Goal: Task Accomplishment & Management: Complete application form

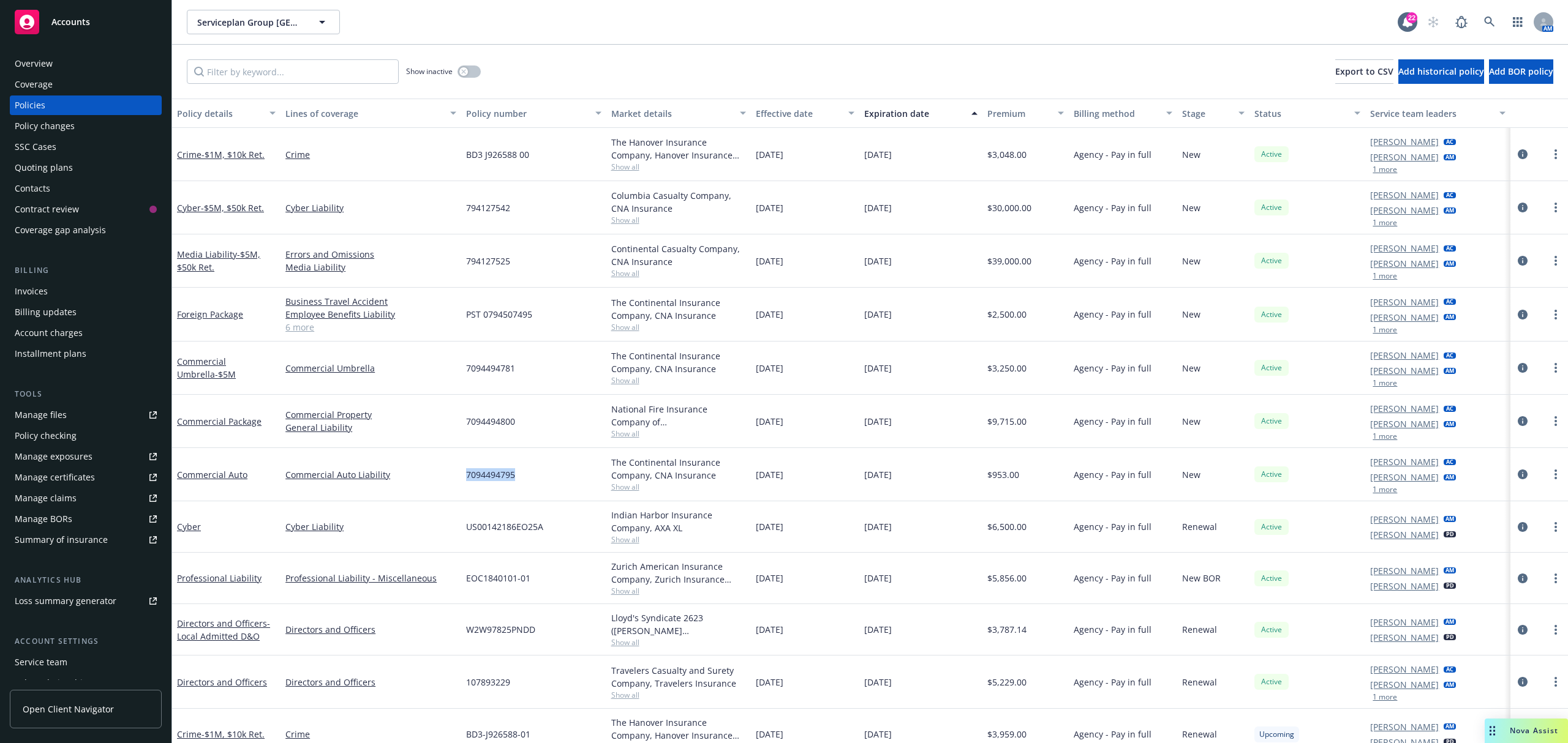
drag, startPoint x: 555, startPoint y: 481, endPoint x: 464, endPoint y: 473, distance: 91.4
click at [462, 473] on div "7094494795" at bounding box center [534, 474] width 145 height 53
copy span "7094494795"
click at [472, 366] on span "7094494781" at bounding box center [491, 368] width 49 height 13
click at [471, 366] on span "7094494781" at bounding box center [491, 368] width 49 height 13
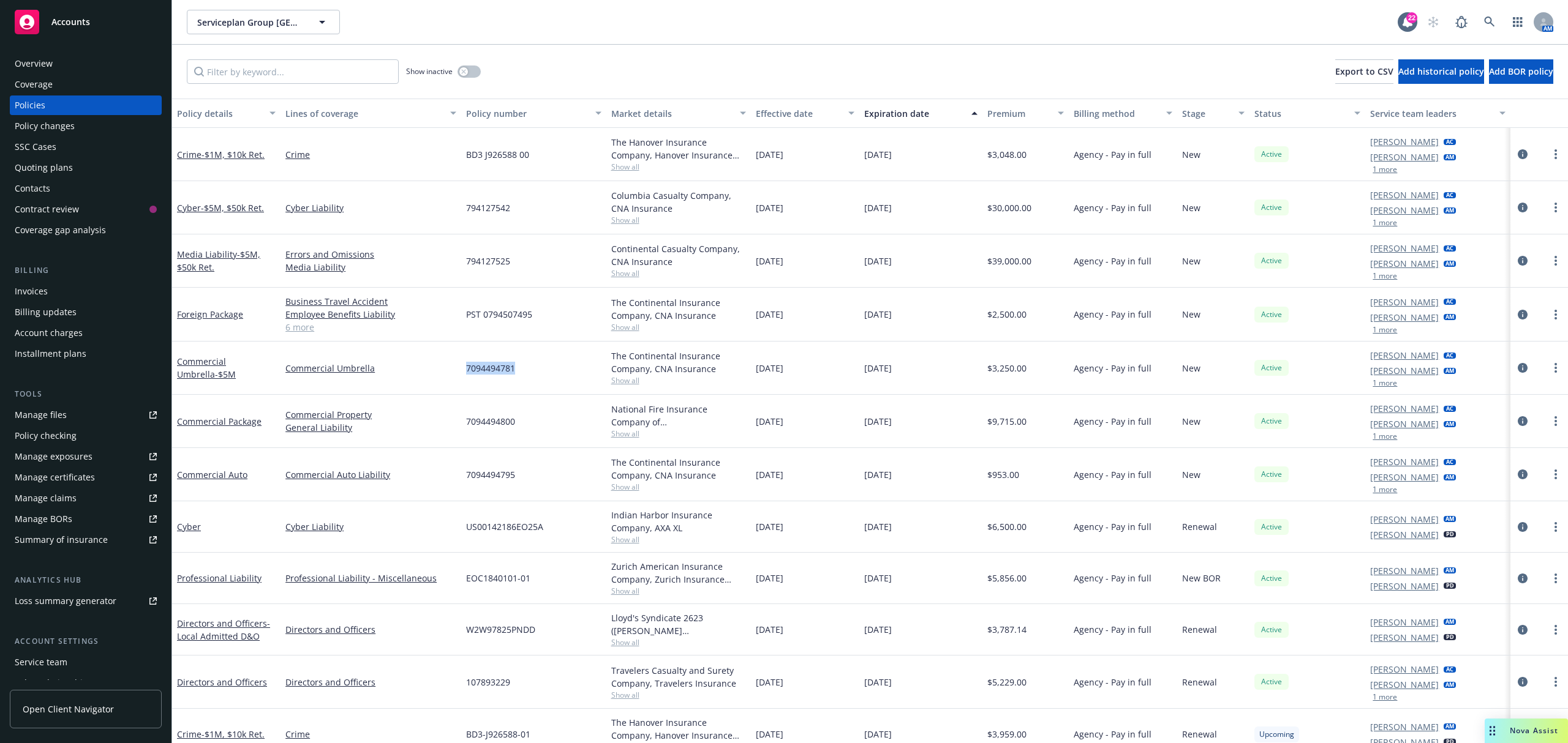
copy span "7094494781"
drag, startPoint x: 42, startPoint y: 49, endPoint x: 42, endPoint y: 64, distance: 15.0
click at [42, 51] on div "Overview Coverage Policies Policy changes SSC Cases Quoting plans Contacts Cont…" at bounding box center [86, 391] width 172 height 704
click at [42, 66] on div "Overview" at bounding box center [34, 63] width 38 height 19
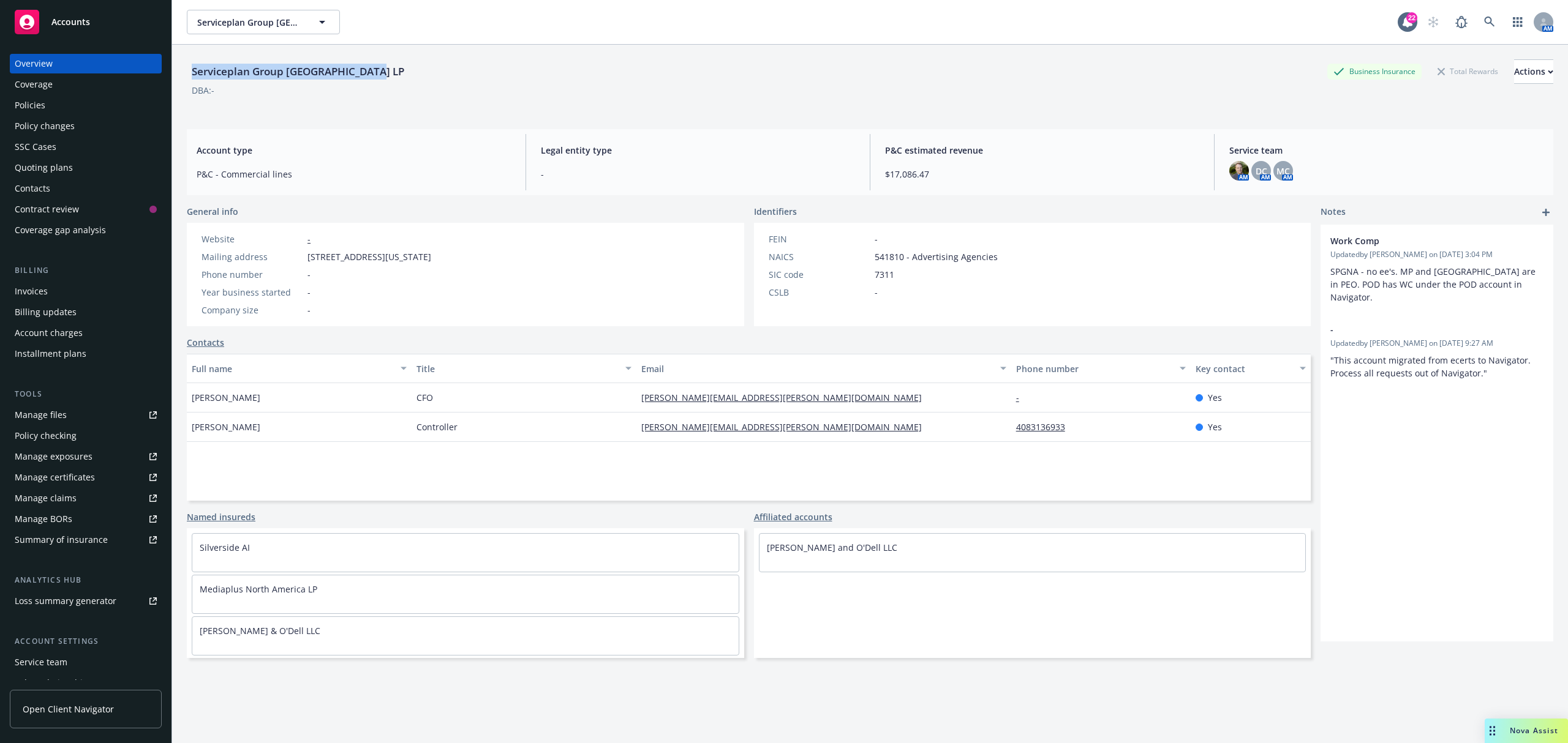
drag, startPoint x: 391, startPoint y: 71, endPoint x: 190, endPoint y: 75, distance: 201.0
click at [190, 75] on div "Serviceplan Group North America LP Business Insurance Total Rewards Actions" at bounding box center [870, 71] width 1366 height 24
copy div "Serviceplan Group North America LP"
click at [55, 92] on div "Coverage" at bounding box center [86, 84] width 142 height 19
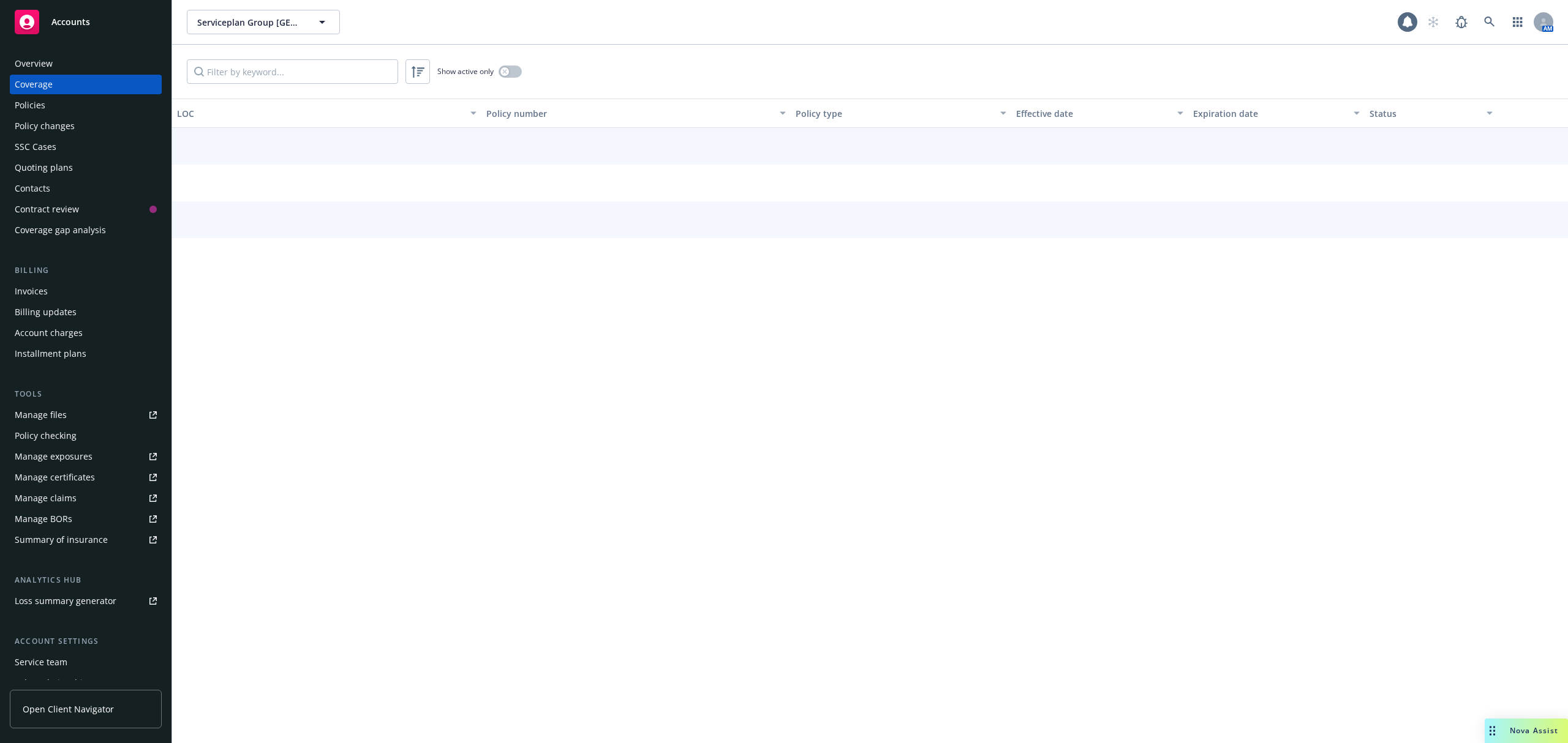
click at [50, 99] on div "Policies" at bounding box center [86, 105] width 142 height 19
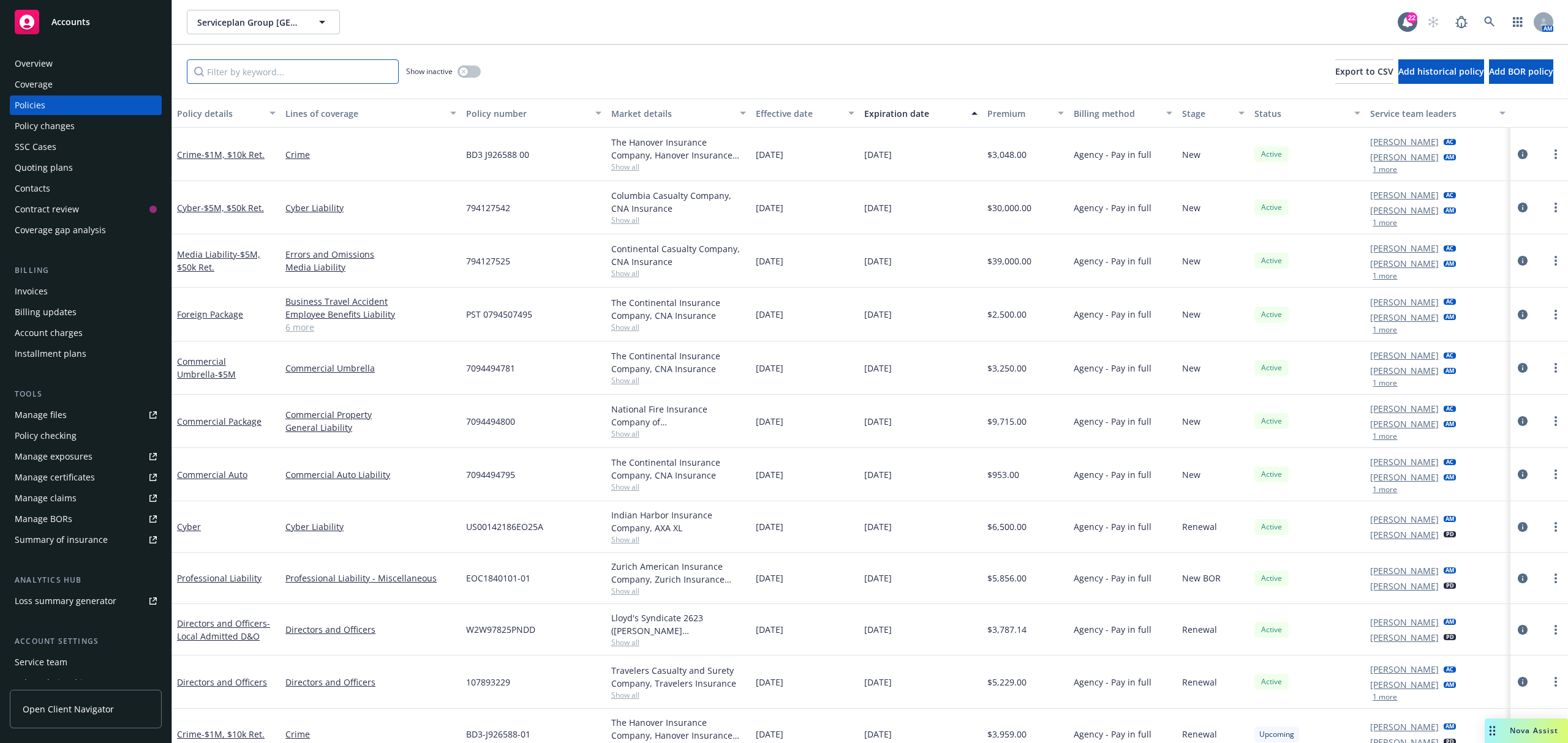
click at [304, 74] on input "Filter by keyword..." at bounding box center [293, 71] width 212 height 24
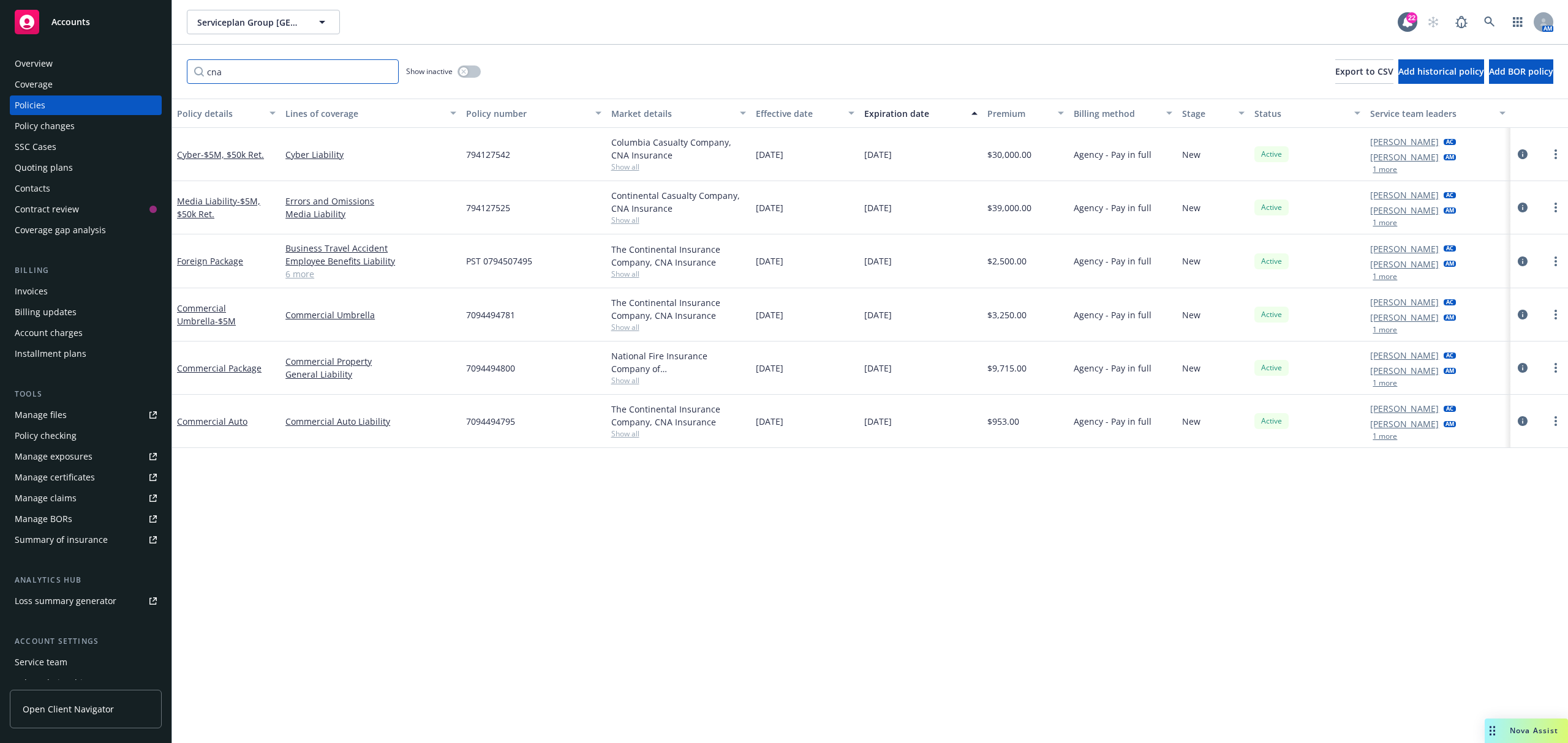
type input "cna"
click at [335, 549] on div "Policy details Lines of coverage Policy number Market details Effective date Ex…" at bounding box center [870, 420] width 1396 height 644
drag, startPoint x: 527, startPoint y: 422, endPoint x: 463, endPoint y: 429, distance: 64.4
click at [463, 429] on div "7094494795" at bounding box center [534, 421] width 145 height 53
copy span "7094494795"
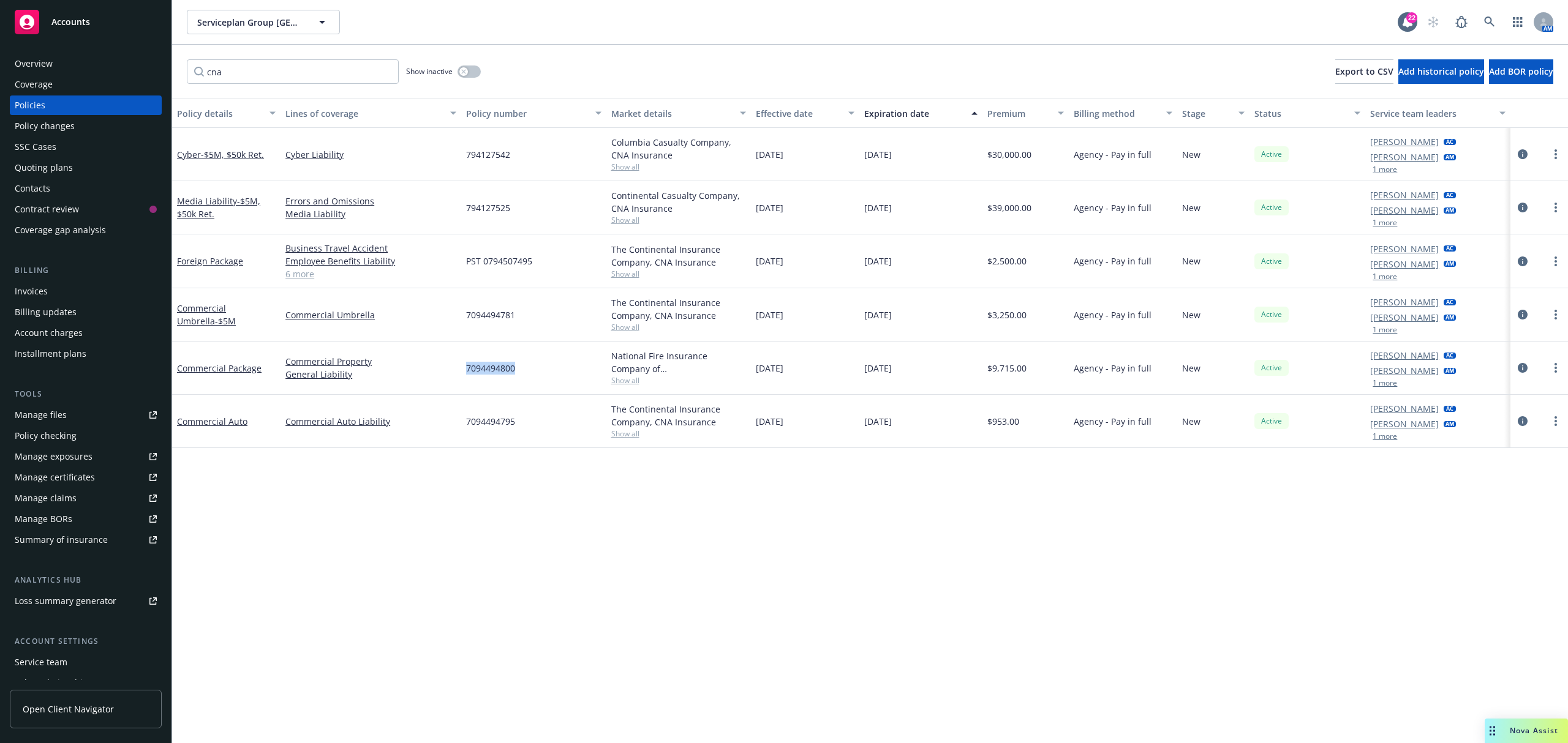
drag, startPoint x: 506, startPoint y: 371, endPoint x: 466, endPoint y: 367, distance: 40.2
click at [466, 367] on div "7094494800" at bounding box center [534, 368] width 145 height 53
copy span "7094494800"
drag, startPoint x: 535, startPoint y: 311, endPoint x: 463, endPoint y: 311, distance: 72.0
click at [463, 311] on div "7094494781" at bounding box center [534, 314] width 145 height 53
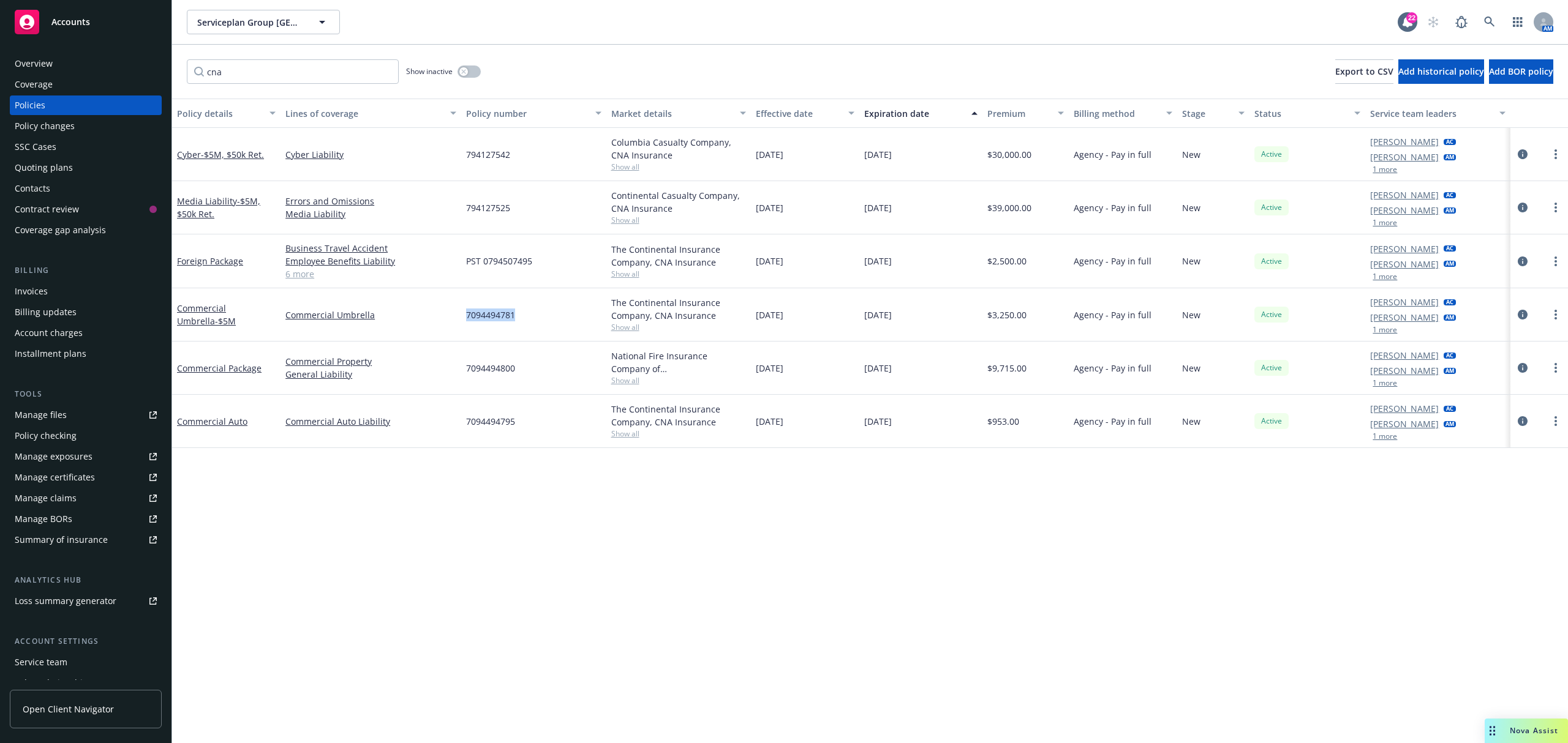
copy span "7094494781"
click at [49, 172] on div "Quoting plans" at bounding box center [44, 167] width 58 height 19
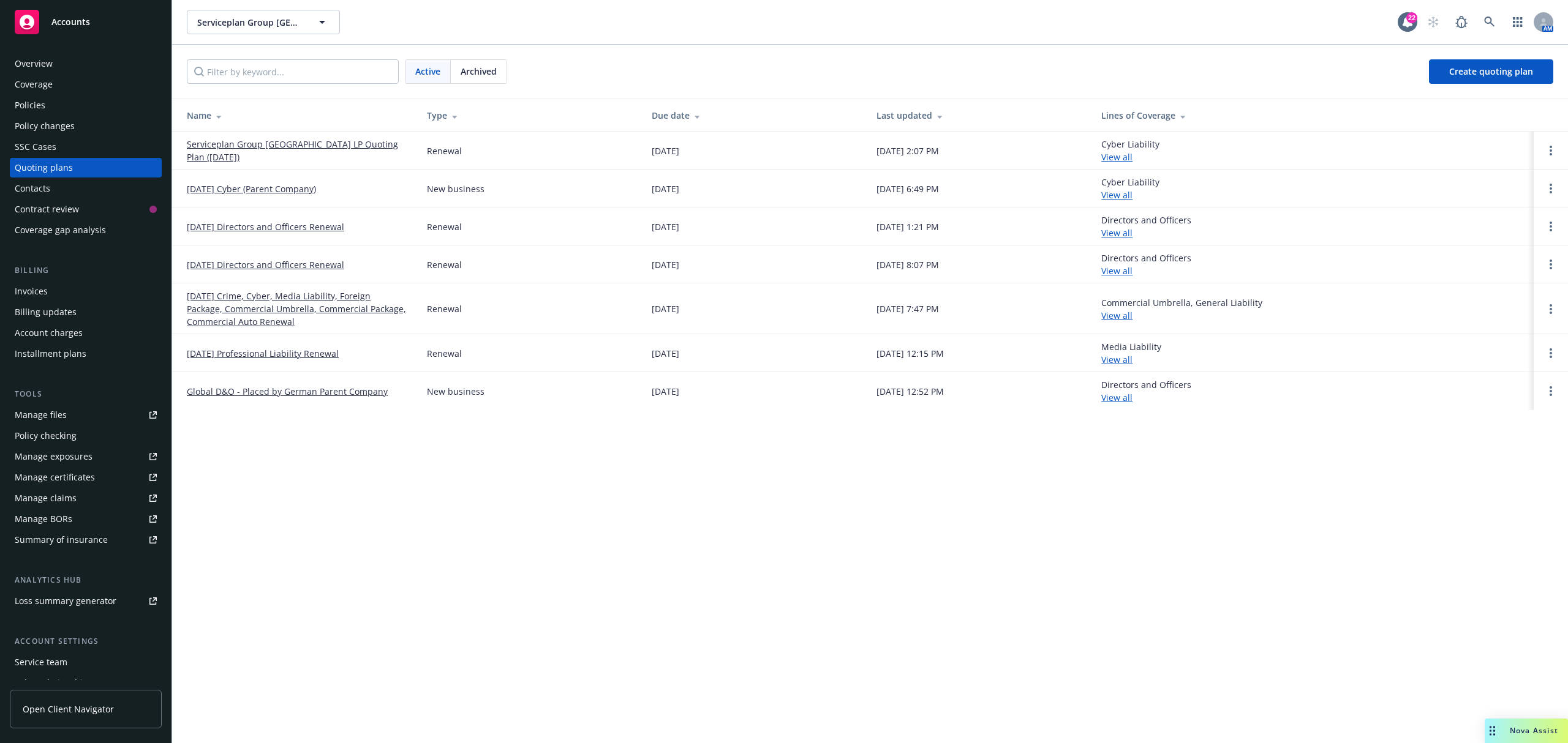
click at [218, 303] on link "09/24/25 Crime, Cyber, Media Liability, Foreign Package, Commercial Umbrella, C…" at bounding box center [296, 309] width 220 height 39
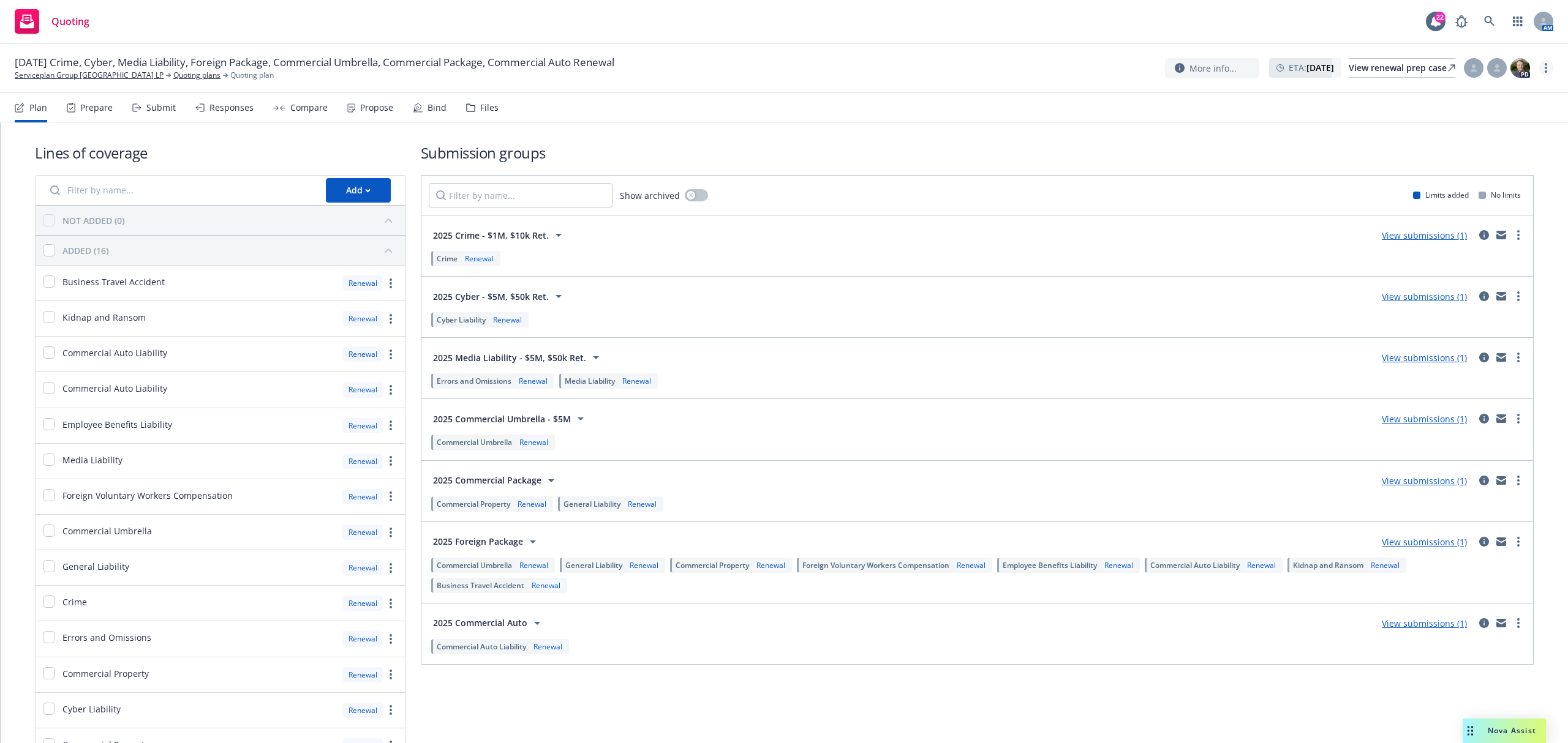
click at [1544, 62] on link "more" at bounding box center [1546, 68] width 15 height 15
click at [1389, 66] on div "View renewal prep case" at bounding box center [1402, 67] width 107 height 18
click at [91, 74] on link "Serviceplan Group [GEOGRAPHIC_DATA] LP" at bounding box center [89, 75] width 149 height 11
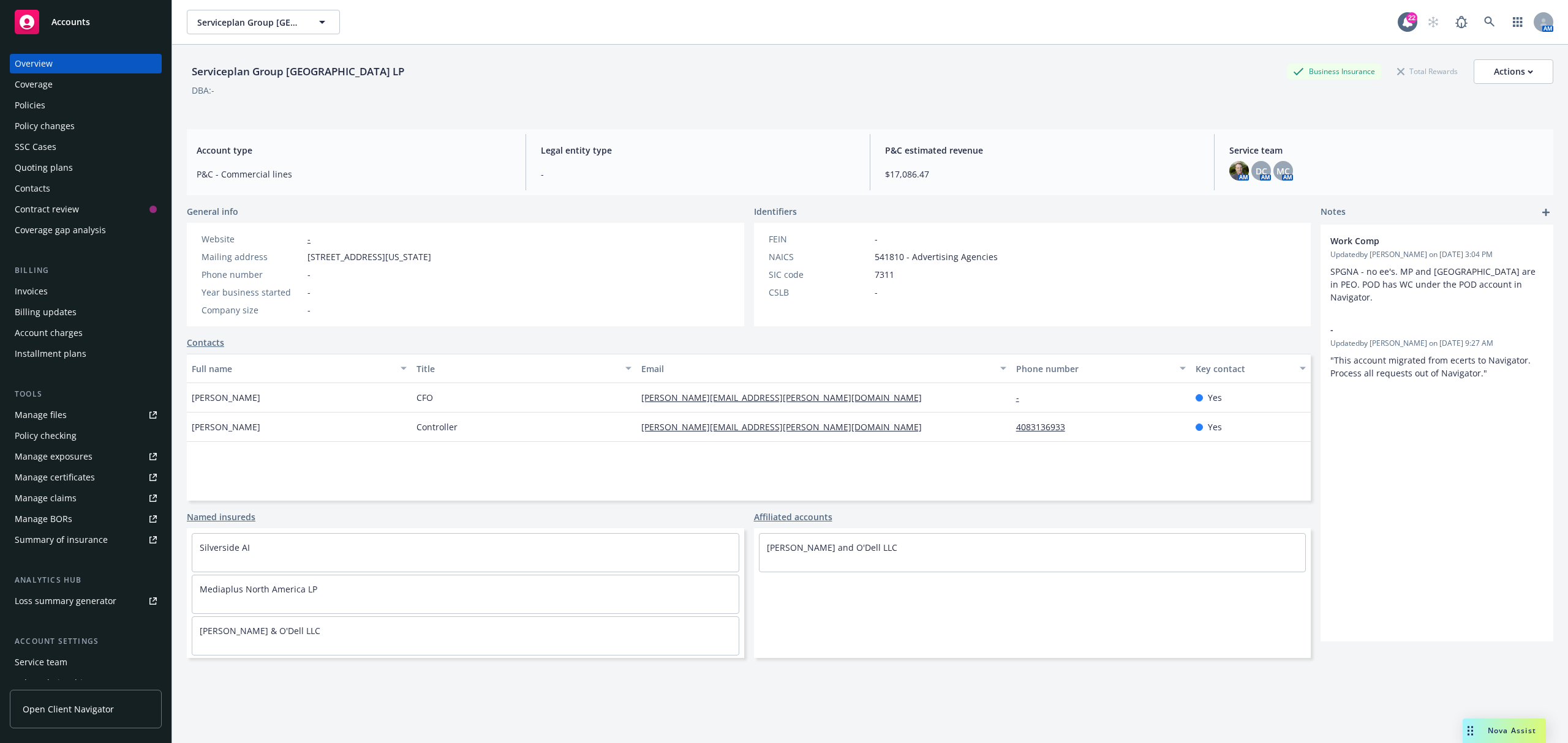
click at [76, 102] on div "Policies" at bounding box center [86, 105] width 142 height 19
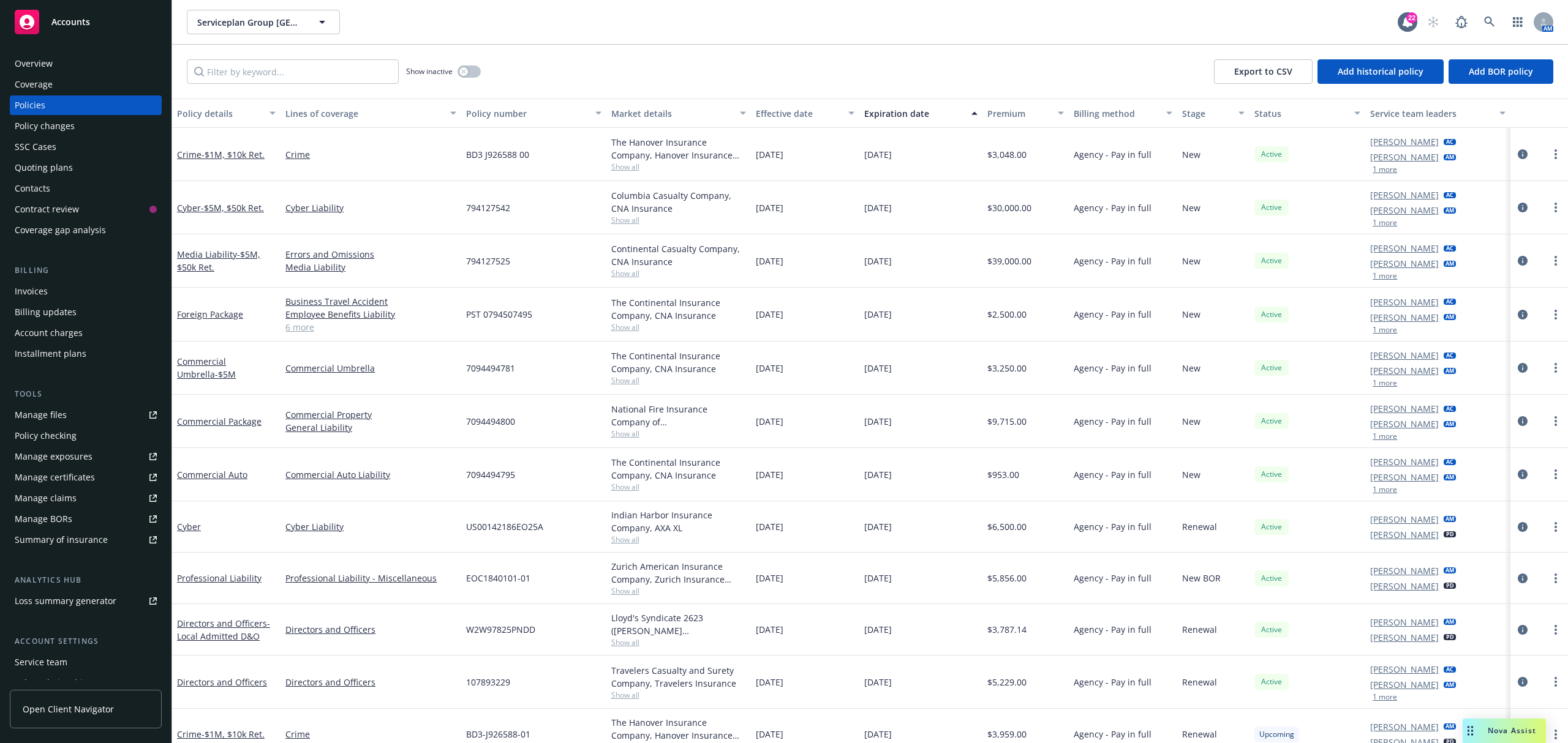
scroll to position [19, 0]
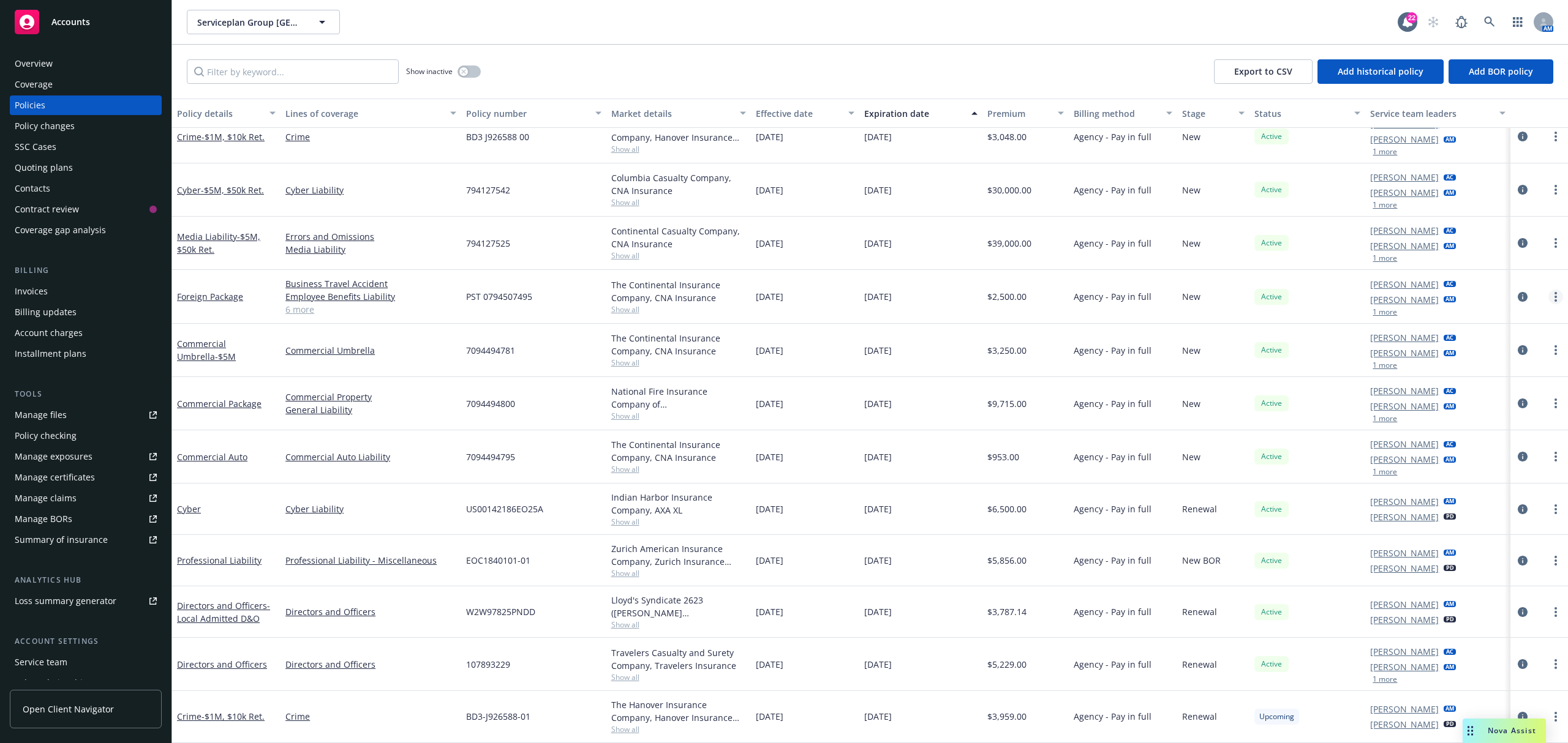
click at [1549, 295] on link "more" at bounding box center [1556, 297] width 15 height 15
click at [1446, 347] on link "Renew with incumbent" at bounding box center [1478, 345] width 144 height 24
select select "12"
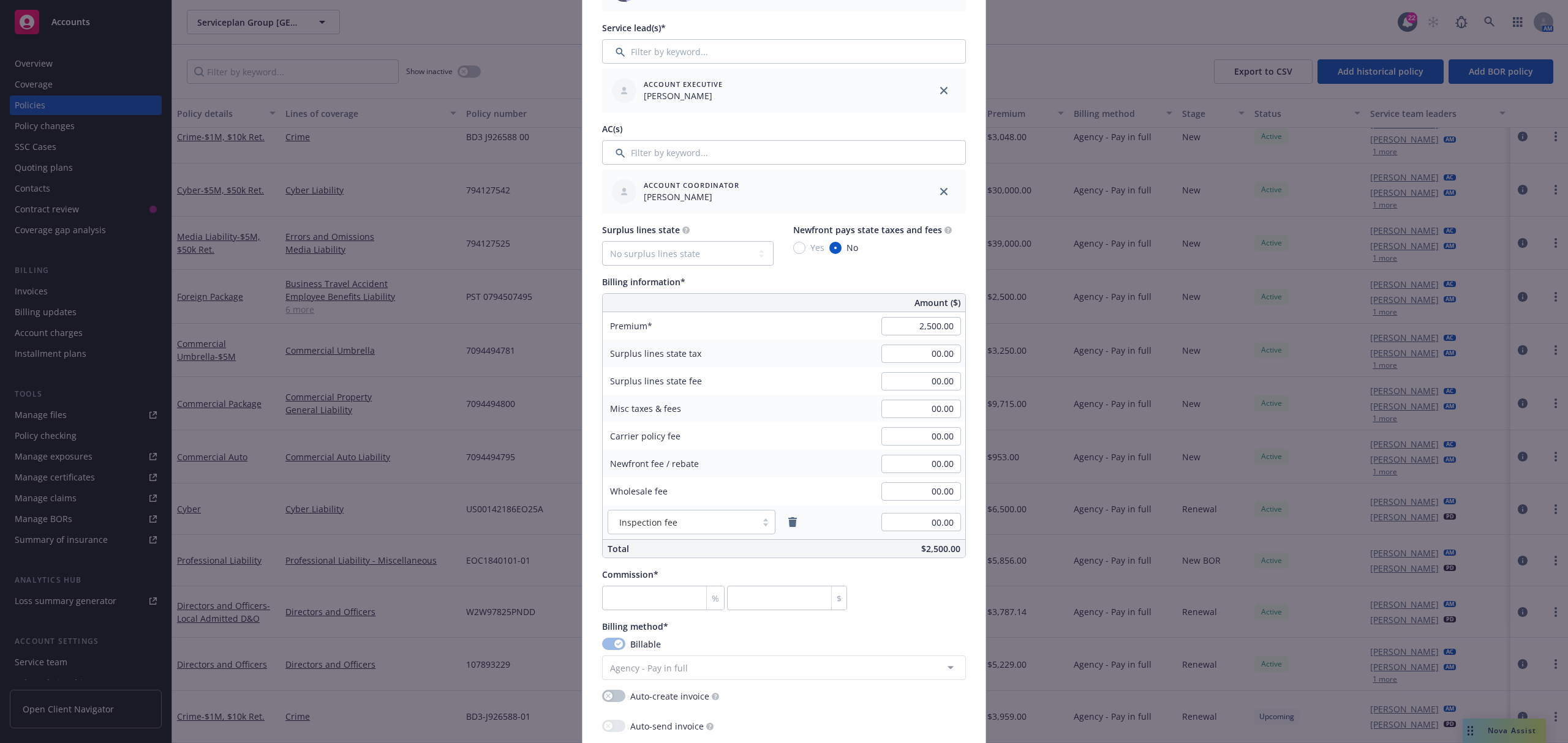
scroll to position [571, 0]
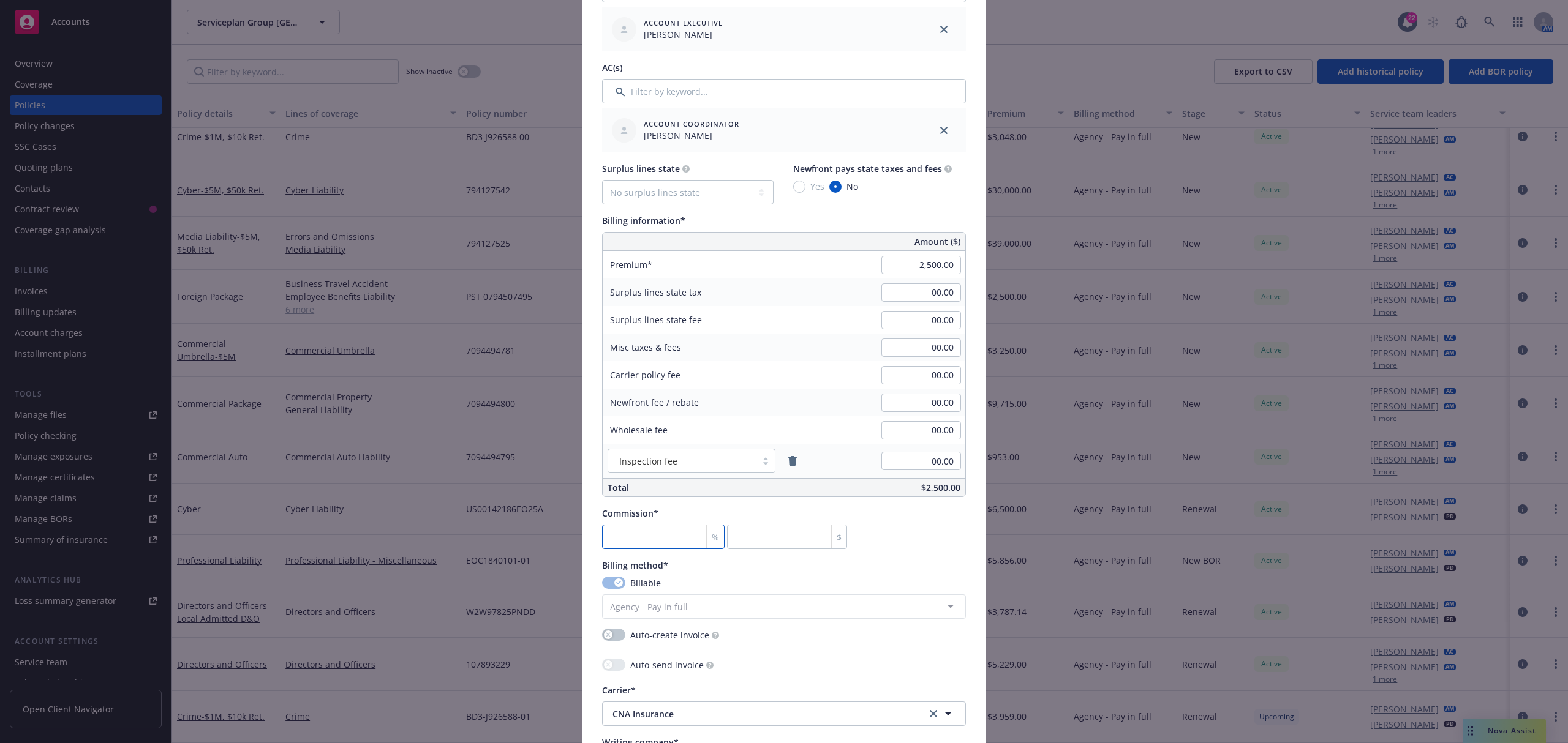
click at [645, 544] on input "number" at bounding box center [664, 537] width 122 height 24
type input "2"
type input "50"
type input "20"
type input "500"
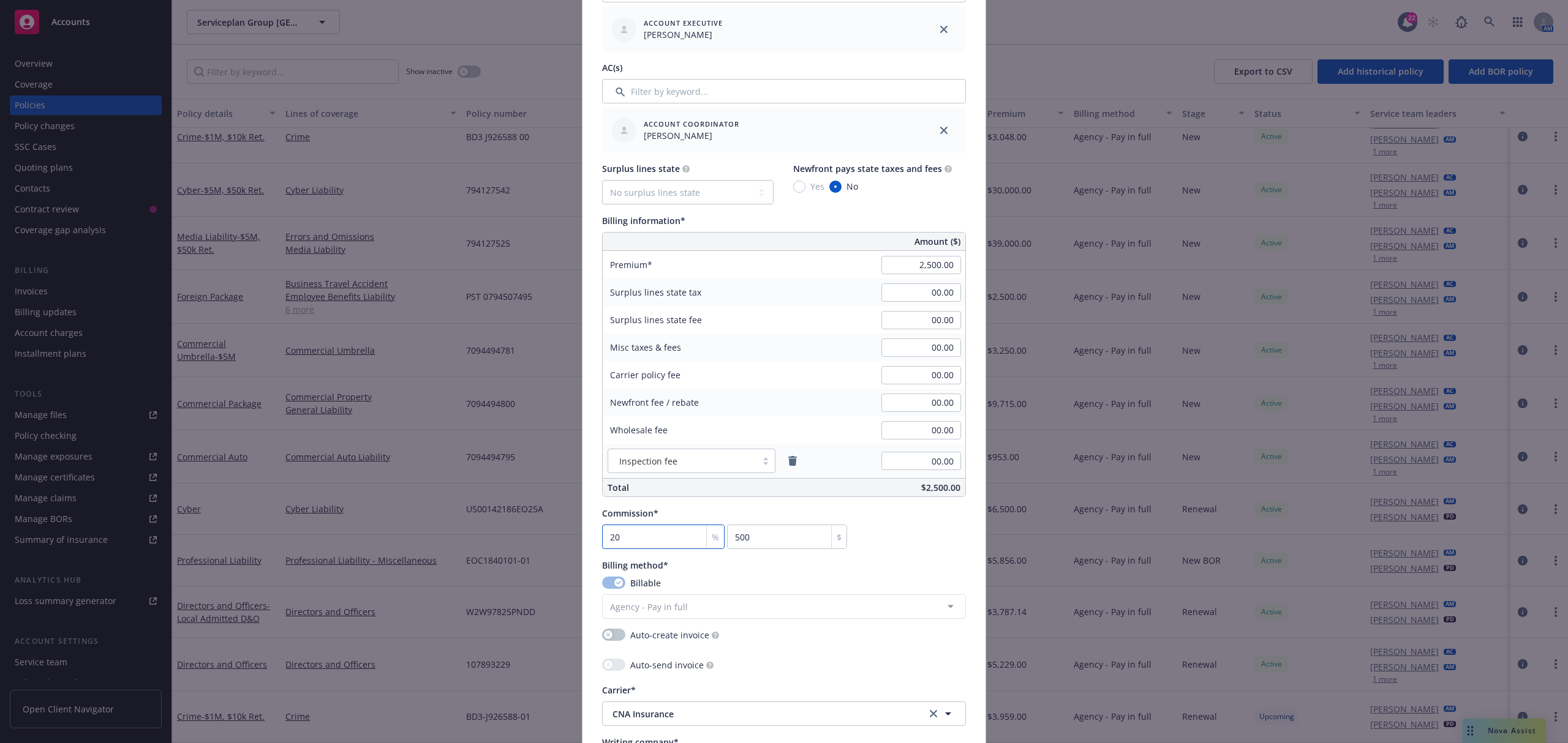
type input "20"
click at [860, 561] on div "Billing method*" at bounding box center [784, 565] width 364 height 13
click at [924, 532] on div "Commission* 20 % 500 $" at bounding box center [784, 528] width 364 height 42
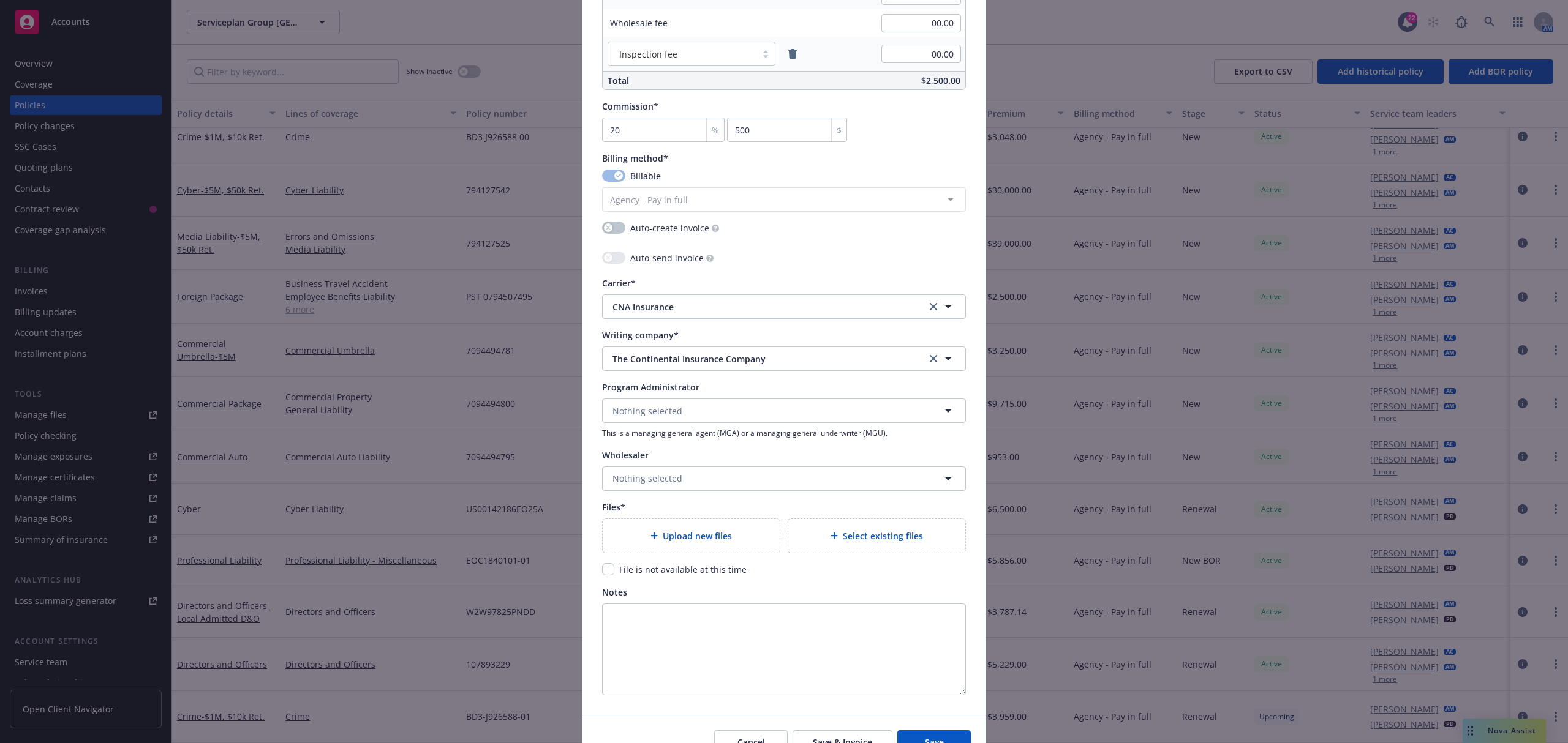
scroll to position [979, 0]
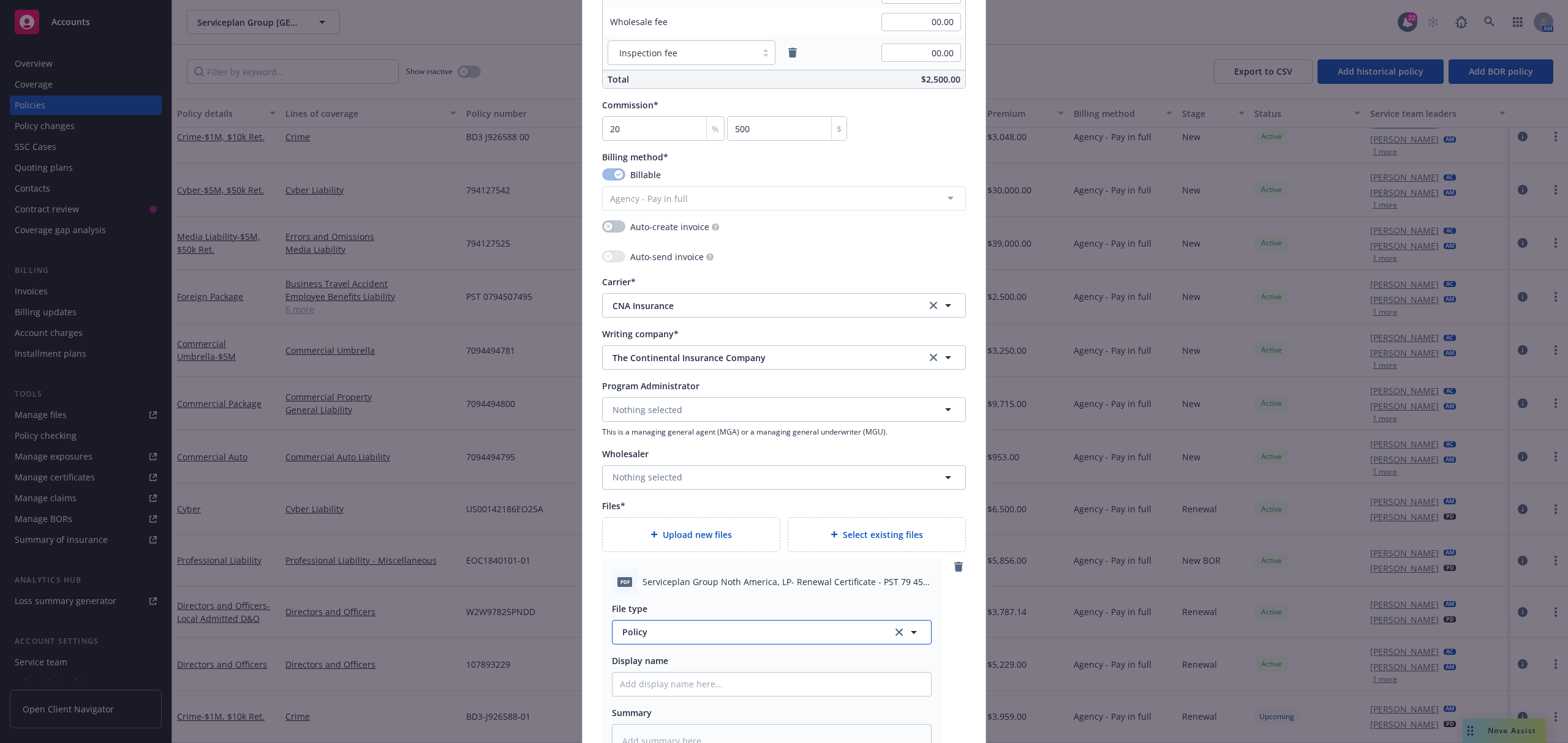
click at [654, 631] on span "Policy" at bounding box center [750, 632] width 256 height 13
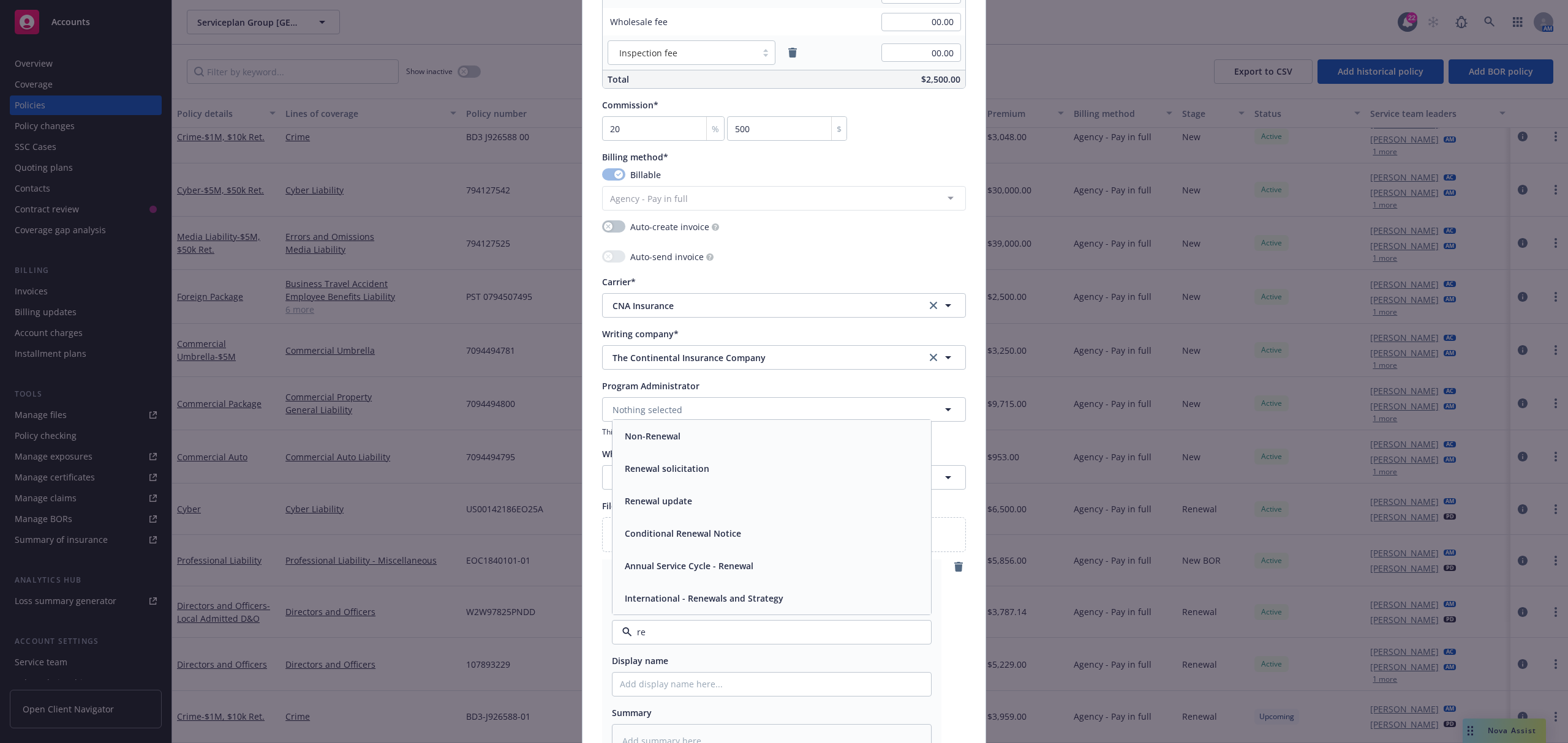
type input "r"
type input "c"
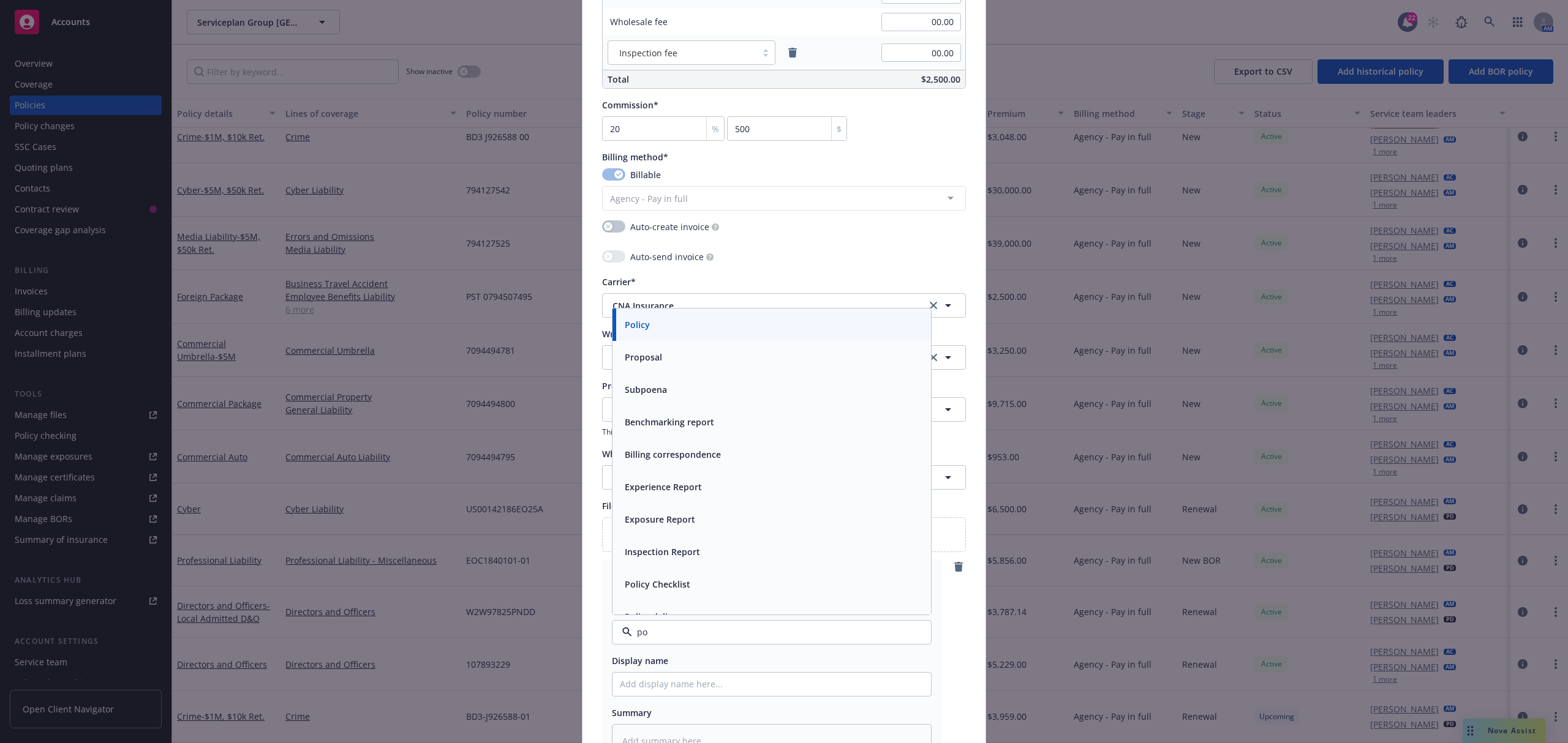
type input "p"
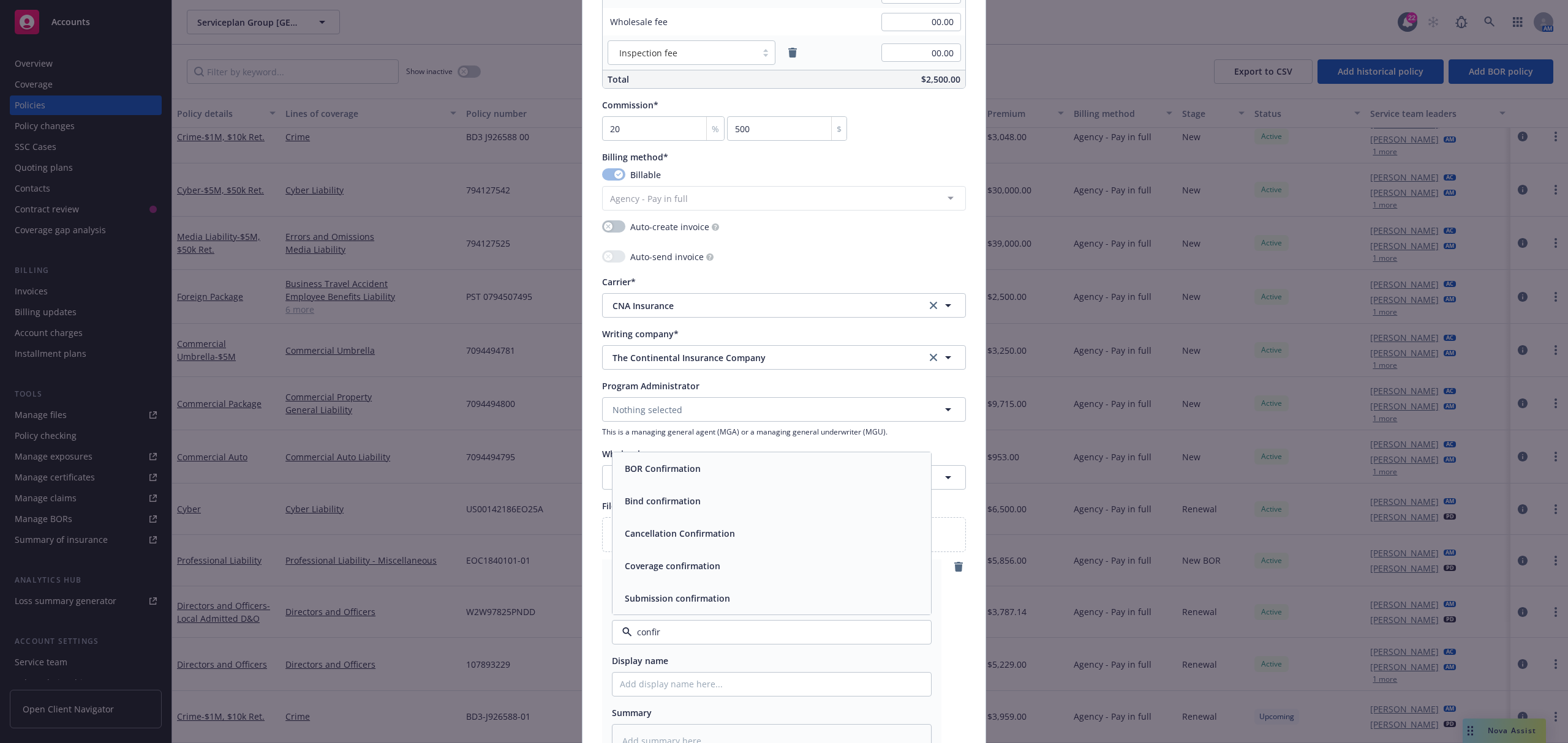
type input "confirm"
drag, startPoint x: 657, startPoint y: 503, endPoint x: 635, endPoint y: 559, distance: 60.2
click at [635, 559] on div "BOR Confirmation Bind confirmation Cancellation Confirmation Coverage confirmat…" at bounding box center [772, 533] width 318 height 162
click at [635, 561] on div "Coverage confirmation" at bounding box center [671, 566] width 103 height 17
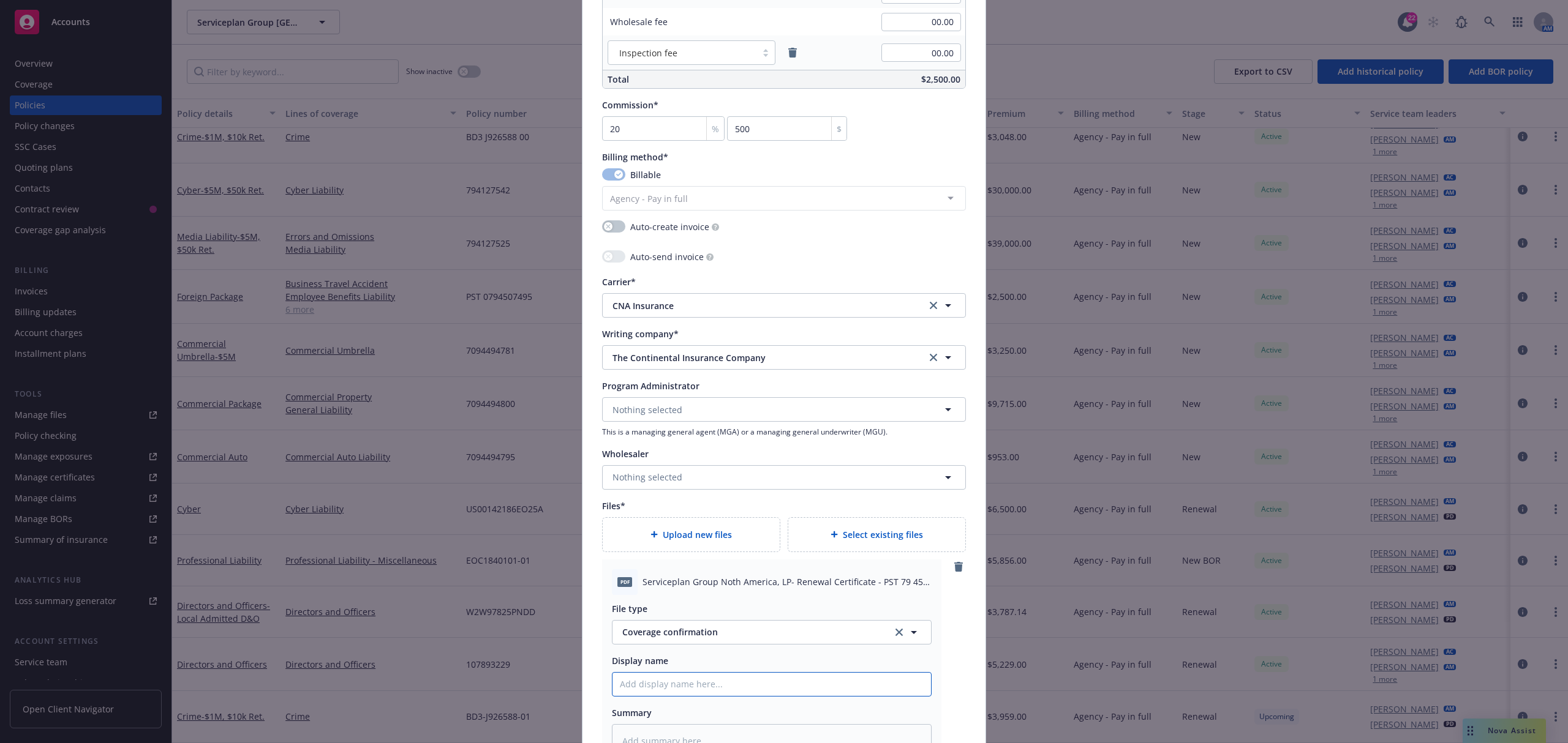
click at [689, 687] on input "Policy display name" at bounding box center [772, 684] width 318 height 23
type textarea "x"
type input "2"
type textarea "x"
type input "25"
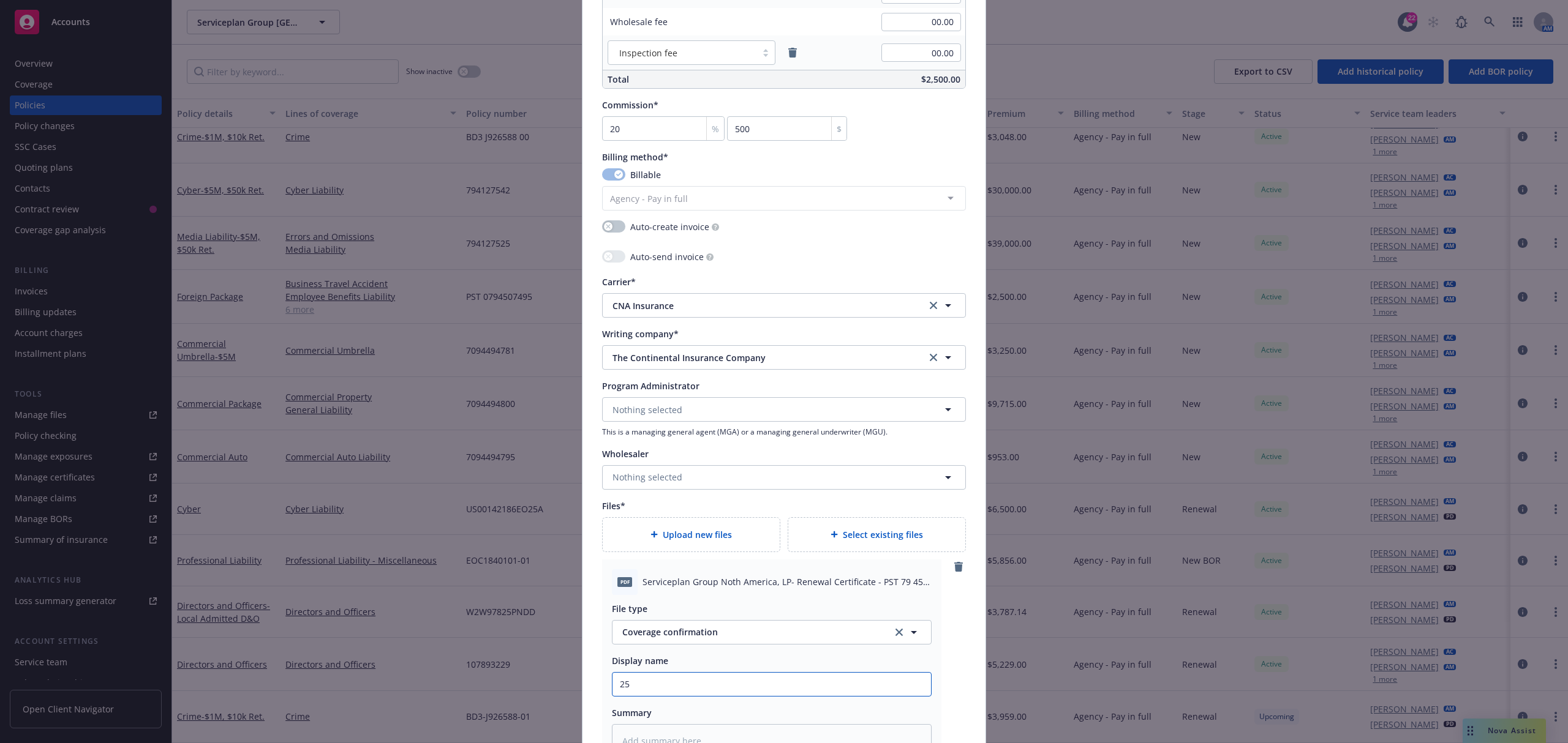
type textarea "x"
type input "25."
type textarea "x"
type input "25.2"
type textarea "x"
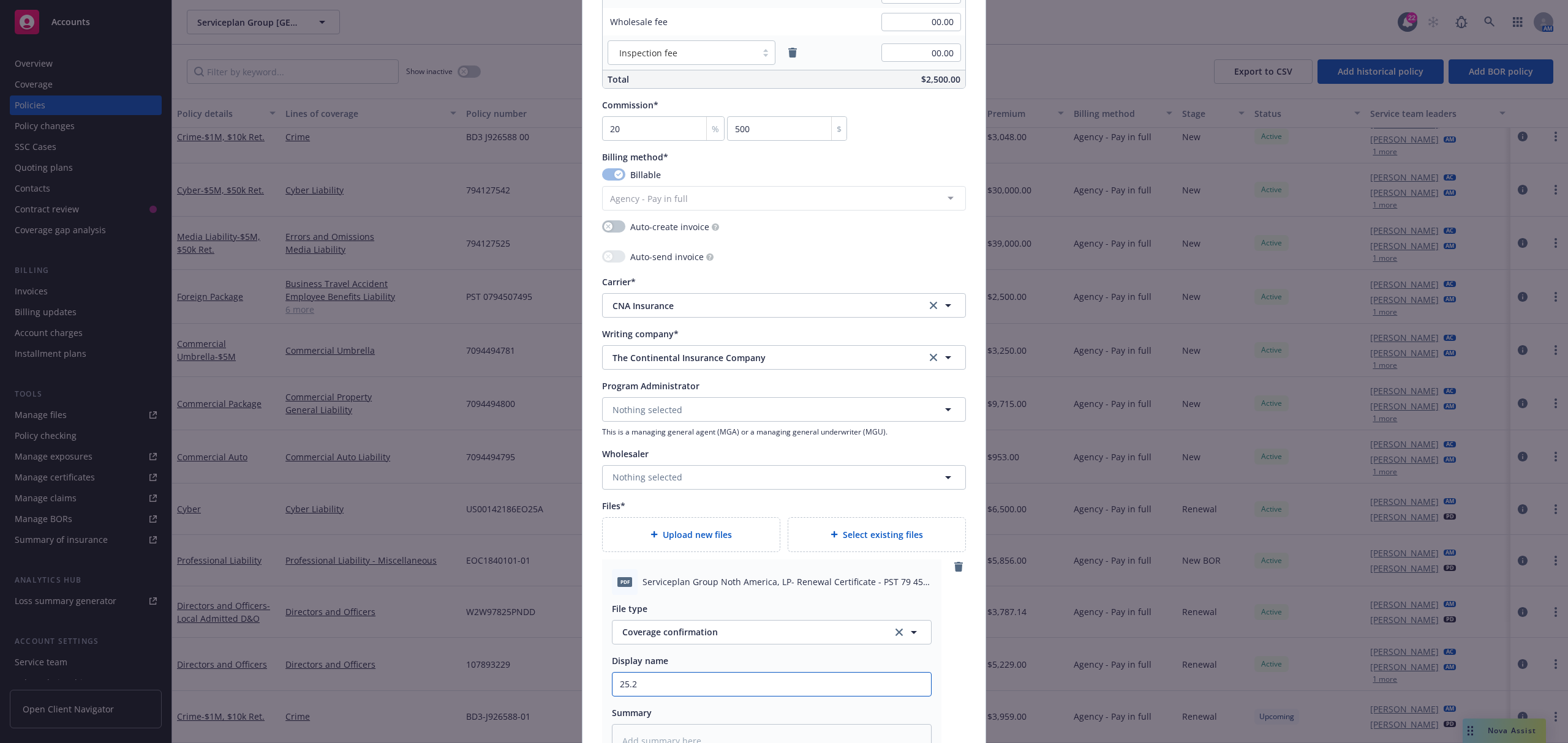
type input "25.26"
type textarea "x"
type input "25.26"
type textarea "x"
type input "25.26 F"
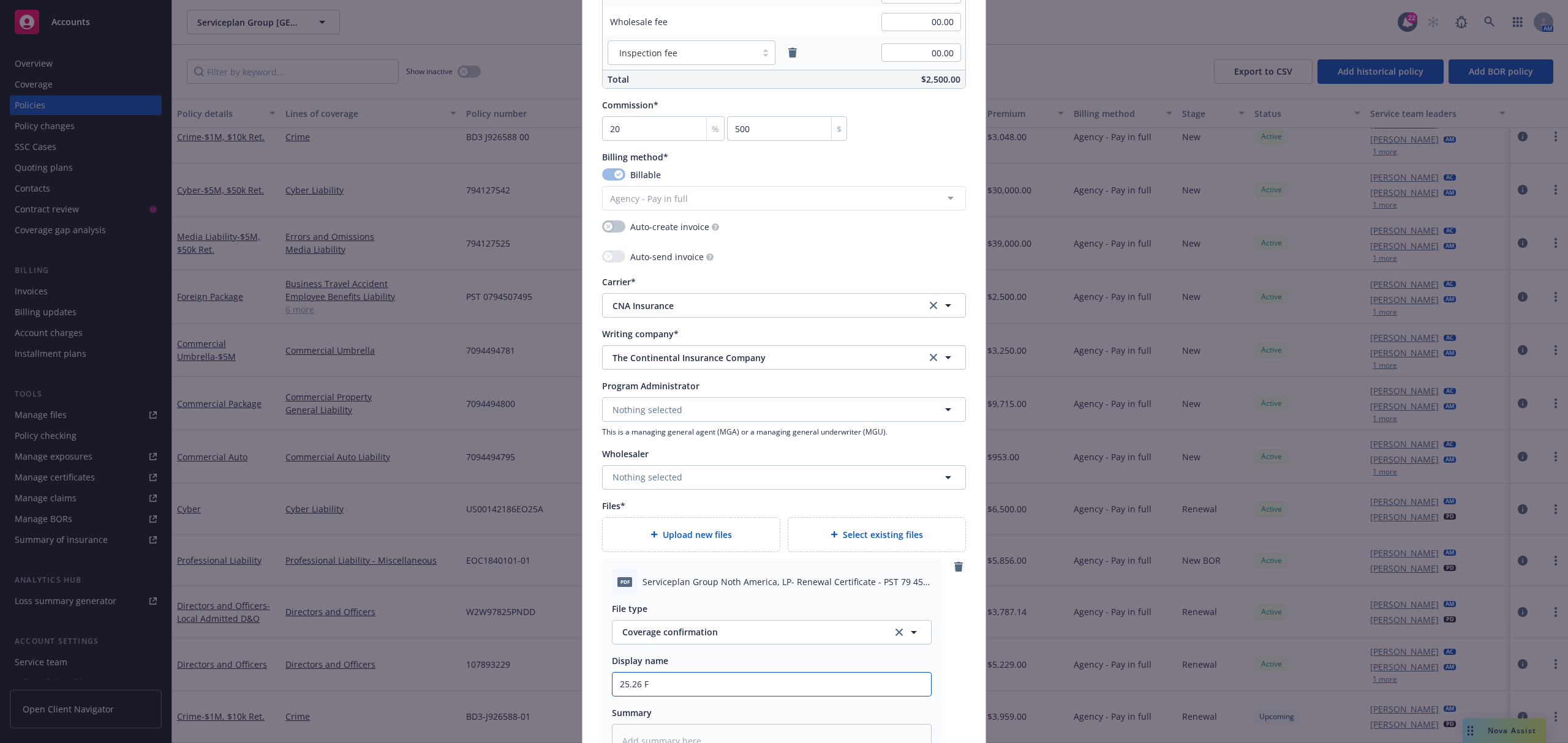
type textarea "x"
type input "25.26 Fo"
type textarea "x"
type input "25.26 For"
type textarea "x"
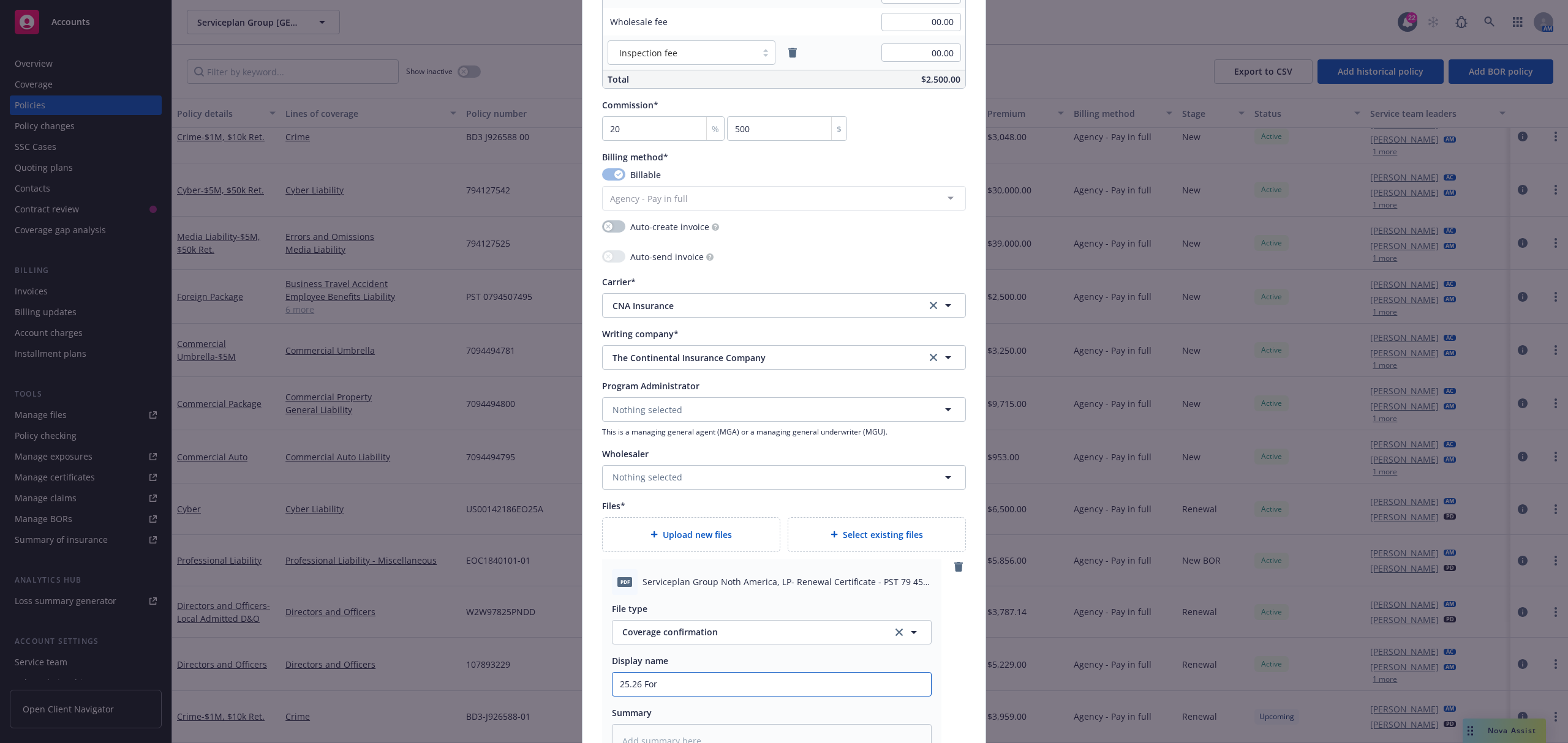
type input "25.26 Fore"
type textarea "x"
type input "25.26 Forei"
type textarea "x"
type input "25.26 Foreig"
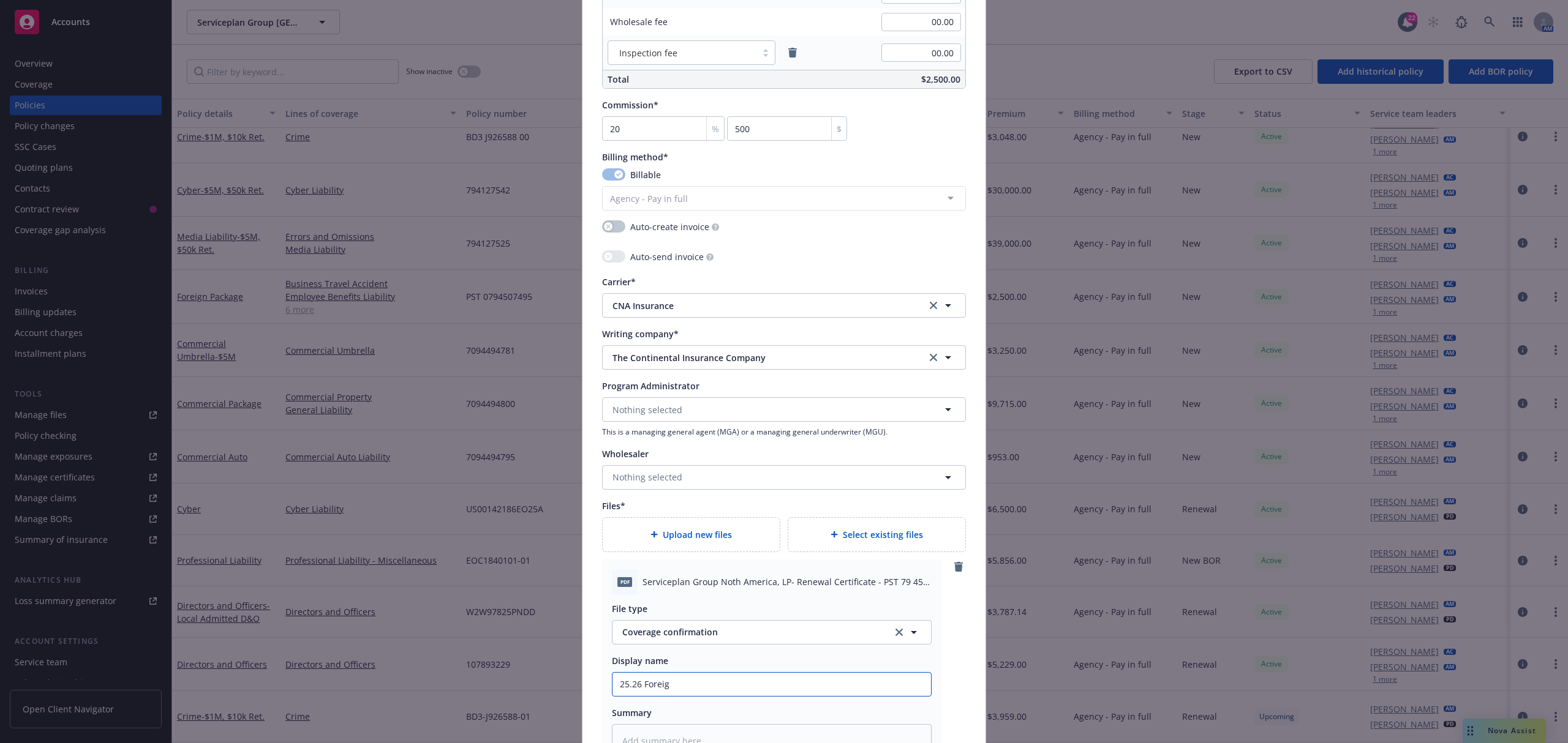
type textarea "x"
type input "25.26 Foreign"
type textarea "x"
type input "25.26 Foreign"
type textarea "x"
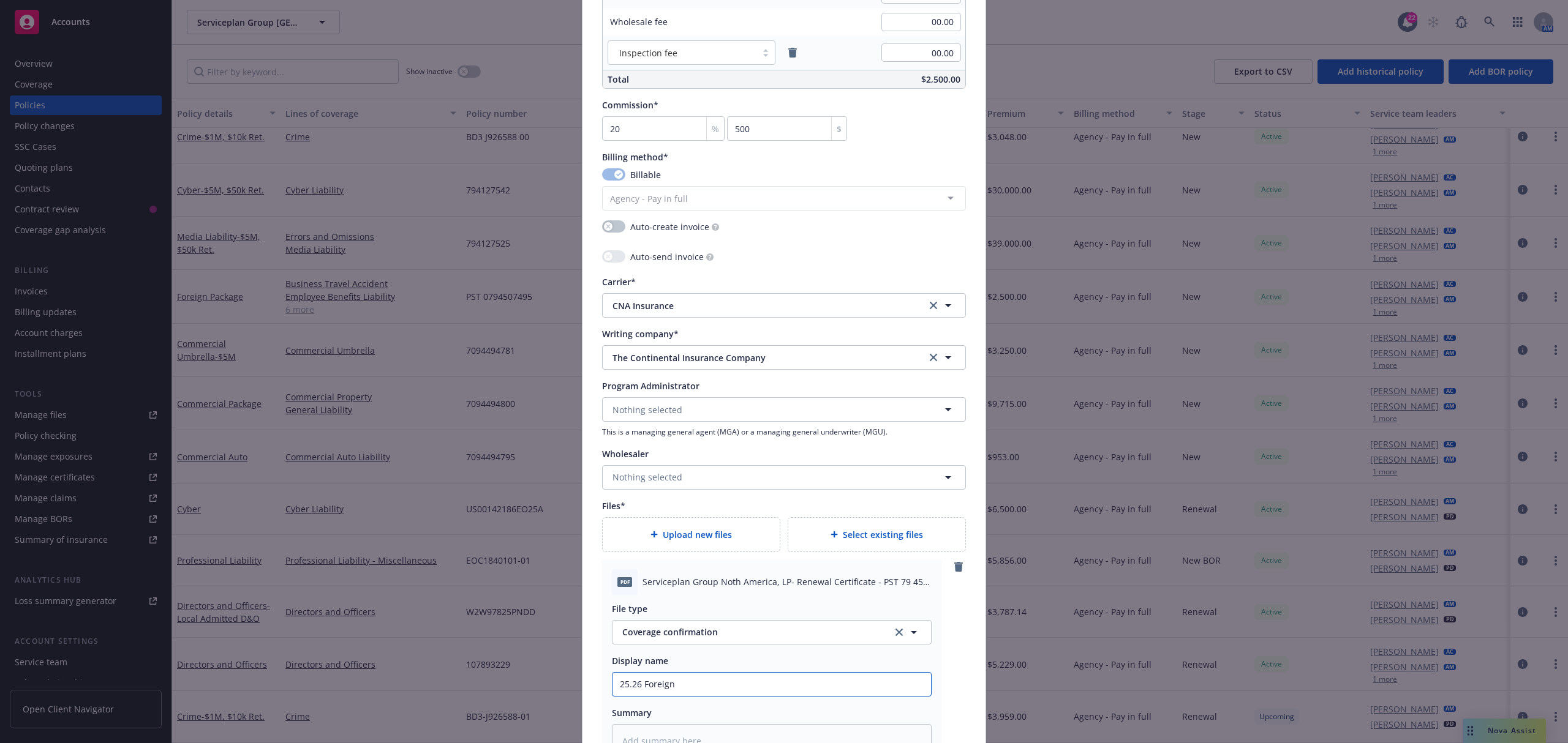
type input "25.26 Foreign P"
type textarea "x"
type input "25.26 Foreign Pc"
type textarea "x"
type input "25.26 Foreign Pck"
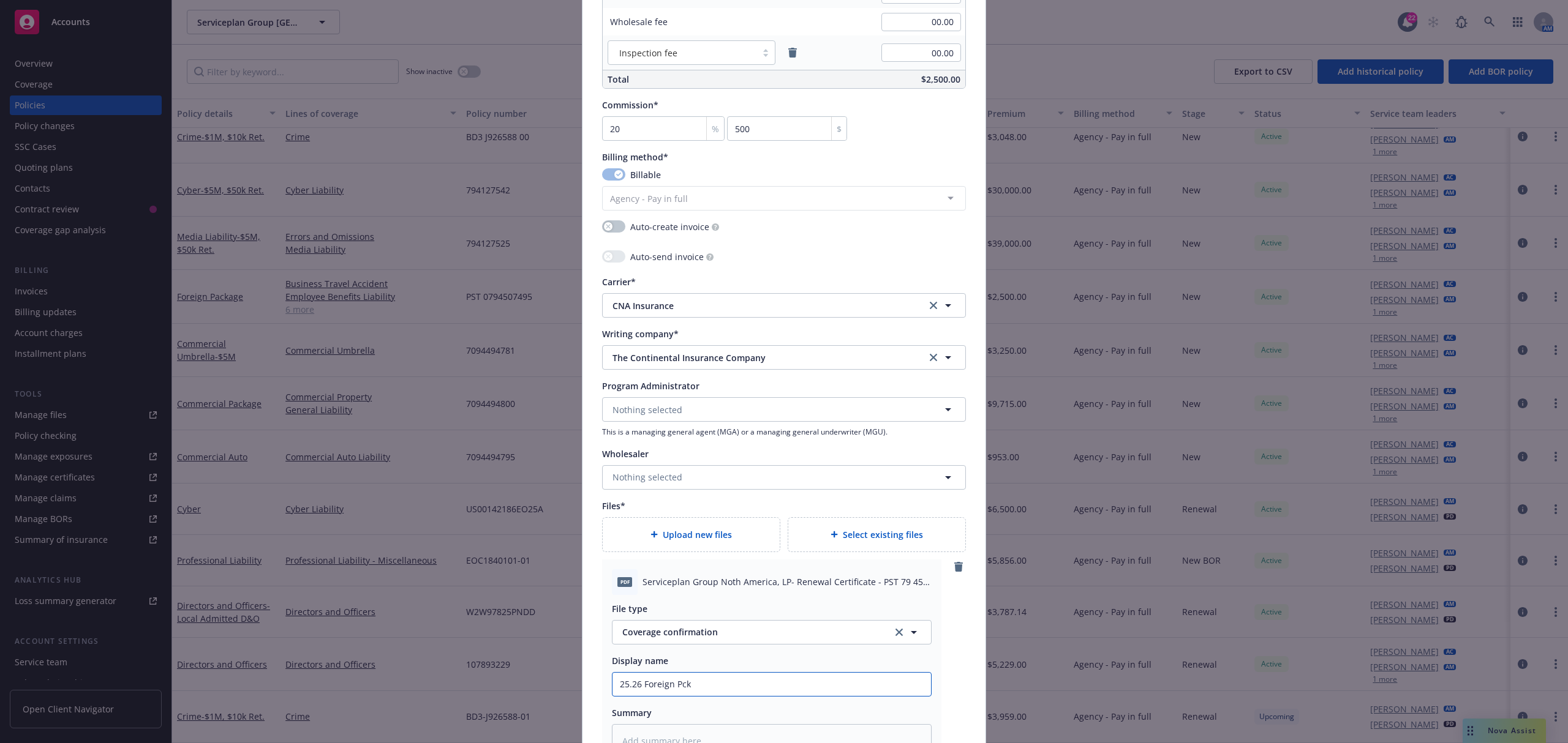
type textarea "x"
type input "25.26 Foreign Pckg"
type textarea "x"
type input "25.26 Foreign Pckg"
type textarea "x"
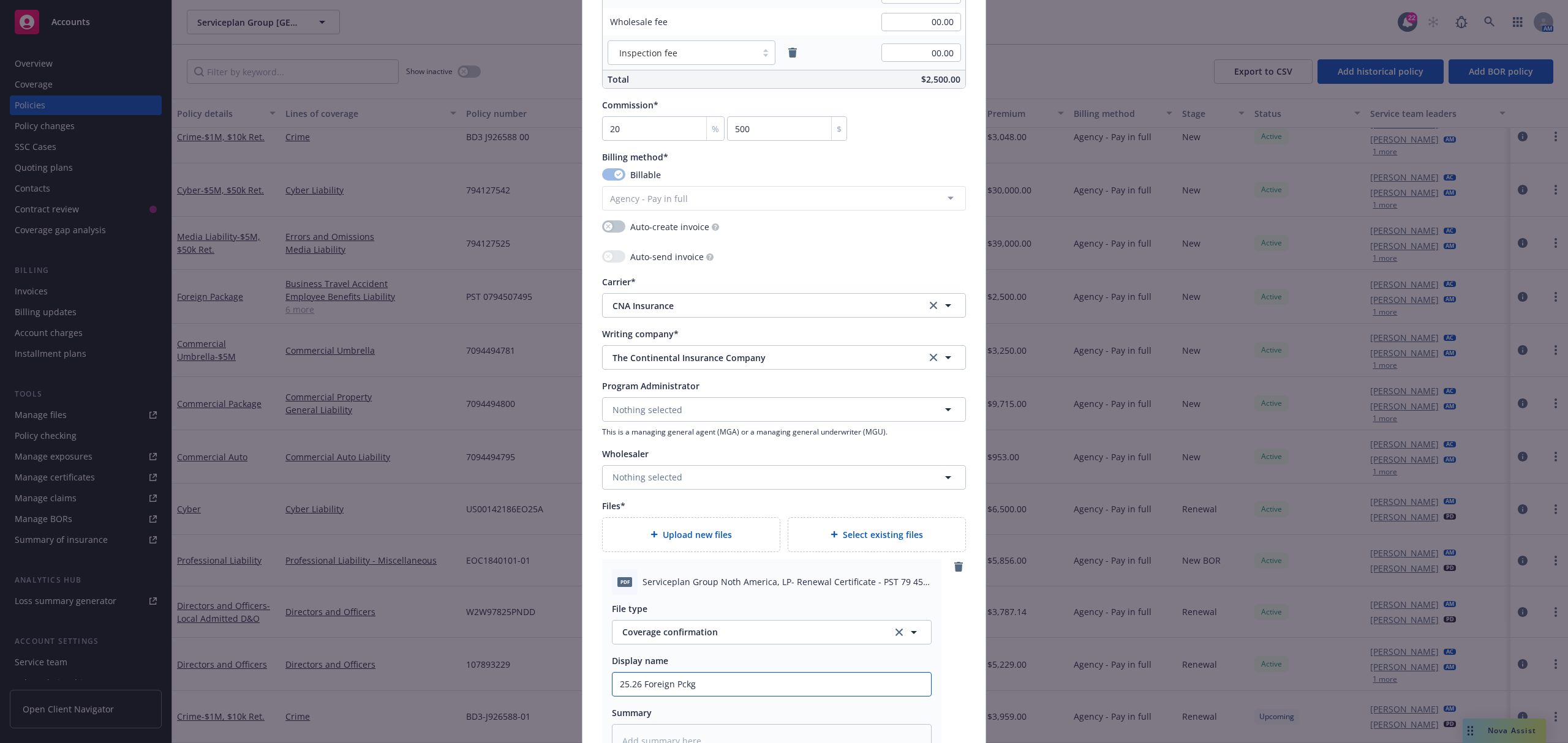
type input "25.26 Foreign Pckg R"
type textarea "x"
type input "25.26 Foreign Pckg Re"
type textarea "x"
type input "25.26 Foreign Pckg Ren"
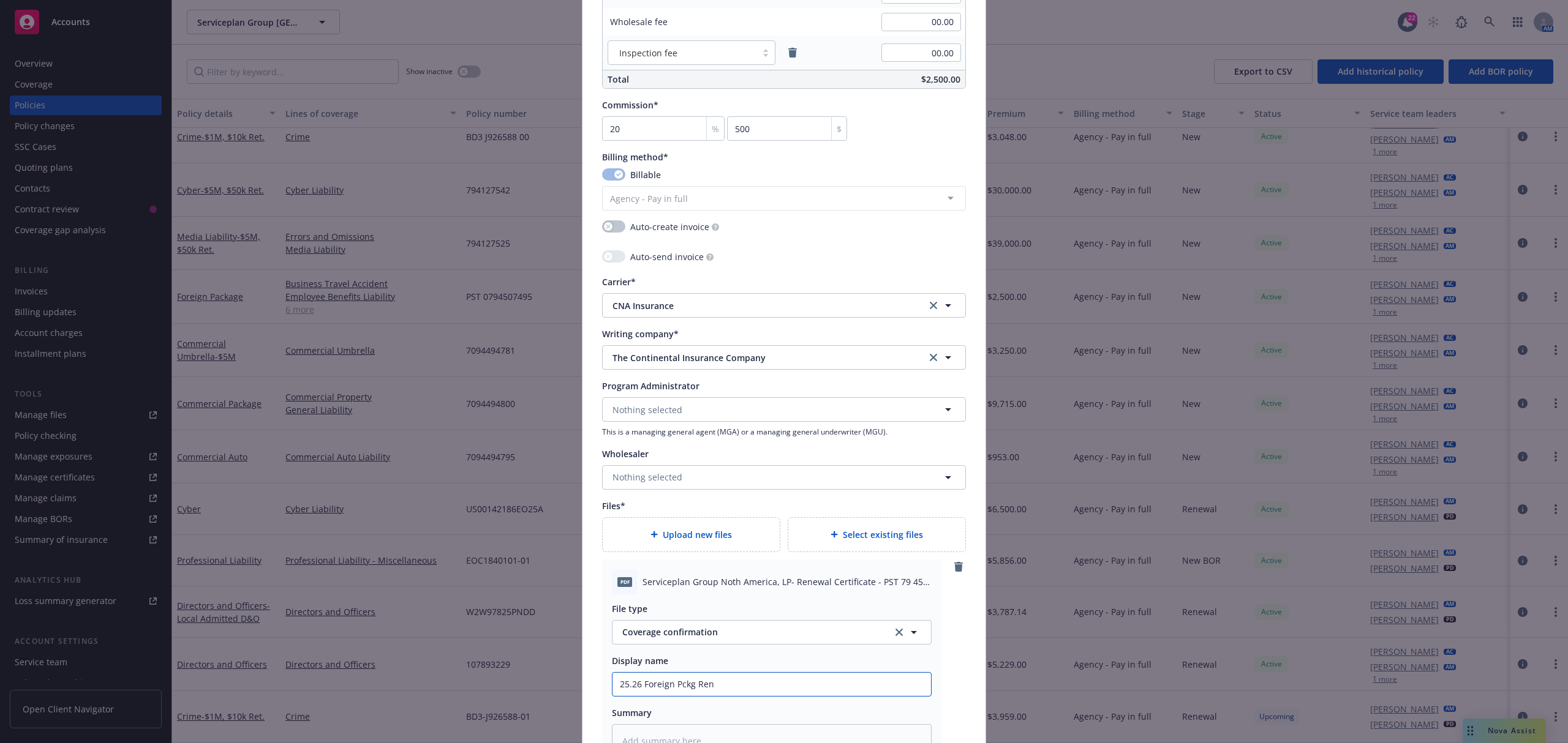
type textarea "x"
type input "25.26 Foreign Pckg Rene"
type textarea "x"
type input "25.26 Foreign Pckg Renew"
type textarea "x"
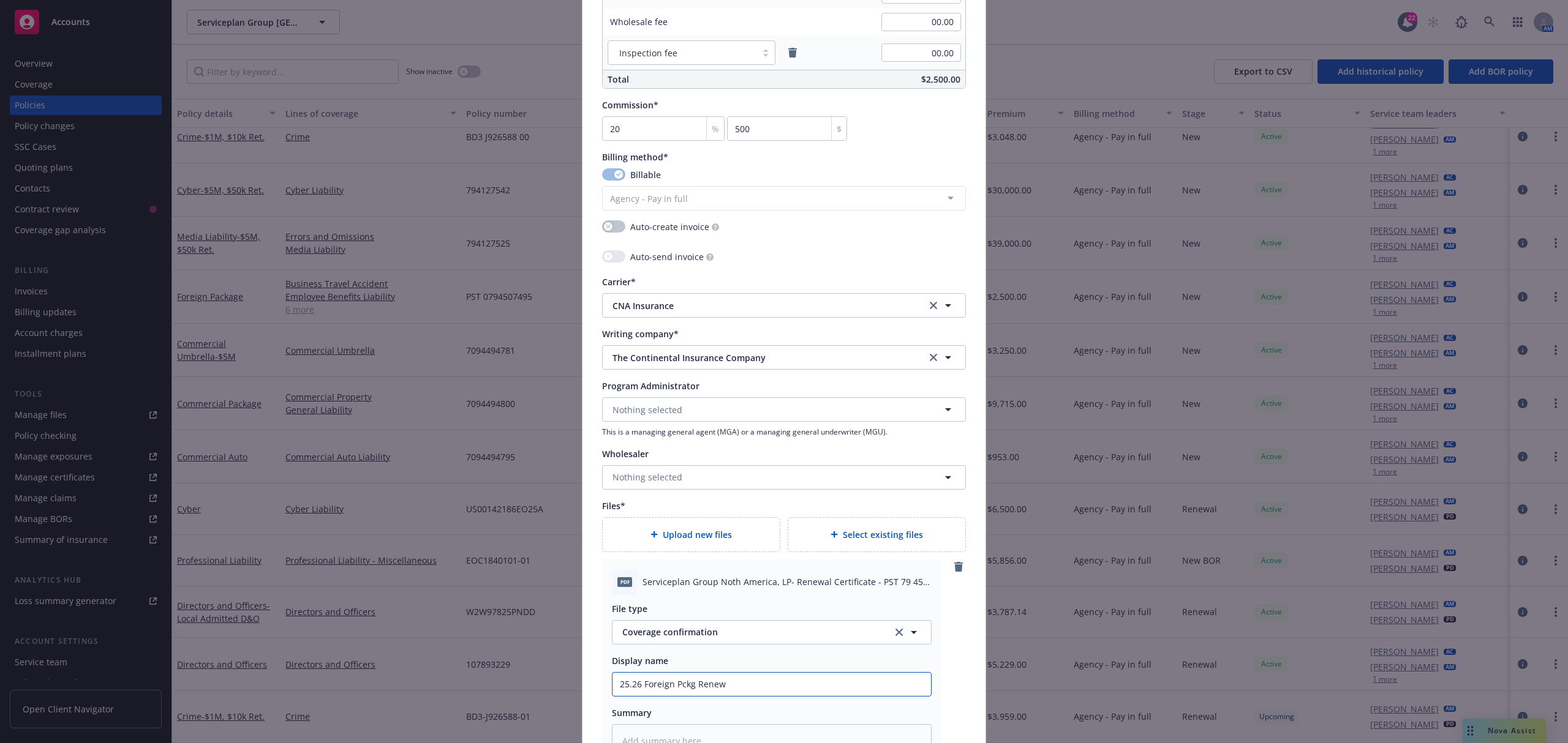
type input "25.26 Foreign Pckg Renewa"
type textarea "x"
type input "25.26 Foreign Pckg Renewal"
type textarea "x"
type input "25.26 Foreign Pckg Renewal"
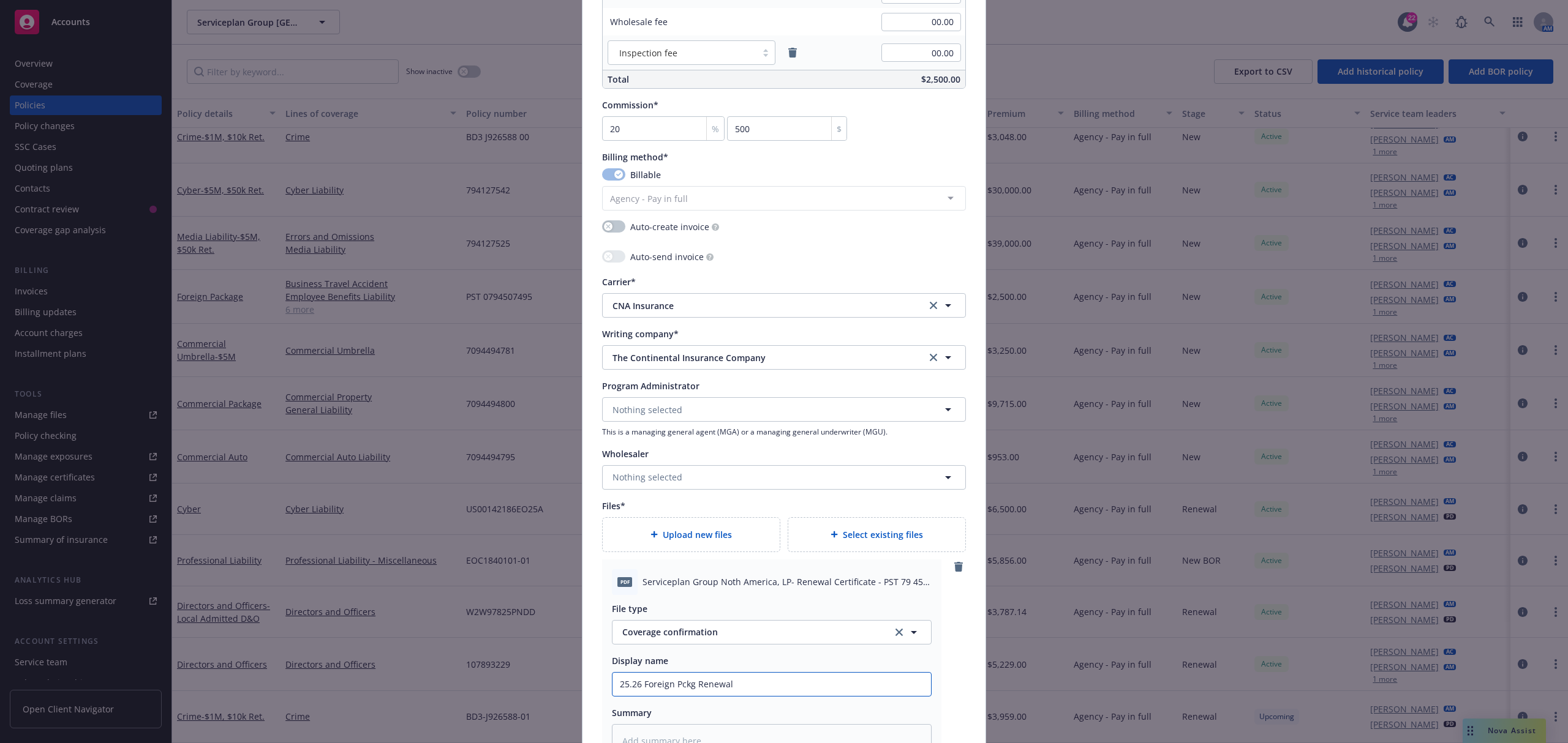
type textarea "x"
type input "25.26 Foreign Pckg Renewal C"
type textarea "x"
type input "25.26 Foreign Pckg Renewal Ce"
type textarea "x"
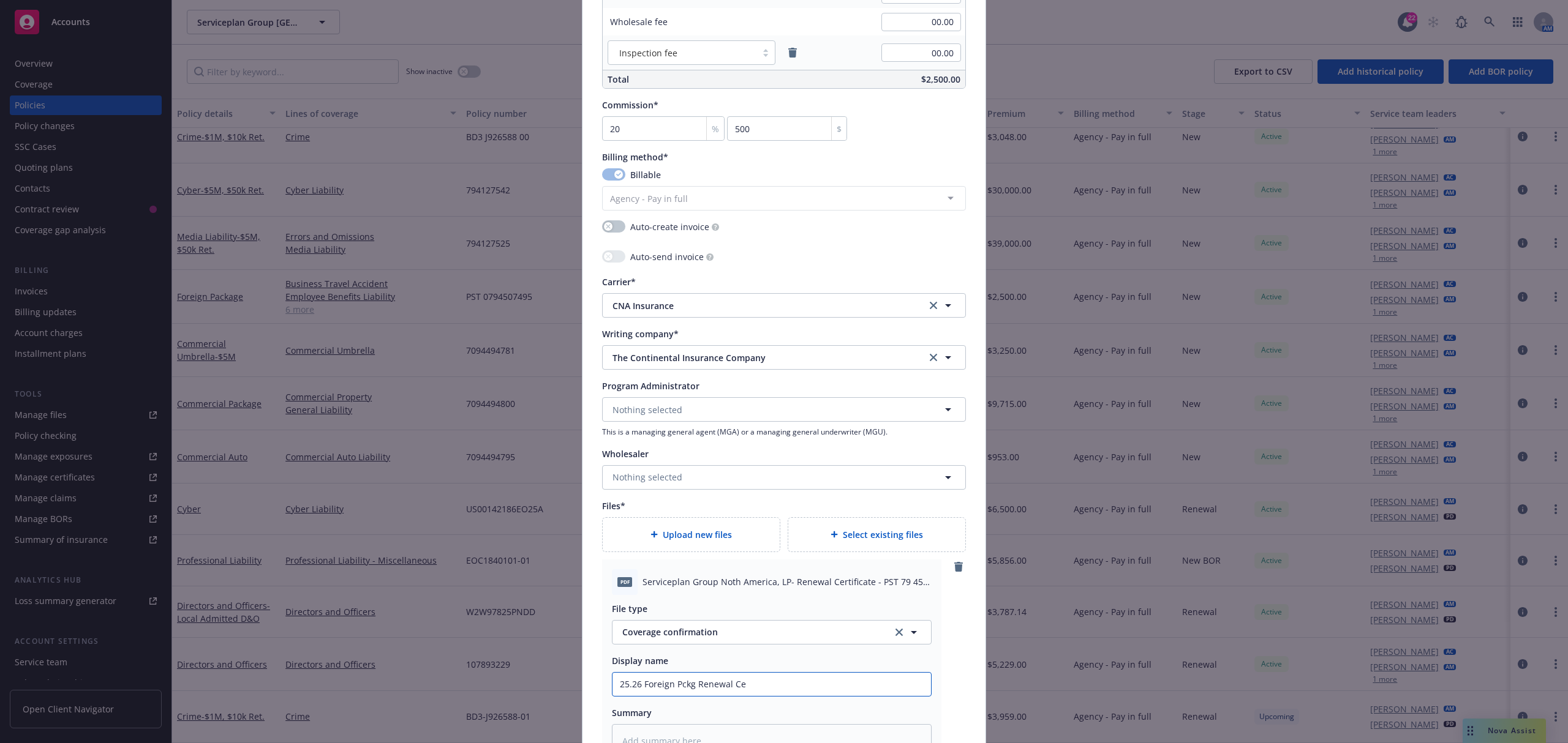
type input "25.26 Foreign Pckg Renewal Cer"
type textarea "x"
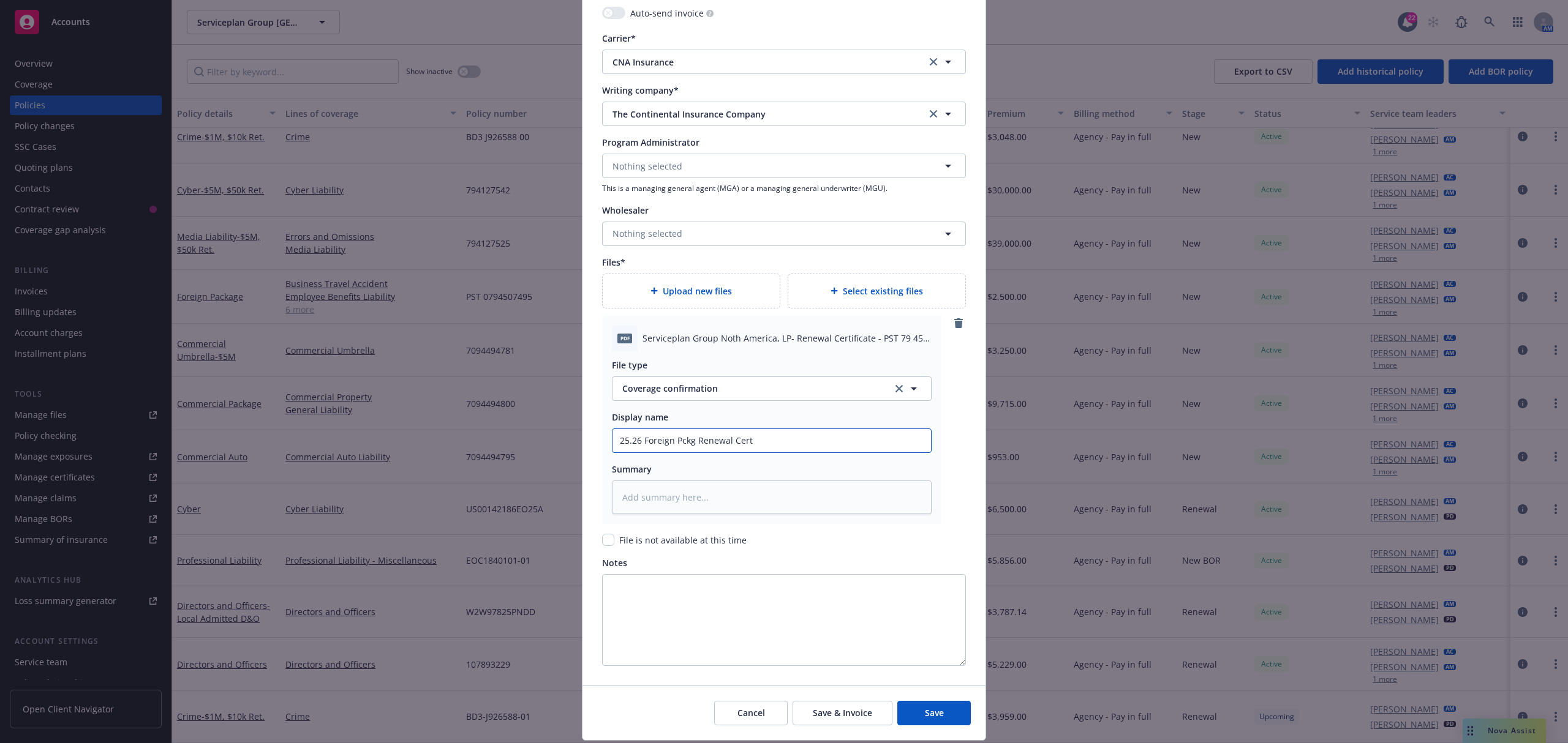
scroll to position [1224, 0]
type input "25.26 Foreign Pckg Renewal Cert"
click at [939, 728] on div "Cancel Save & Invoice Save" at bounding box center [784, 711] width 403 height 54
click at [936, 706] on button "Save" at bounding box center [934, 712] width 74 height 24
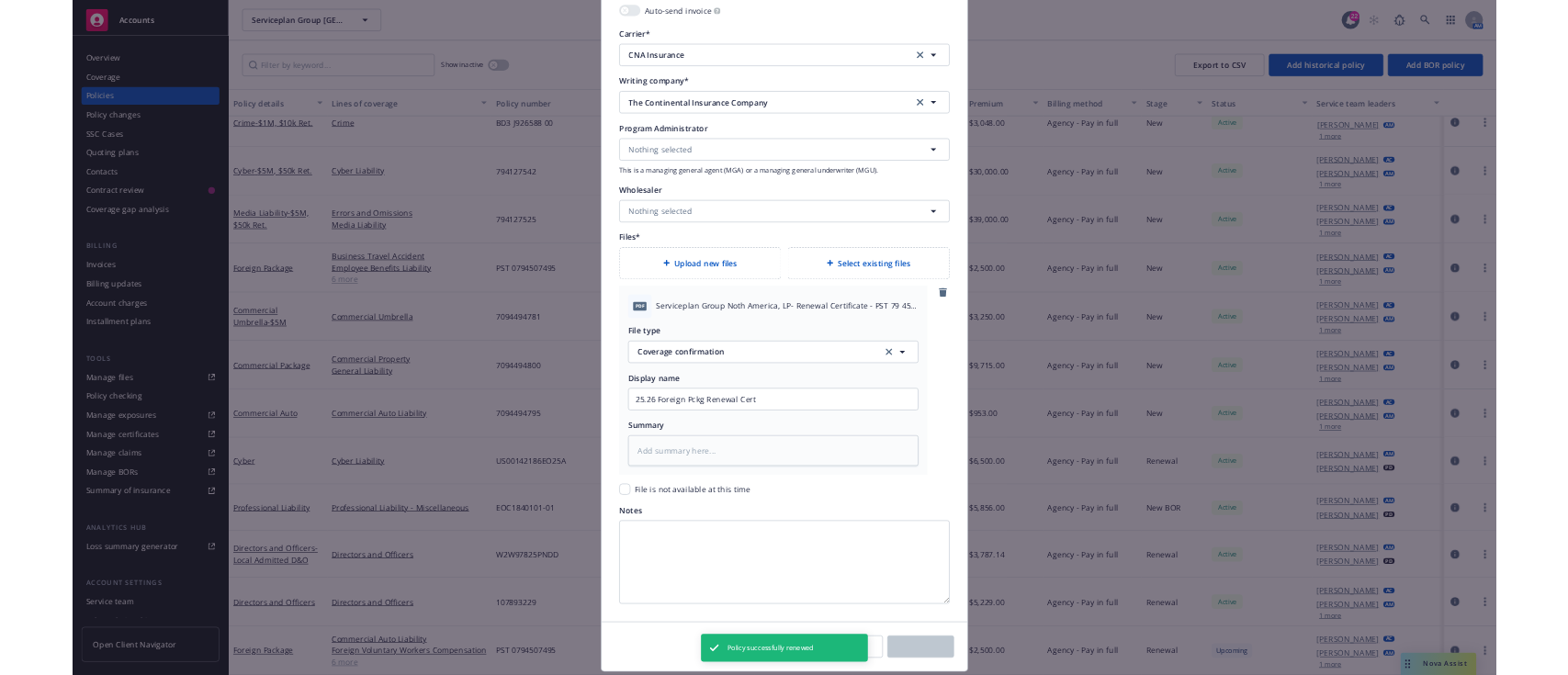
scroll to position [0, 0]
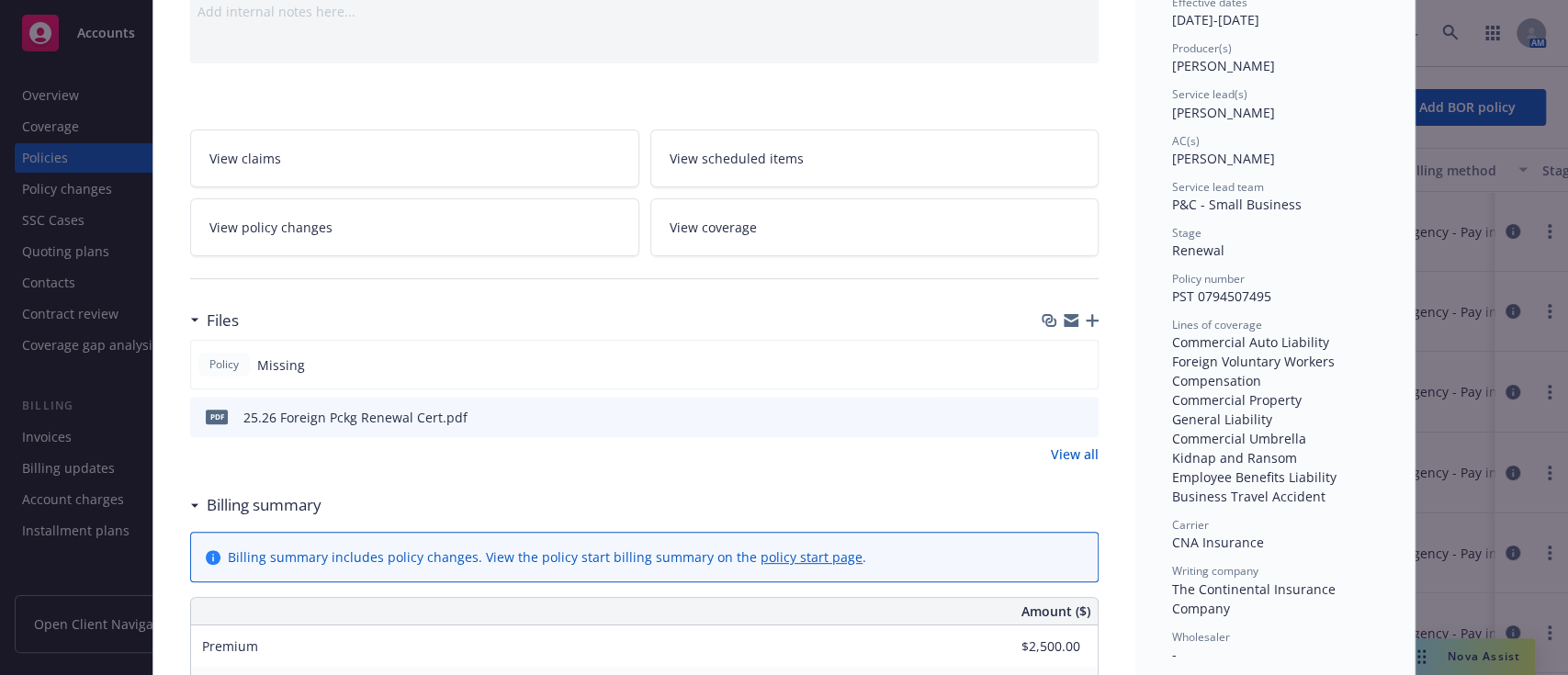
scroll to position [207, 0]
click at [1083, 323] on div "Files" at bounding box center [644, 315] width 908 height 38
click at [1086, 315] on icon "button" at bounding box center [1092, 316] width 13 height 13
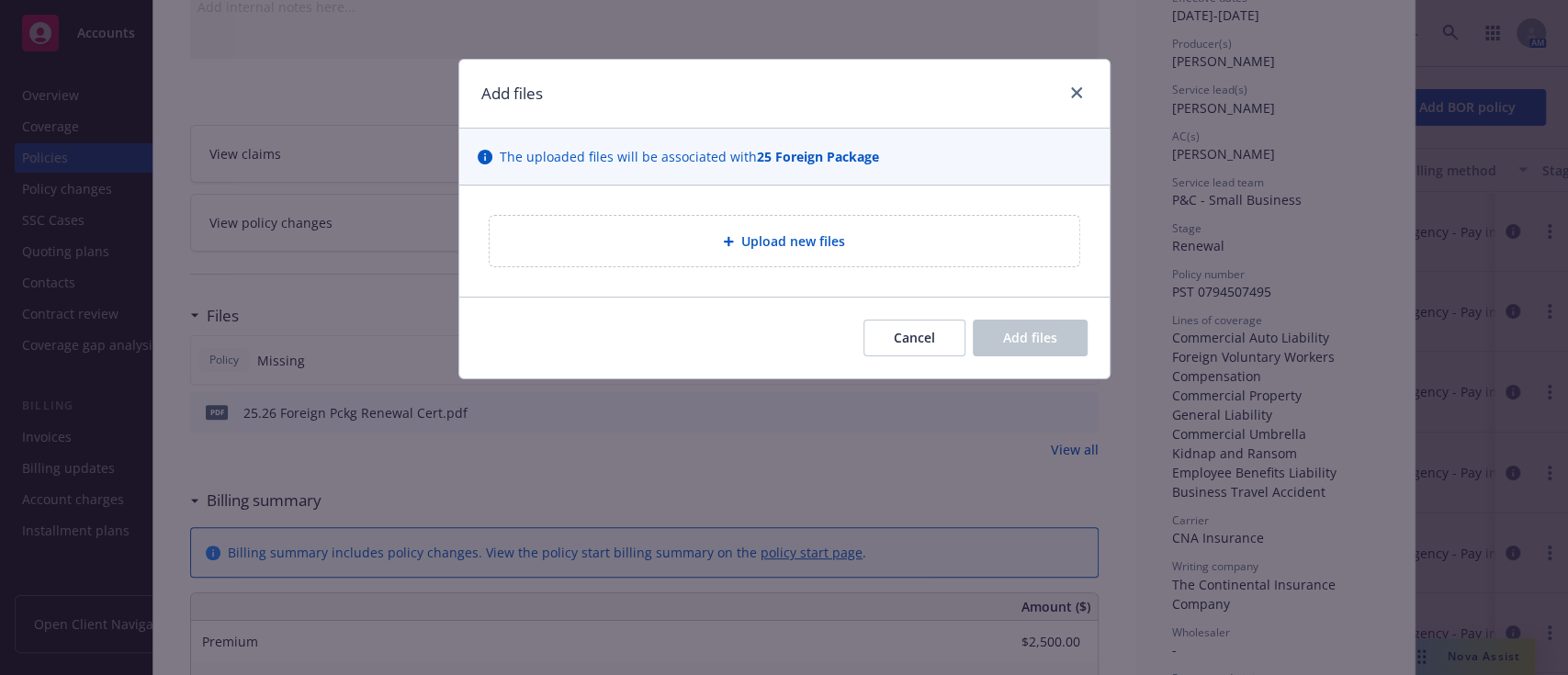
click at [853, 245] on div "Upload new files" at bounding box center [784, 241] width 561 height 22
type textarea "x"
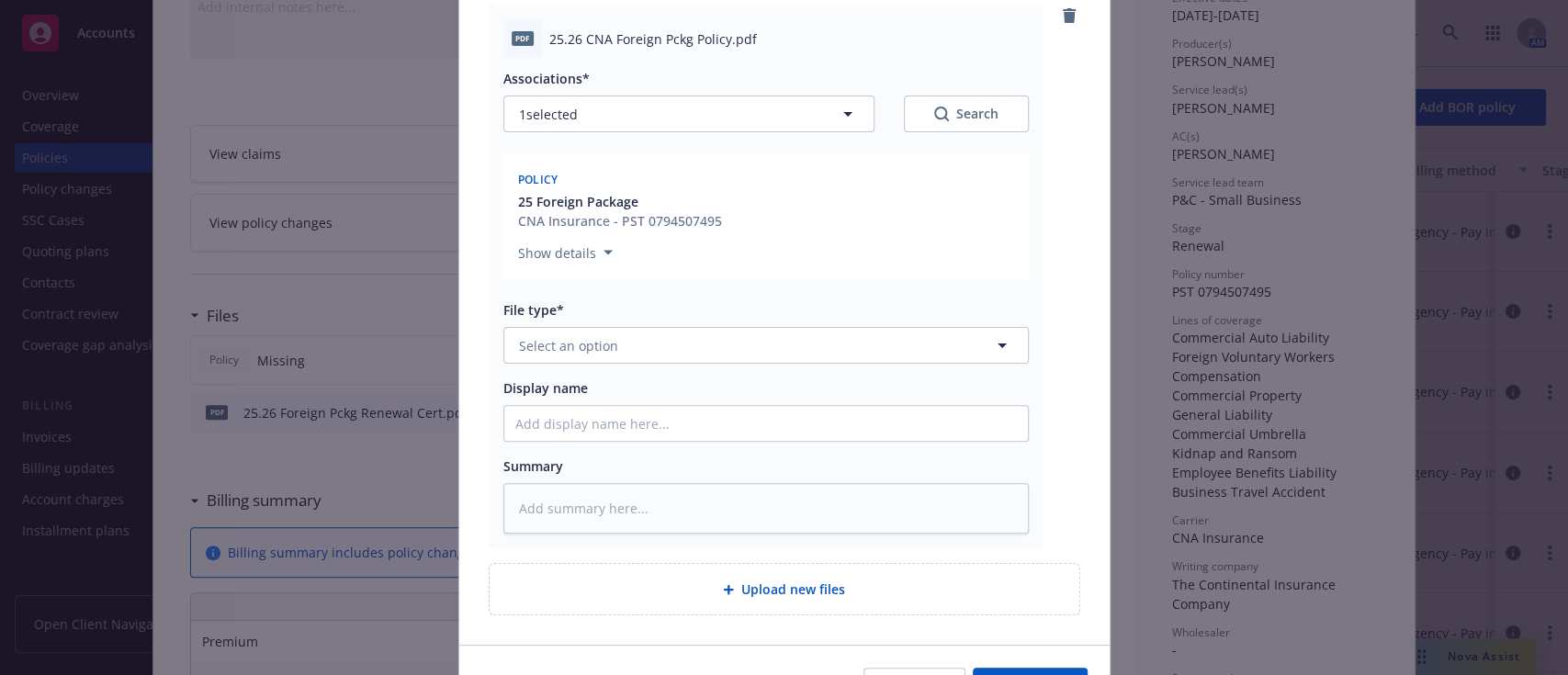
scroll to position [218, 0]
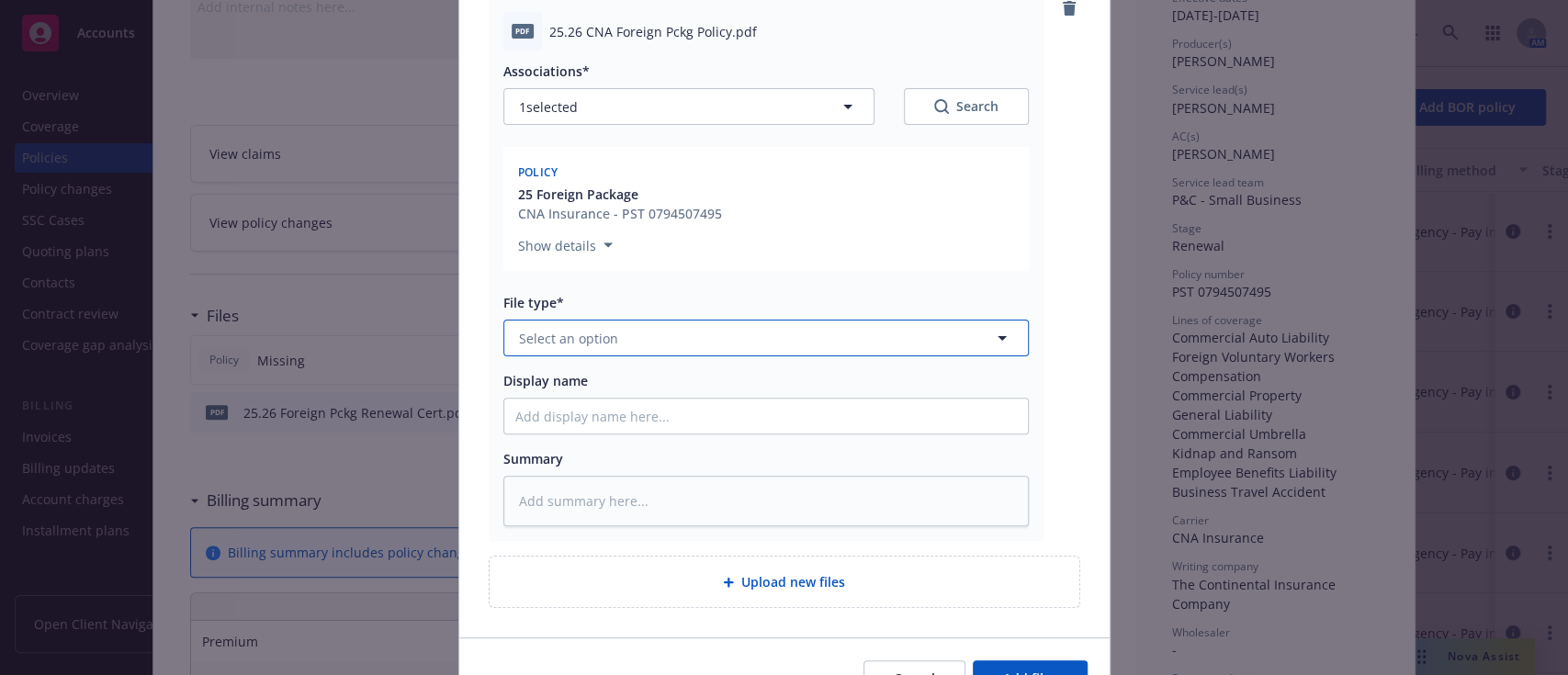
click at [812, 349] on button "Select an option" at bounding box center [766, 337] width 525 height 37
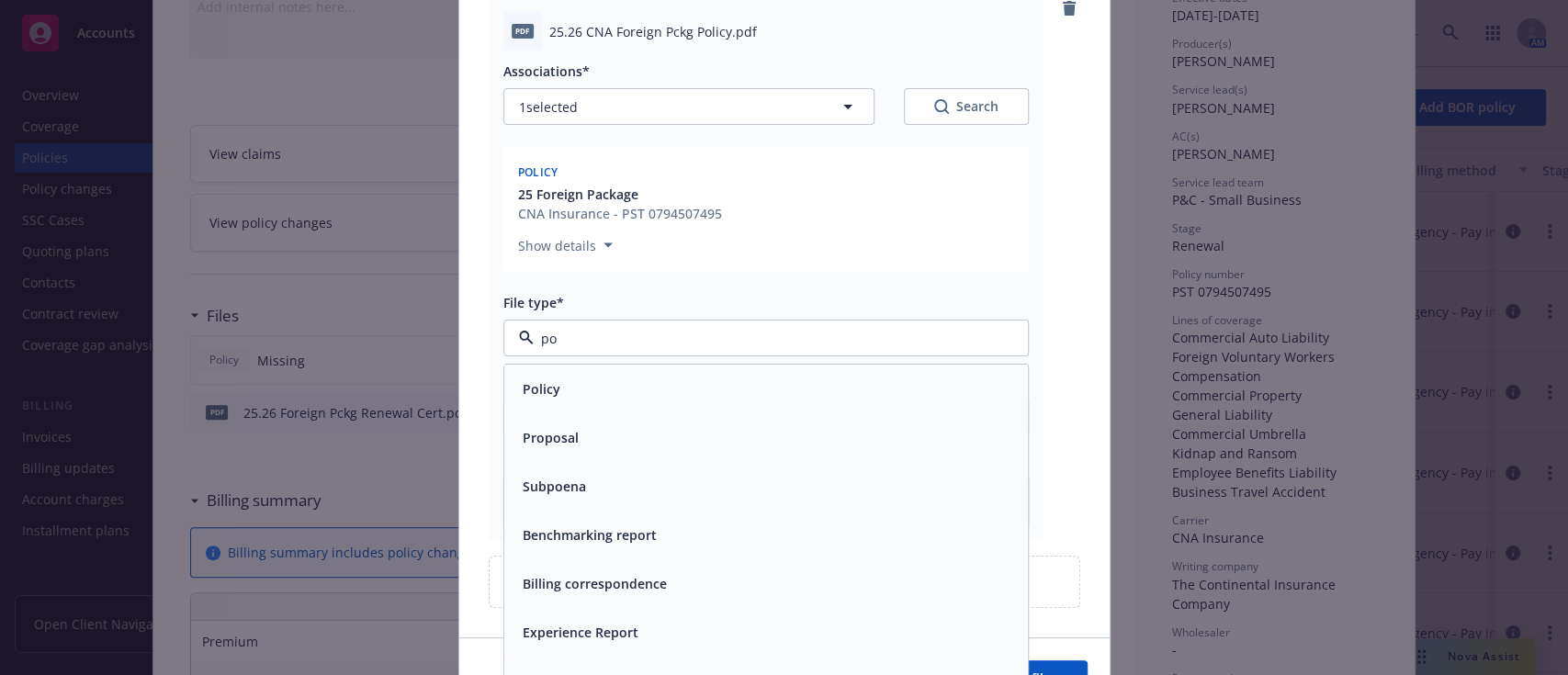
type input "pol"
click at [687, 393] on div "Policy" at bounding box center [766, 389] width 502 height 26
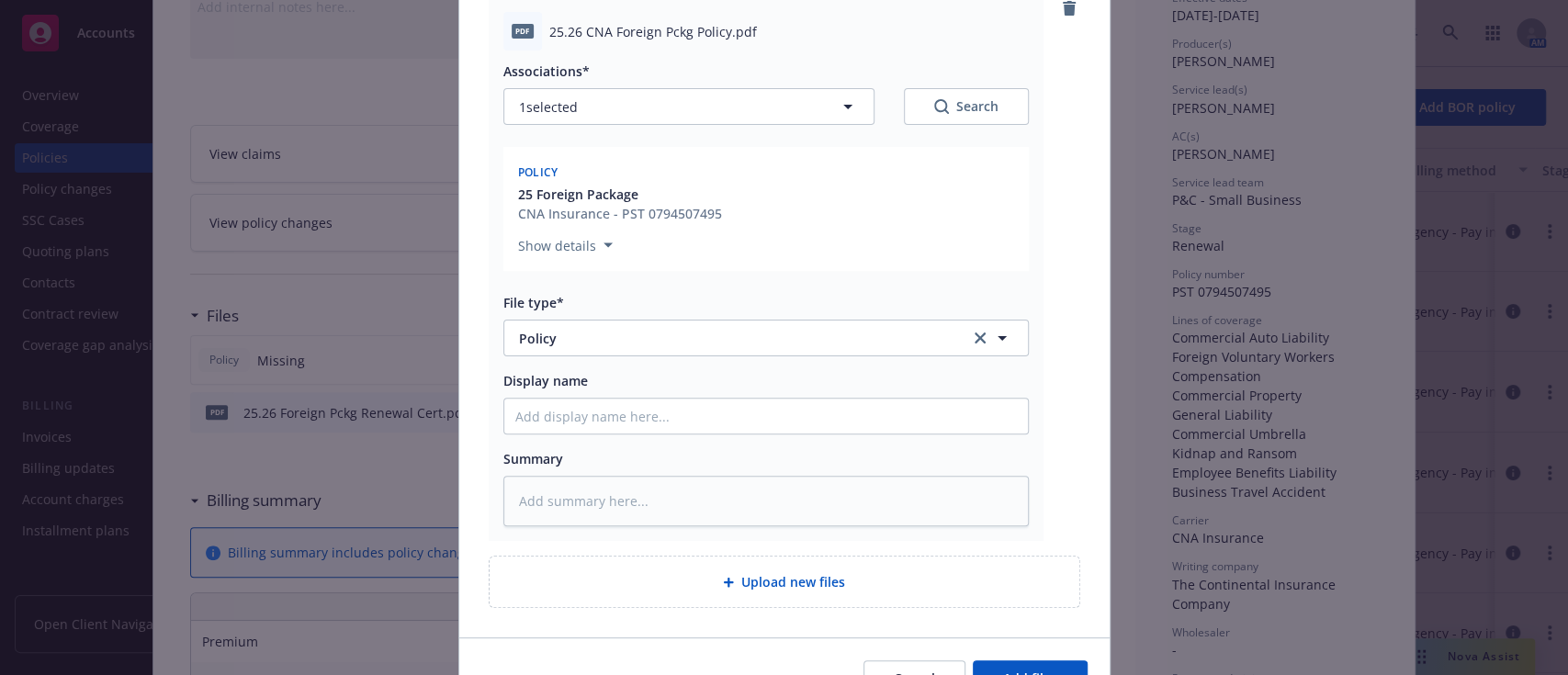
click at [639, 33] on span "25.26 CNA Foreign Pckg Policy.pdf" at bounding box center [653, 32] width 208 height 20
copy span "25.26 CNA Foreign Pckg Policy.pdf"
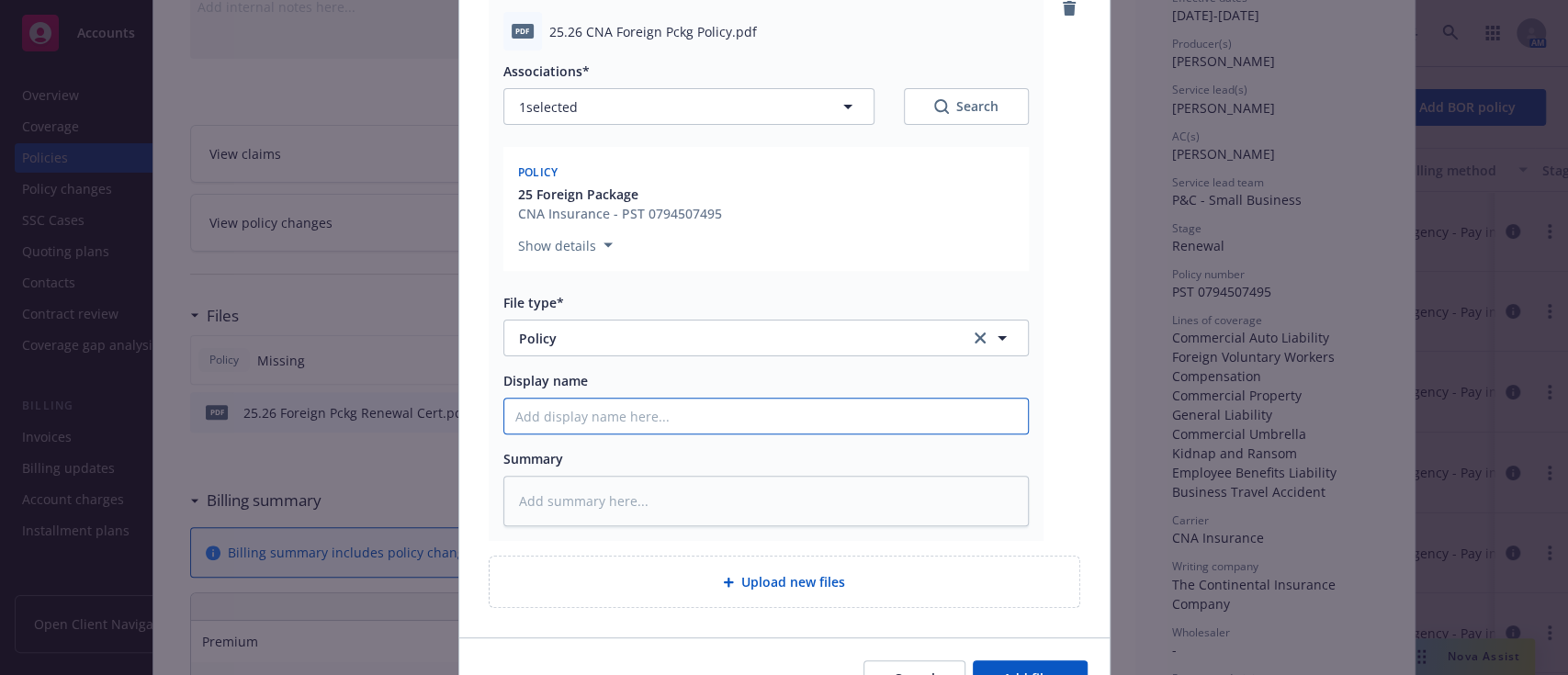
paste input "25.26 CNA Foreign Pckg Policy.pdf"
type textarea "x"
type input "25.26 CNA Foreign Pckg Policy.pdf"
click at [597, 401] on input "25.26 CNA Foreign Pckg Policy.pdf" at bounding box center [766, 416] width 523 height 35
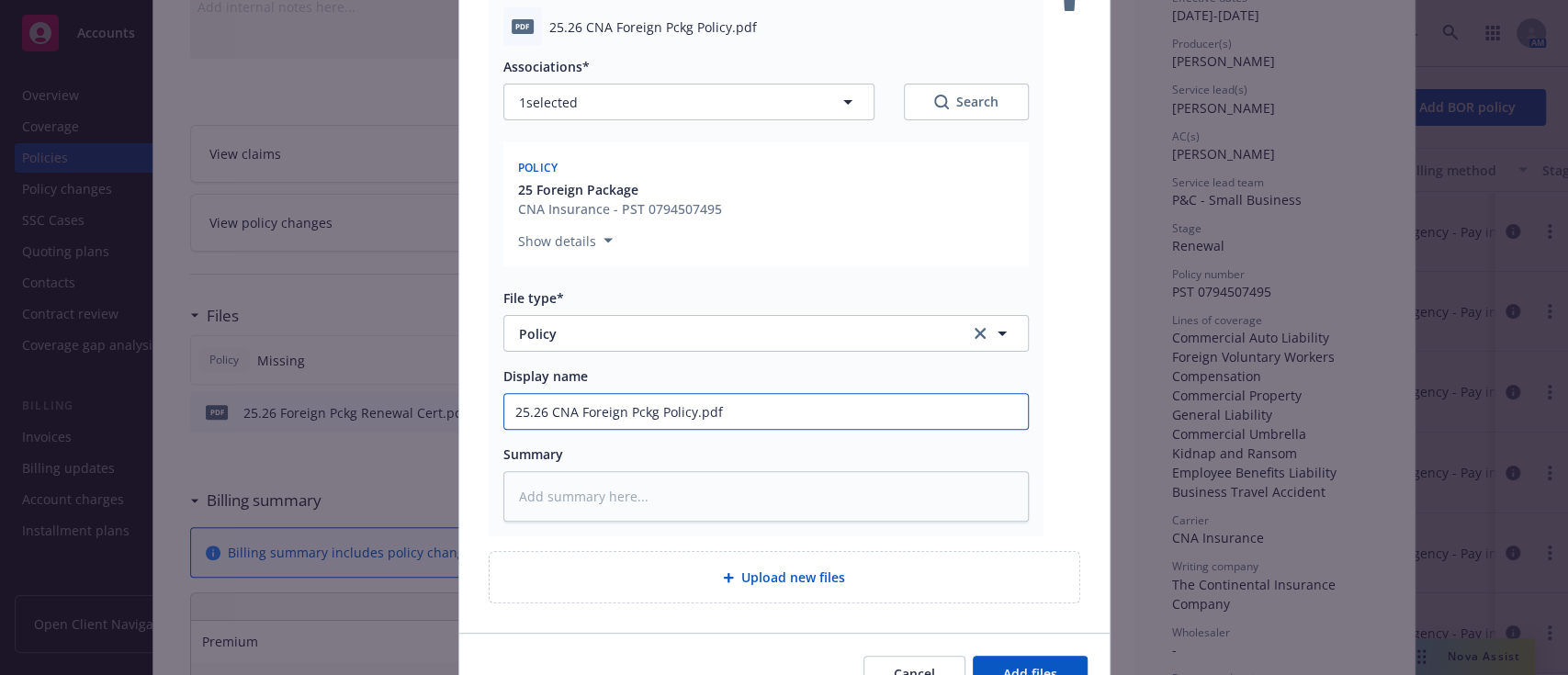
type textarea "x"
type input "25.26 CNA Foreign Pckg Policy.pd"
type textarea "x"
type input "25.26 CNA Foreign Pckg Policy.p"
type textarea "x"
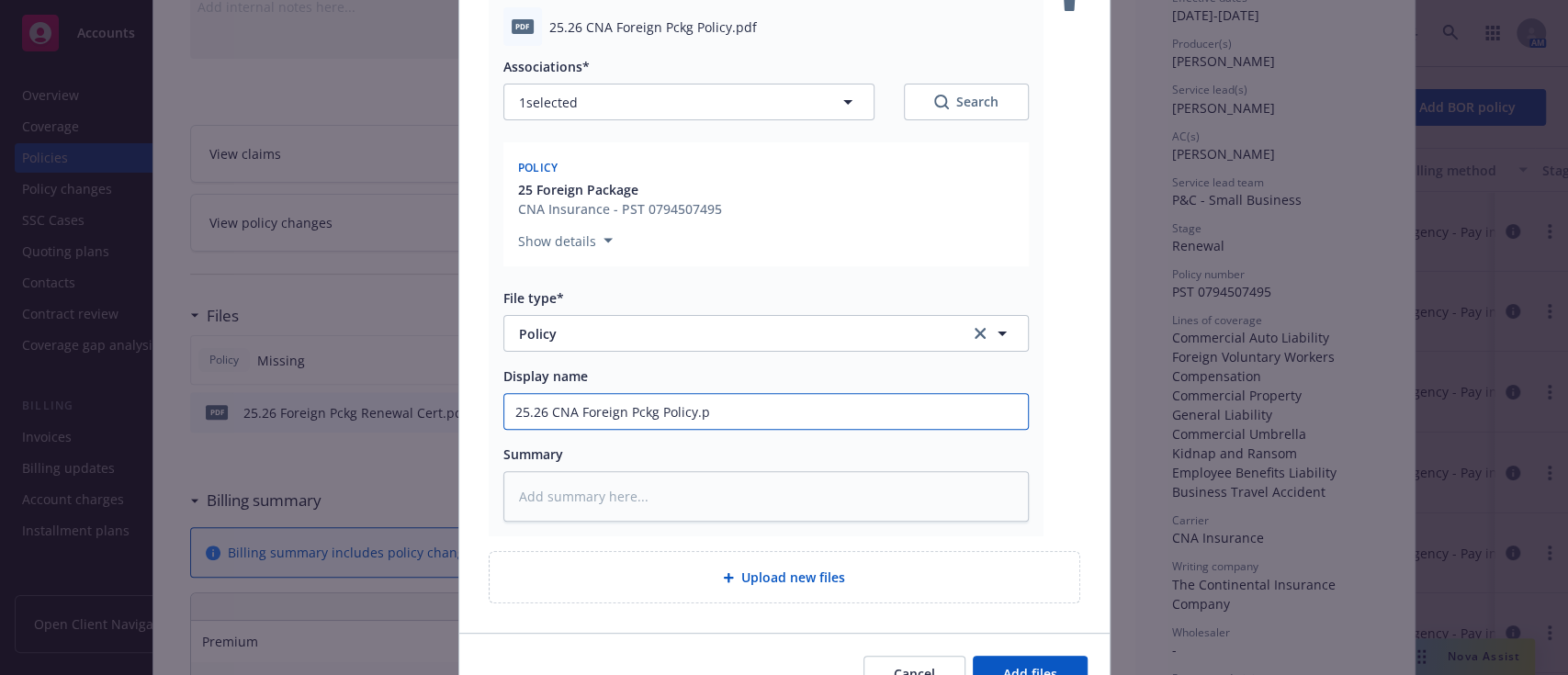
type input "25.26 CNA Foreign Pckg Policy."
type textarea "x"
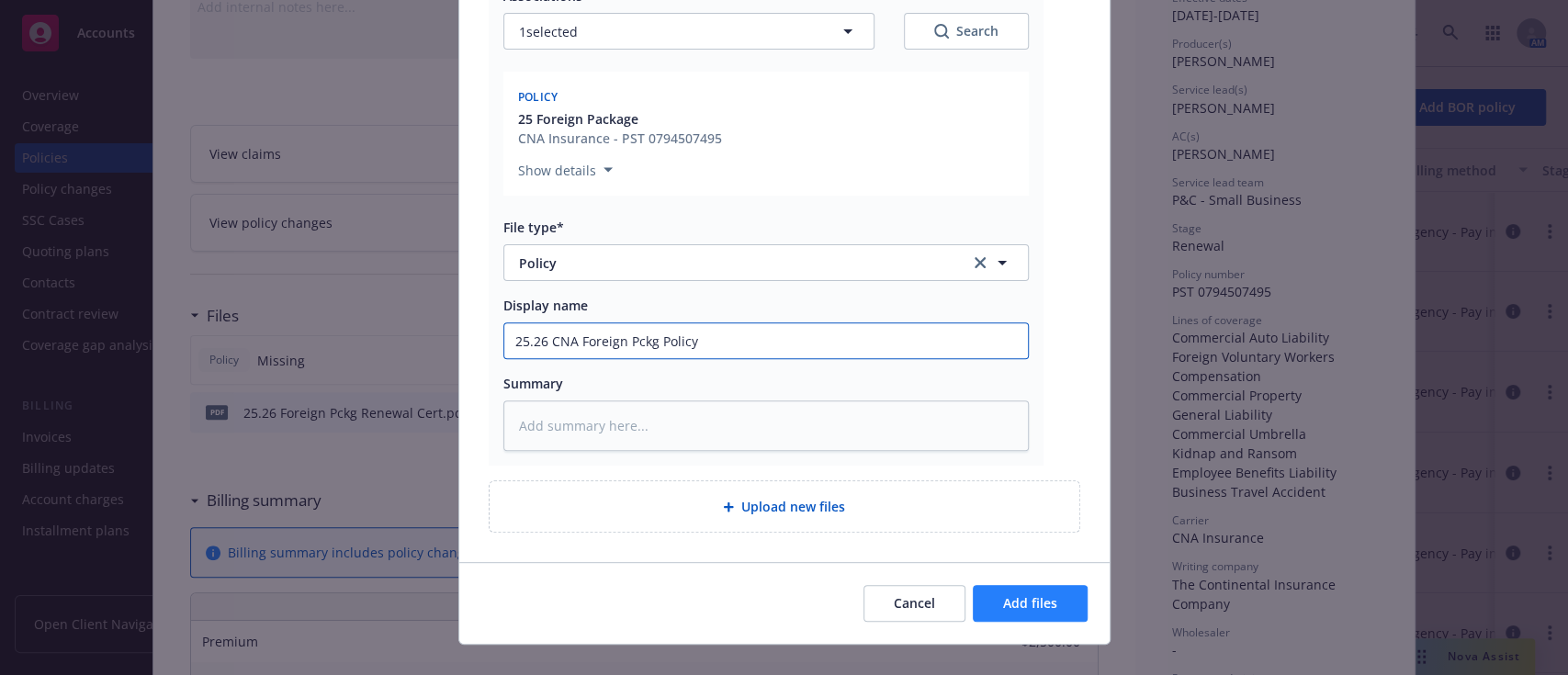
type input "25.26 CNA Foreign Pckg Policy"
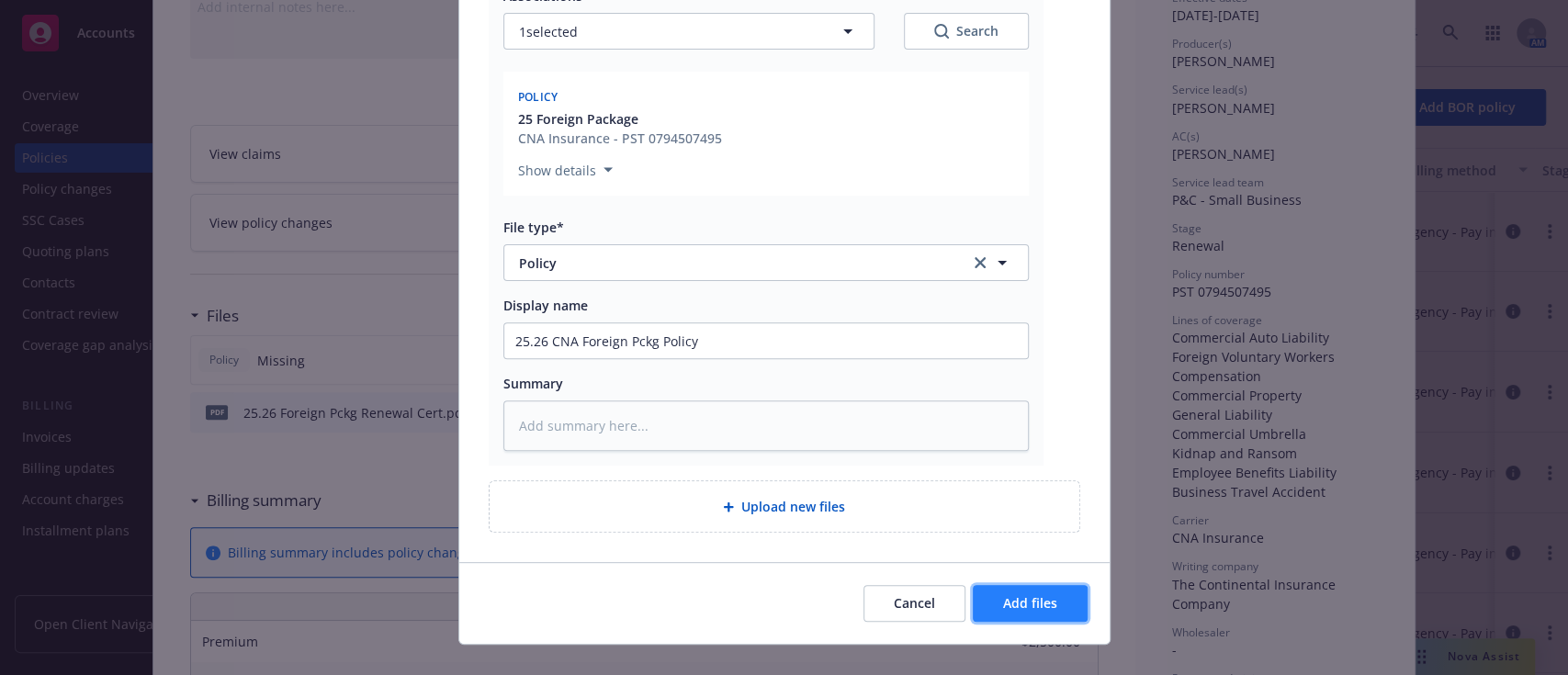
click at [989, 589] on button "Add files" at bounding box center [1030, 603] width 115 height 37
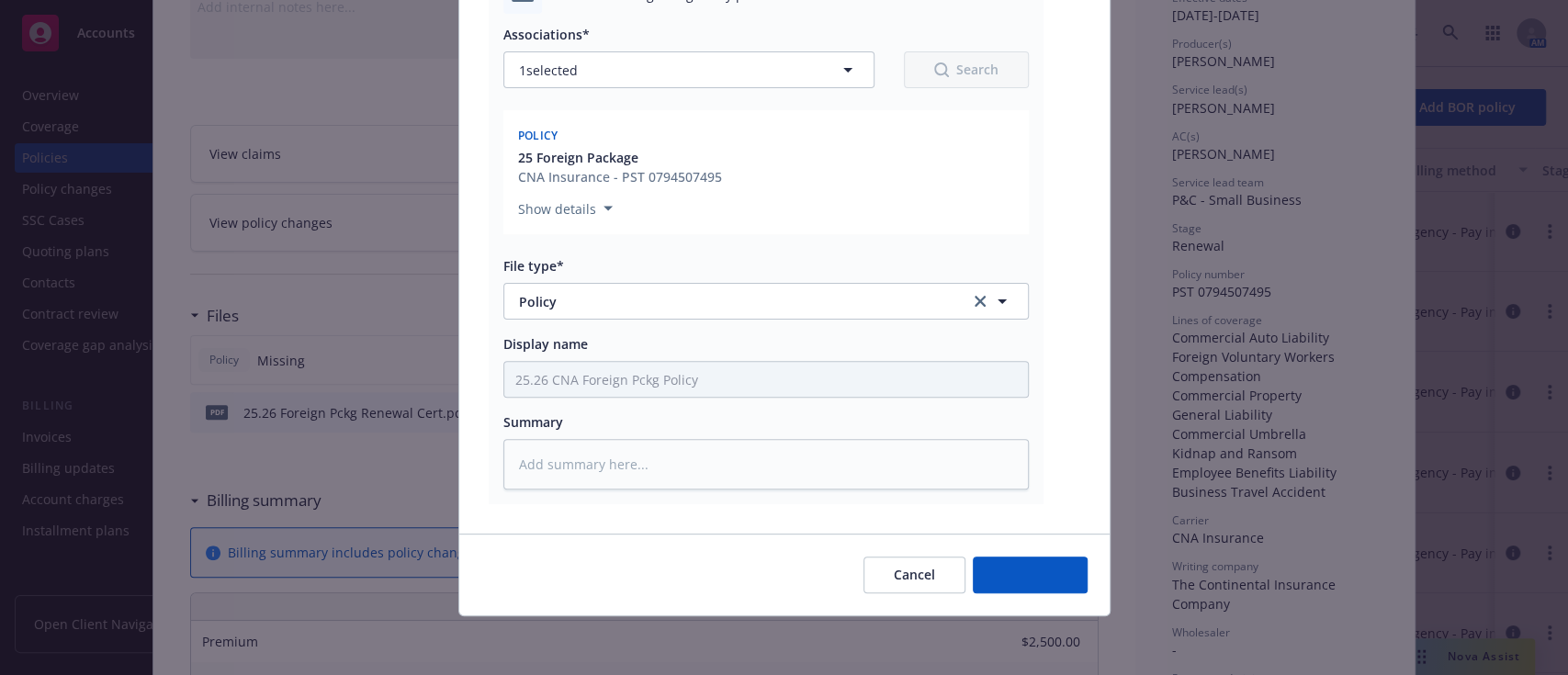
scroll to position [254, 0]
type textarea "x"
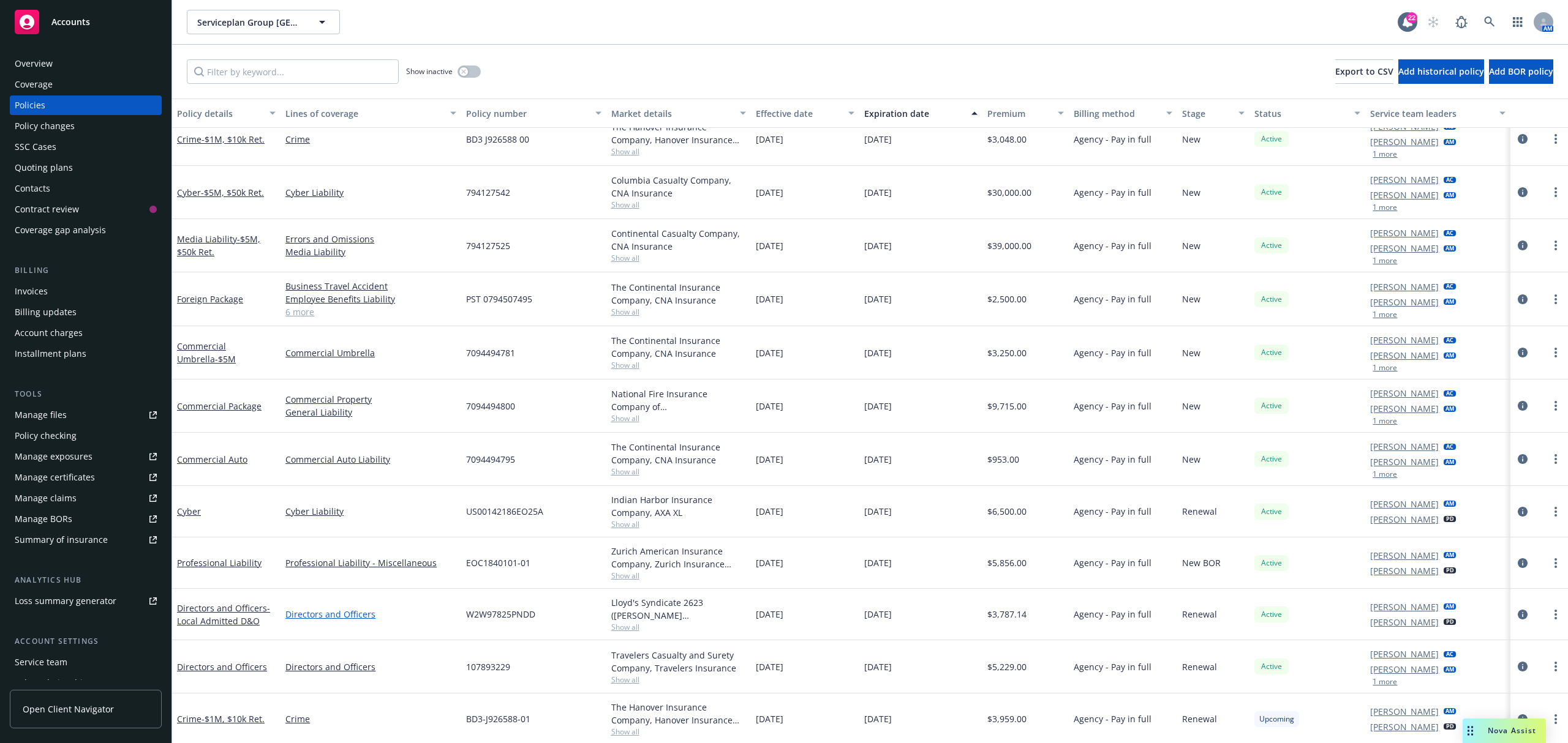
scroll to position [19, 0]
click at [217, 293] on link "Foreign Package" at bounding box center [210, 296] width 66 height 12
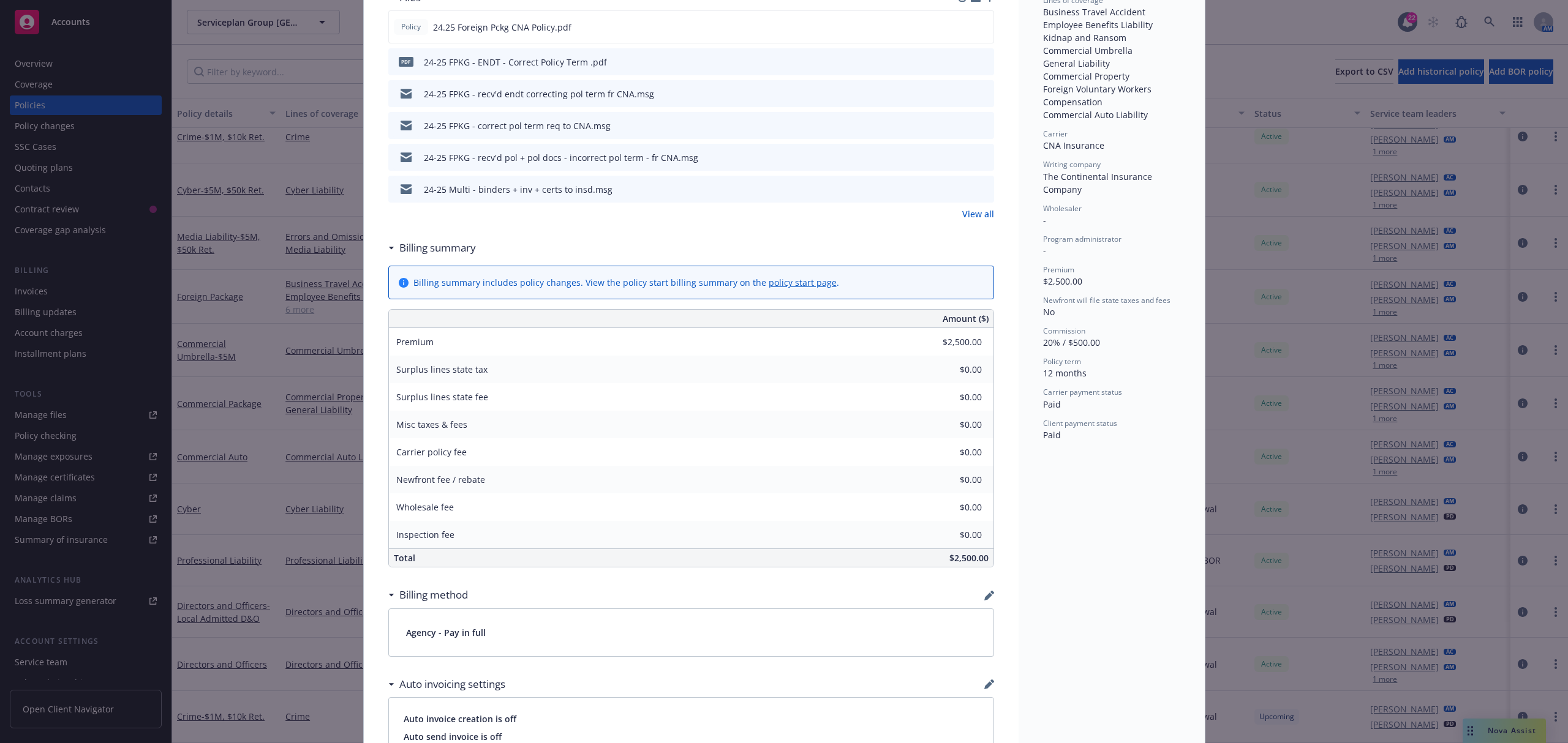
scroll to position [408, 0]
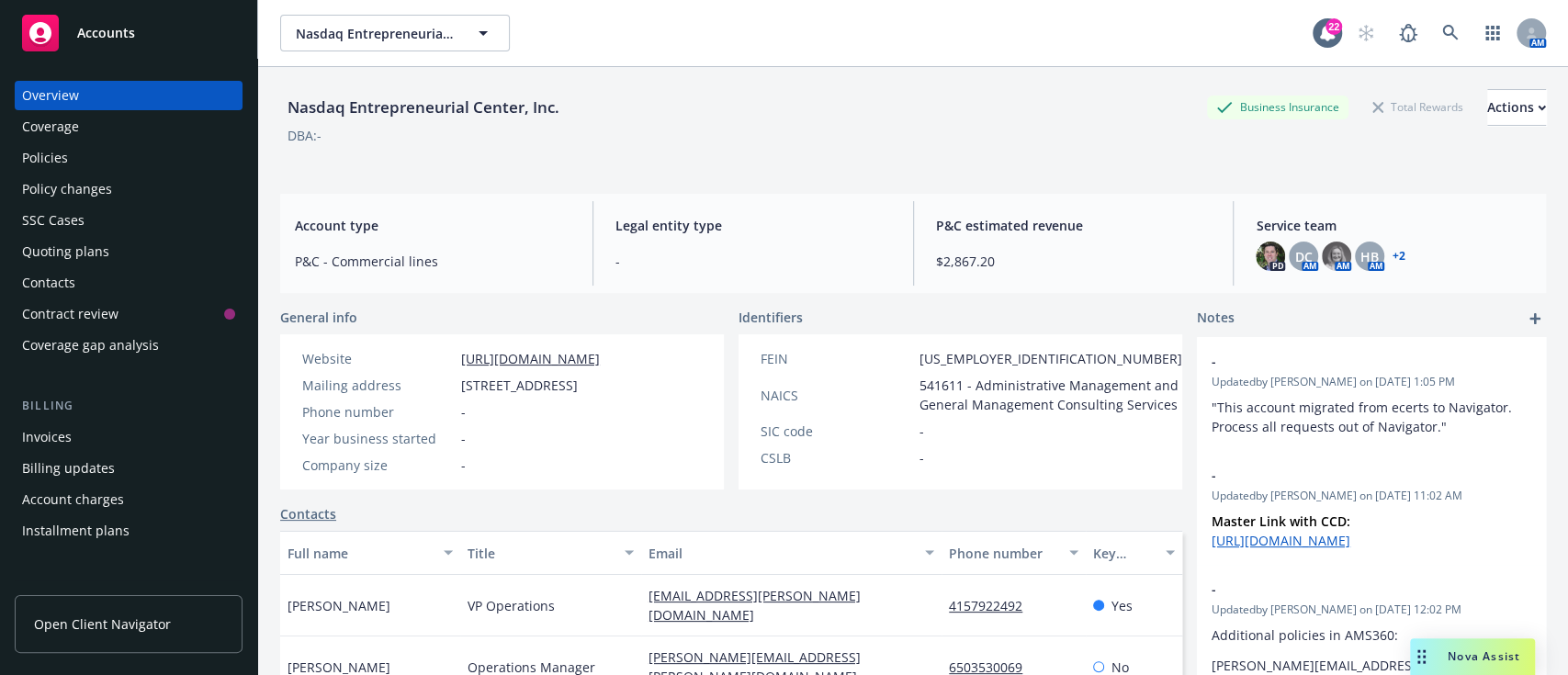
click at [71, 168] on div "Policies" at bounding box center [129, 157] width 213 height 29
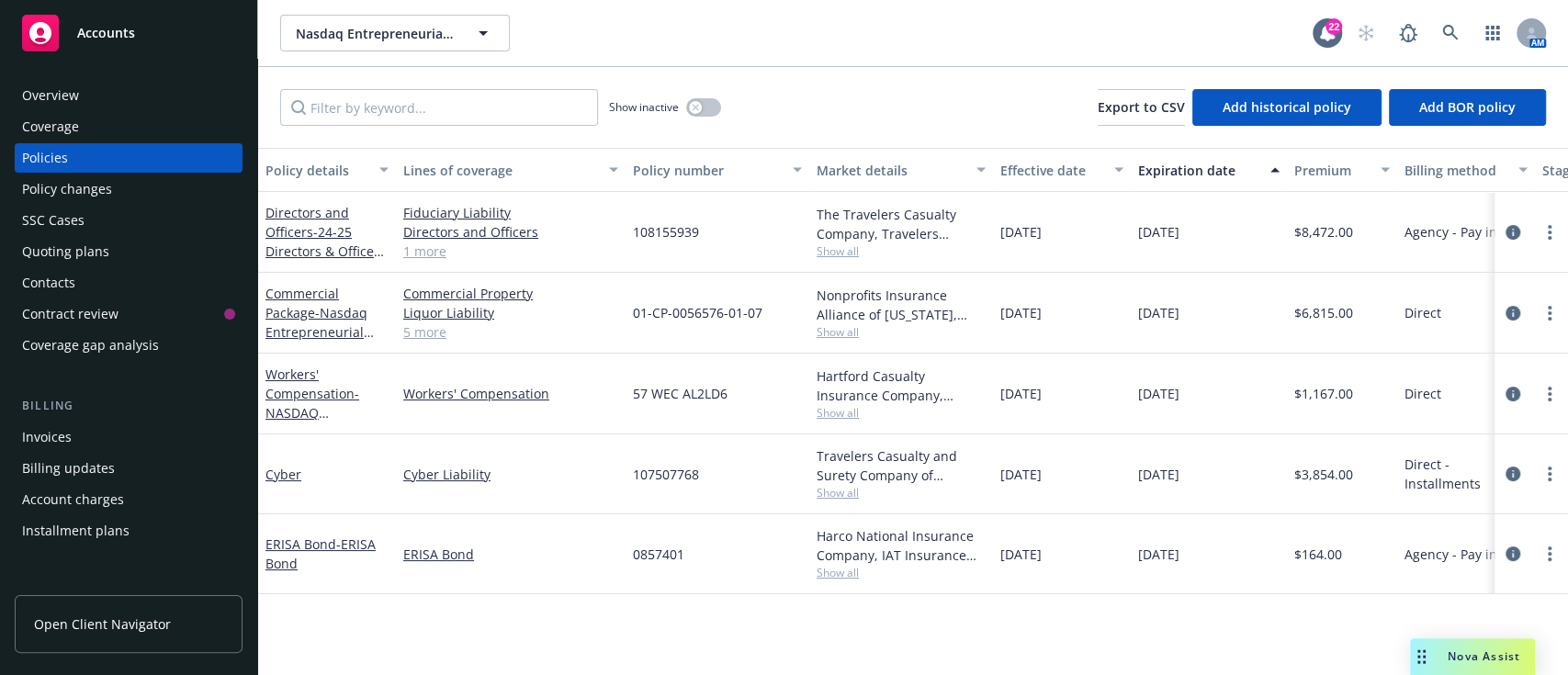
click at [420, 250] on link "1 more" at bounding box center [511, 251] width 215 height 20
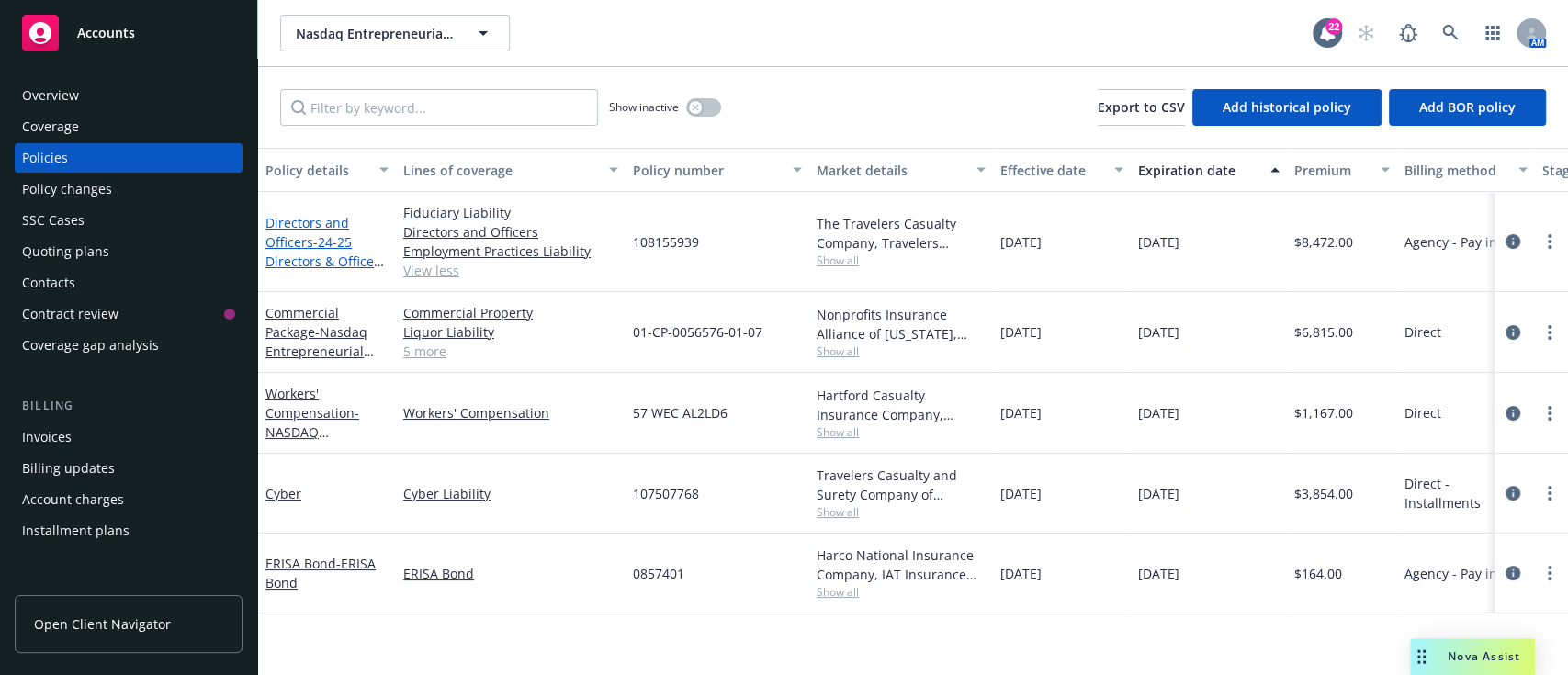
click at [317, 261] on span "- 24-25 Directors & Officers incl EPLI & Fiduciary" at bounding box center [327, 261] width 123 height 56
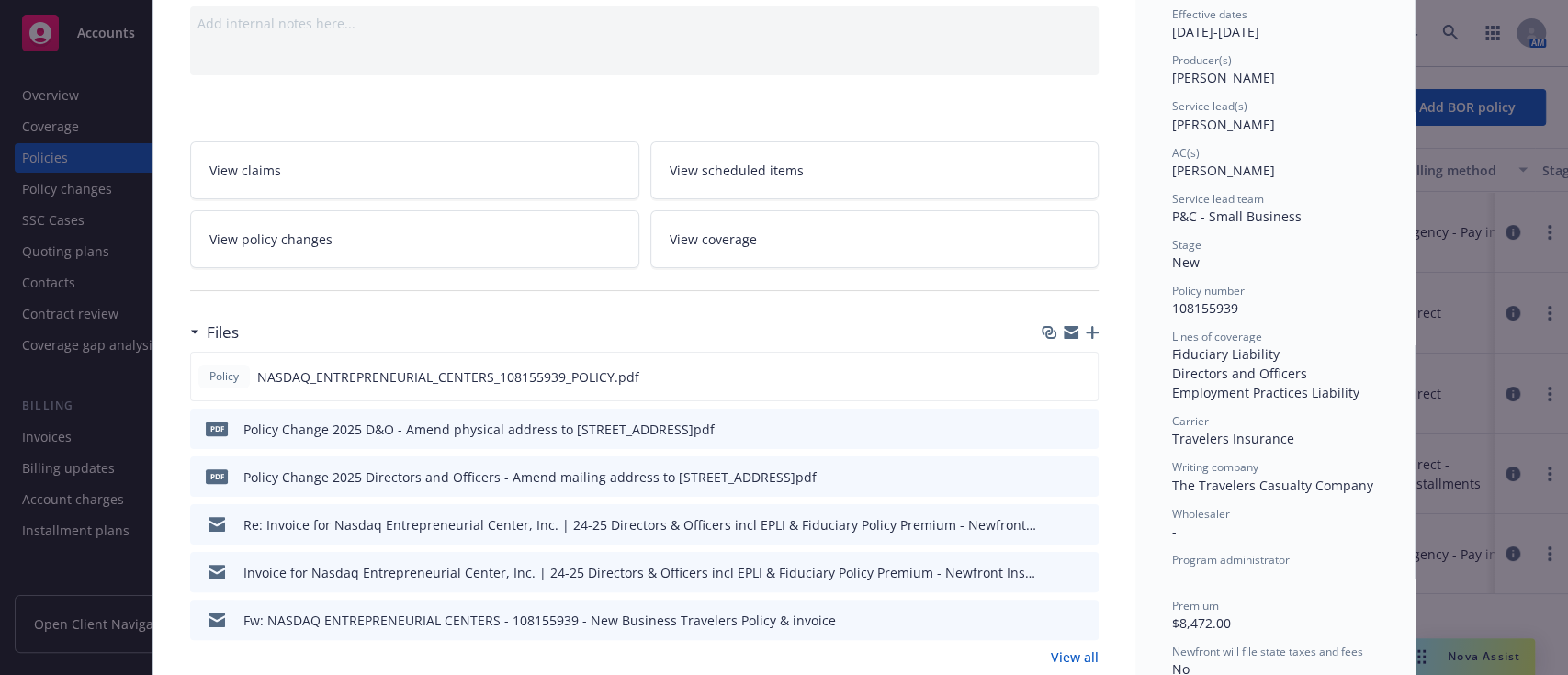
scroll to position [192, 0]
click at [1043, 369] on icon "download file" at bounding box center [1050, 374] width 15 height 15
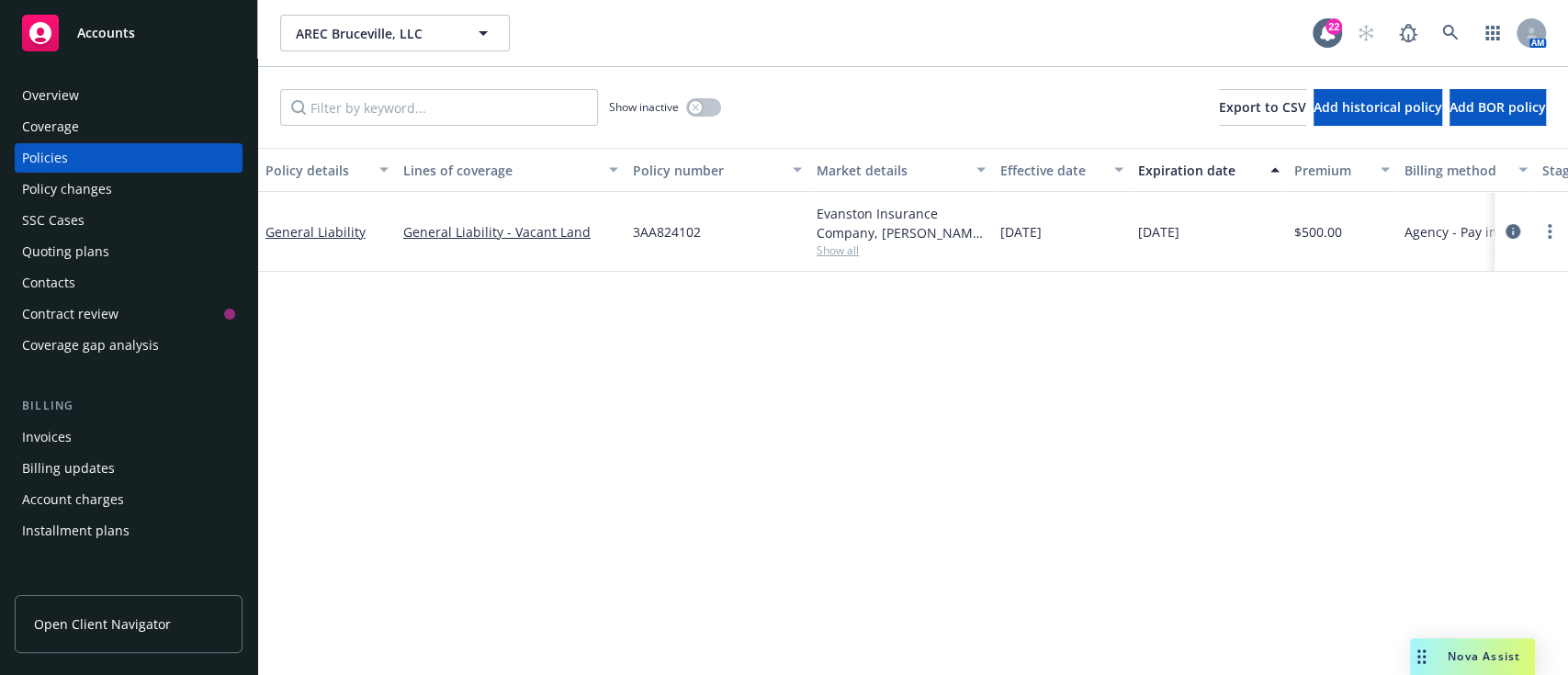
click at [62, 92] on div "Overview" at bounding box center [51, 95] width 57 height 29
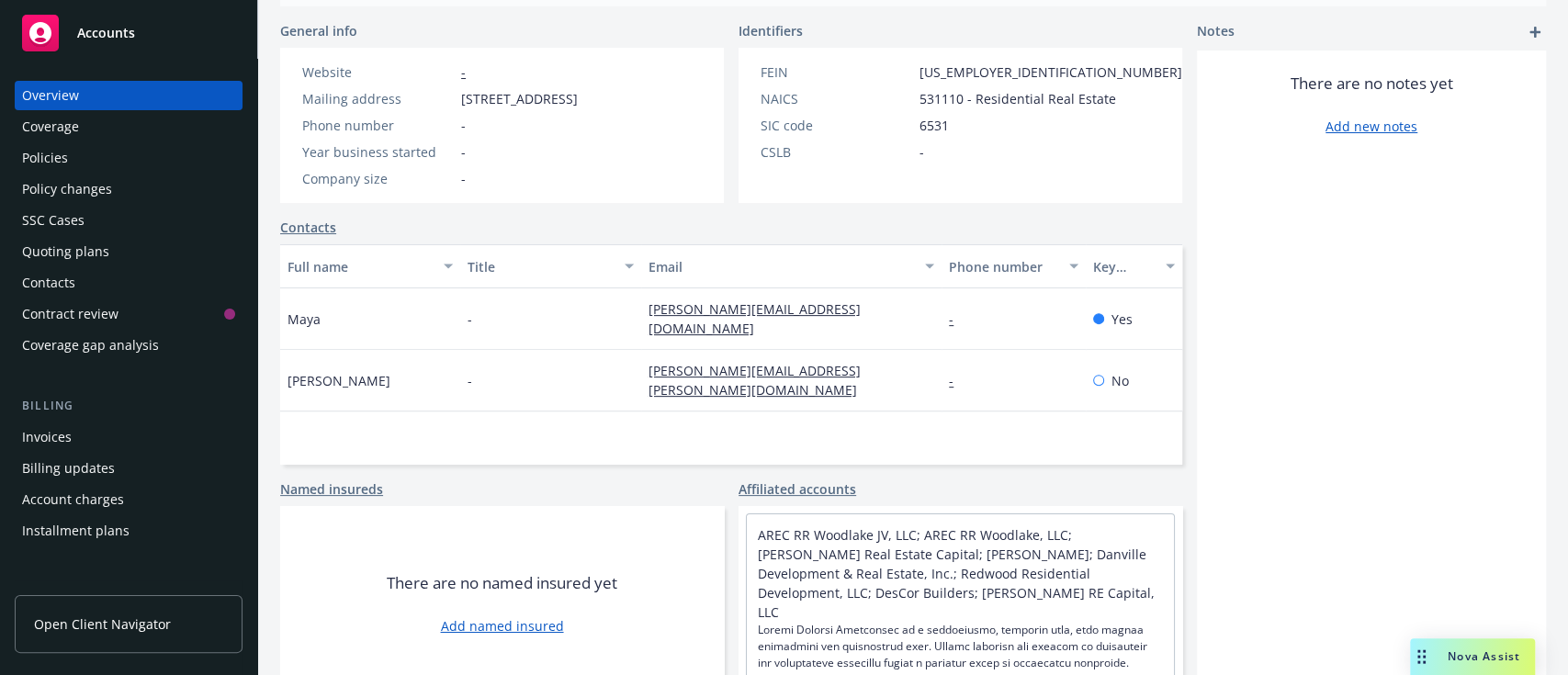
scroll to position [287, 0]
click at [39, 153] on div "Policies" at bounding box center [45, 157] width 46 height 29
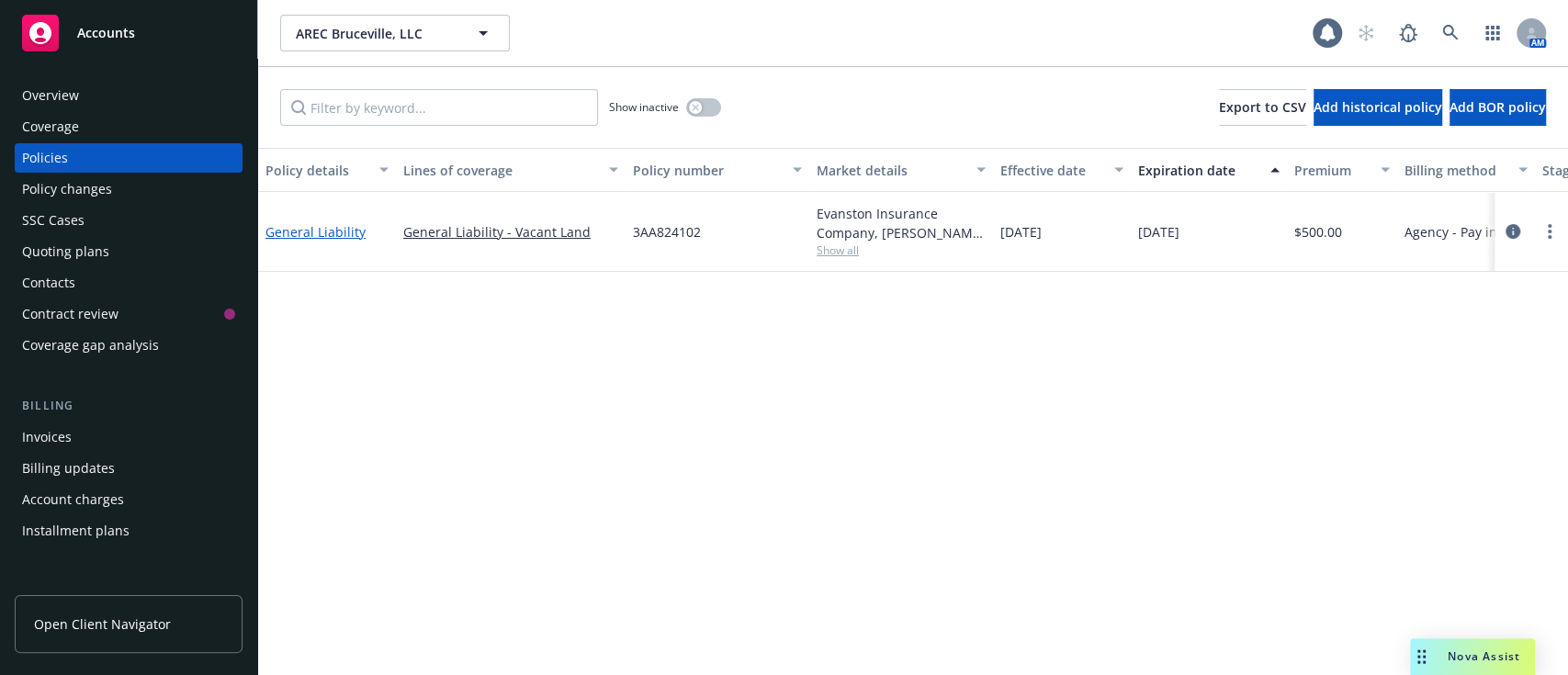
click at [308, 227] on link "General Liability" at bounding box center [315, 231] width 100 height 18
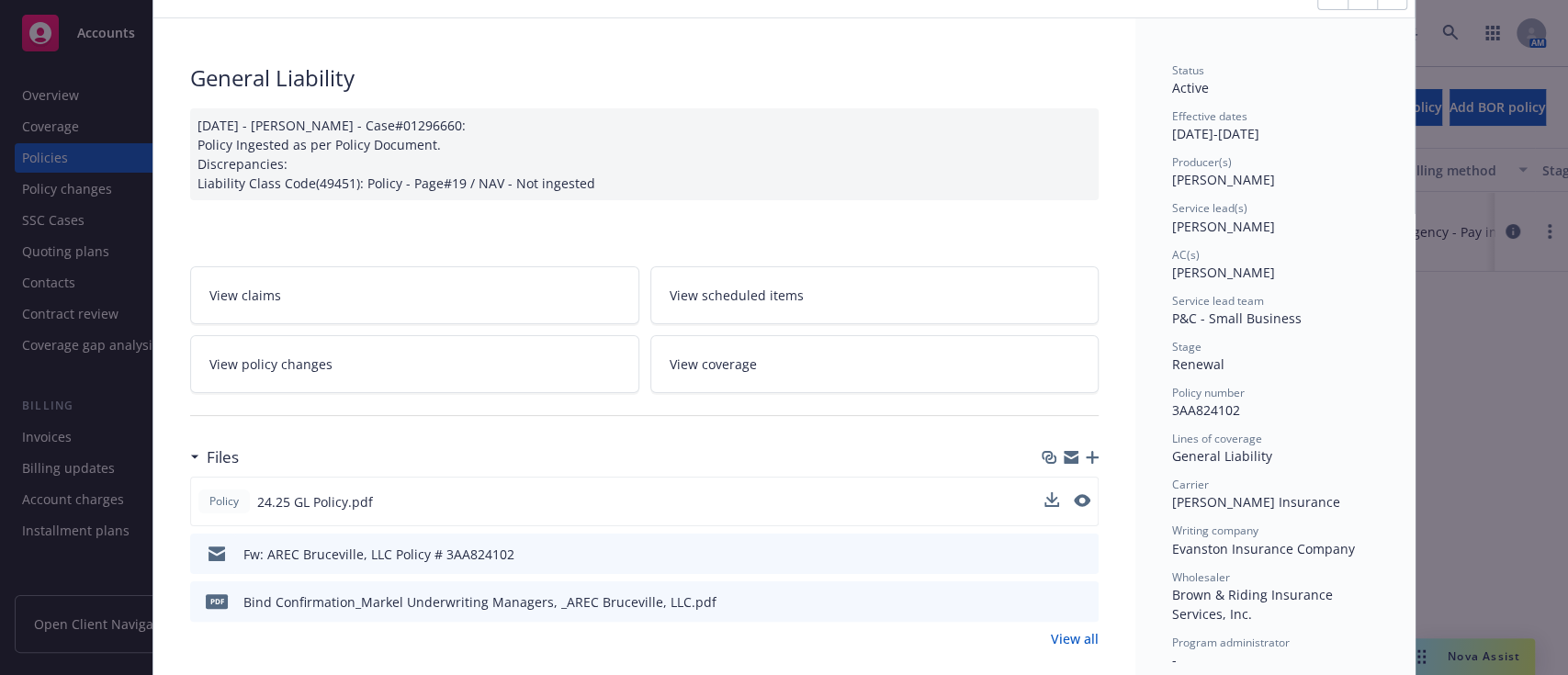
scroll to position [89, 0]
click at [1072, 494] on icon "preview file" at bounding box center [1080, 500] width 17 height 13
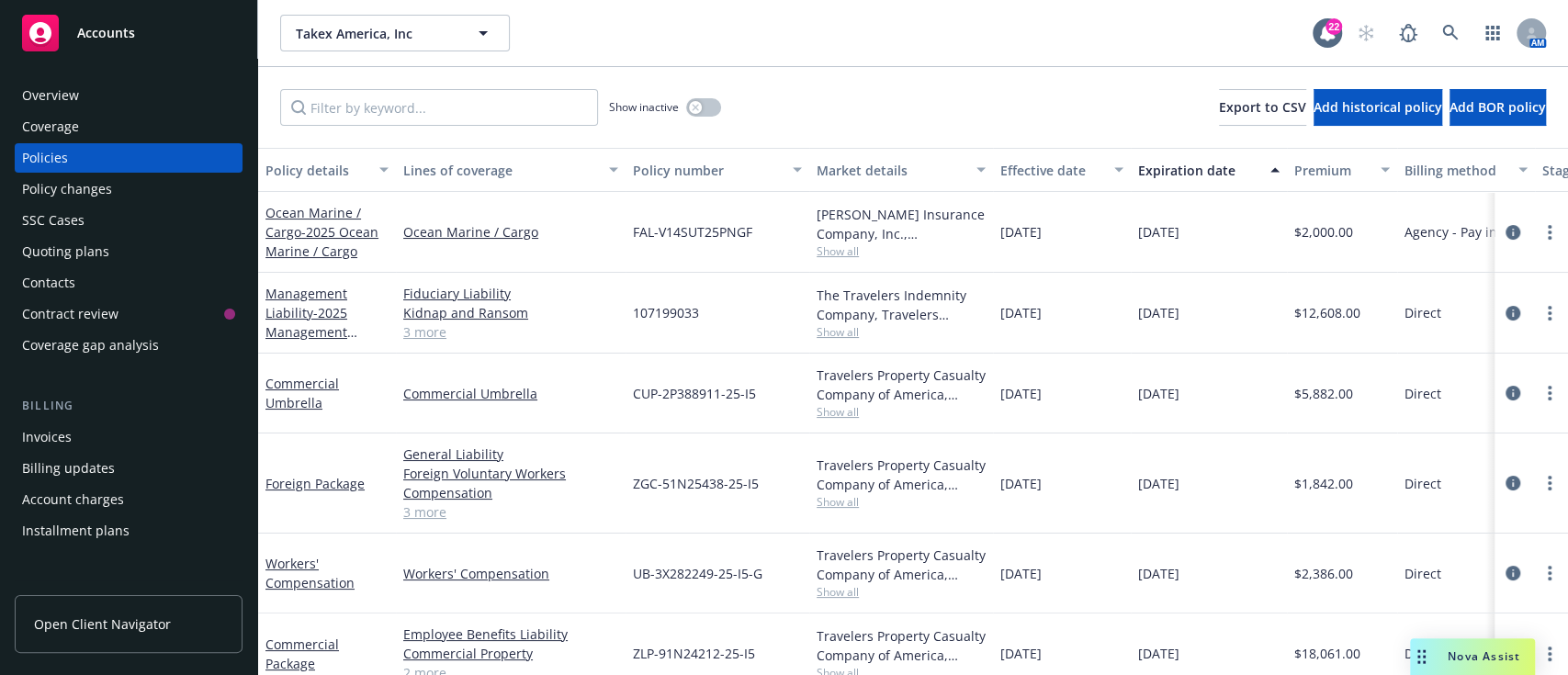
click at [26, 86] on div "Overview" at bounding box center [51, 95] width 57 height 29
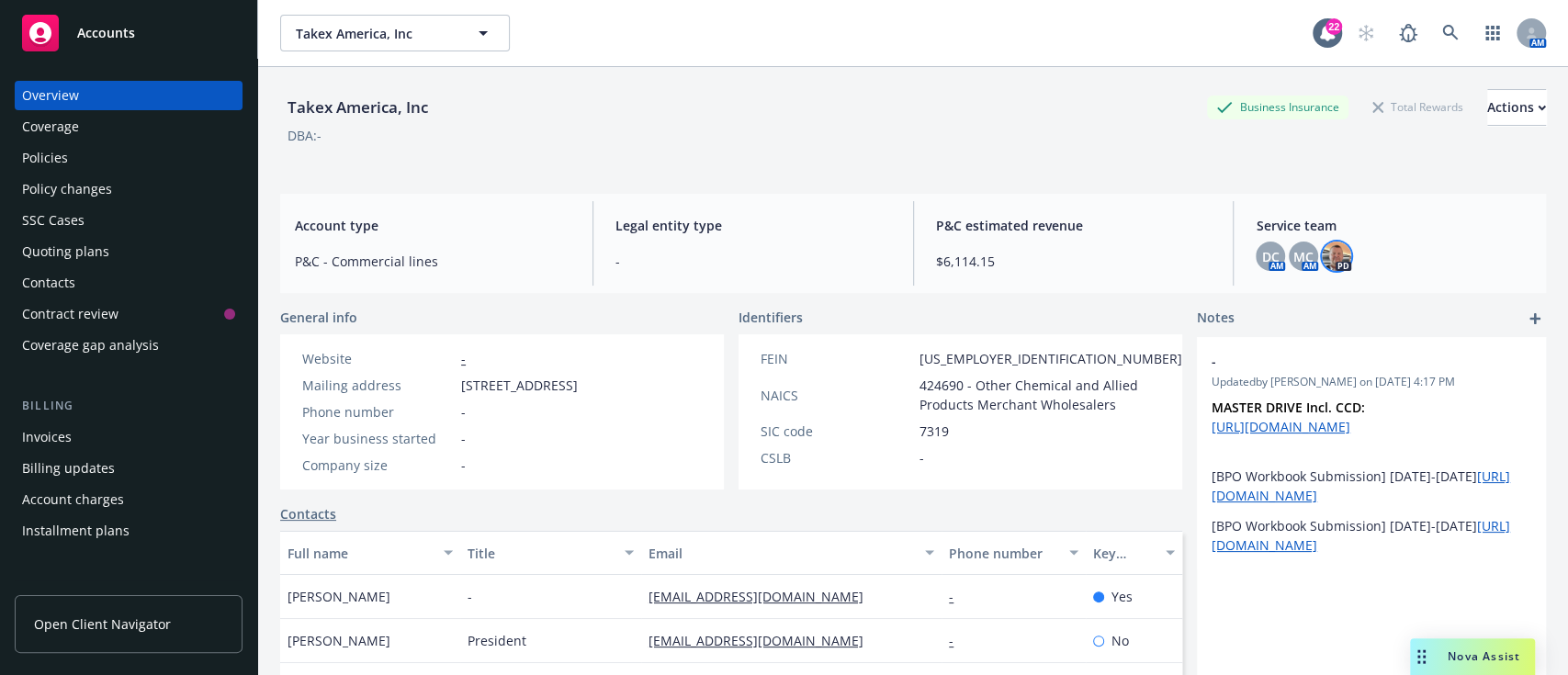
click at [1322, 251] on img at bounding box center [1336, 256] width 29 height 29
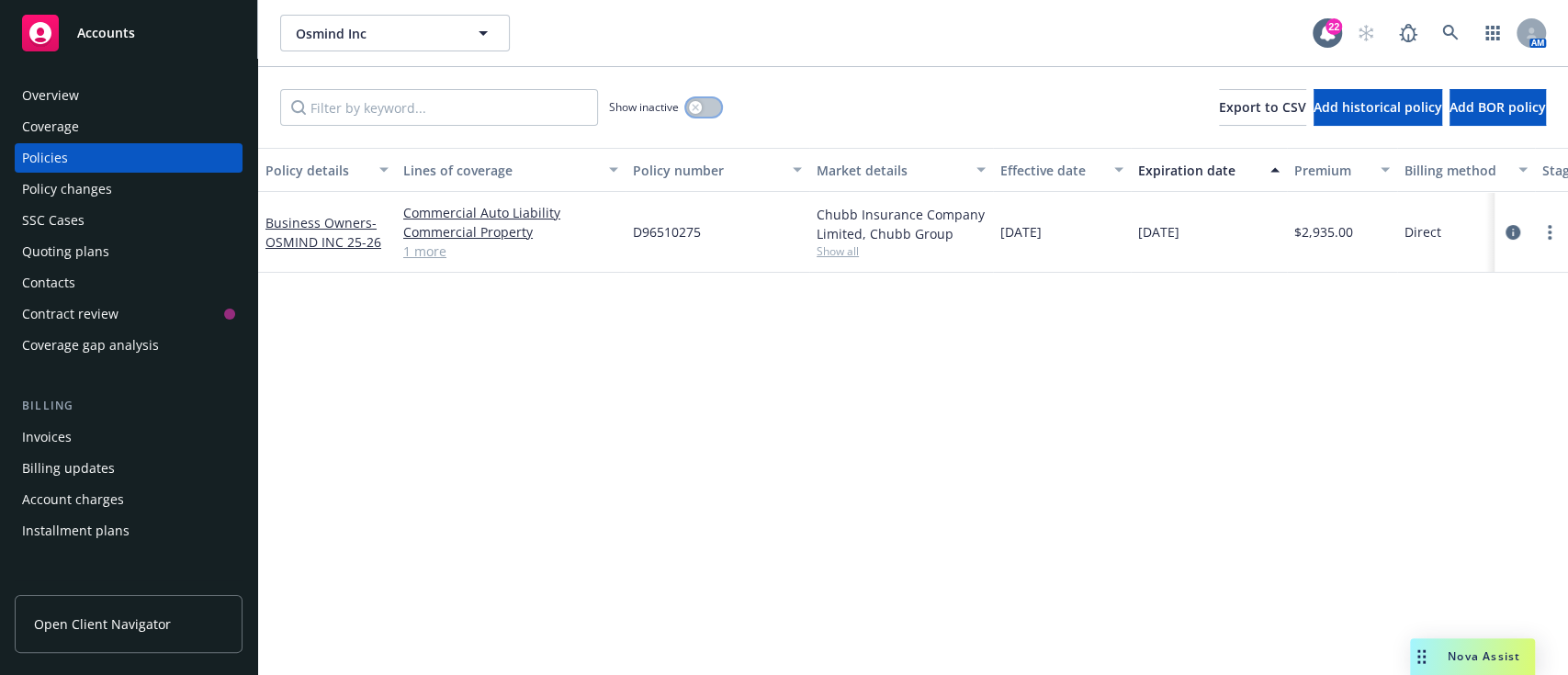
click at [706, 101] on button "button" at bounding box center [703, 108] width 35 height 19
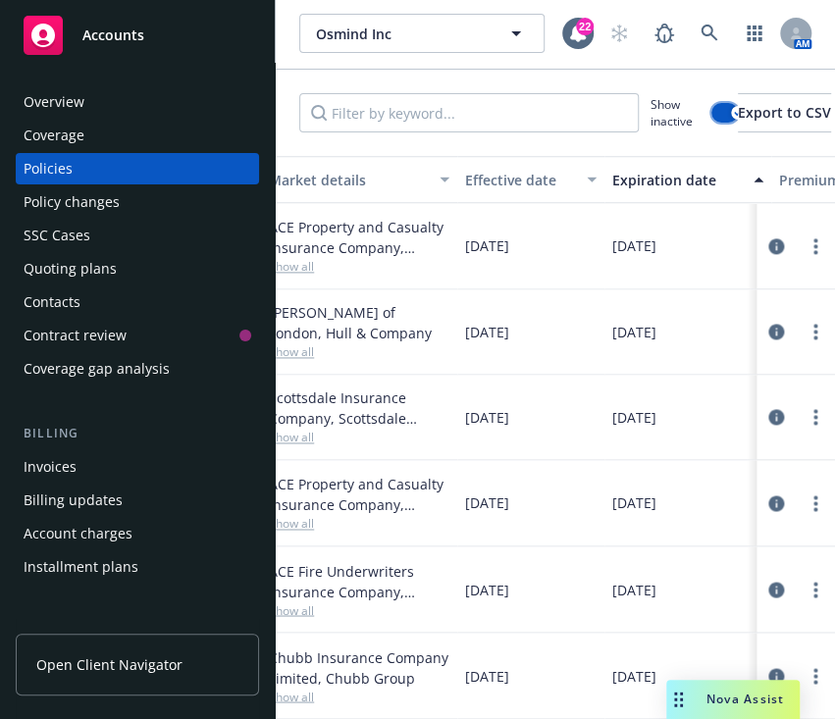
scroll to position [890, 608]
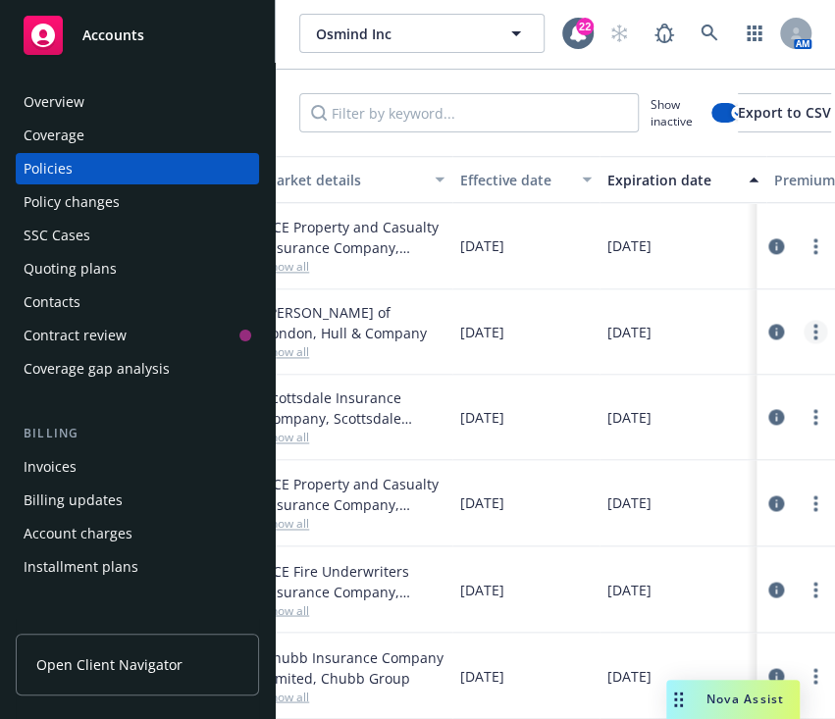
click at [804, 320] on link "more" at bounding box center [816, 332] width 24 height 24
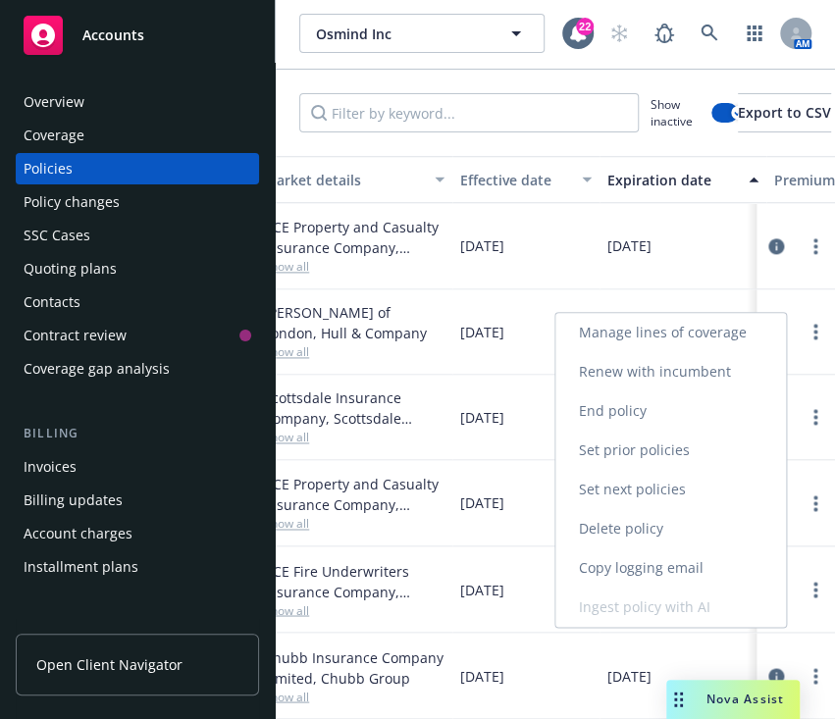
click at [652, 371] on link "Renew with incumbent" at bounding box center [670, 371] width 231 height 39
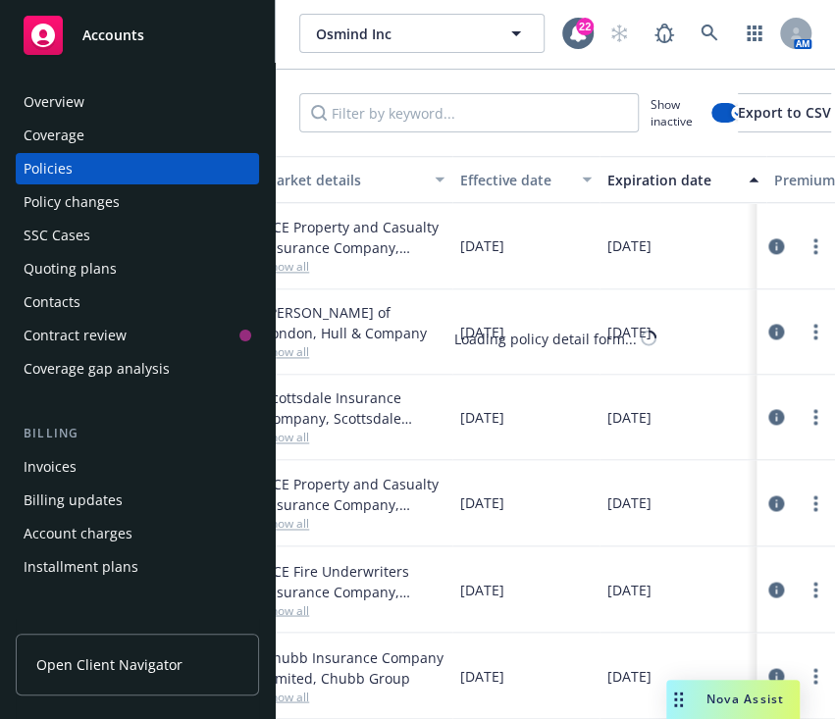
select select "12"
select select "CA"
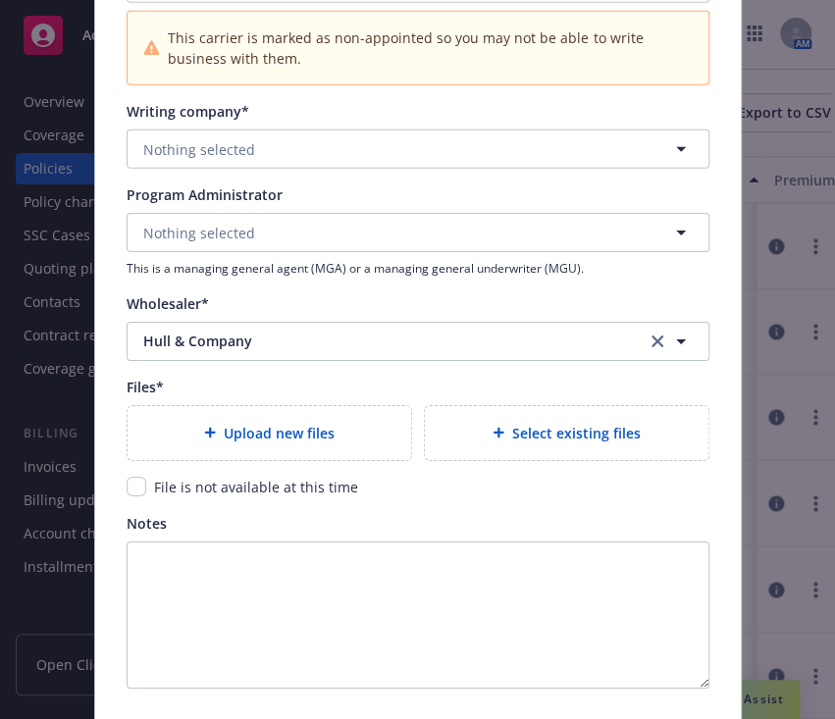
scroll to position [1993, 0]
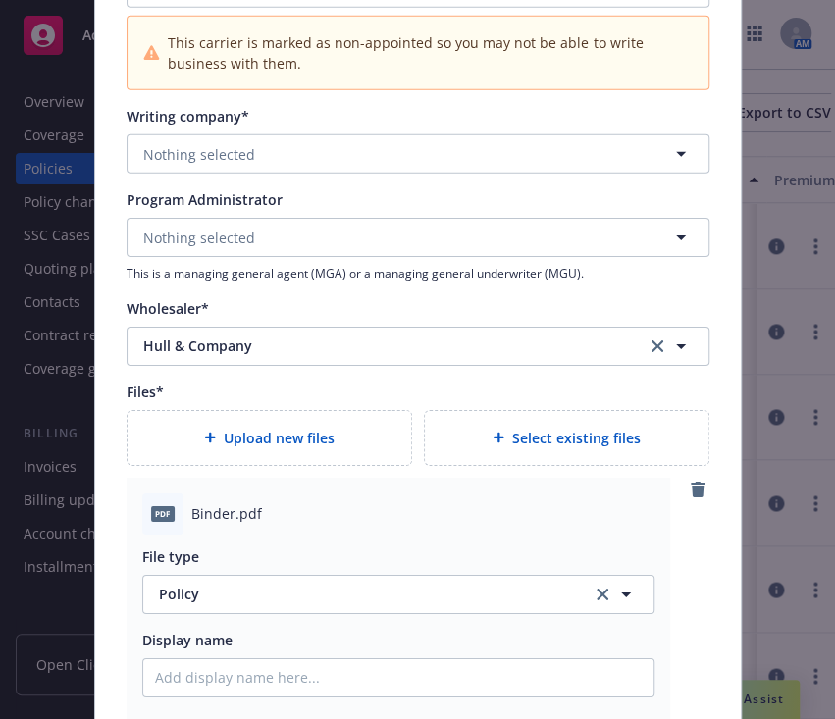
type textarea "x"
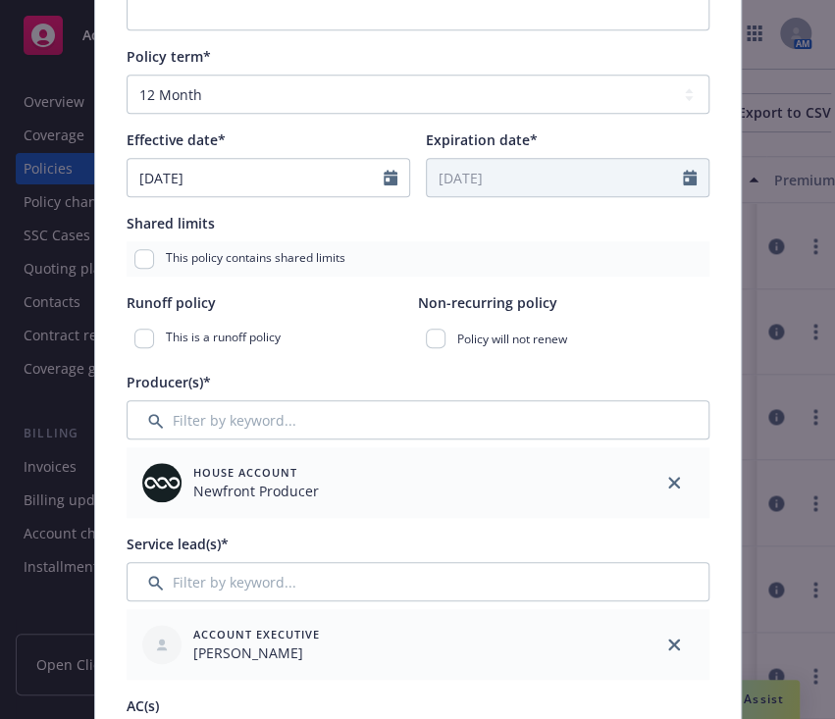
scroll to position [0, 0]
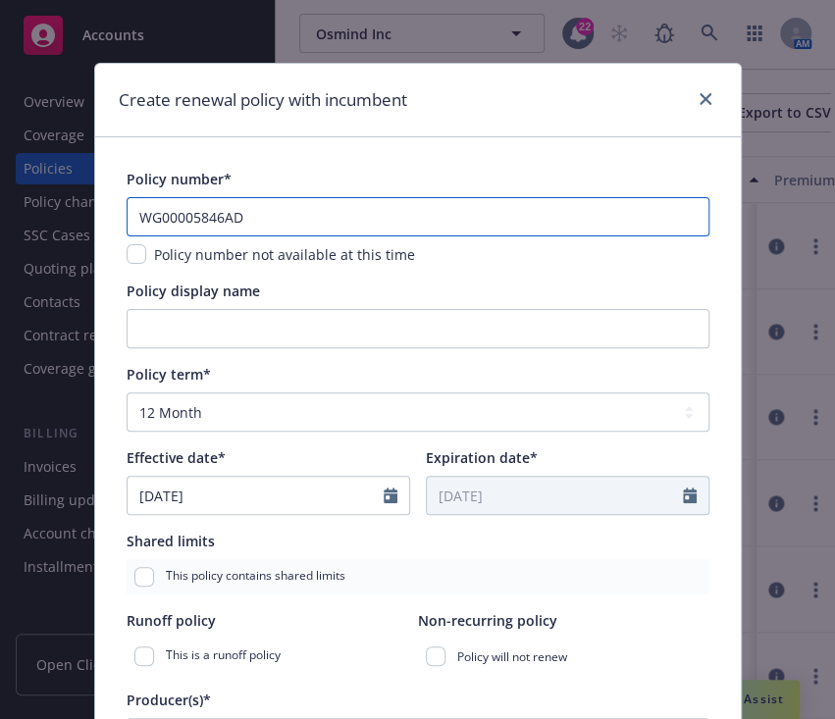
click at [248, 218] on input "WG00005846AD" at bounding box center [418, 216] width 583 height 39
paste input "E"
type input "WG00005846AE"
type textarea "x"
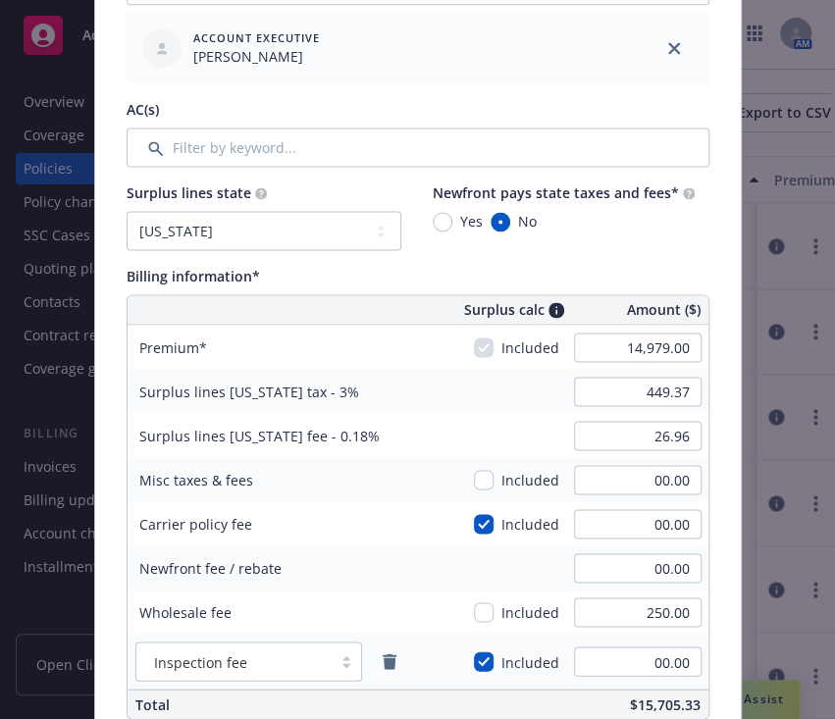
scroll to position [960, 0]
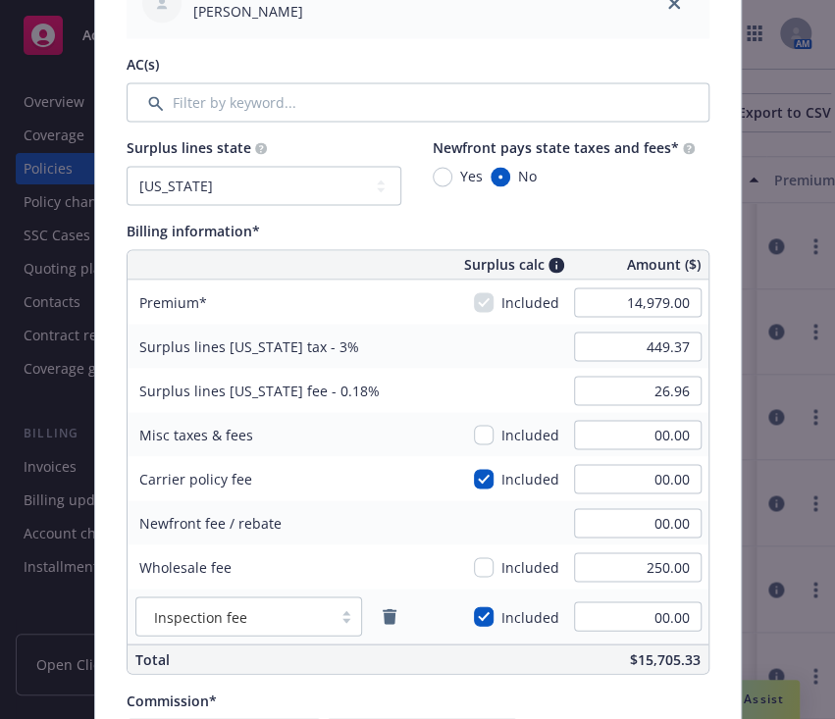
type input "WG00005846AE"
click at [636, 310] on input "14,979.00" at bounding box center [638, 302] width 128 height 29
type input "13,661.00"
type input "409.83"
type input "24.59"
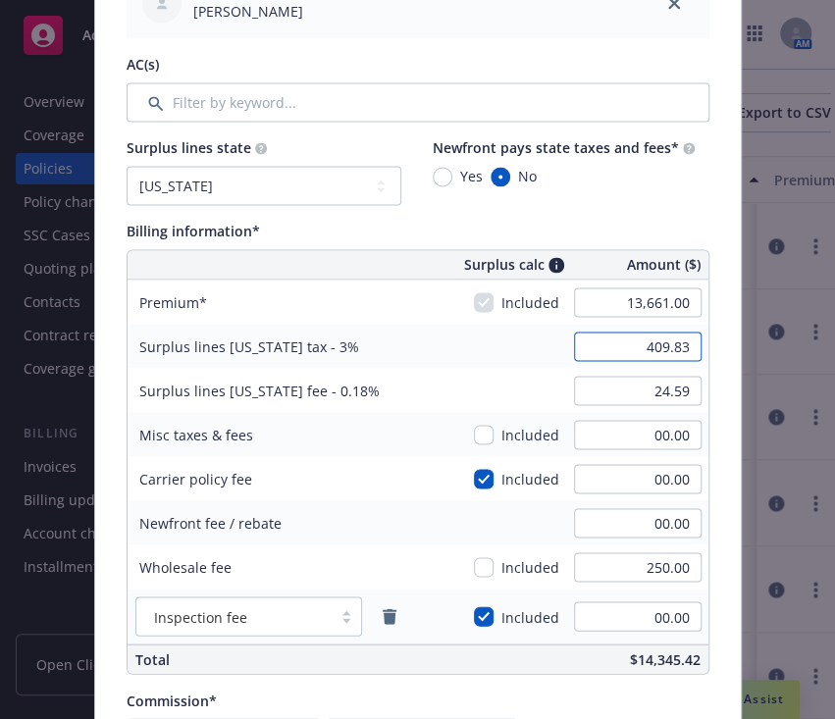
click at [608, 355] on input "409.83" at bounding box center [638, 346] width 128 height 29
click at [386, 616] on icon "remove" at bounding box center [390, 616] width 14 height 16
type textarea "x"
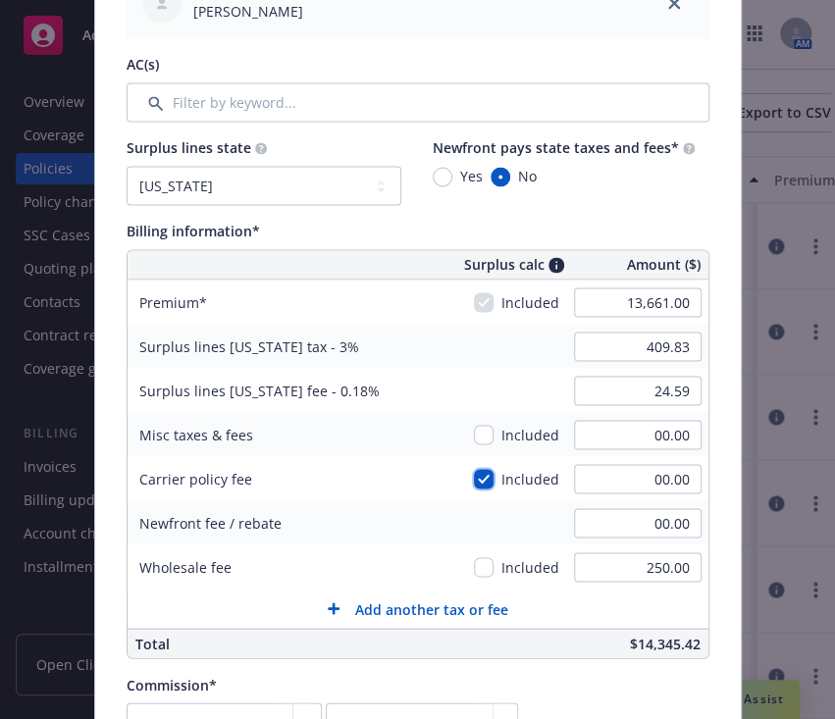
click at [474, 480] on input "checkbox" at bounding box center [484, 479] width 20 height 20
checkbox input "false"
type textarea "x"
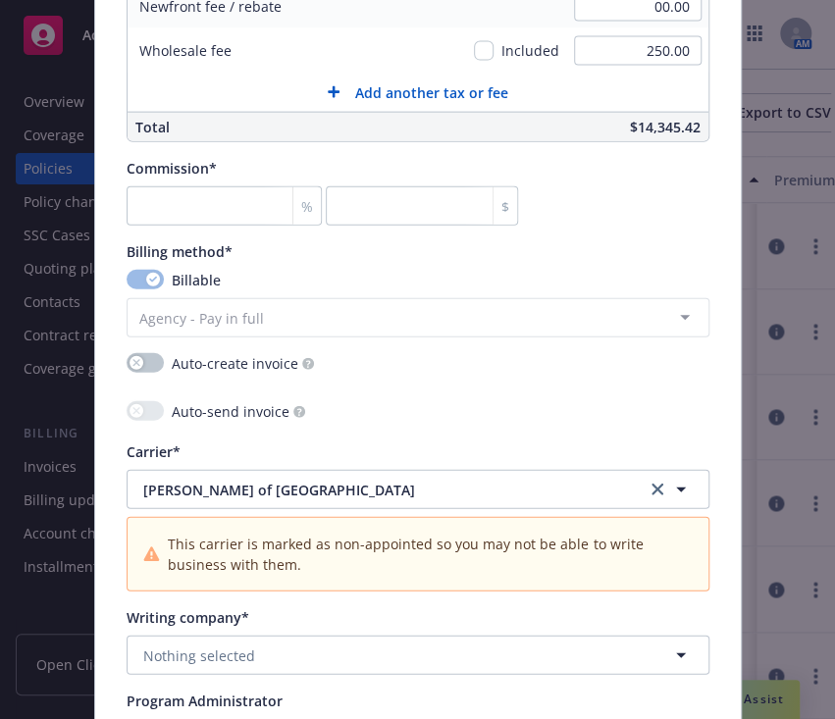
scroll to position [1477, 0]
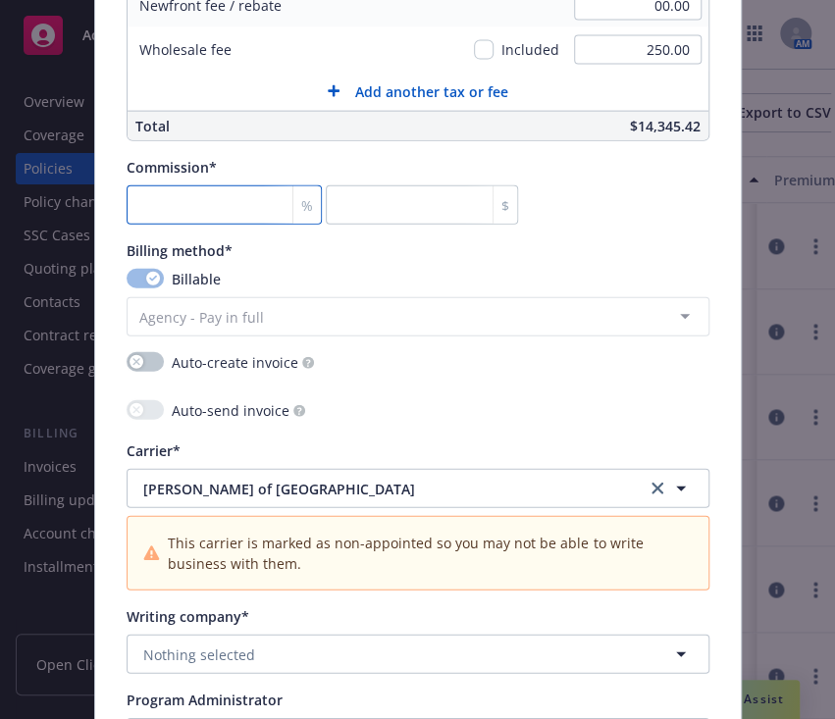
click at [155, 202] on input "number" at bounding box center [224, 204] width 195 height 39
type input "1"
type input "136.61"
type textarea "x"
type input "10"
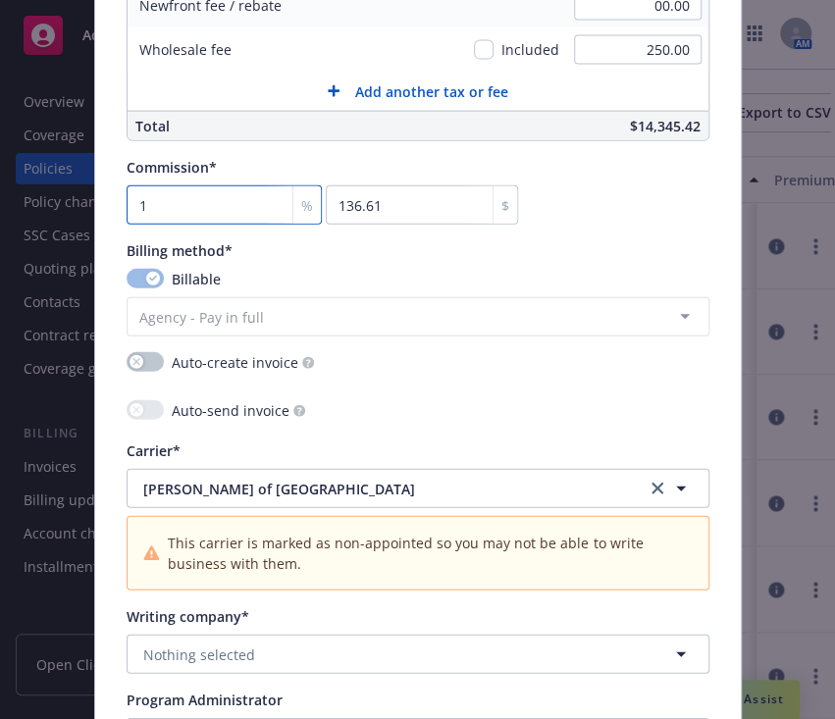
type input "1366.1"
type textarea "x"
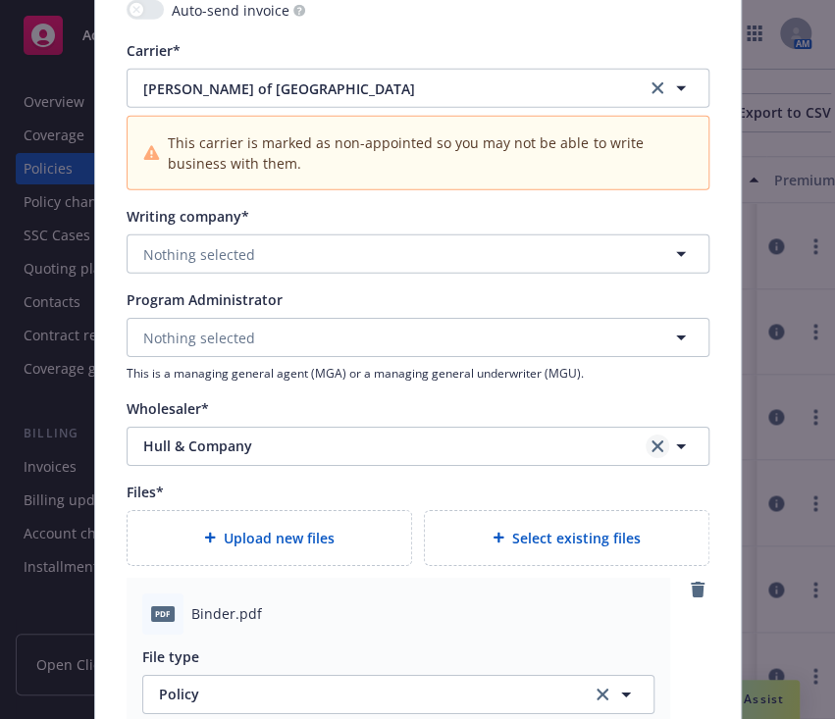
type input "10"
type textarea "x"
click at [646, 445] on link "clear selection" at bounding box center [658, 447] width 24 height 24
type textarea "x"
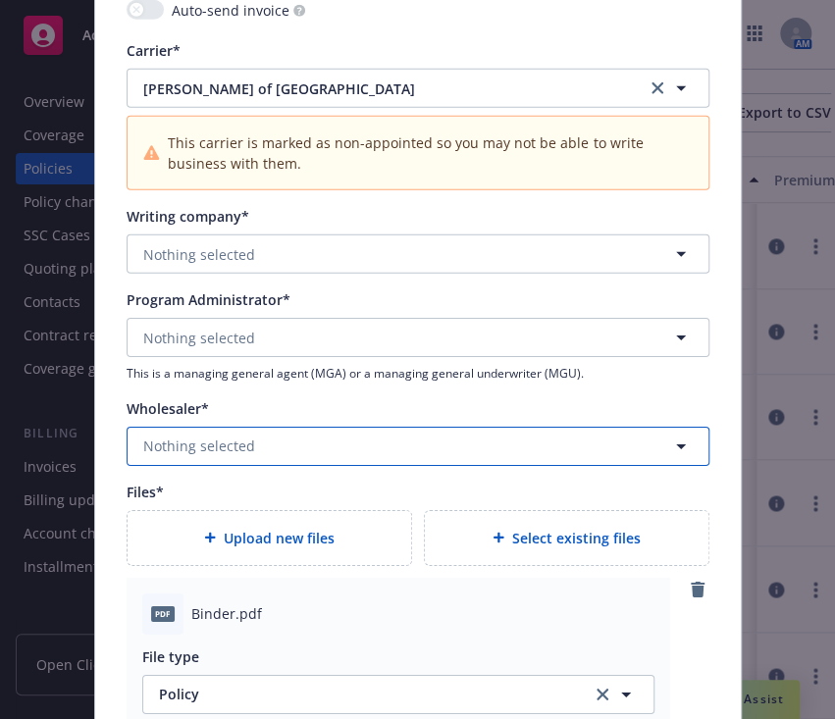
click at [487, 450] on button "Nothing selected" at bounding box center [418, 446] width 583 height 39
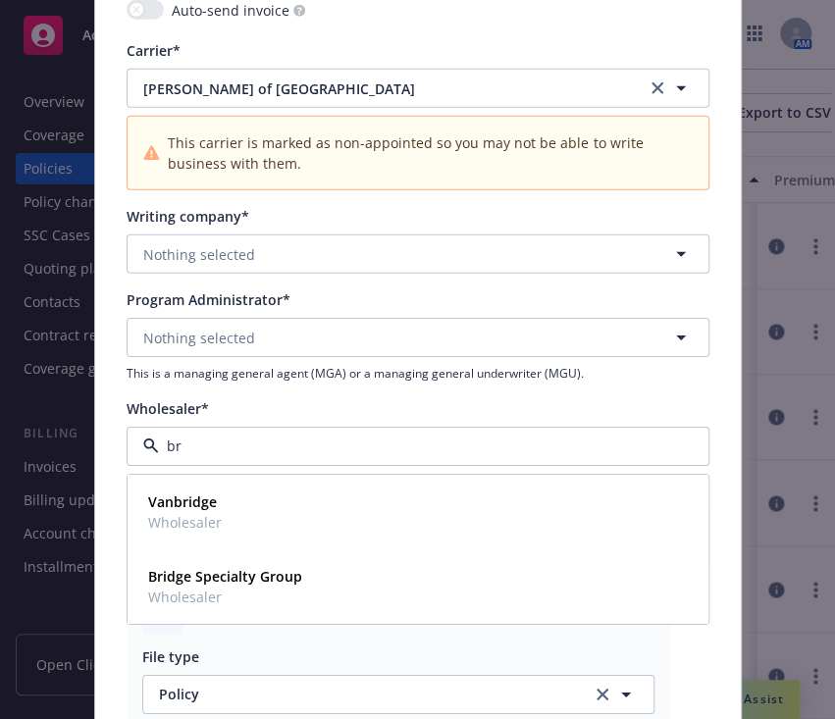
type input "b"
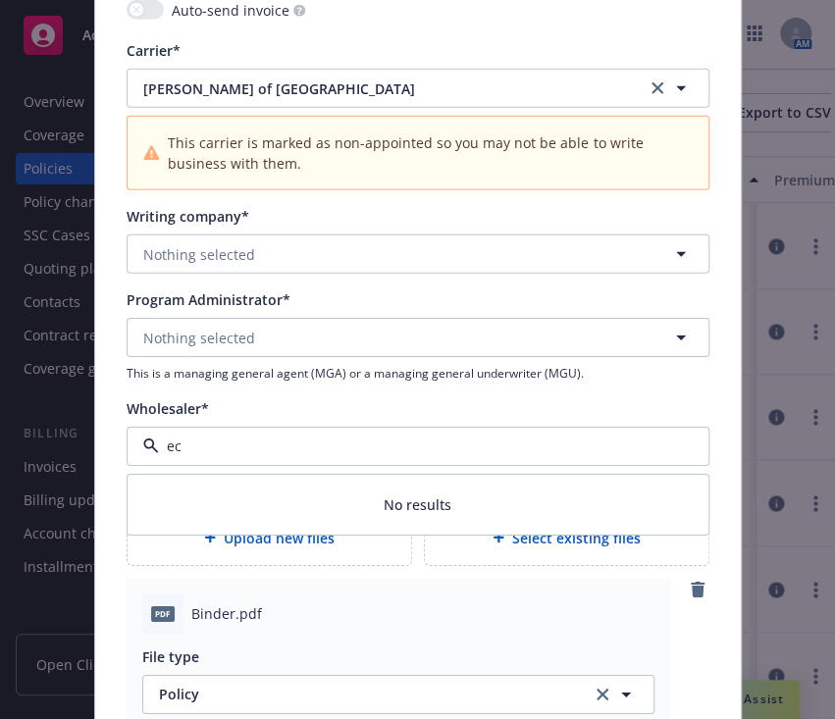
type input "e"
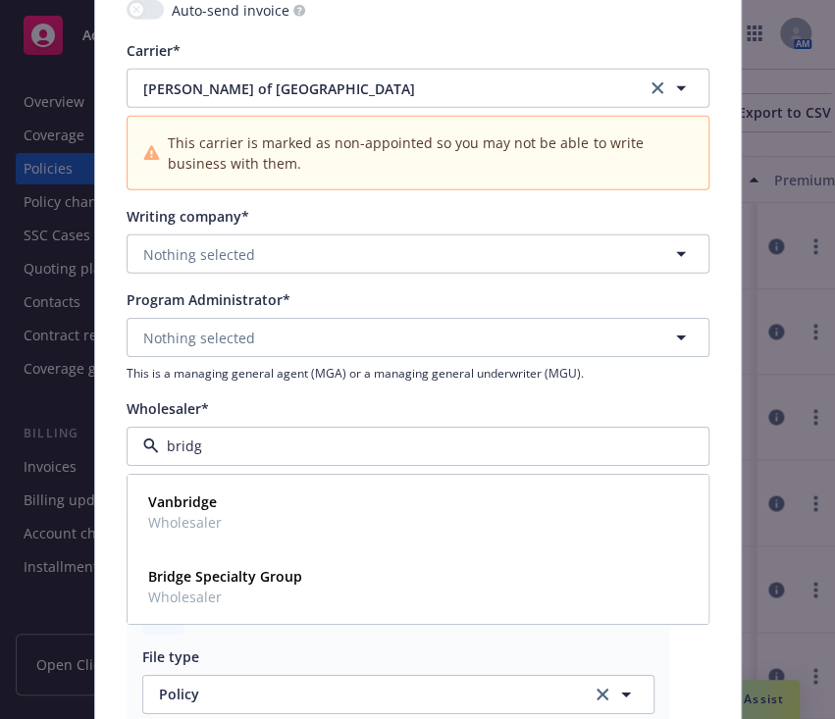
type input "bridge"
click at [380, 593] on div "Bridge Specialty Group Wholesaler" at bounding box center [417, 586] width 555 height 49
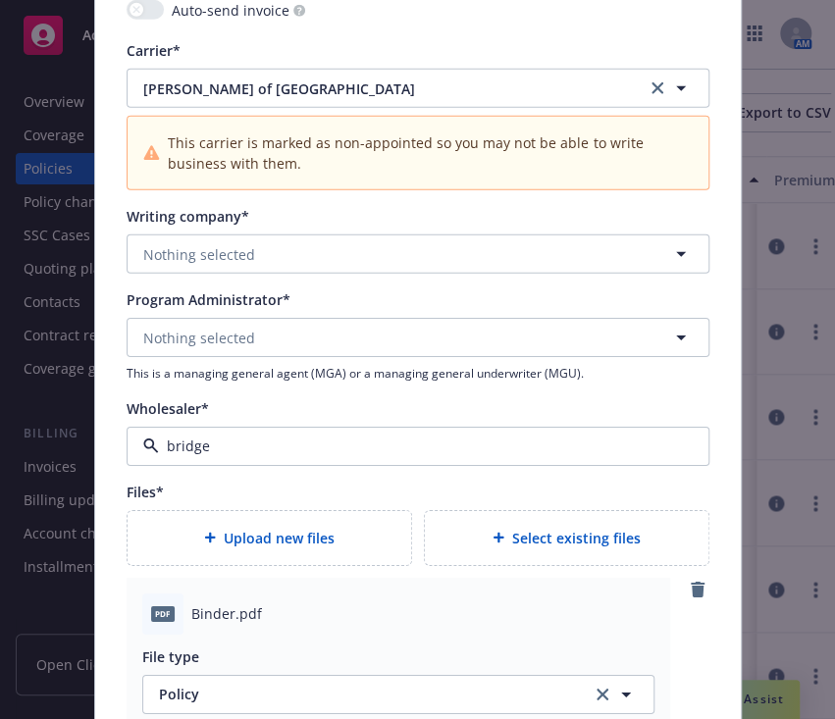
type textarea "x"
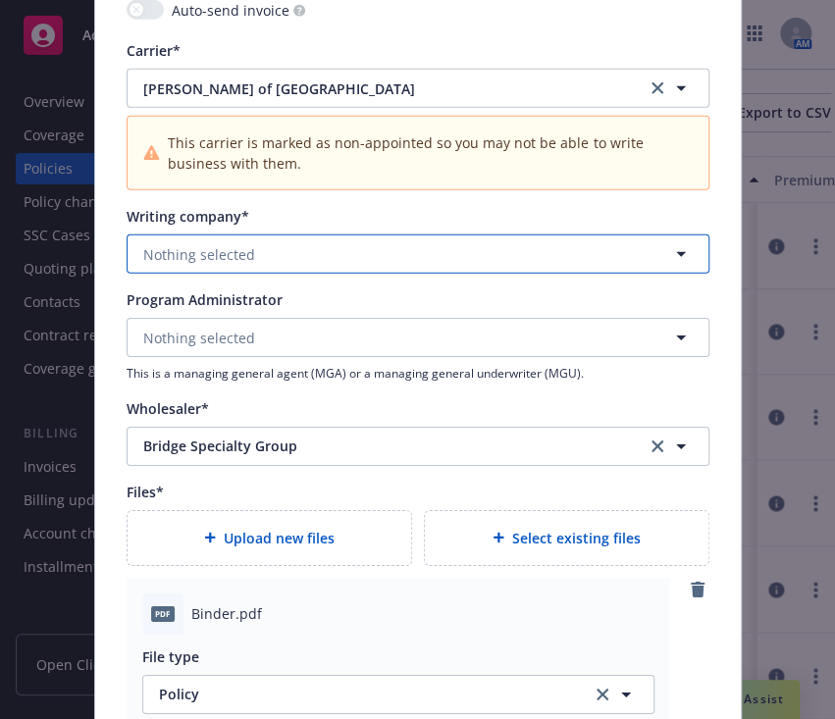
click at [257, 249] on button "Nothing selected" at bounding box center [418, 254] width 583 height 39
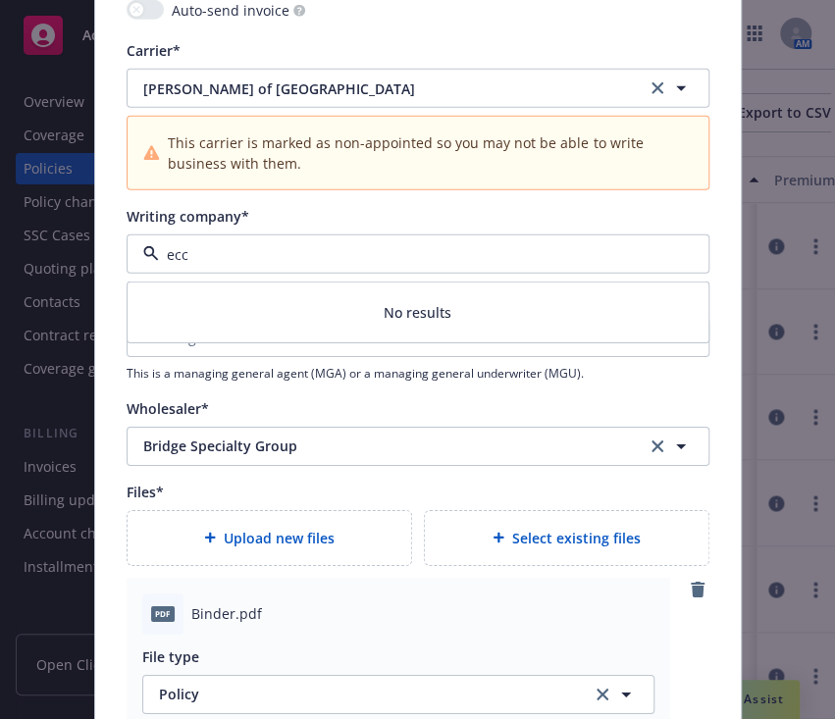
type input "ecc"
click at [290, 379] on span "This is a managing general agent (MGA) or a managing general underwriter (MGU)." at bounding box center [418, 373] width 583 height 17
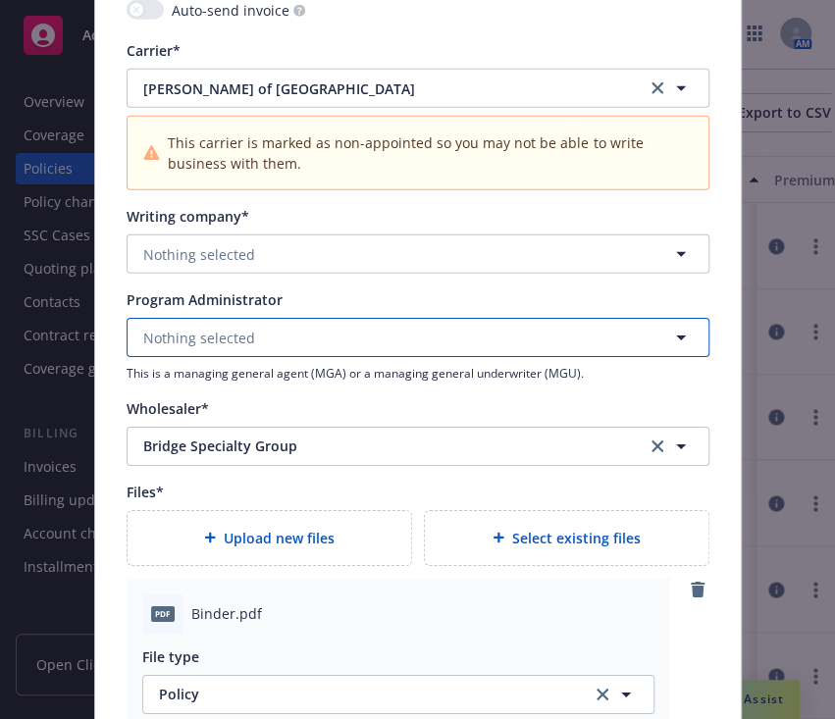
click at [513, 325] on button "Nothing selected" at bounding box center [418, 337] width 583 height 39
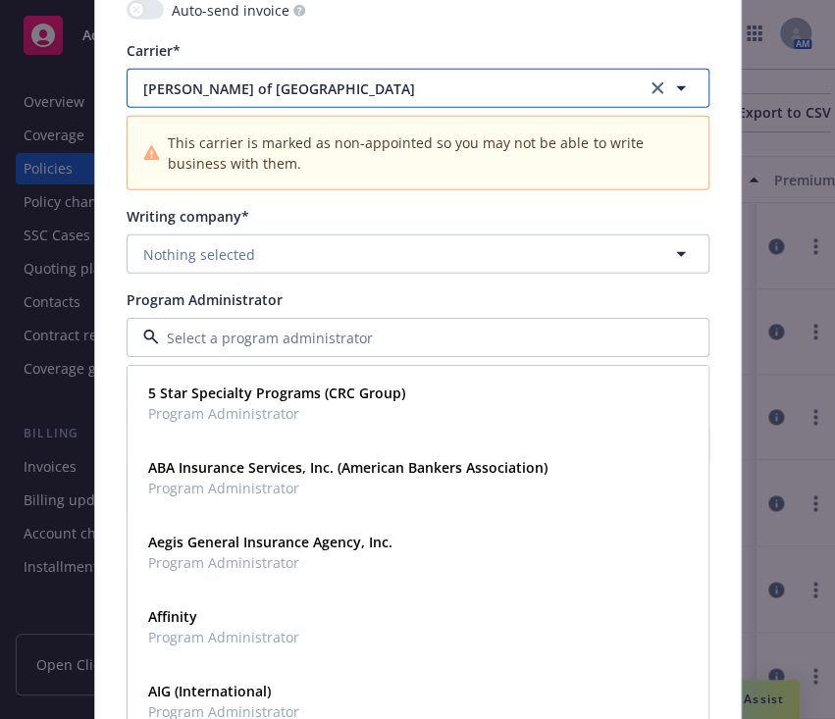
click at [346, 86] on span "Lloyd's of London" at bounding box center [379, 88] width 473 height 21
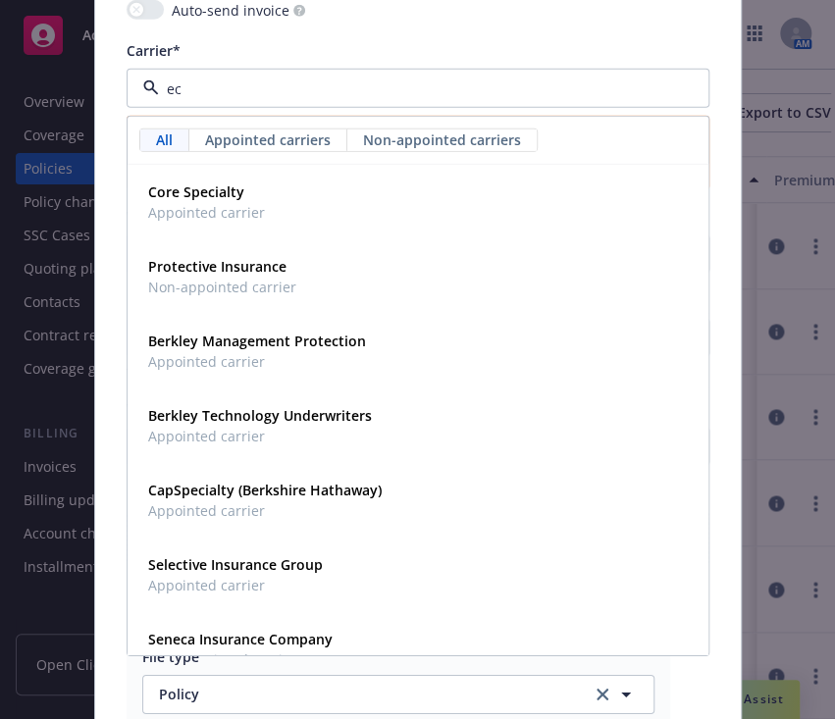
type input "e"
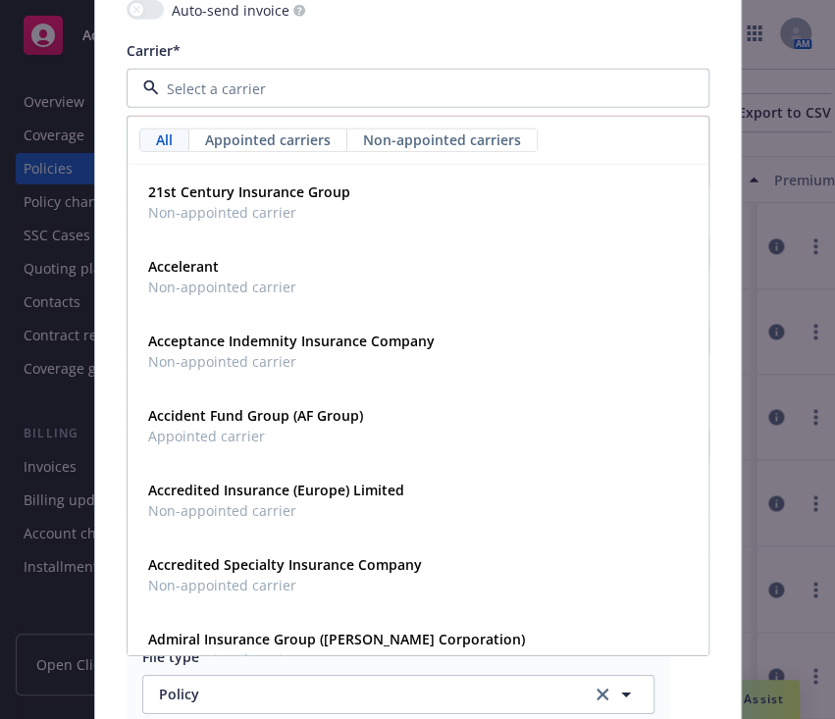
click at [493, 12] on div "Auto-send invoice" at bounding box center [418, 12] width 583 height 25
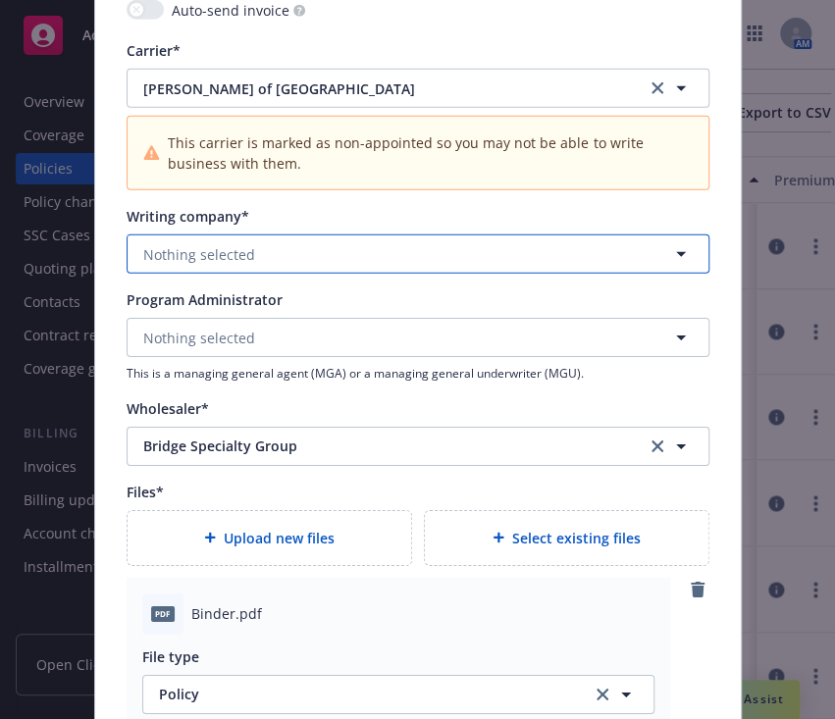
click at [429, 251] on button "Nothing selected" at bounding box center [418, 254] width 583 height 39
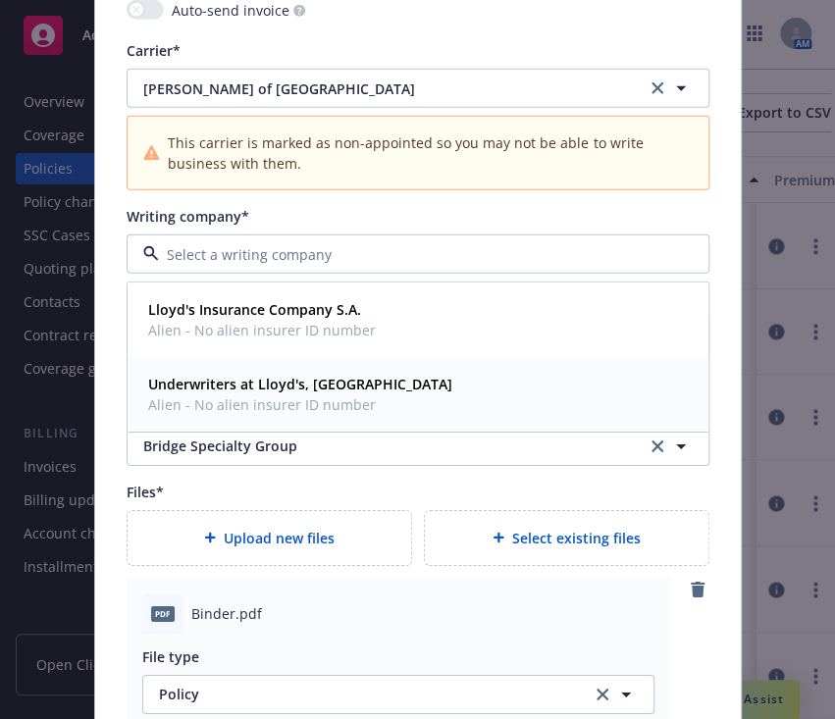
click at [387, 406] on div "Underwriters at Lloyd's, London Alien - No alien insurer ID number" at bounding box center [417, 394] width 555 height 49
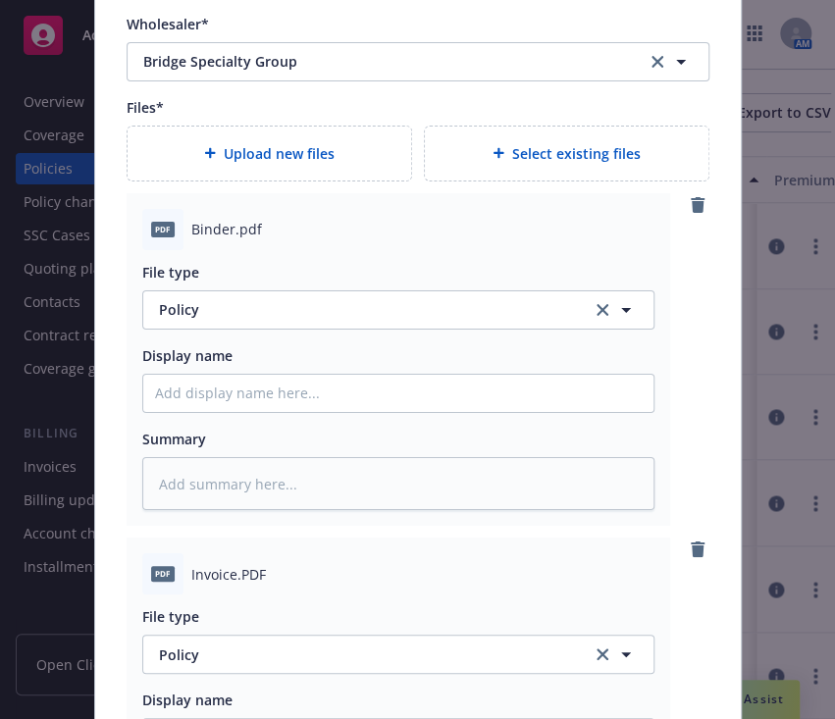
scroll to position [2263, 0]
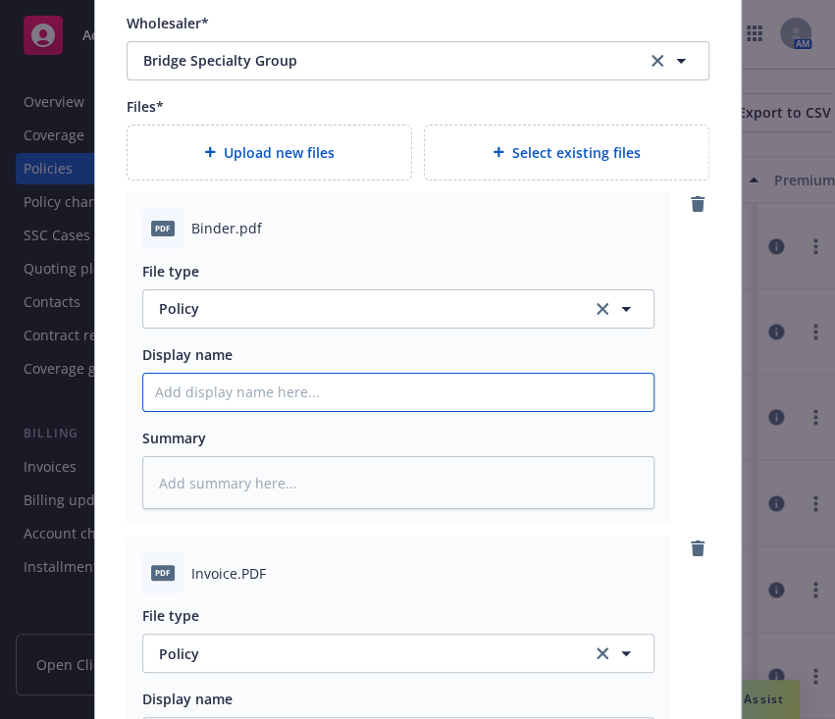
click at [360, 380] on input "Policy display name" at bounding box center [398, 392] width 510 height 37
type textarea "x"
type input "2"
type textarea "x"
type input "25"
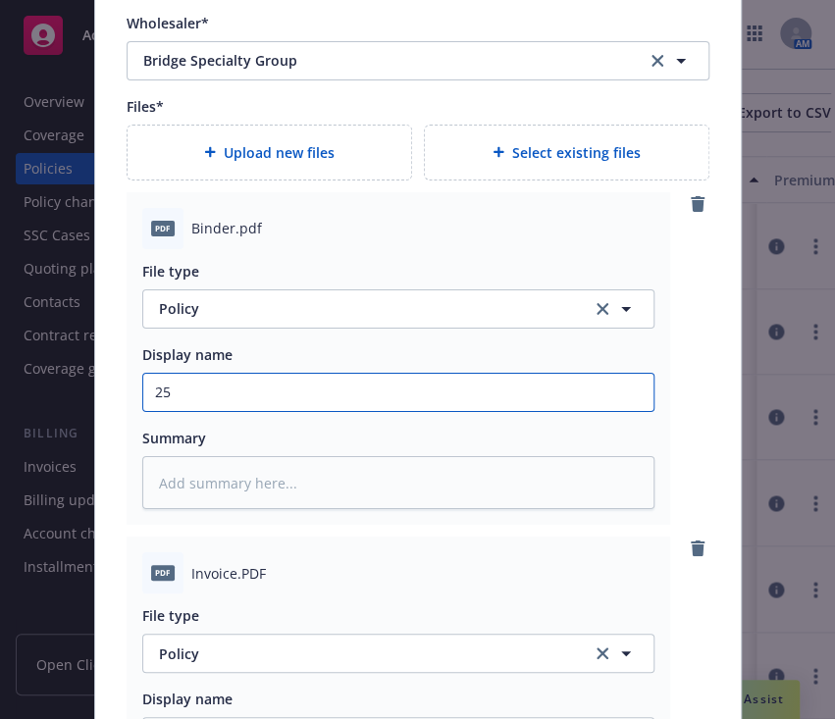
type textarea "x"
type input "25."
type textarea "x"
type input "25.2"
type textarea "x"
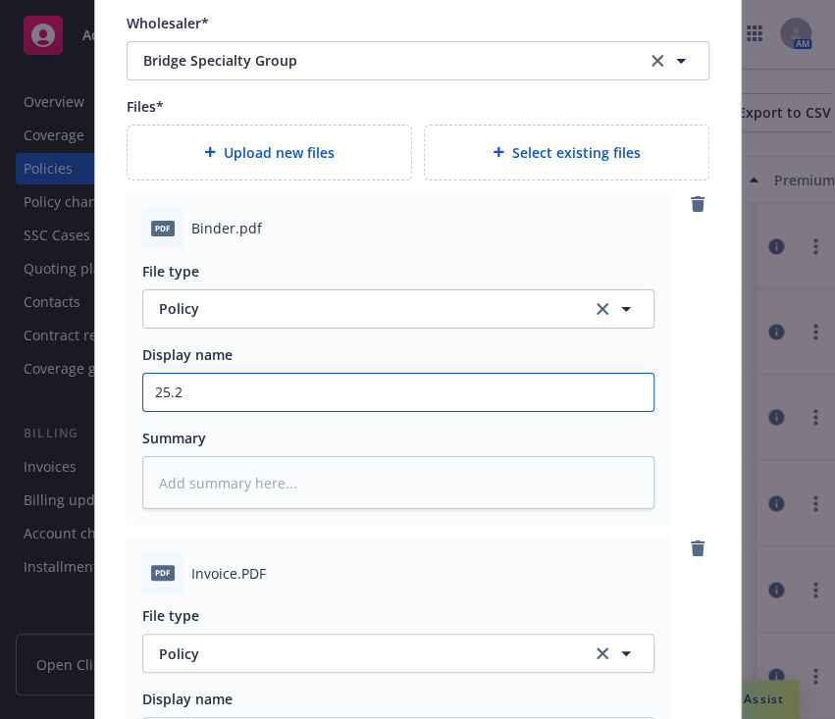
type input "25.26"
type textarea "x"
type input "25.26"
type textarea "x"
type input "25.26 B"
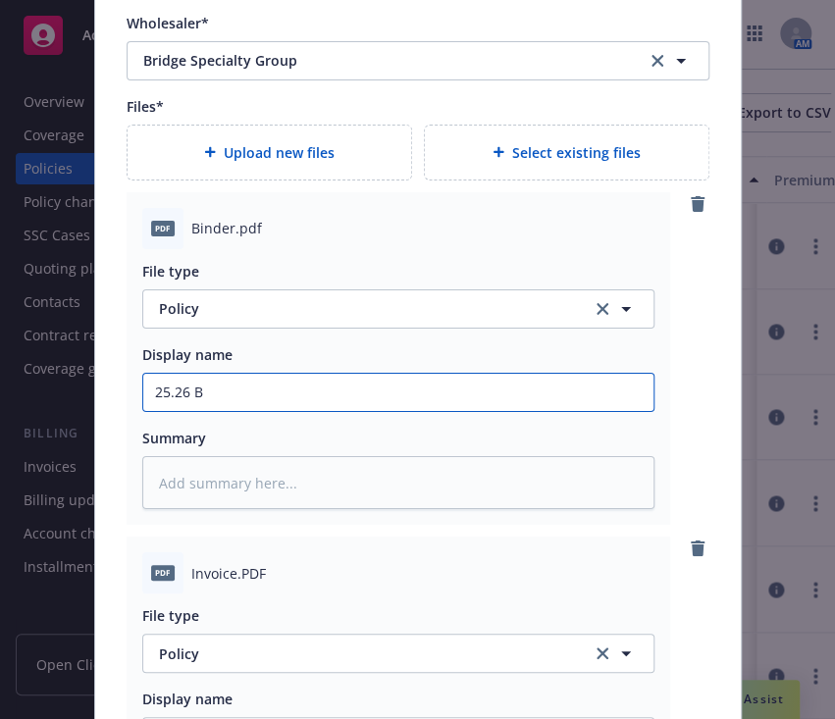
type textarea "x"
type input "25.26 Be"
type textarea "x"
type input "25.26 Bea"
type textarea "x"
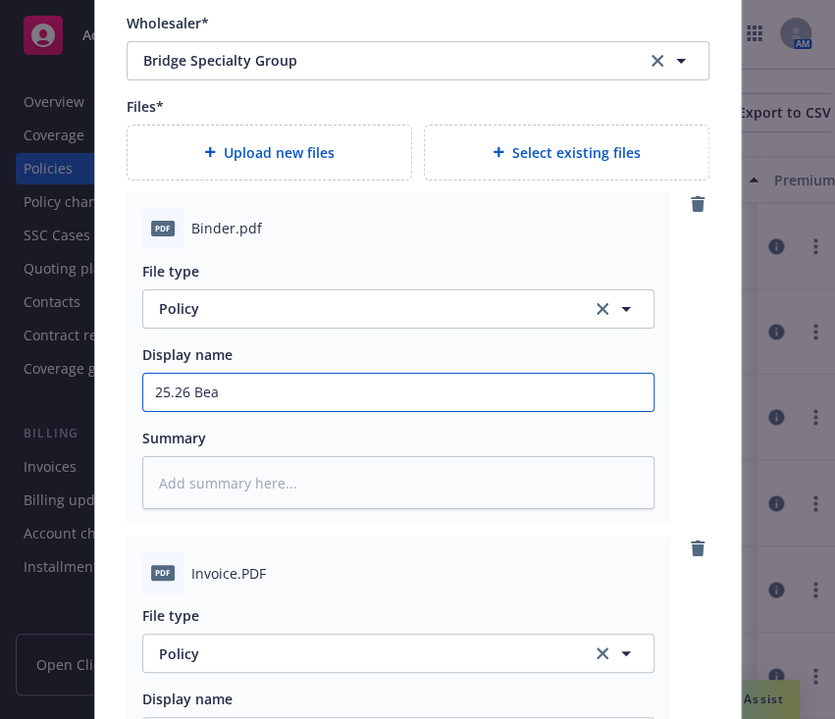
type input "25.26 Beaz"
type textarea "x"
type input "25.26 Beazl"
type textarea "x"
type input "25.26 Beazley"
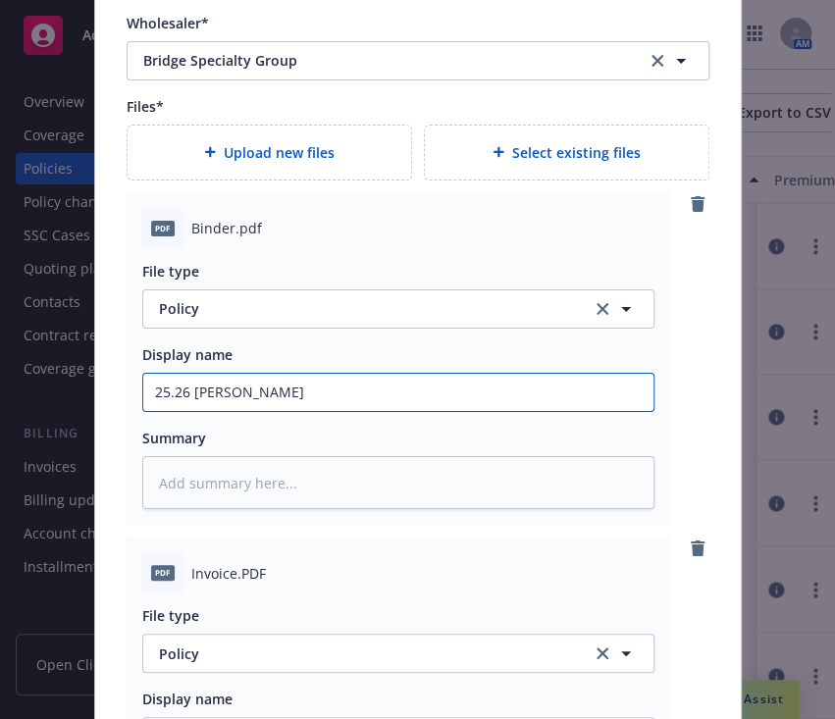
type textarea "x"
type input "25.26 Beazley"
type textarea "x"
type input "25.26 Beazley Me"
type textarea "x"
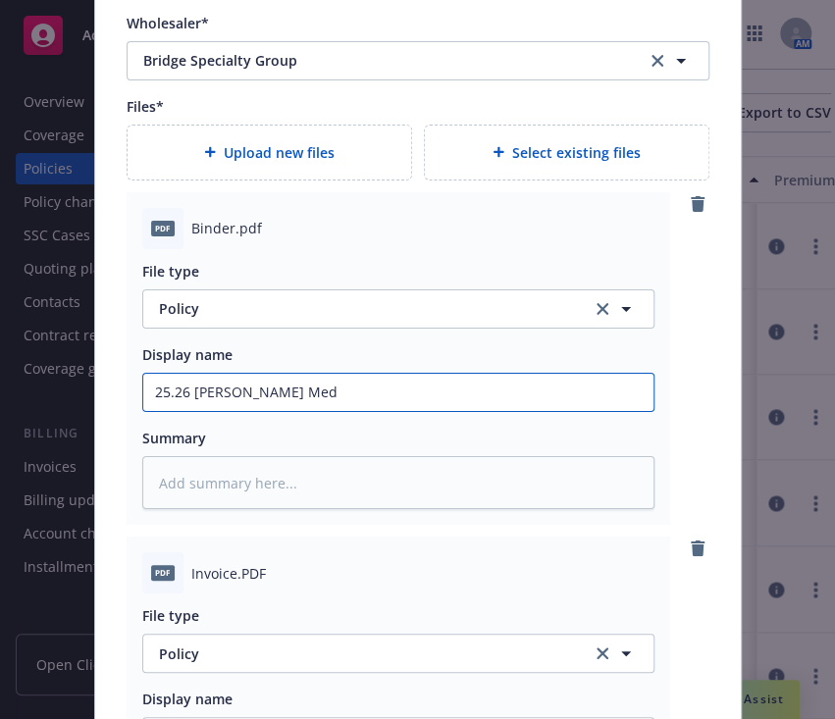
type input "25.26 Beazley Medi"
type textarea "x"
type input "25.26 Beazley Media"
type textarea "x"
type input "25.26 Beazley Media"
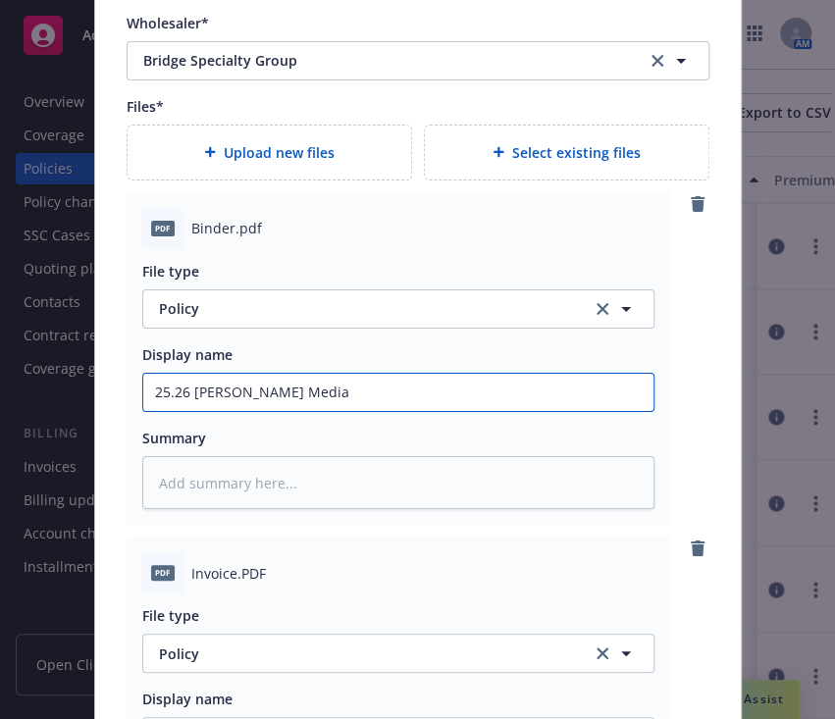
type textarea "x"
type input "25.26 Beazley Media T"
type textarea "x"
type input "25.26 Beazley Media Te"
type textarea "x"
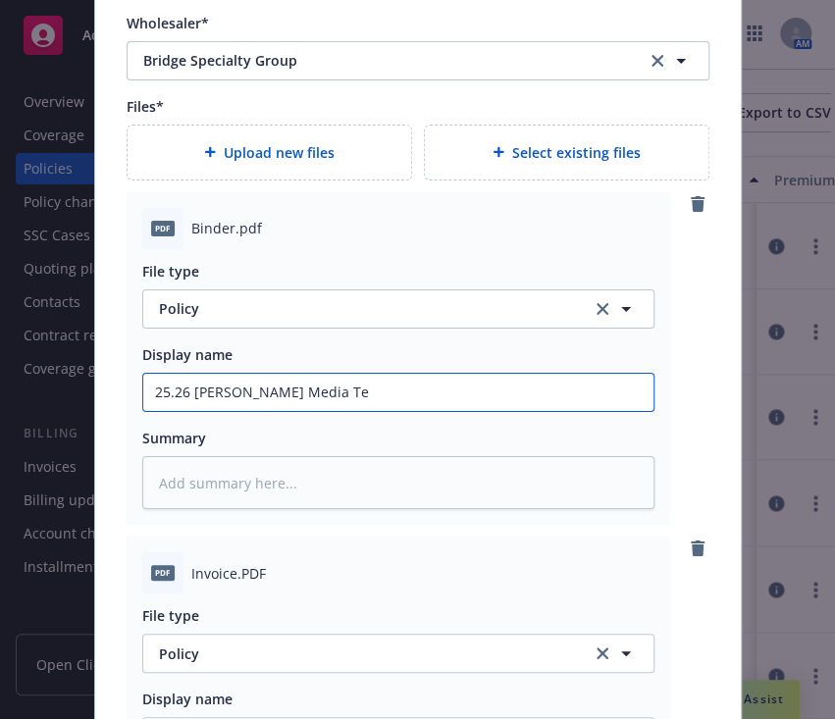
type input "25.26 Beazley Media Tec"
type textarea "x"
type input "25.26 Beazley Media Tech"
type textarea "x"
type input "25.26 Beazley Media Tech"
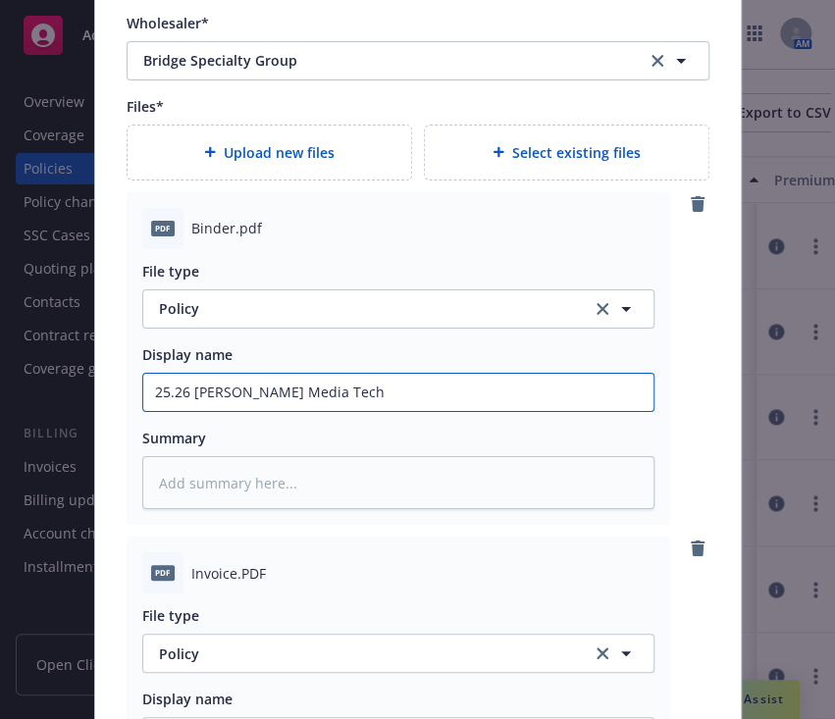
type textarea "x"
type input "25.26 Beazley Media Tech B"
type textarea "x"
type input "25.26 Beazley Media Tech Bi"
type textarea "x"
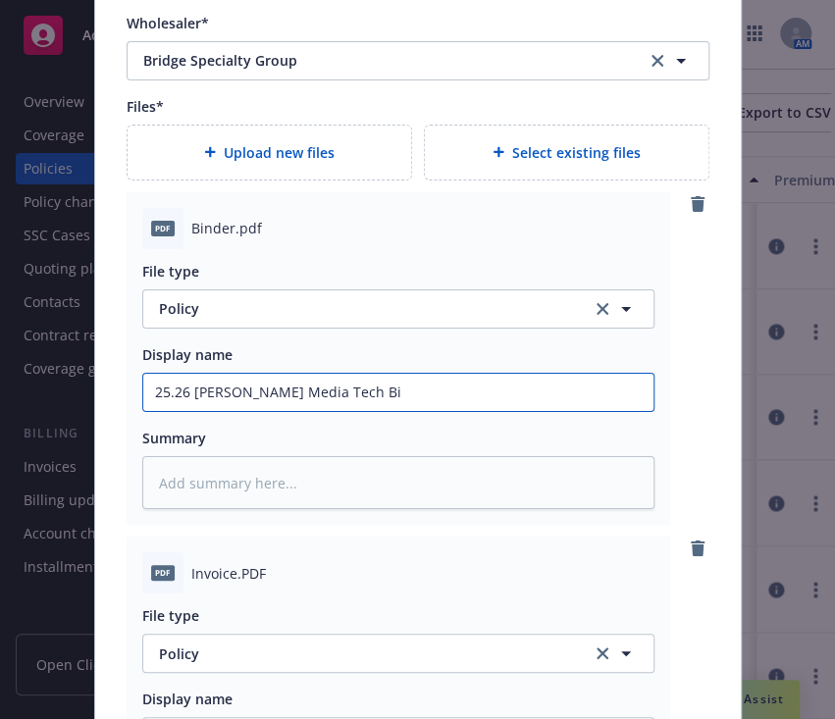
type input "25.26 Beazley Media Tech Bin"
type textarea "x"
type input "25.26 Beazley Media Tech Bind"
type textarea "x"
type input "25.26 Beazley Media Tech Binde"
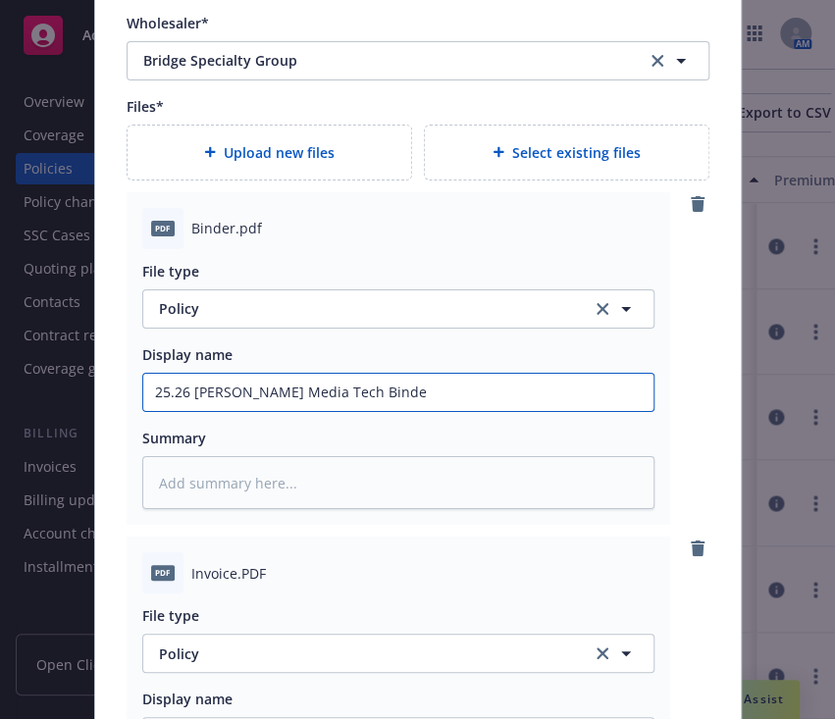
type textarea "x"
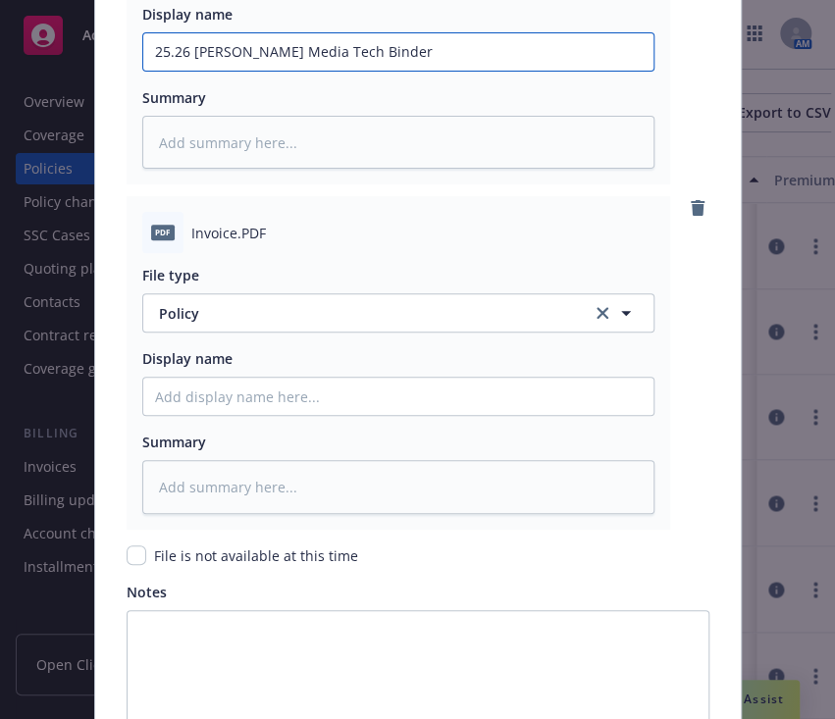
type input "25.26 Beazley Media Tech Binder"
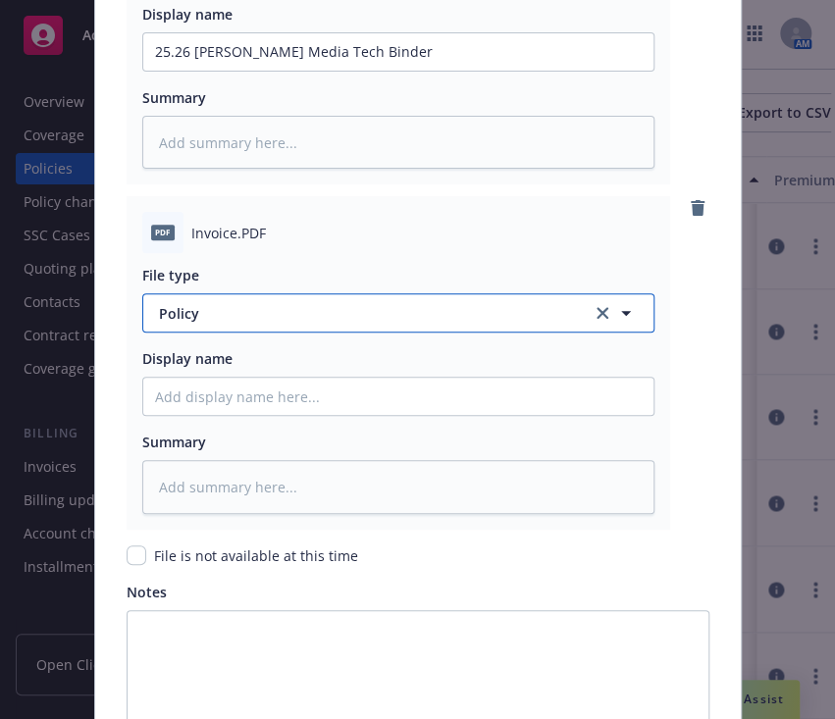
click at [346, 301] on button "Policy" at bounding box center [398, 312] width 512 height 39
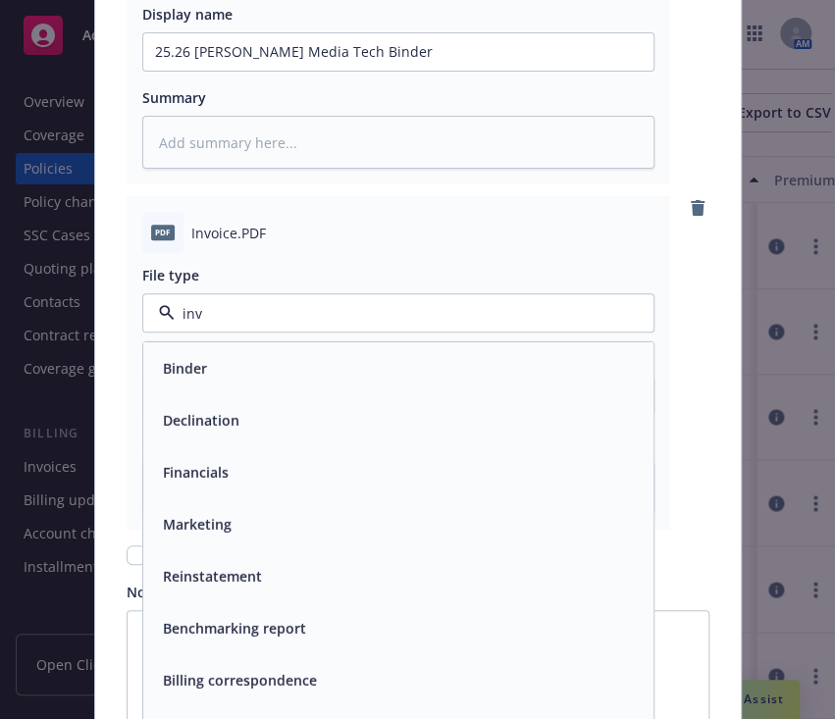
type input "invo"
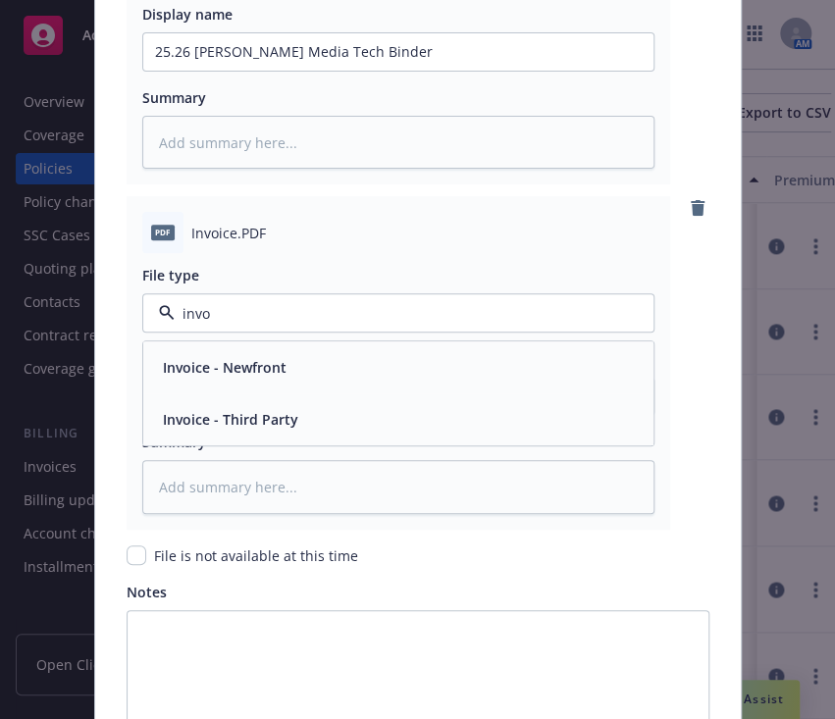
click at [329, 432] on div "Invoice - Third Party" at bounding box center [398, 419] width 487 height 28
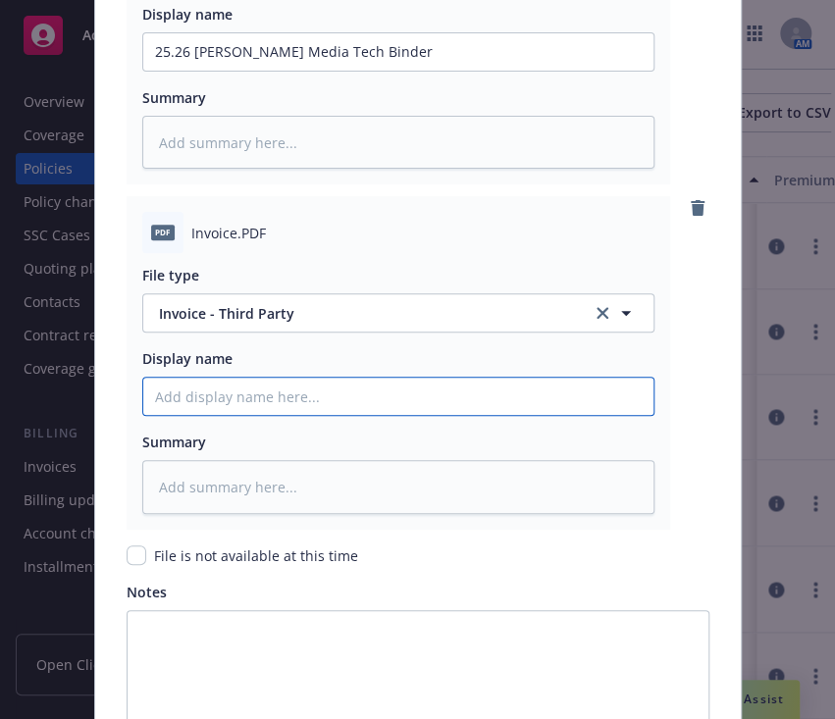
paste input "25.26 Beazley Media Tech Binder"
click at [340, 410] on input "Policy display name" at bounding box center [398, 396] width 510 height 37
type textarea "x"
type input "25.26 Beazley Media Tech Binder"
type textarea "x"
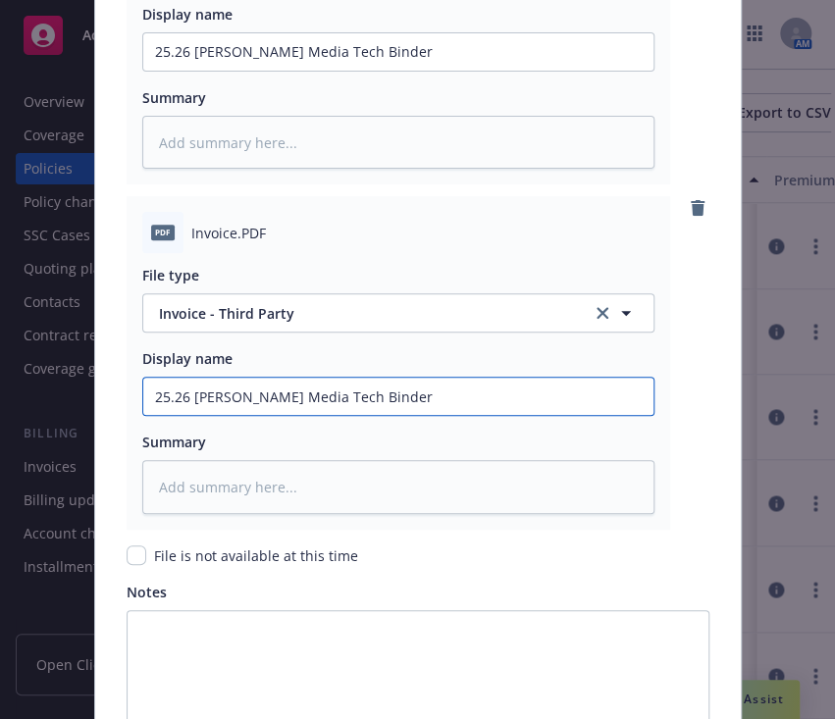
type input "25.26 Beazley Media Tech Binde"
type textarea "x"
type input "25.26 Beazley Media Tech Bind"
type textarea "x"
type input "25.26 Beazley Media Tech Bin"
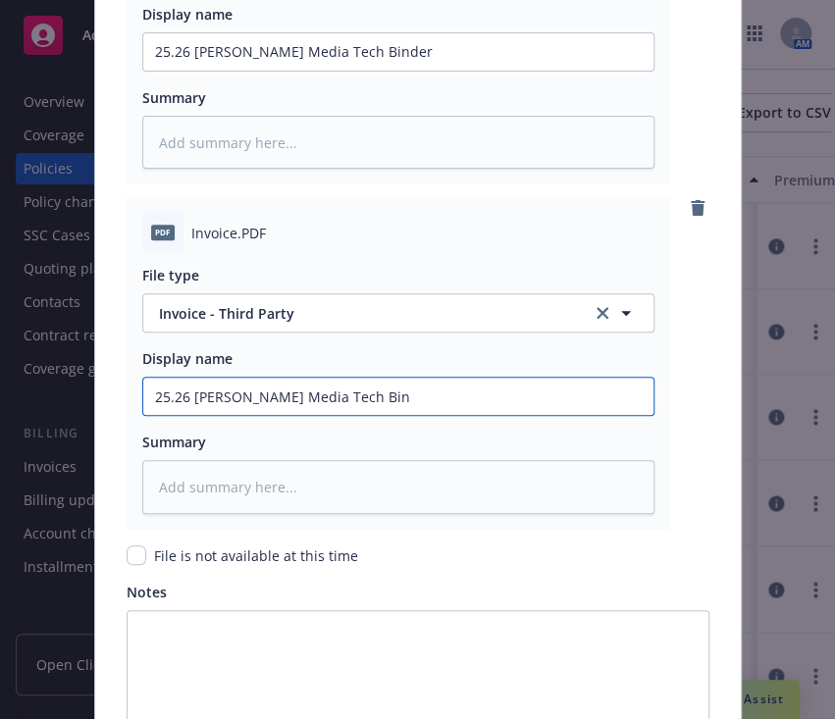
type textarea "x"
type input "25.26 Beazley Media Tech"
type textarea "x"
type input "25.26 Beazley Media Tech I"
type textarea "x"
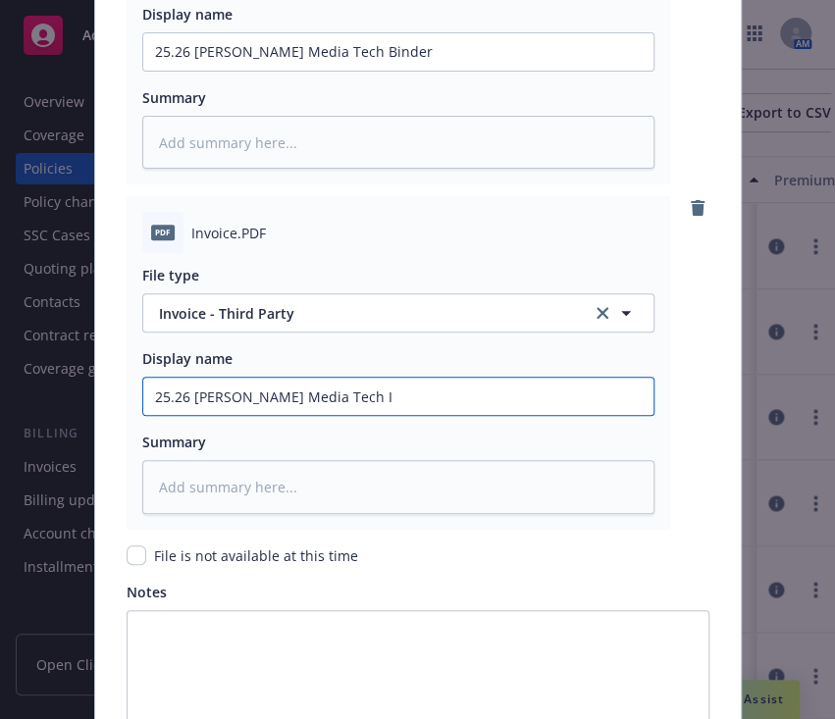
type input "25.26 Beazley Media Tech In"
type textarea "x"
type input "25.26 Beazley Media Tech Inv"
type textarea "x"
type input "25.26 Beazley Media Tech Invoi"
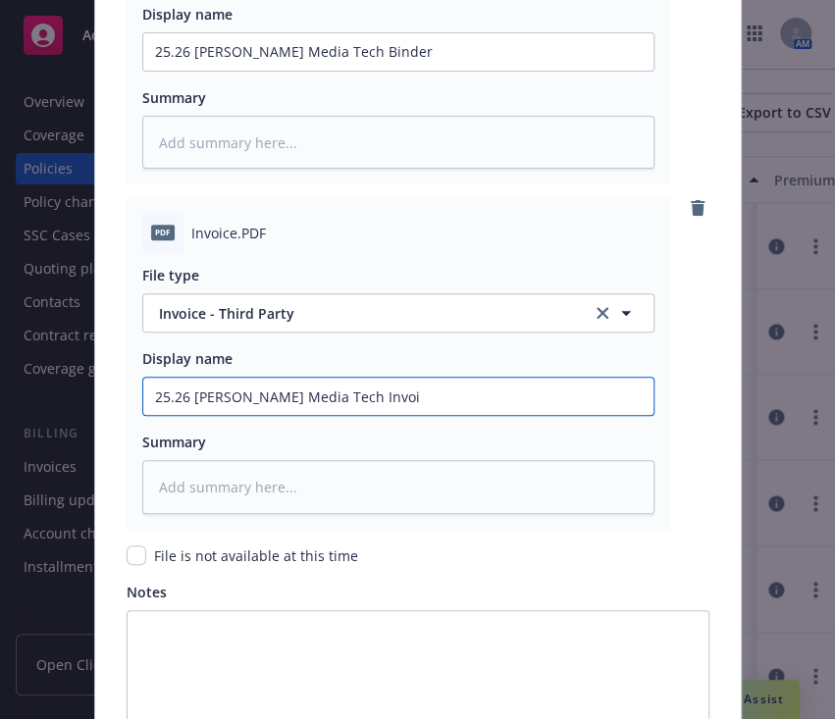
type textarea "x"
type input "25.26 Beazley Media Tech Invoic"
type textarea "x"
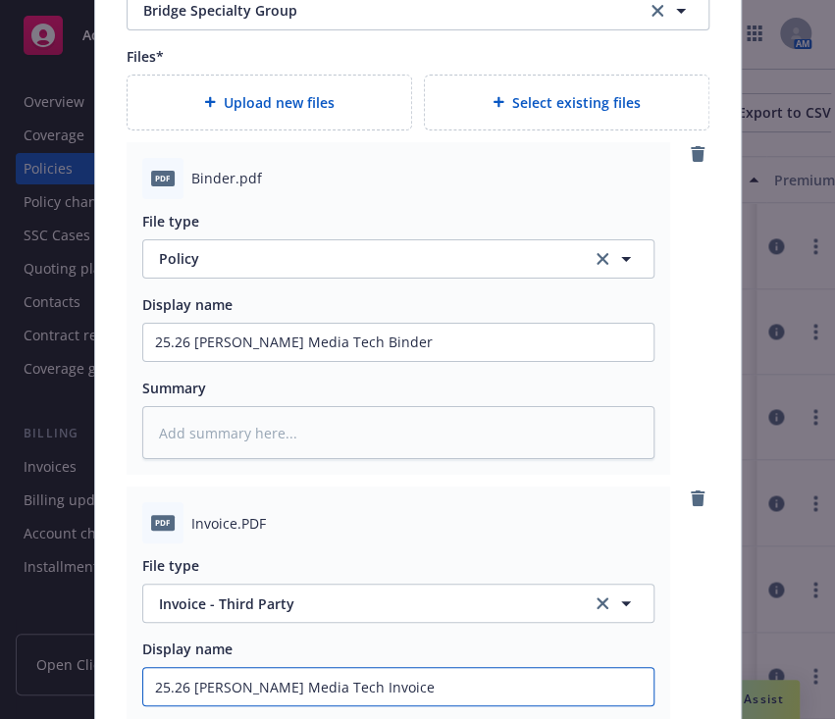
scroll to position [2309, 0]
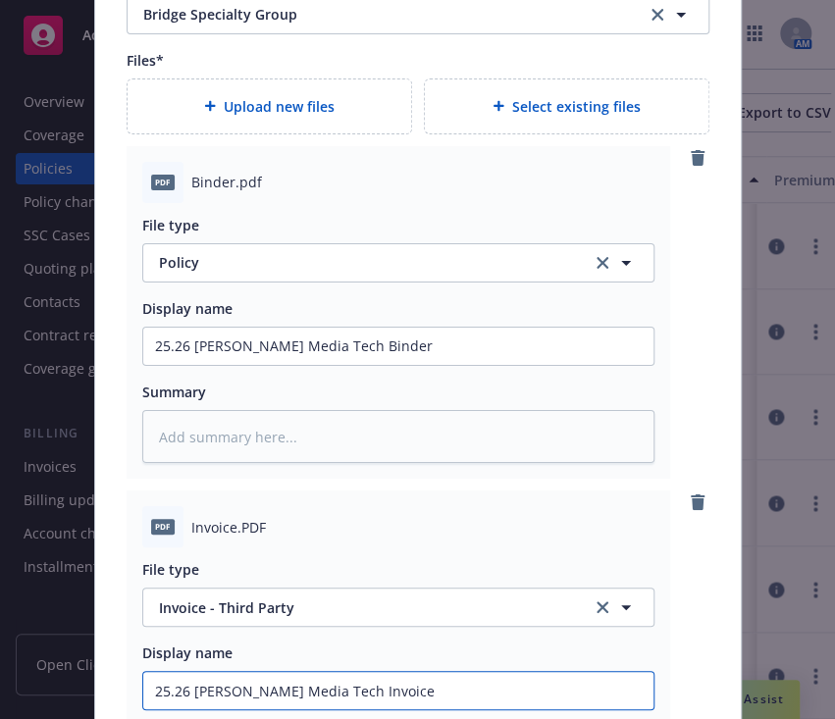
type input "25.26 Beazley Media Tech Invoice"
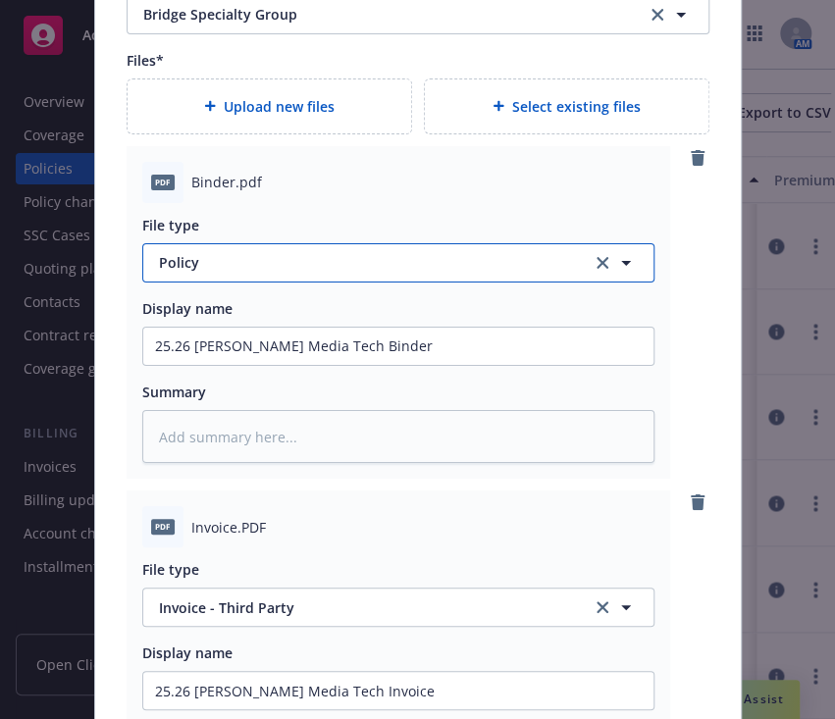
click at [420, 268] on span "Policy" at bounding box center [364, 262] width 410 height 21
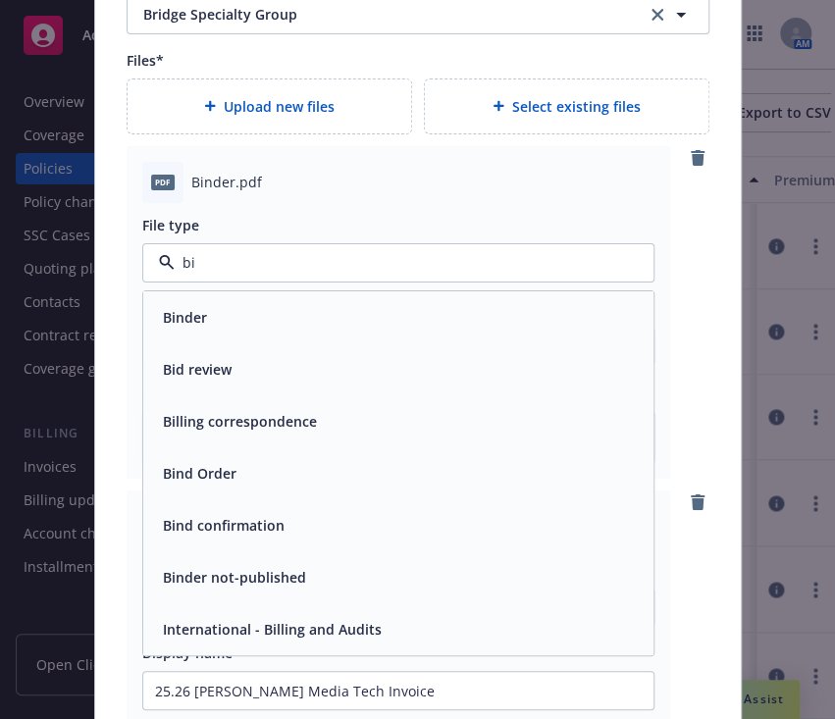
type input "bin"
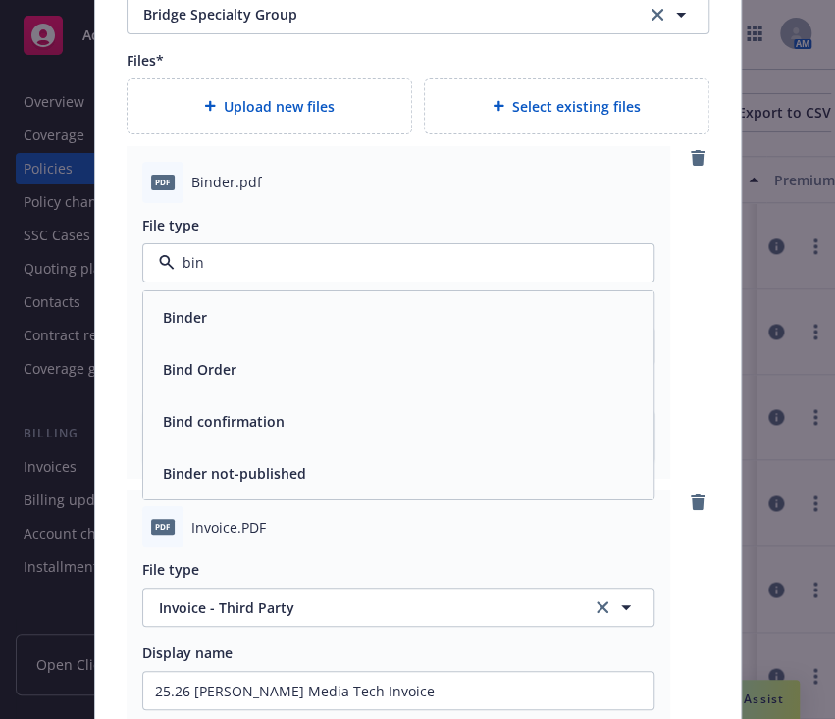
click at [315, 339] on div "Binder" at bounding box center [398, 317] width 510 height 52
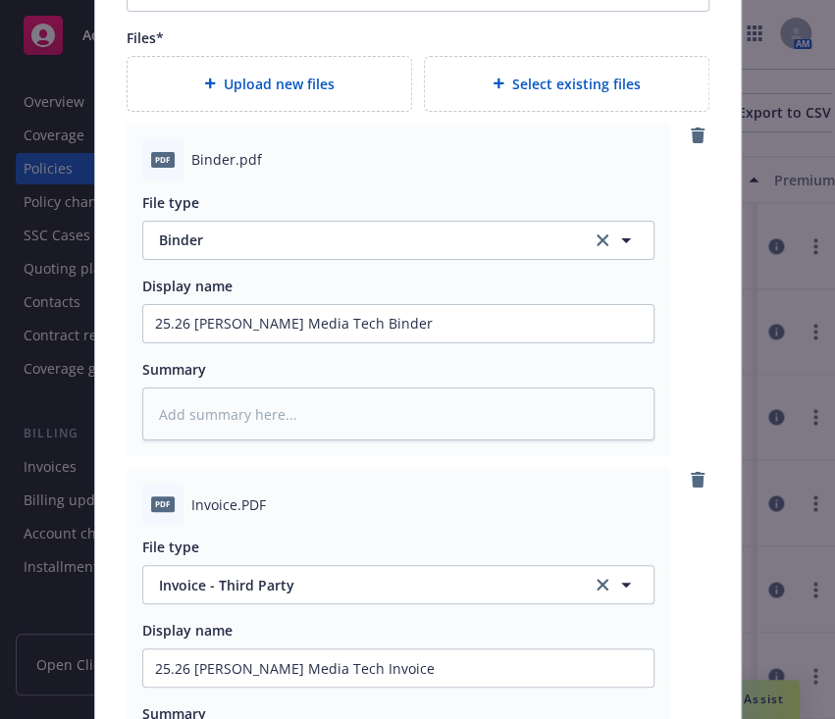
scroll to position [2824, 0]
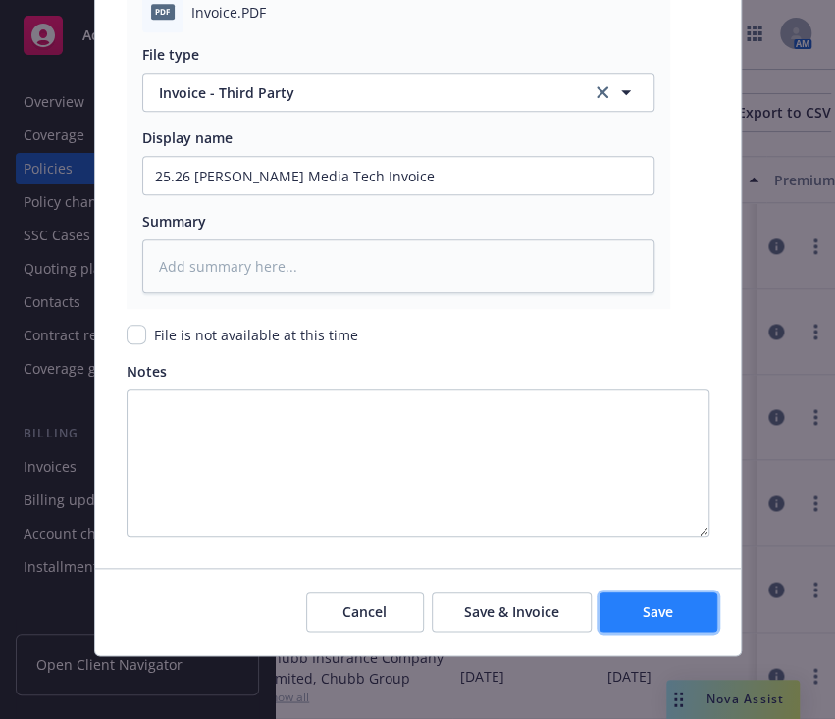
click at [631, 617] on button "Save" at bounding box center [659, 612] width 118 height 39
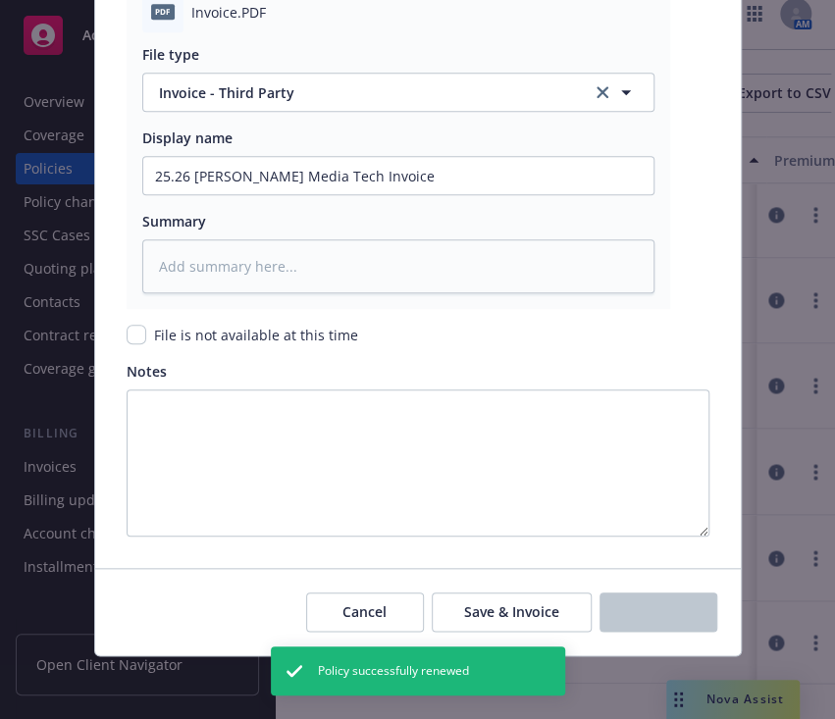
scroll to position [804, 608]
type textarea "x"
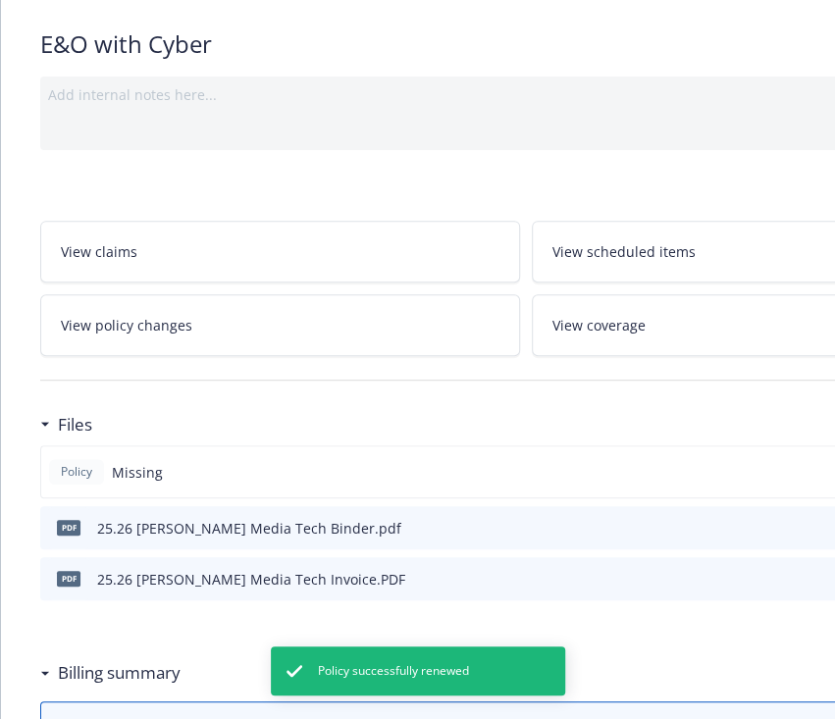
scroll to position [134, 0]
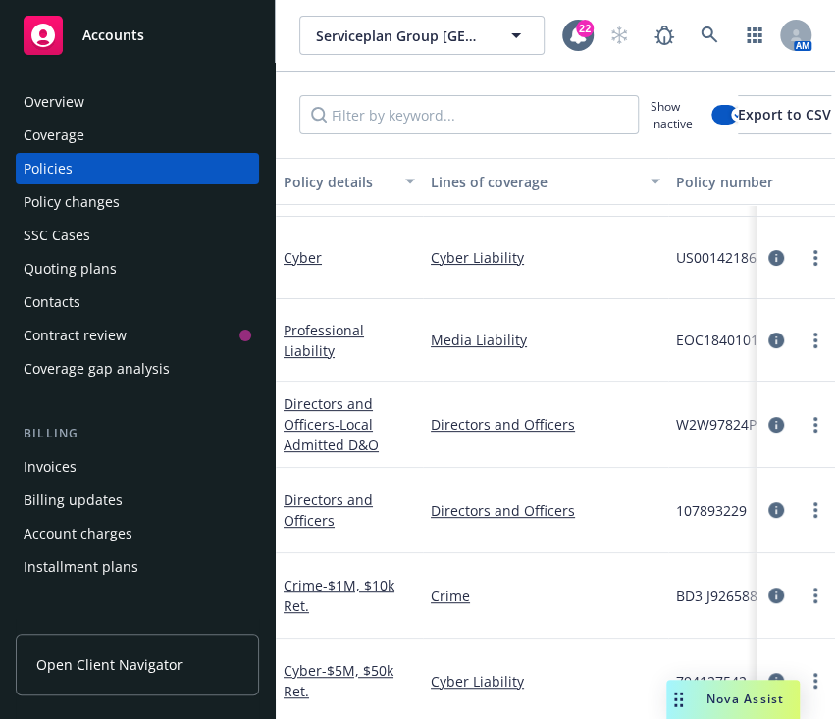
scroll to position [75, 193]
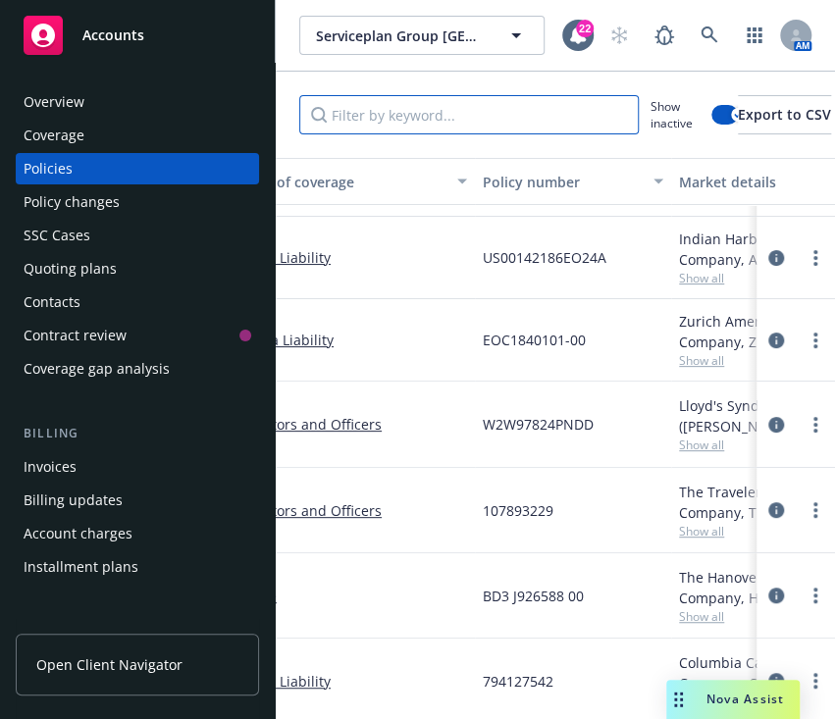
click at [489, 114] on input "Filter by keyword..." at bounding box center [469, 114] width 340 height 39
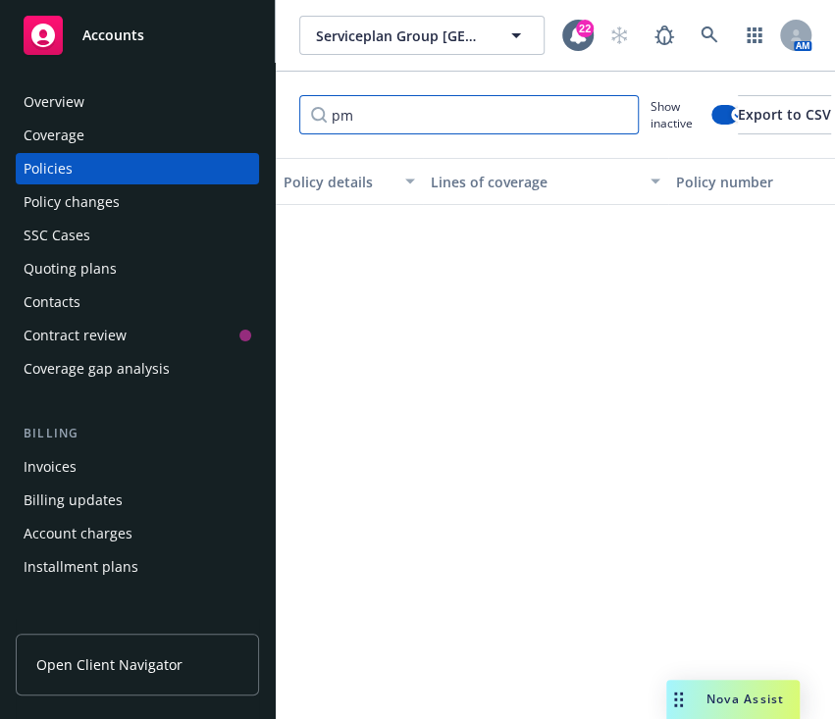
type input "pmt"
click at [616, 115] on input "pmt" at bounding box center [469, 114] width 340 height 39
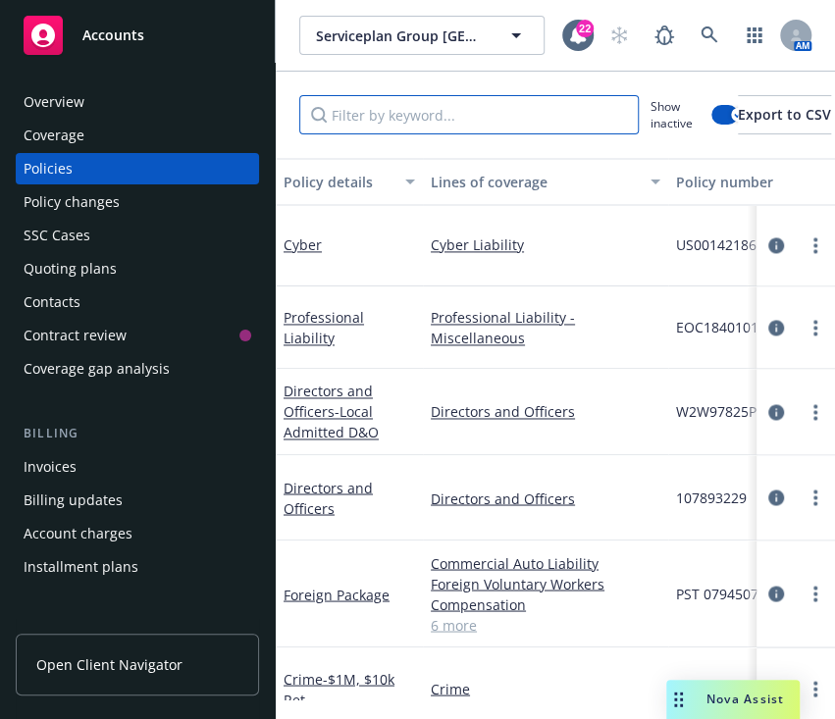
scroll to position [999, 0]
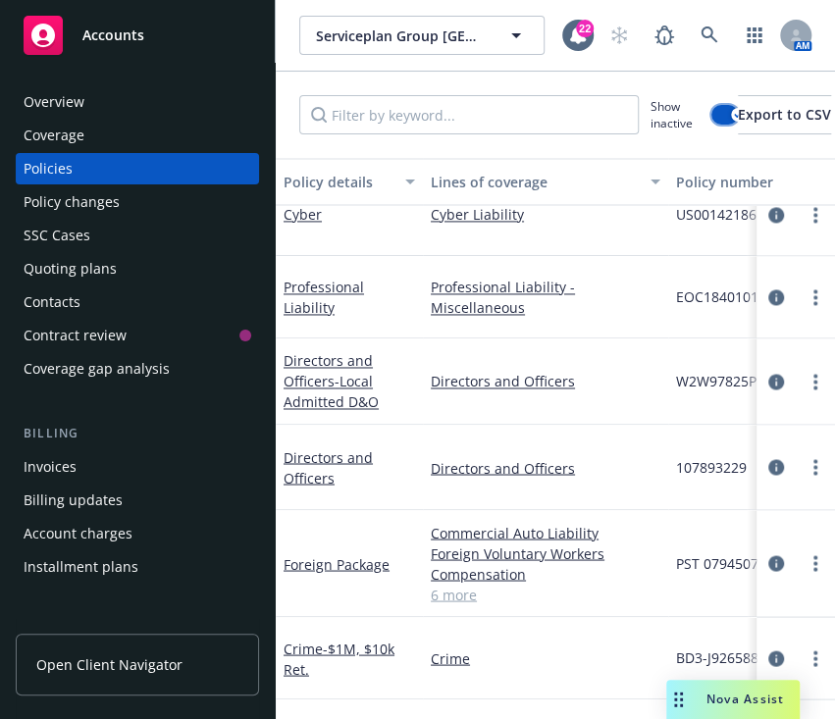
click at [724, 120] on button "button" at bounding box center [724, 115] width 26 height 20
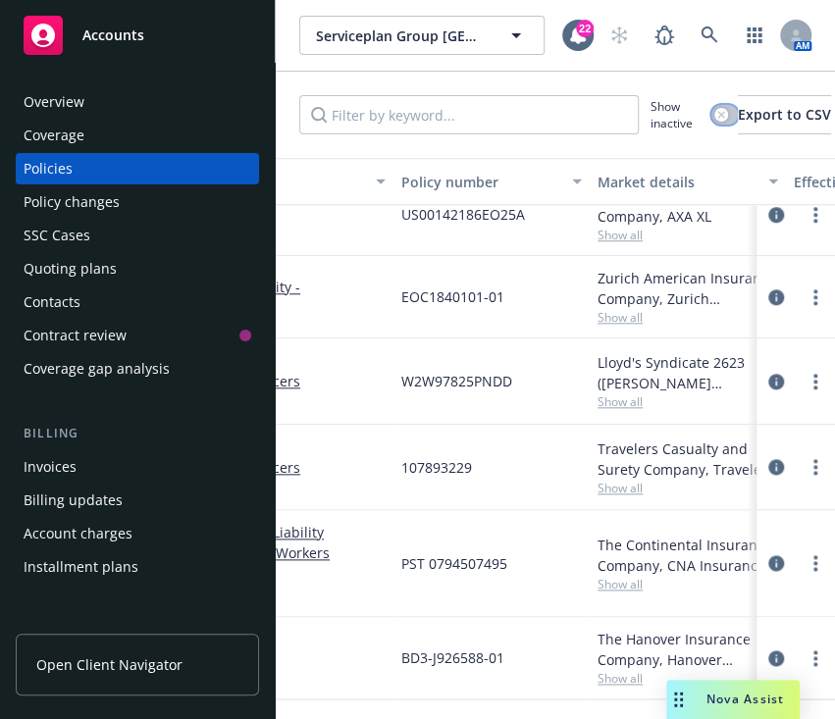
scroll to position [606, 264]
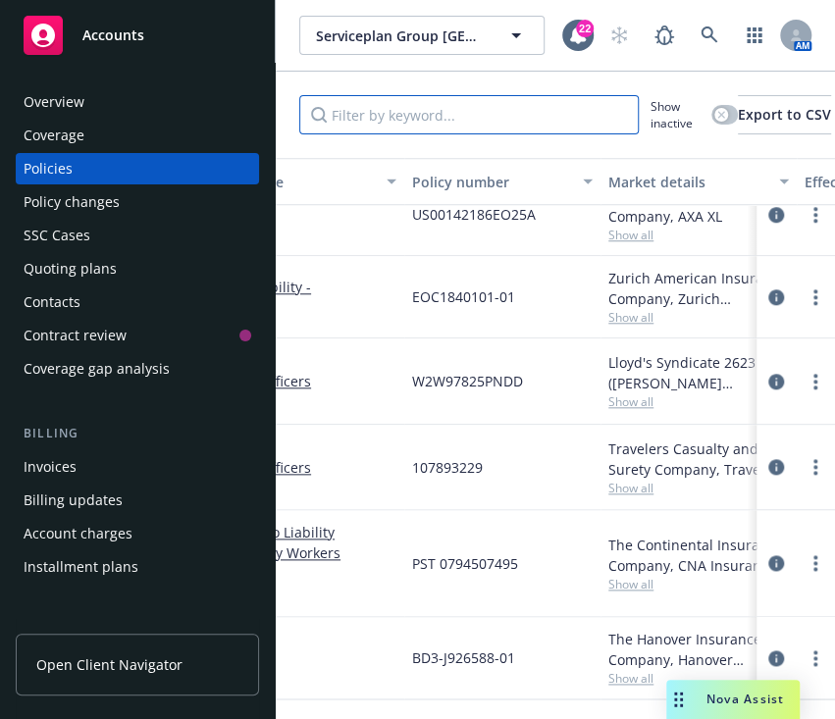
click at [572, 119] on input "Filter by keyword..." at bounding box center [469, 114] width 340 height 39
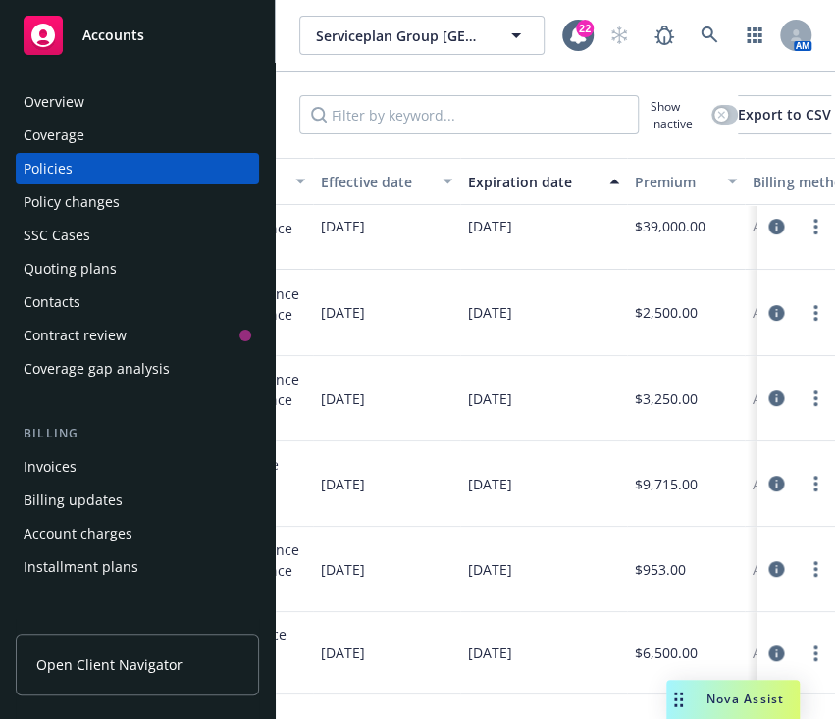
scroll to position [185, 930]
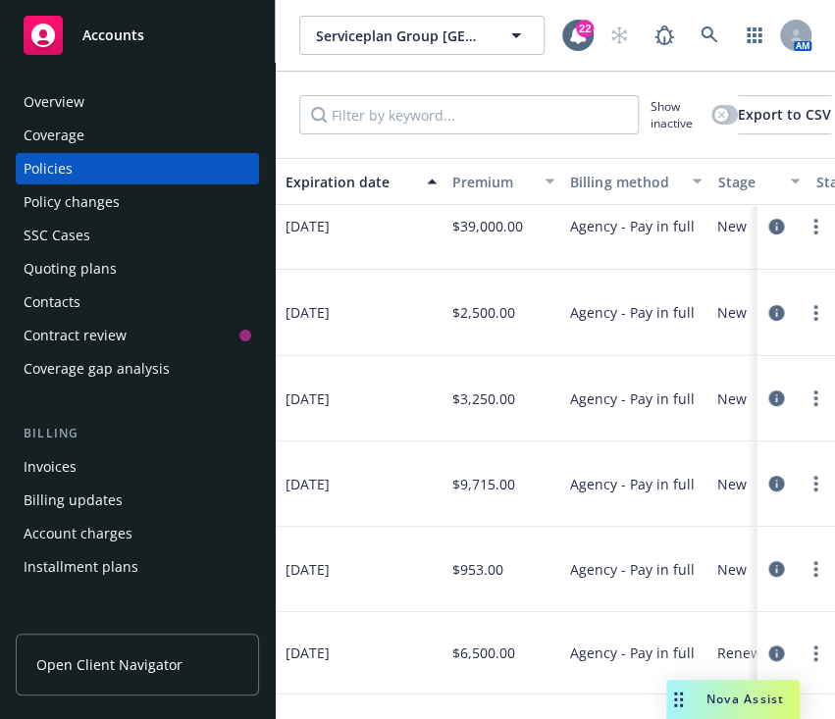
click at [397, 577] on div "[DATE]" at bounding box center [361, 569] width 167 height 85
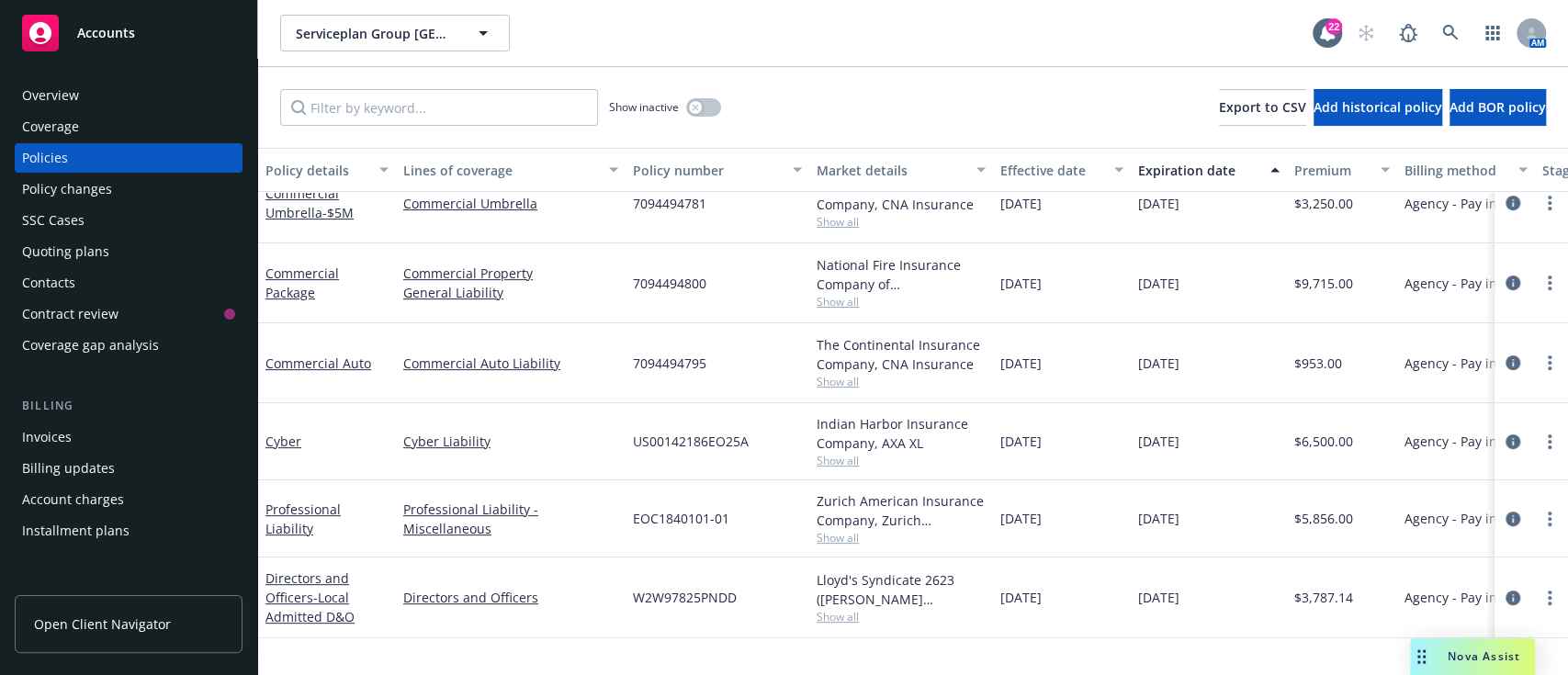
scroll to position [324, 0]
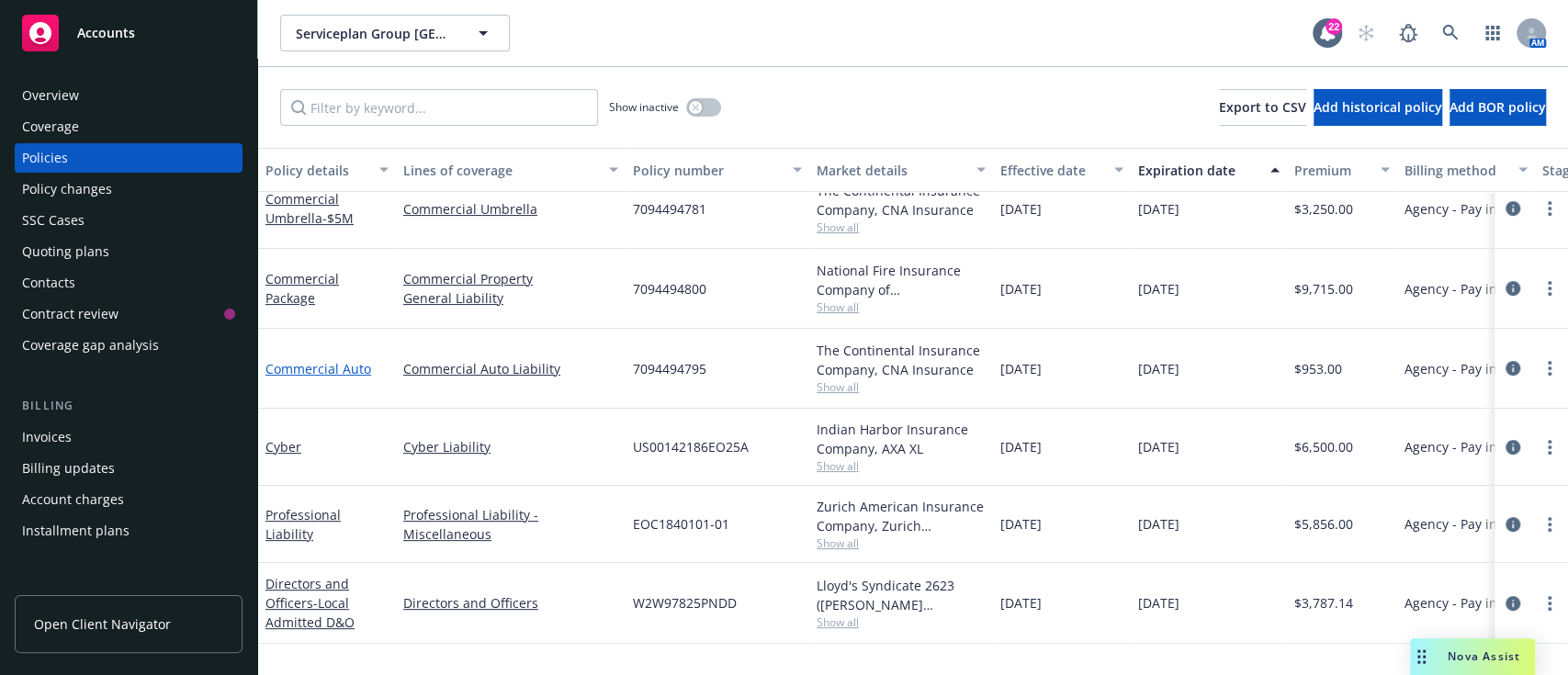
click at [330, 360] on link "Commercial Auto" at bounding box center [318, 369] width 106 height 18
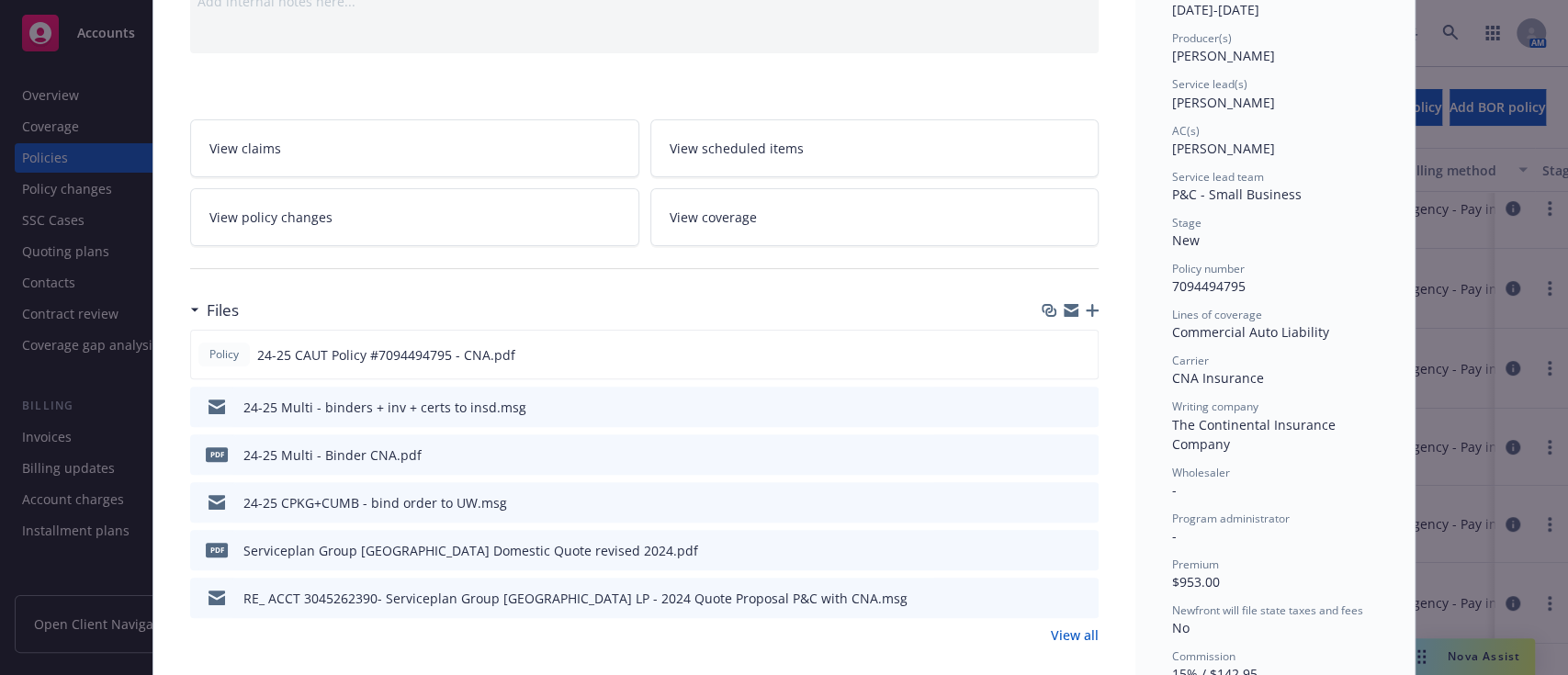
scroll to position [218, 0]
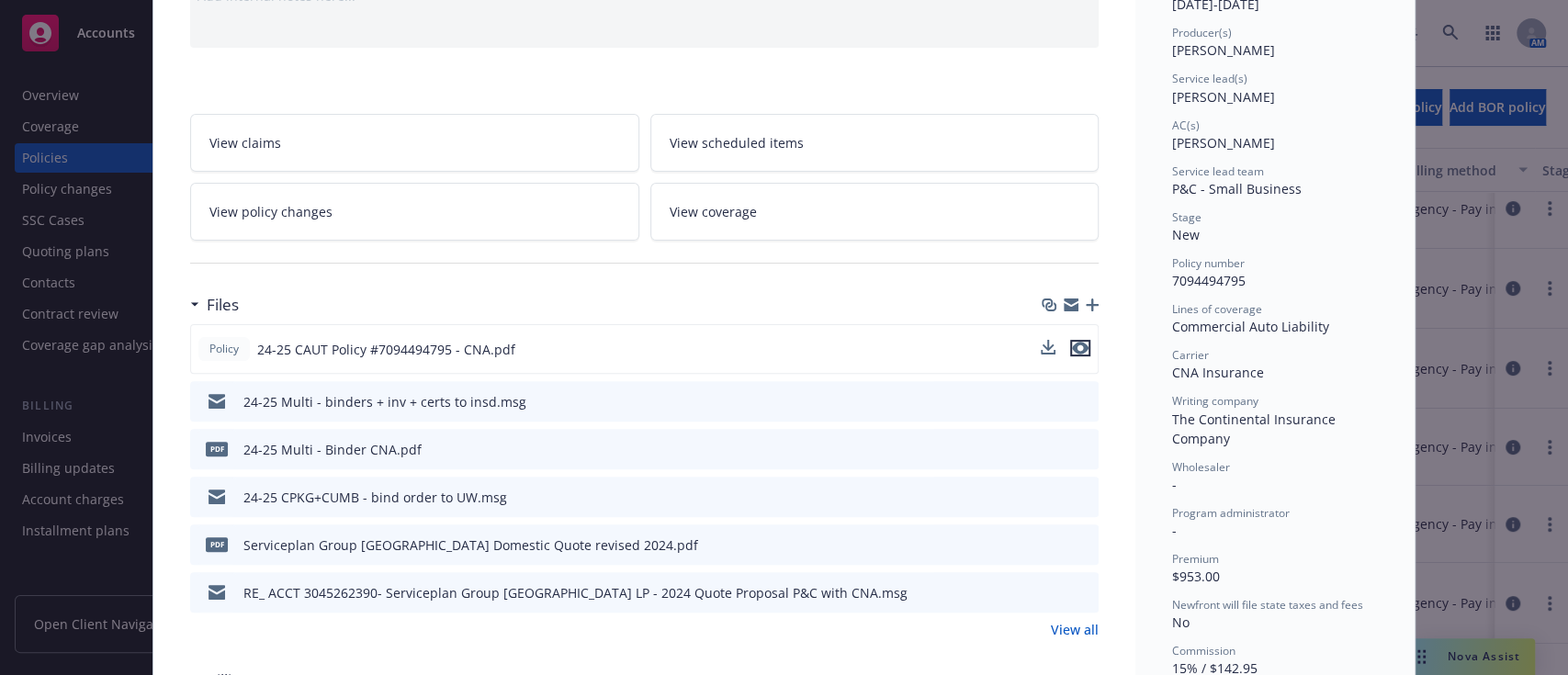
click at [781, 345] on icon "preview file" at bounding box center [1080, 348] width 17 height 13
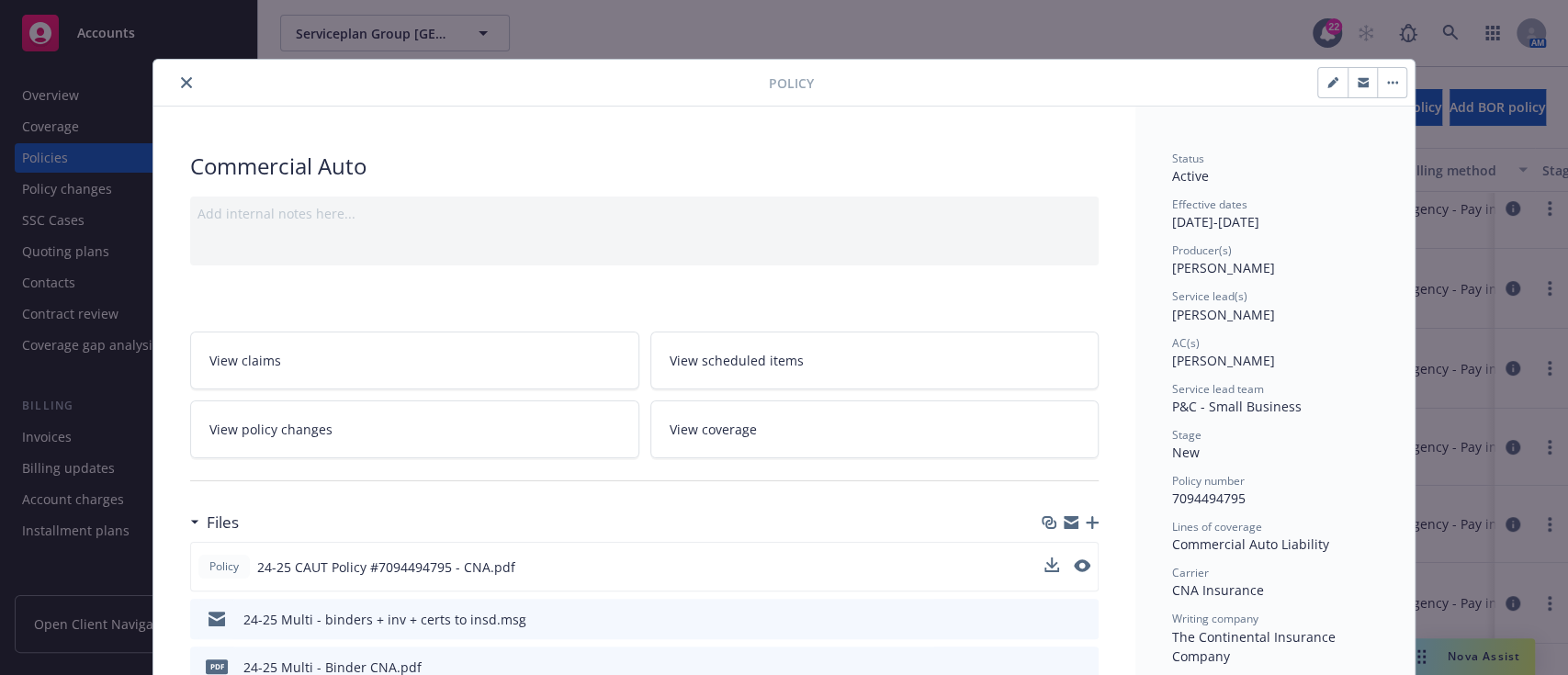
click at [181, 81] on icon "close" at bounding box center [186, 82] width 11 height 11
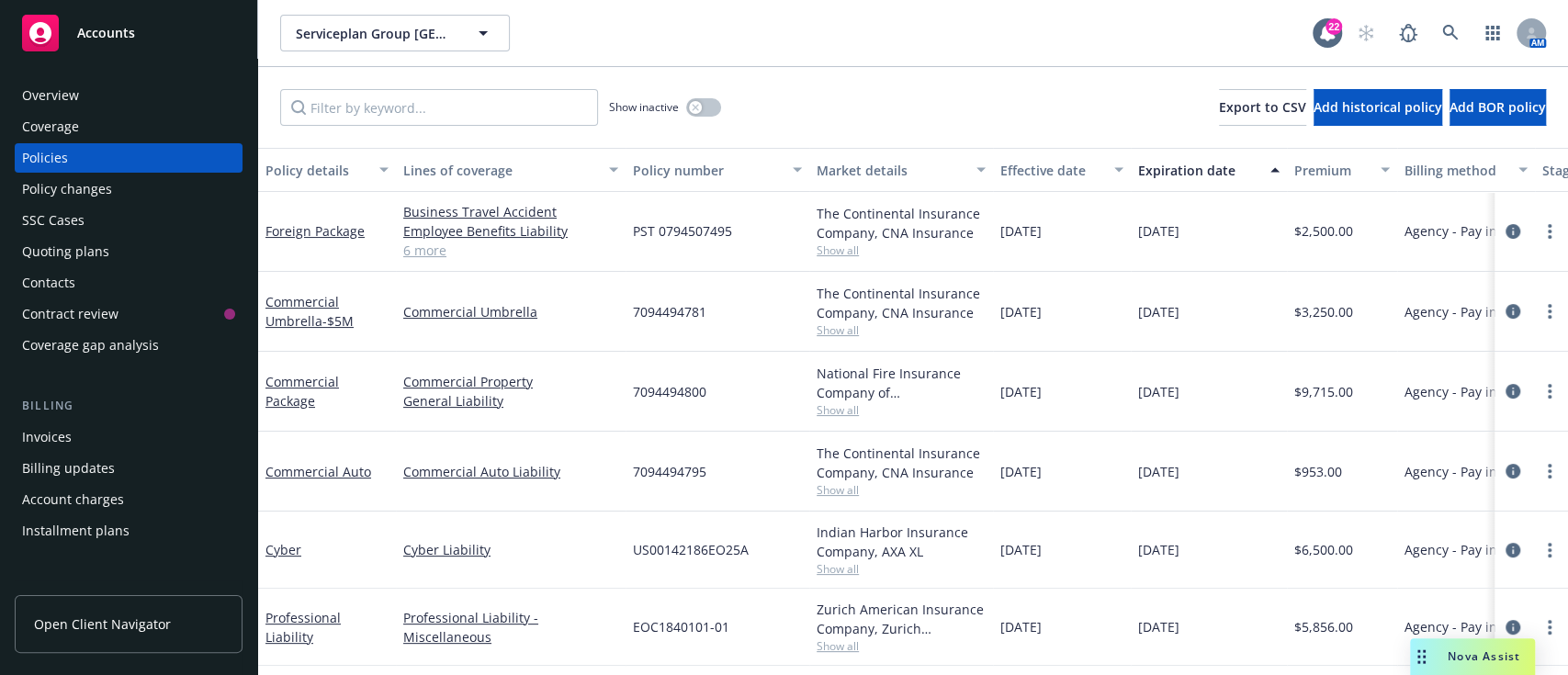
scroll to position [165, 0]
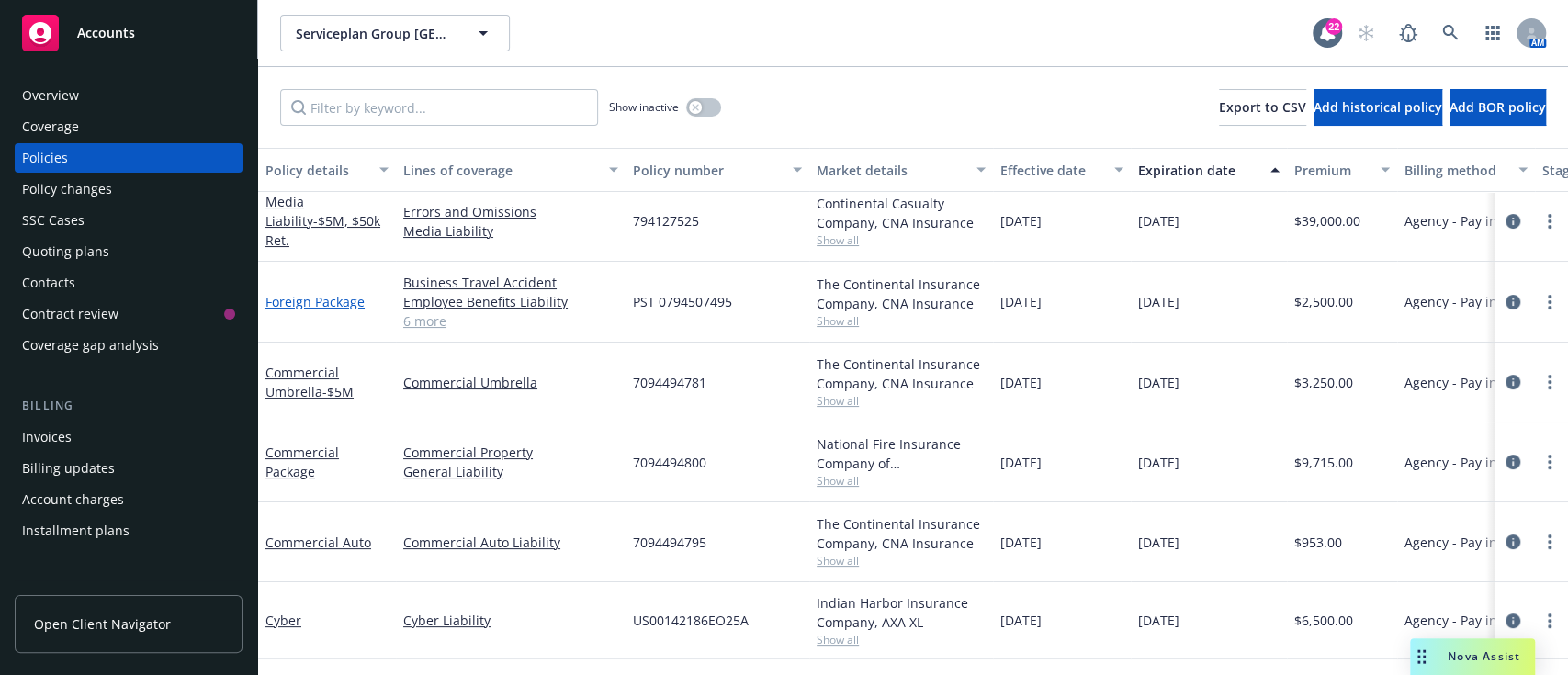
click at [284, 298] on link "Foreign Package" at bounding box center [315, 301] width 99 height 18
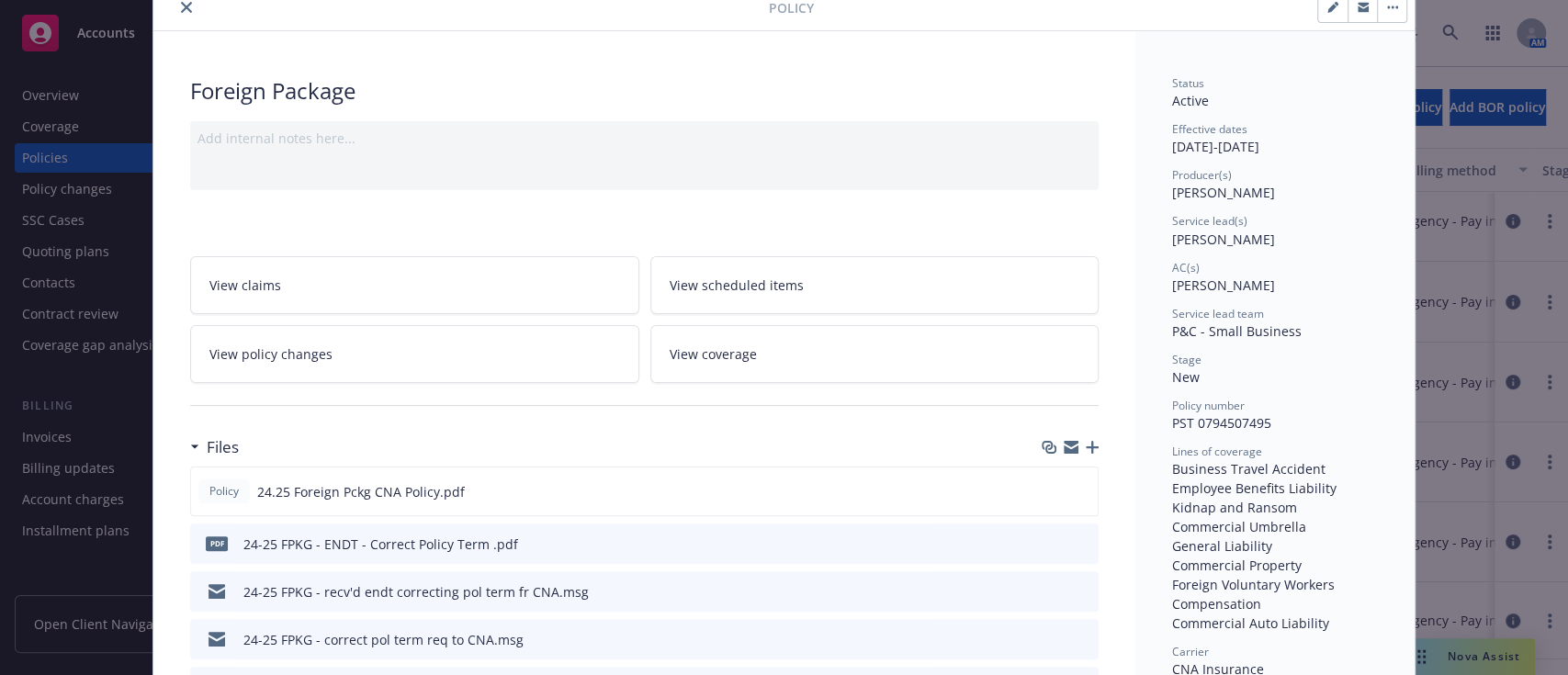
scroll to position [176, 0]
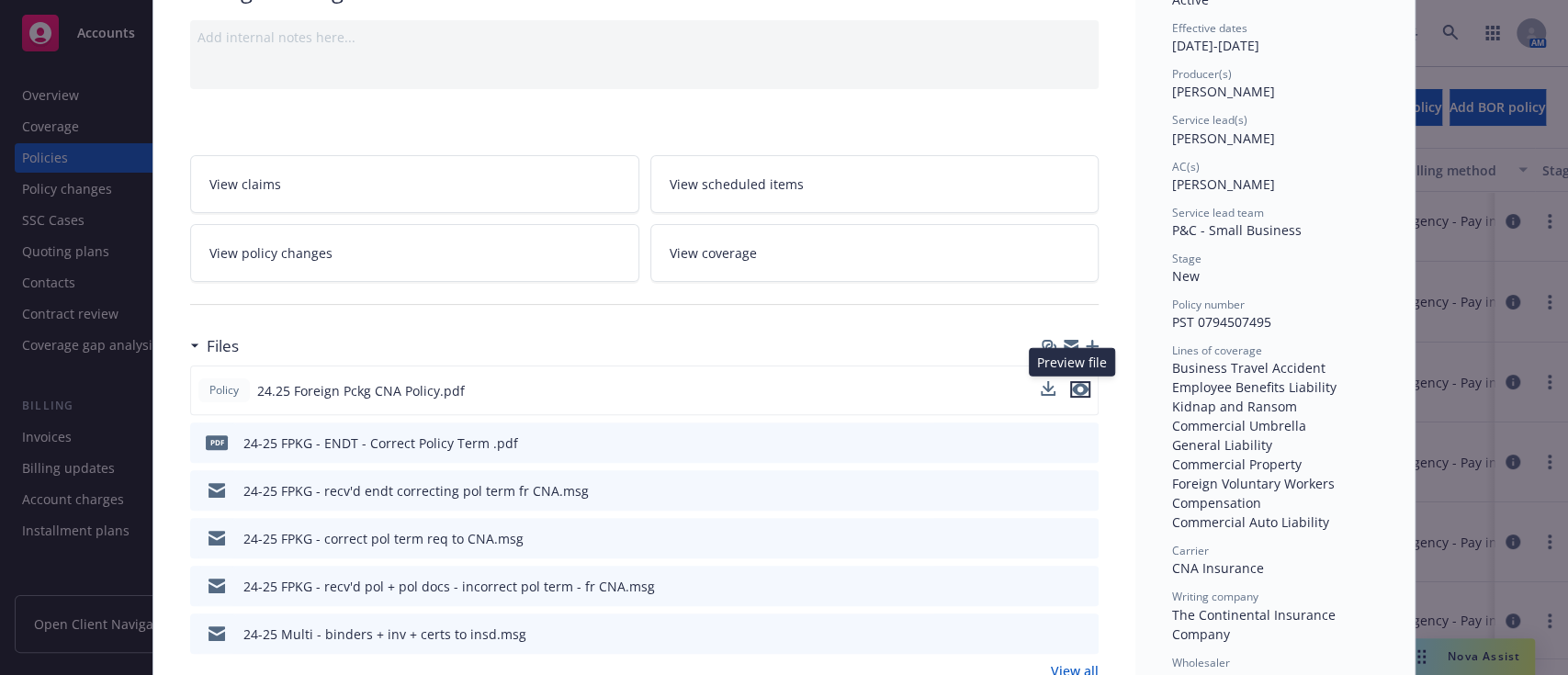
click at [781, 389] on icon "preview file" at bounding box center [1080, 389] width 17 height 13
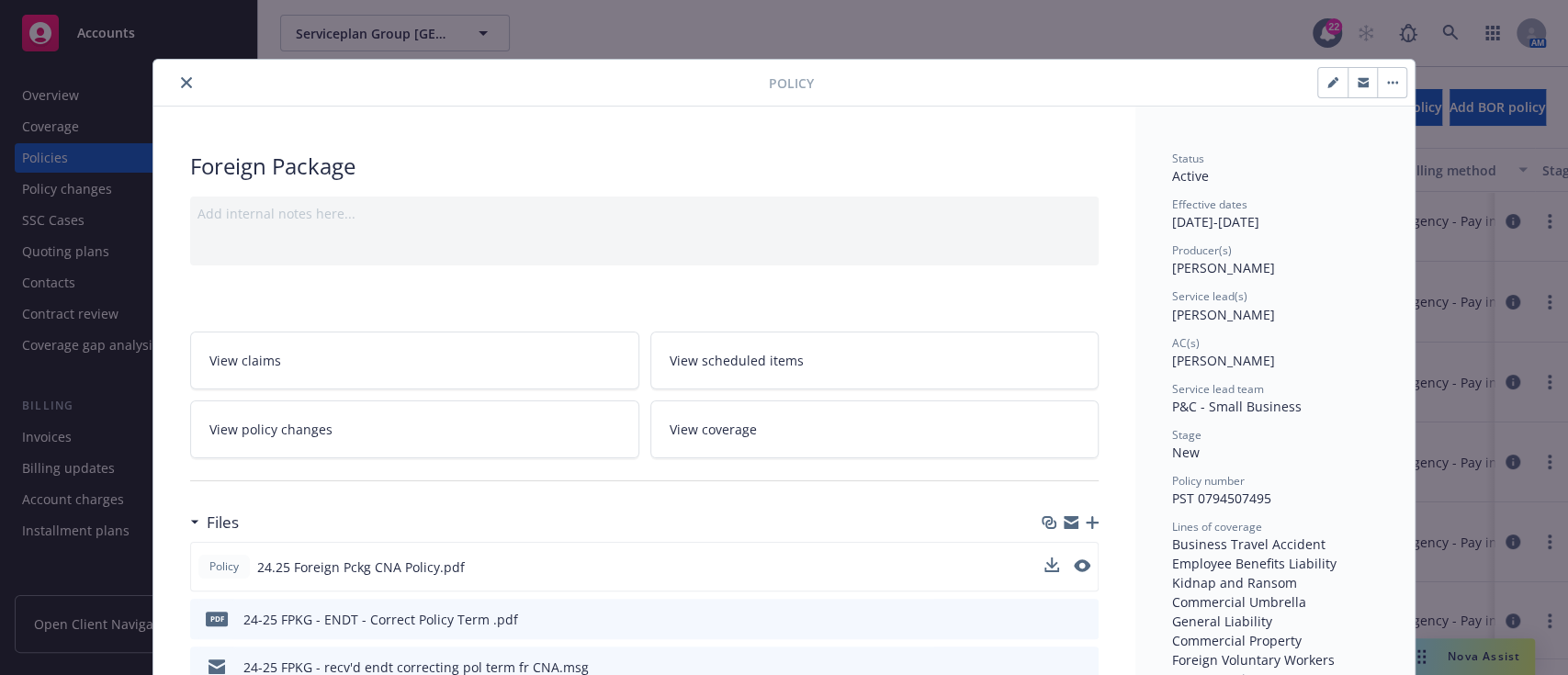
click at [175, 81] on button "close" at bounding box center [186, 83] width 22 height 22
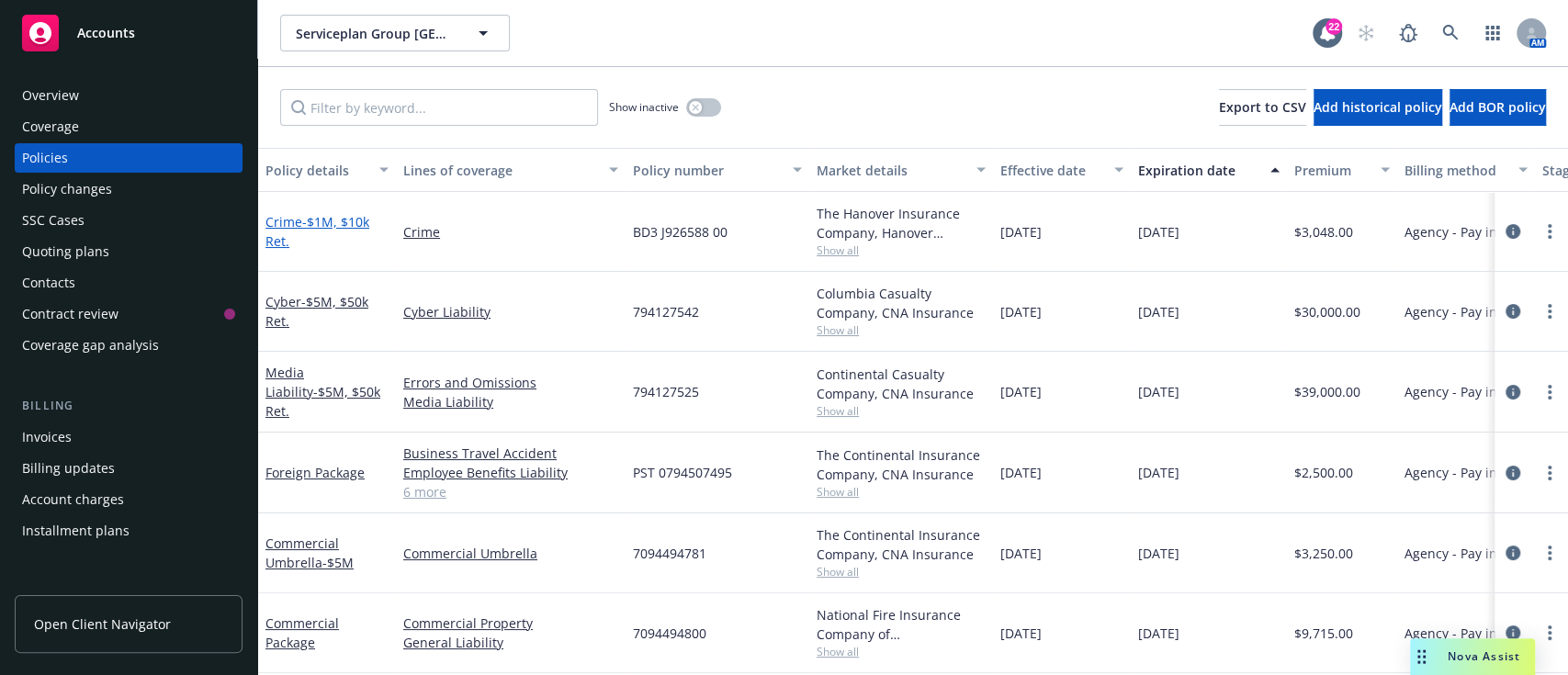
click at [321, 220] on span "- $1M, $10k Ret." at bounding box center [317, 231] width 104 height 37
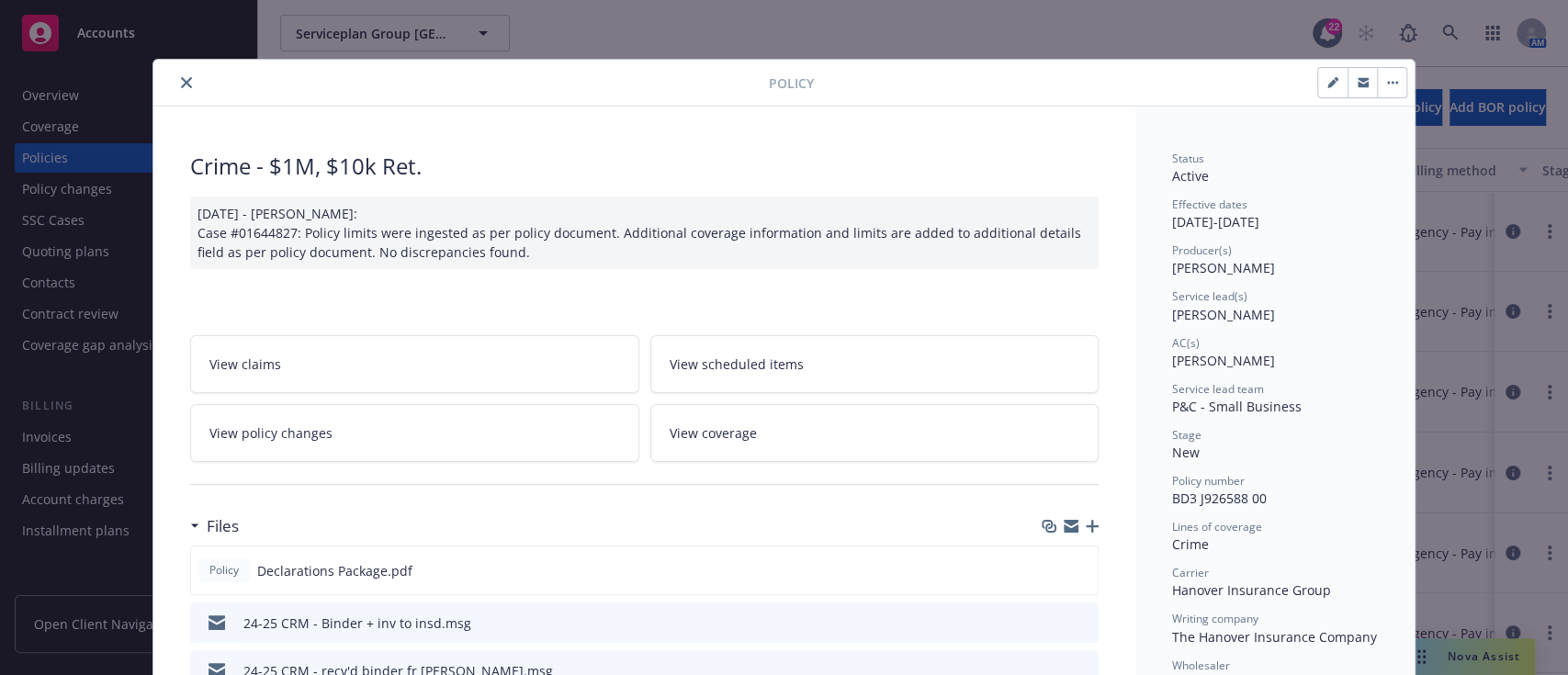
scroll to position [59, 0]
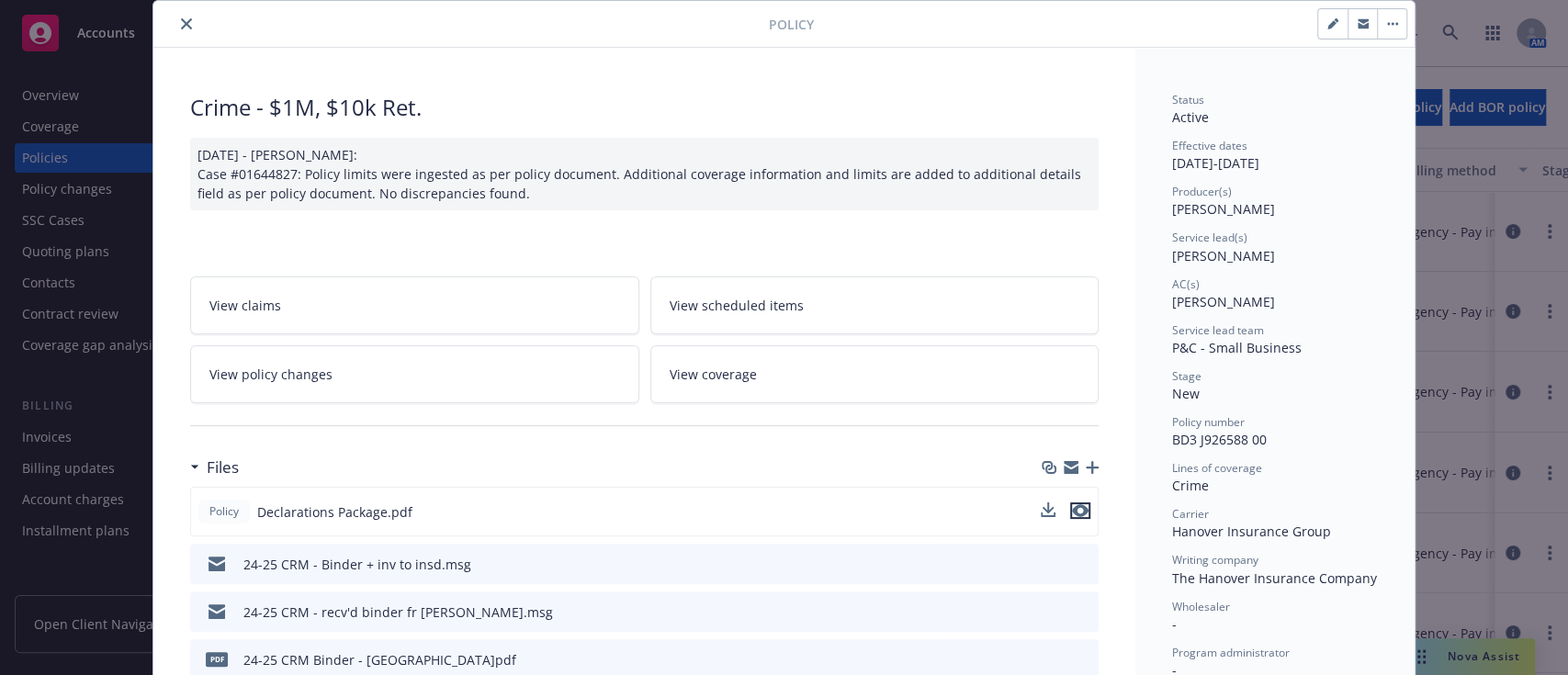
click at [781, 507] on icon "preview file" at bounding box center [1080, 511] width 17 height 13
click at [178, 16] on button "close" at bounding box center [186, 24] width 22 height 22
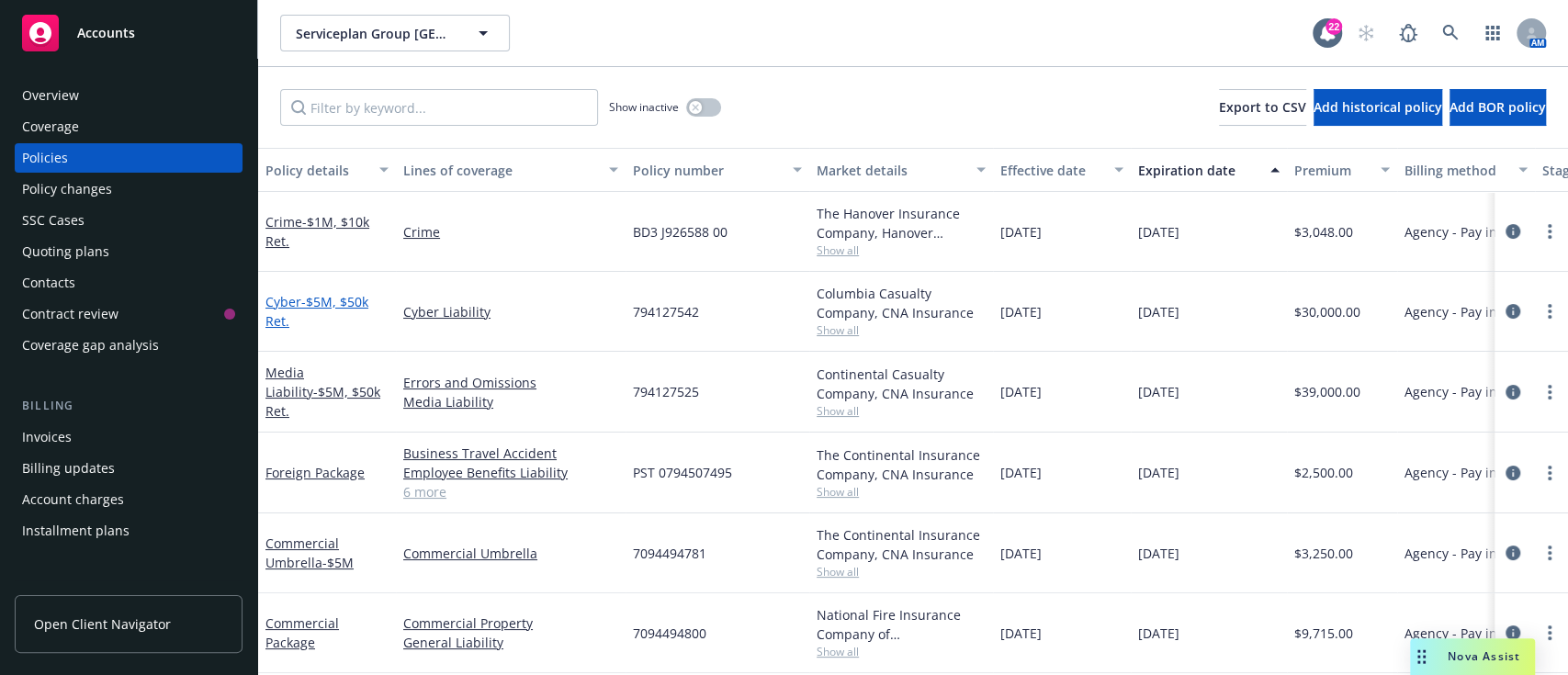
click at [312, 305] on span "- $5M, $50k Ret." at bounding box center [317, 311] width 103 height 37
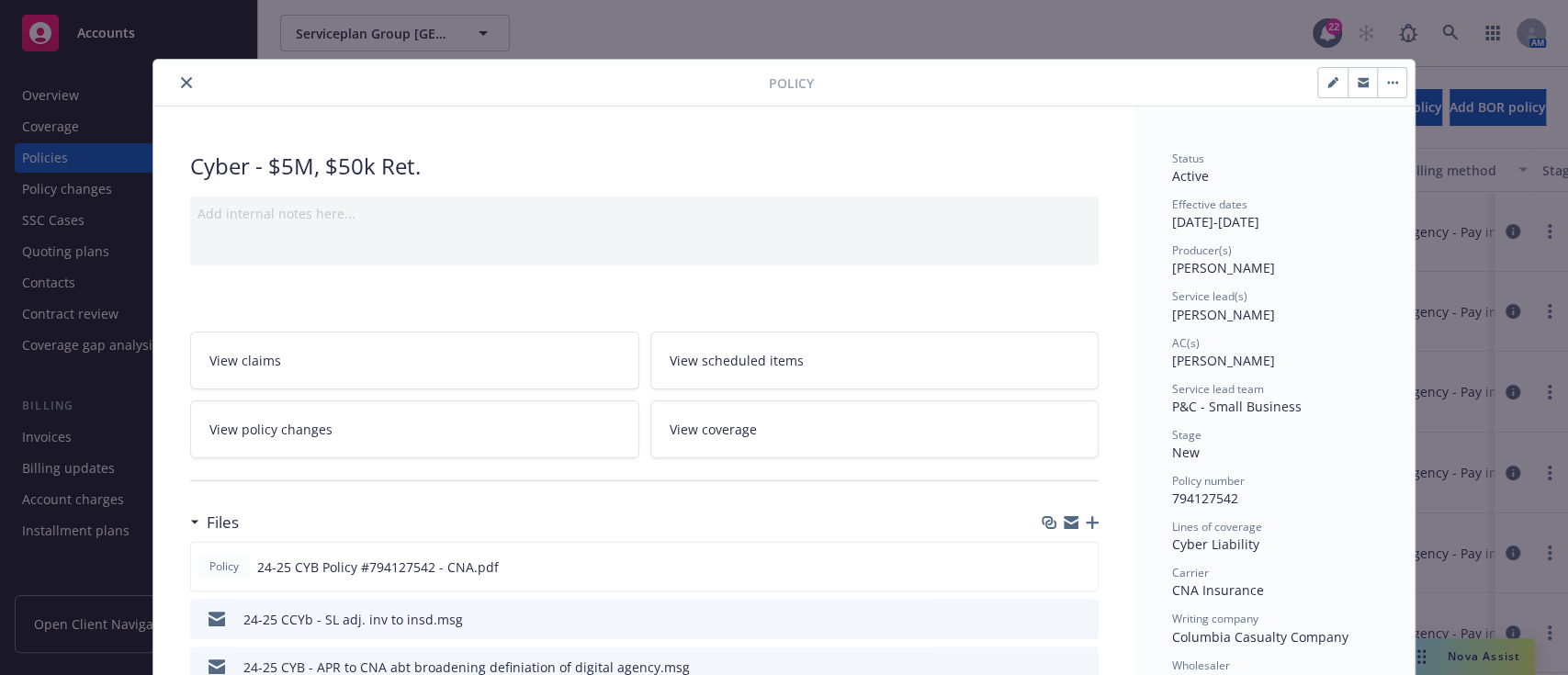
scroll to position [154, 0]
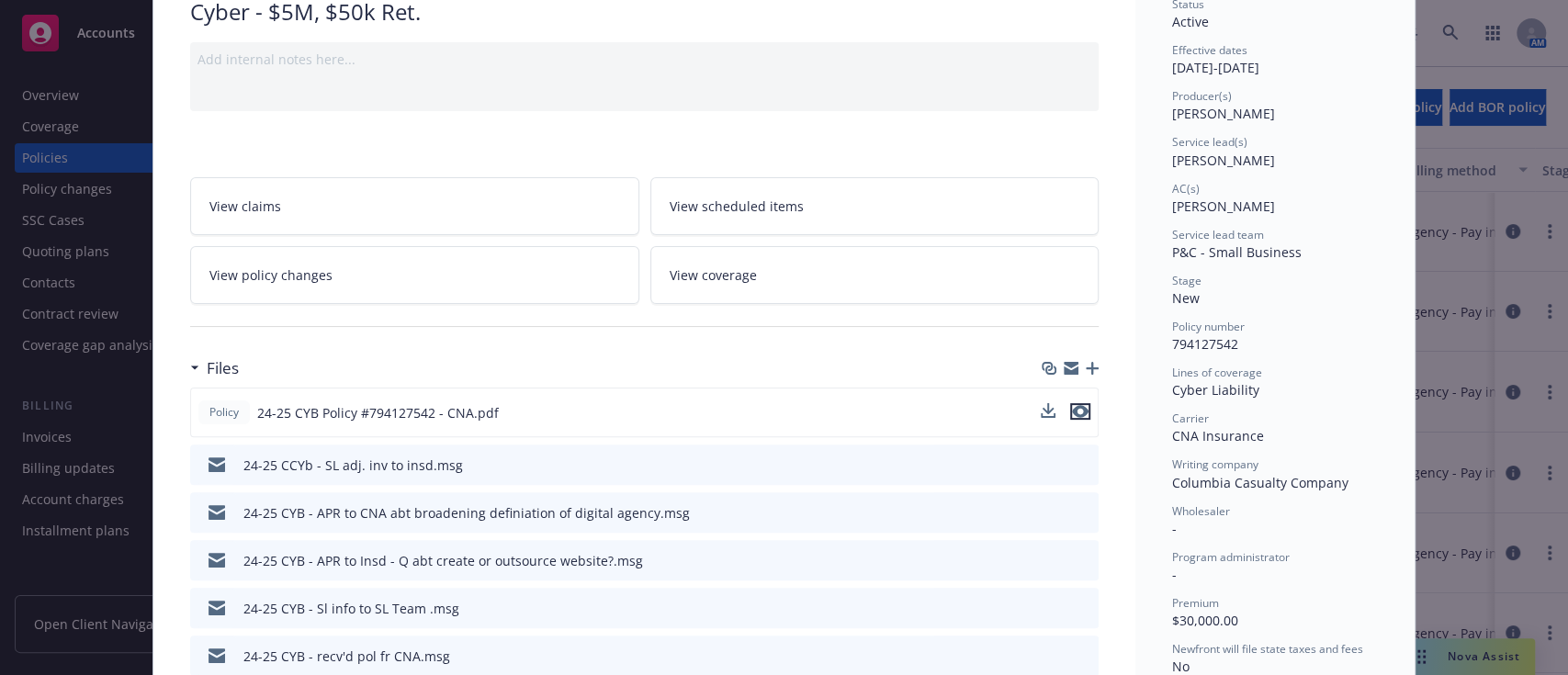
click at [781, 409] on icon "preview file" at bounding box center [1080, 412] width 17 height 13
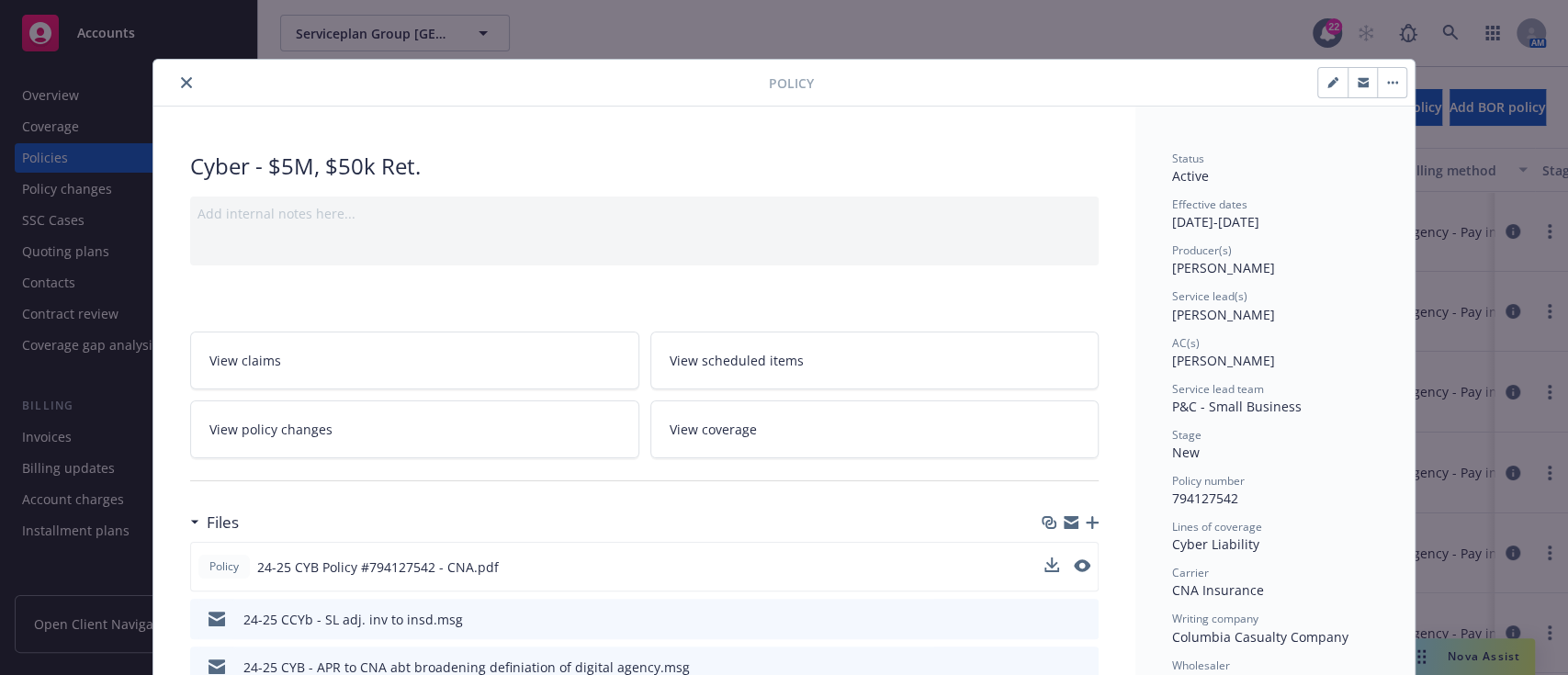
click at [175, 90] on button "close" at bounding box center [186, 83] width 22 height 22
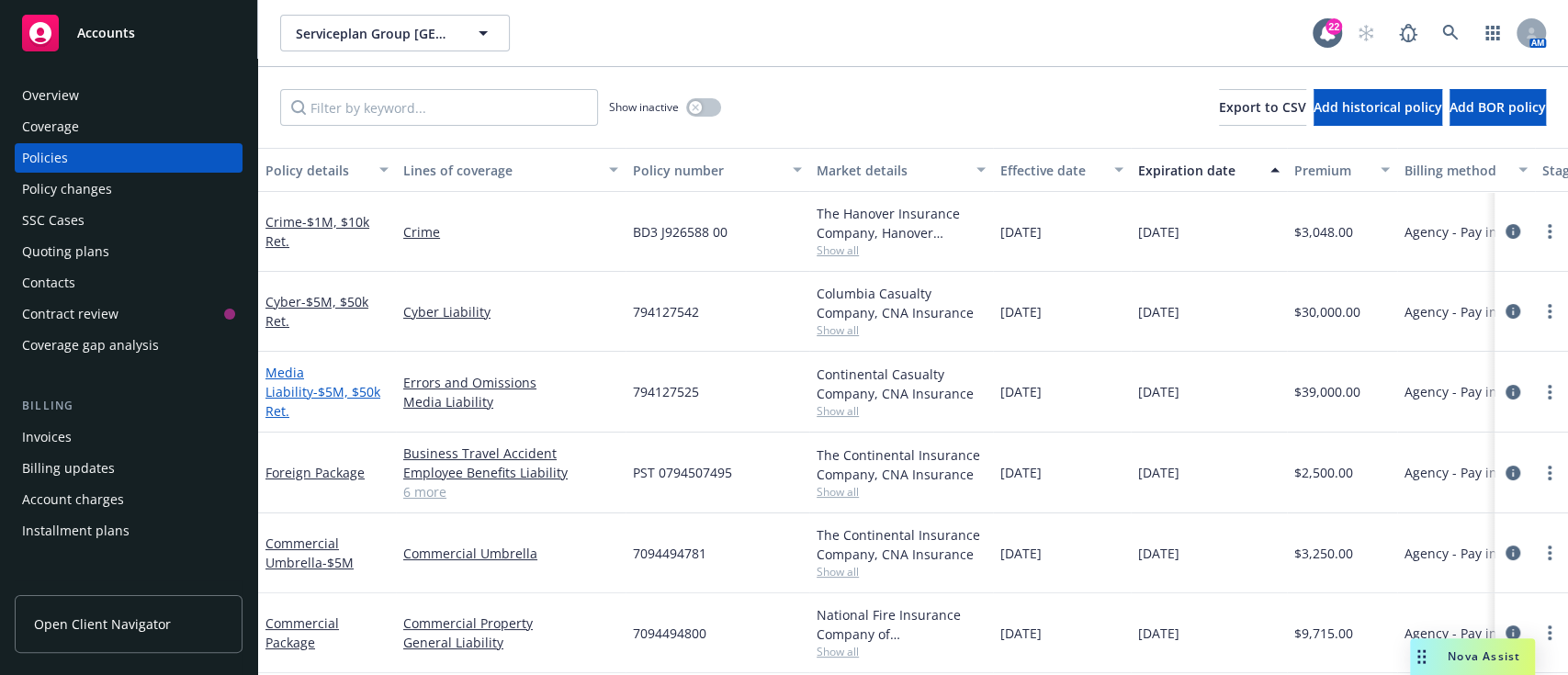
click at [277, 385] on link "Media Liability - $5M, $50k Ret." at bounding box center [323, 392] width 115 height 56
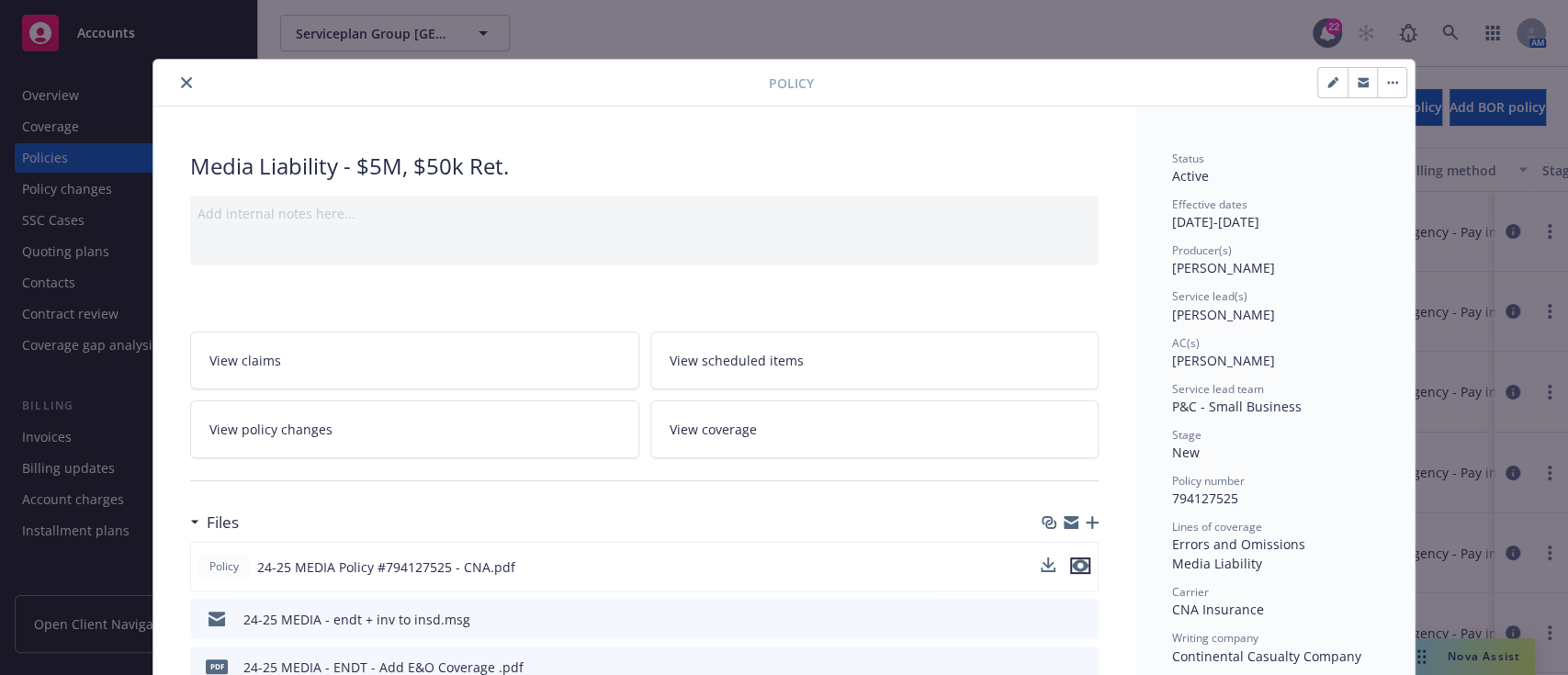
click at [781, 564] on icon "preview file" at bounding box center [1080, 566] width 17 height 13
click at [181, 82] on icon "close" at bounding box center [186, 82] width 11 height 11
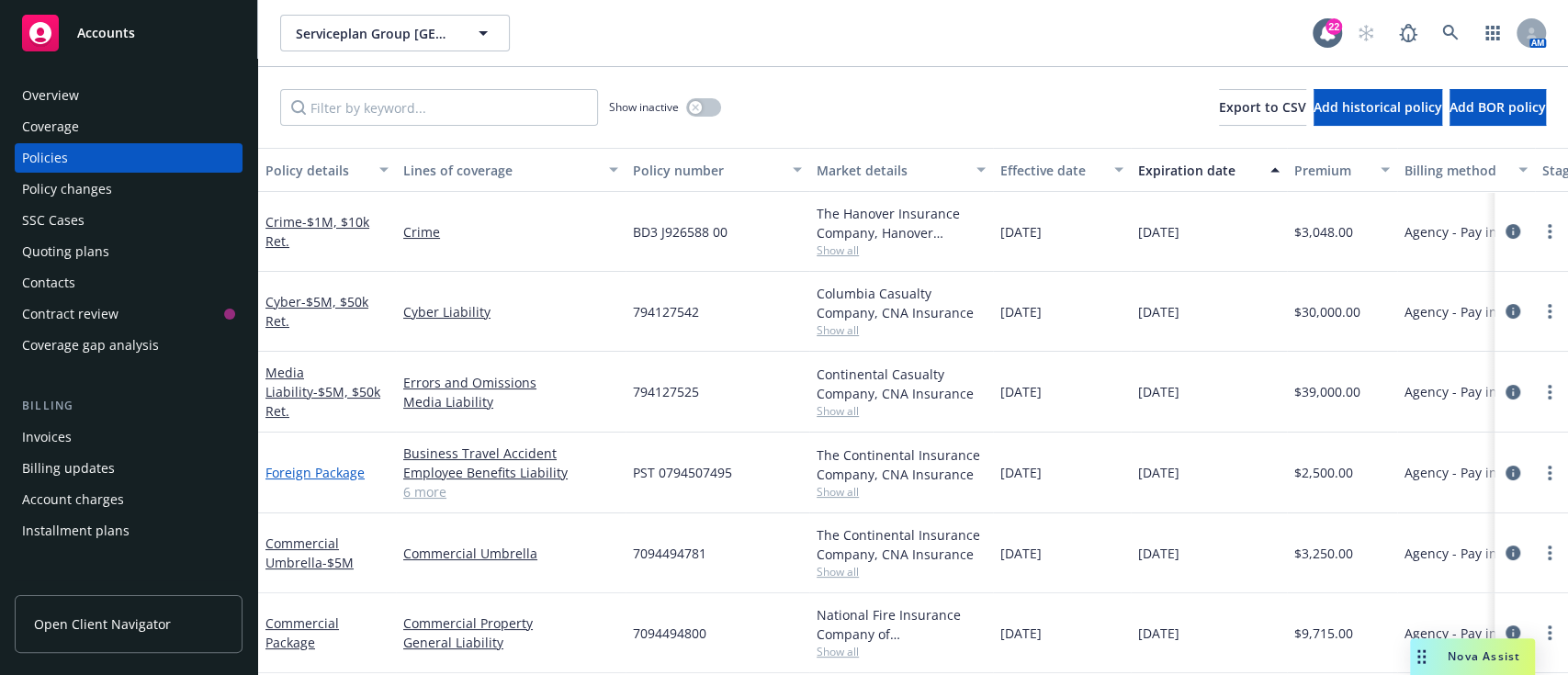
click at [320, 465] on link "Foreign Package" at bounding box center [315, 473] width 99 height 18
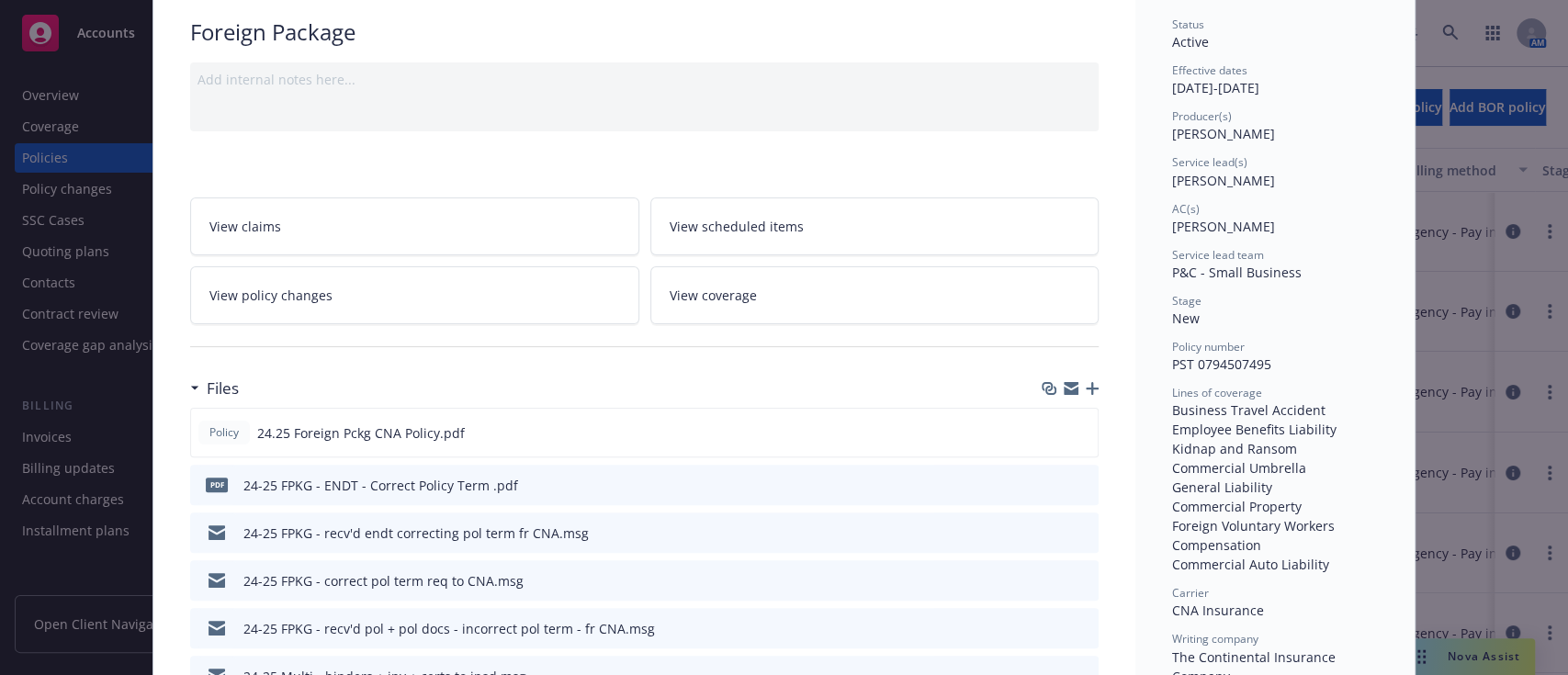
scroll to position [135, 0]
click at [781, 426] on icon "preview file" at bounding box center [1080, 431] width 17 height 13
click at [781, 577] on icon "preview file" at bounding box center [1081, 579] width 17 height 13
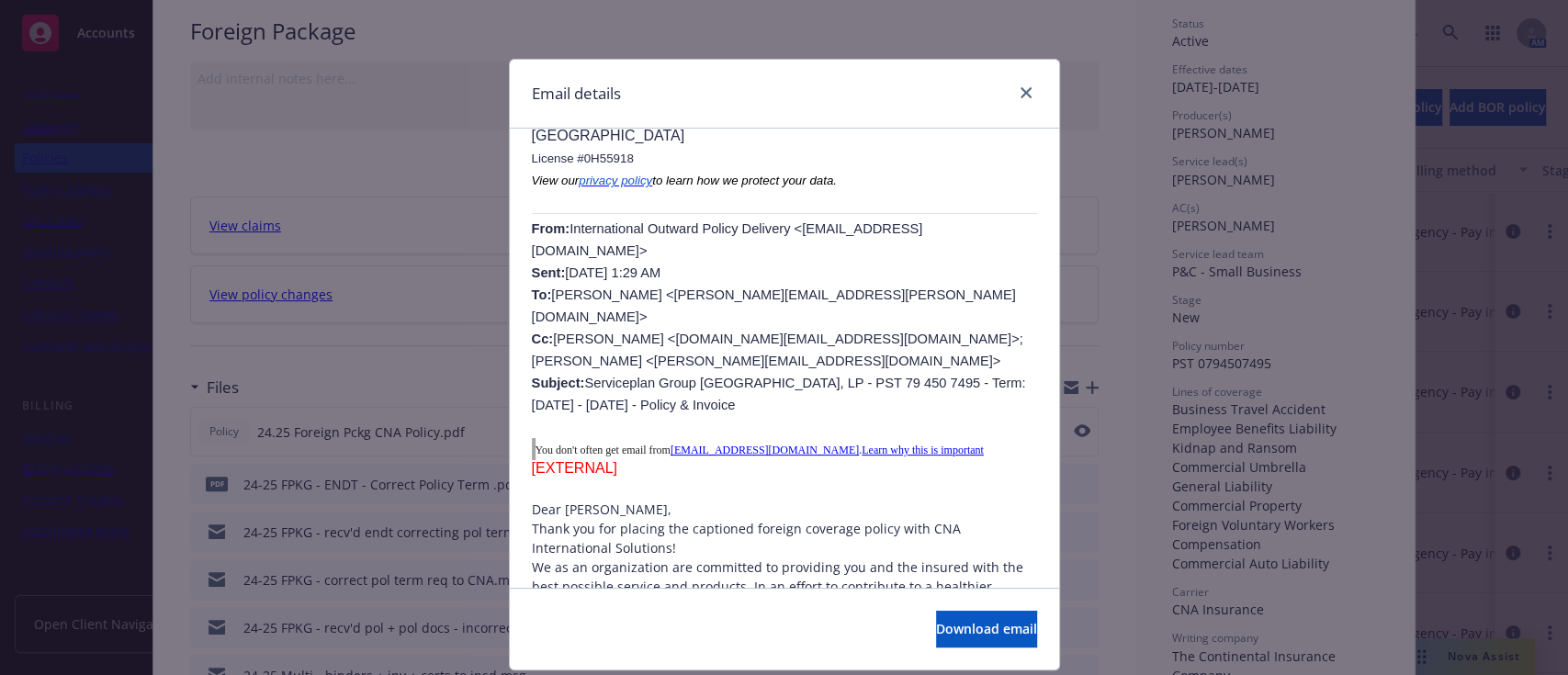
scroll to position [302, 0]
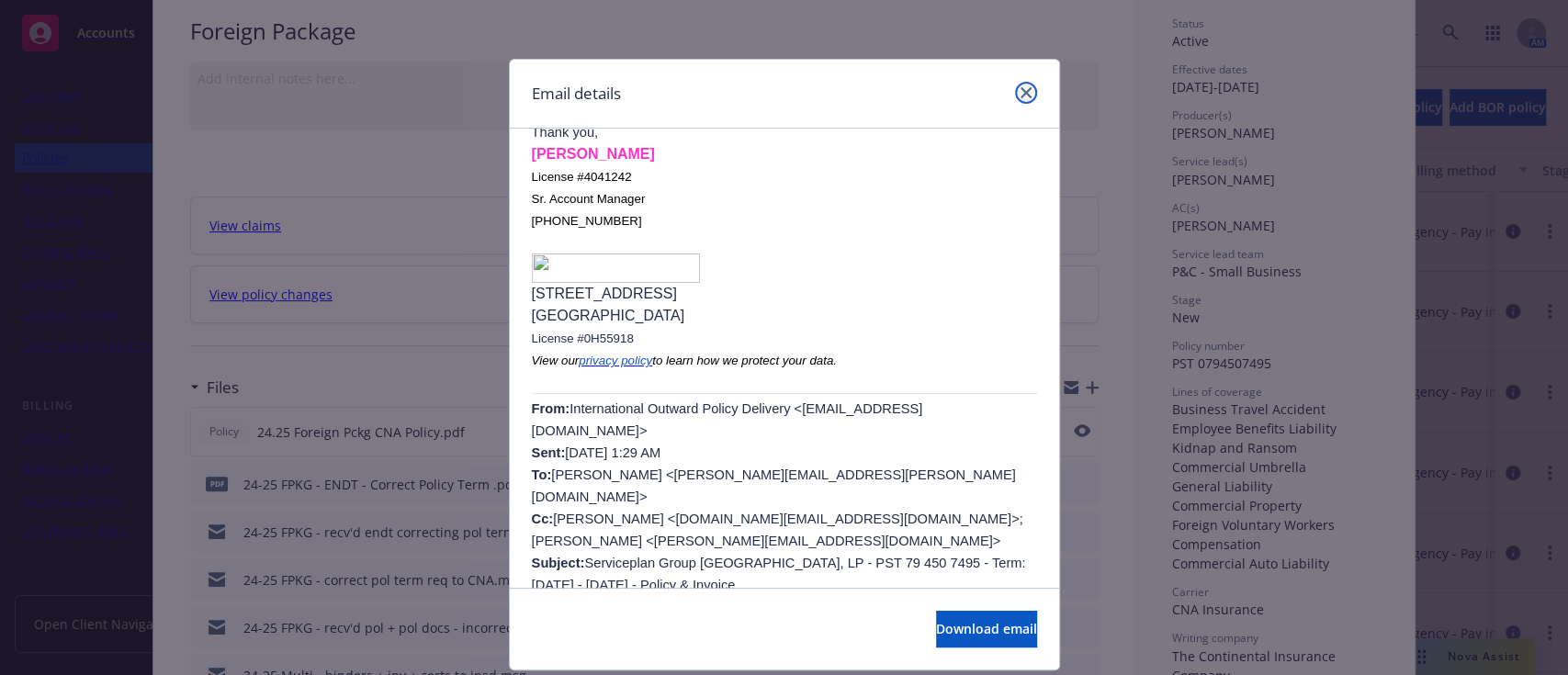
click at [781, 89] on link "close" at bounding box center [1026, 93] width 22 height 22
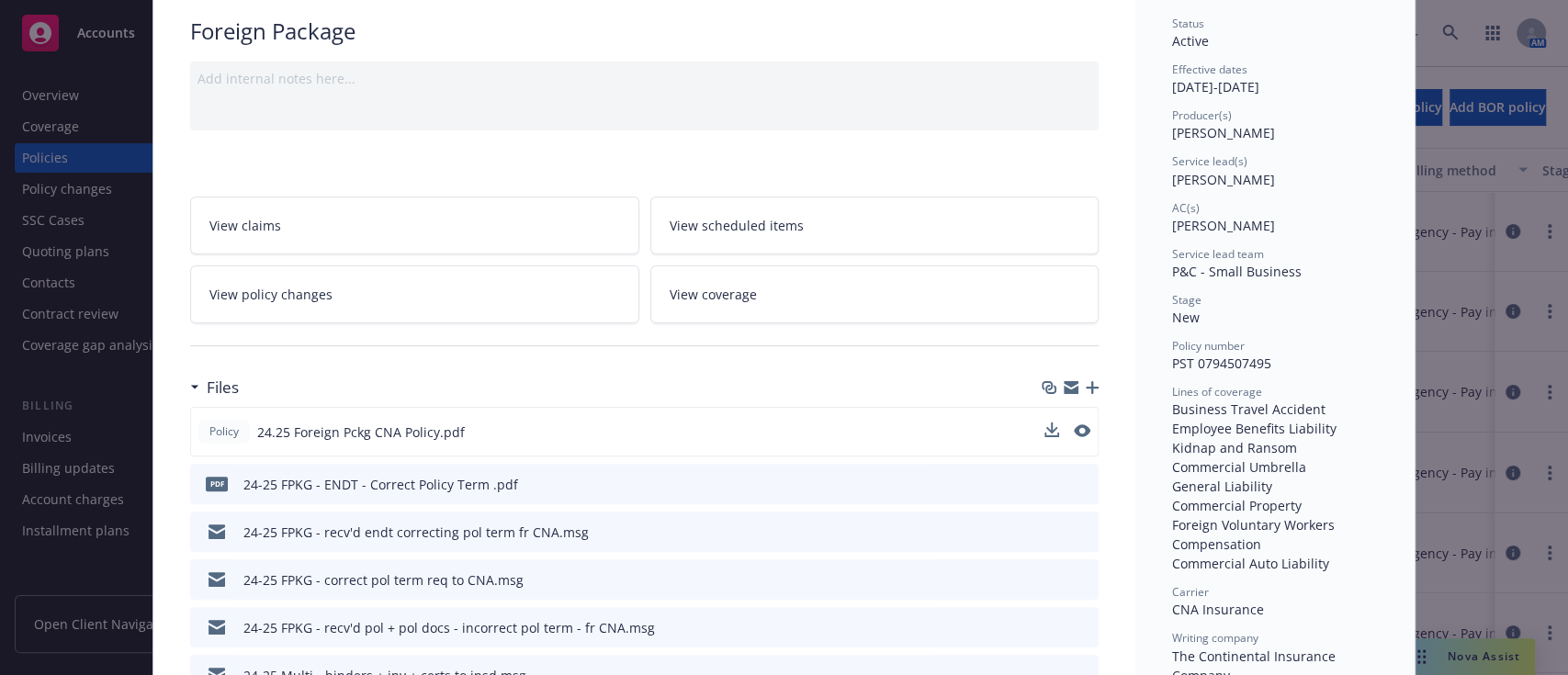
click at [781, 477] on icon "preview file" at bounding box center [1081, 483] width 17 height 13
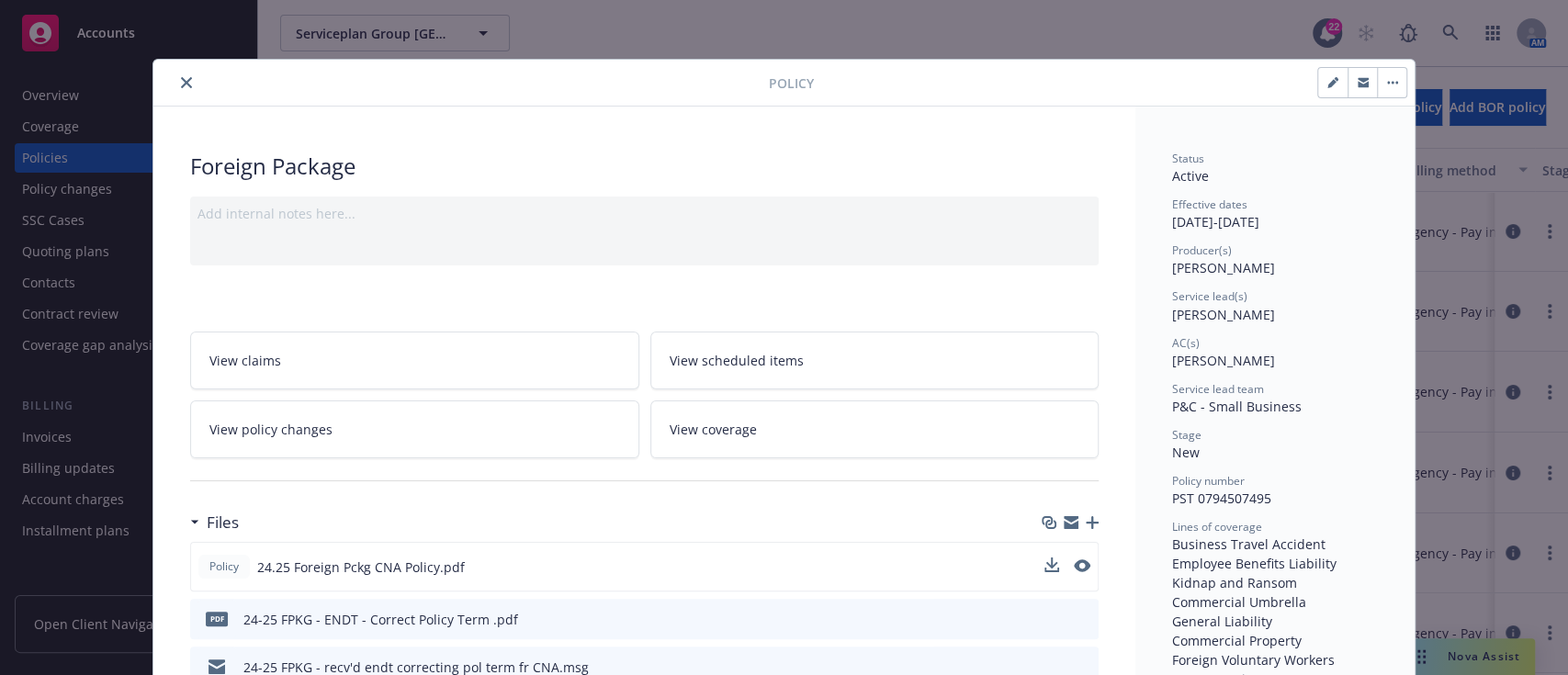
click at [181, 85] on icon "close" at bounding box center [186, 82] width 11 height 11
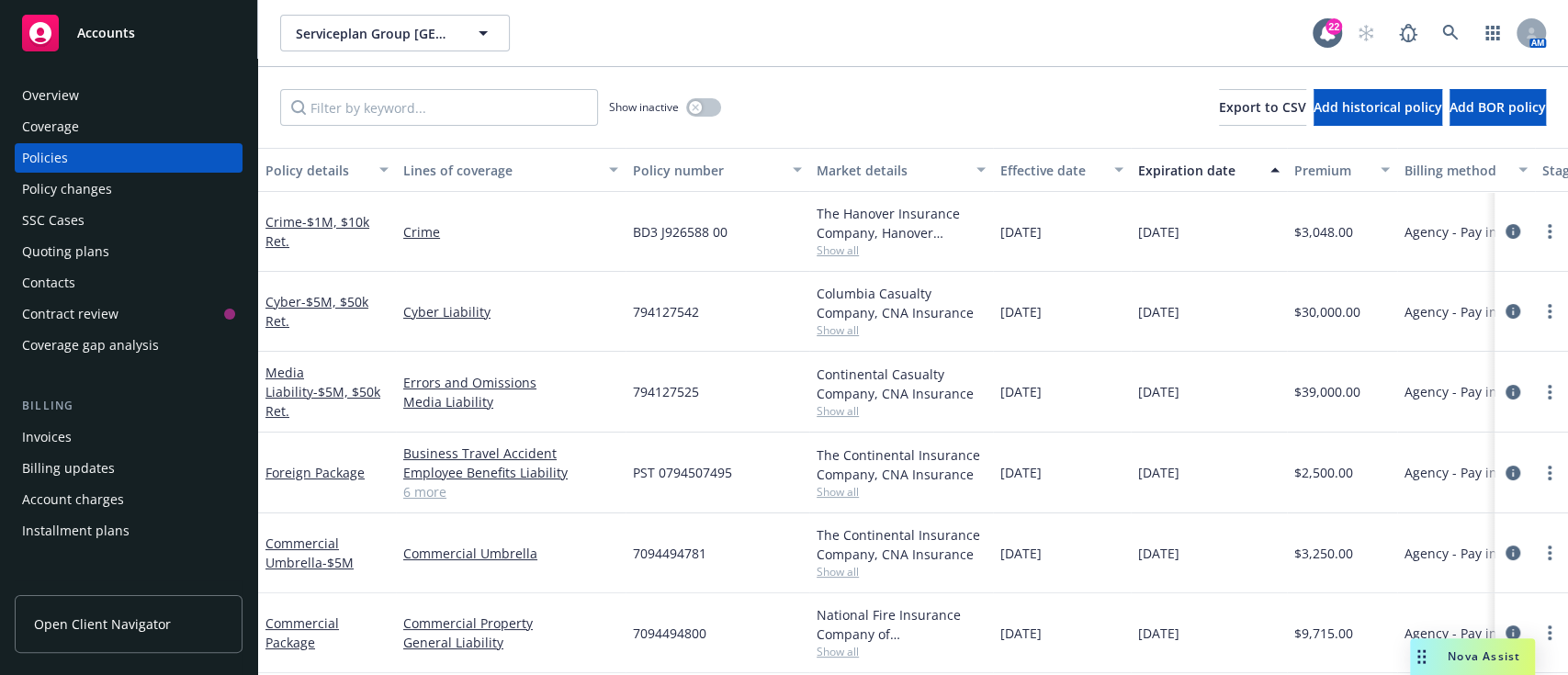
scroll to position [40, 0]
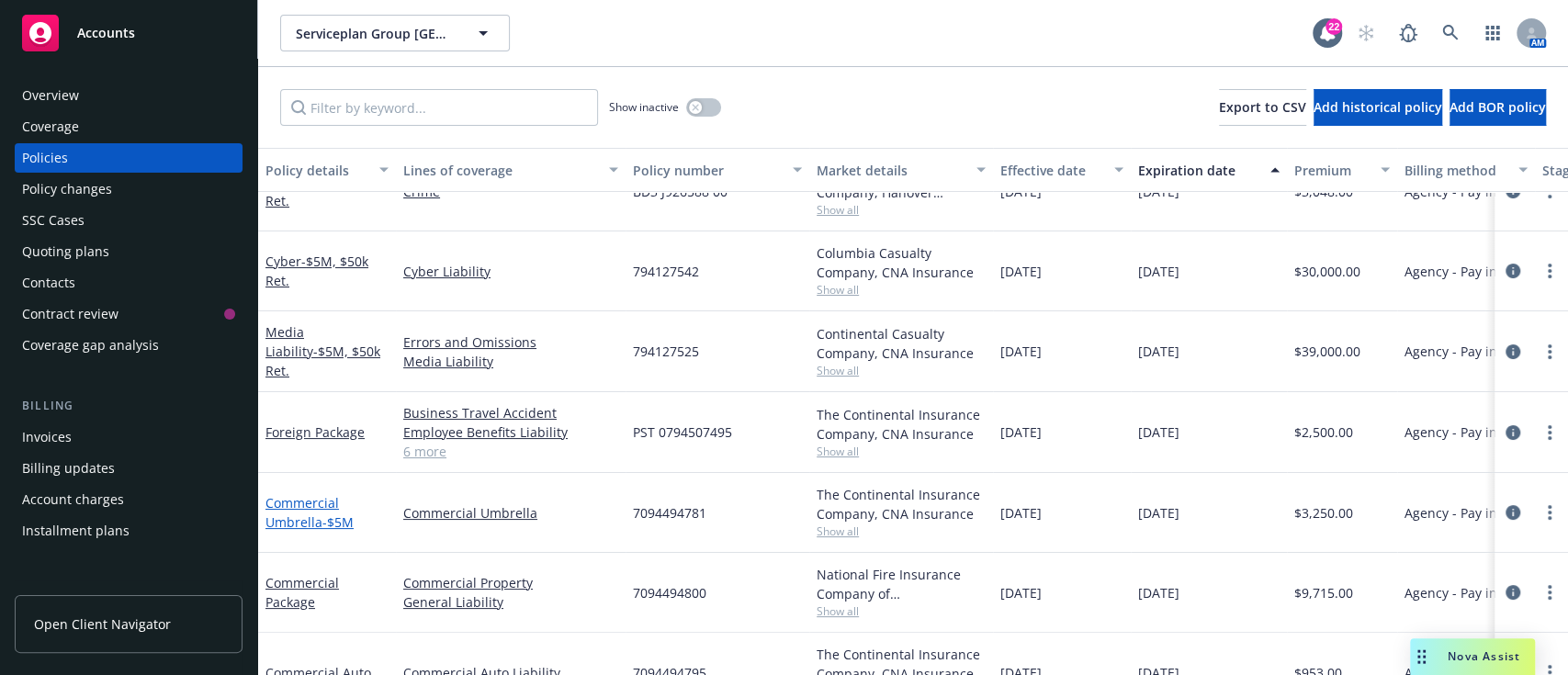
click at [307, 504] on link "Commercial Umbrella - $5M" at bounding box center [310, 512] width 88 height 37
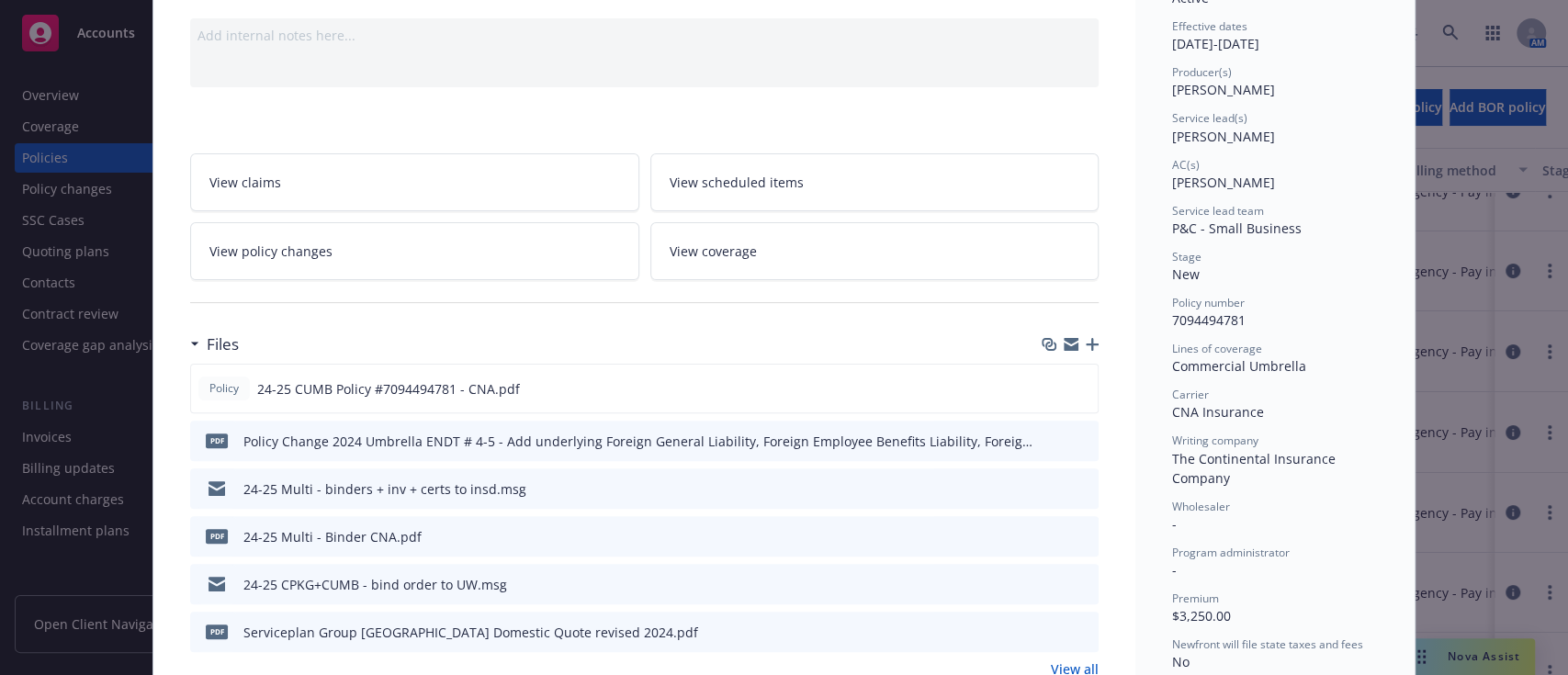
scroll to position [193, 0]
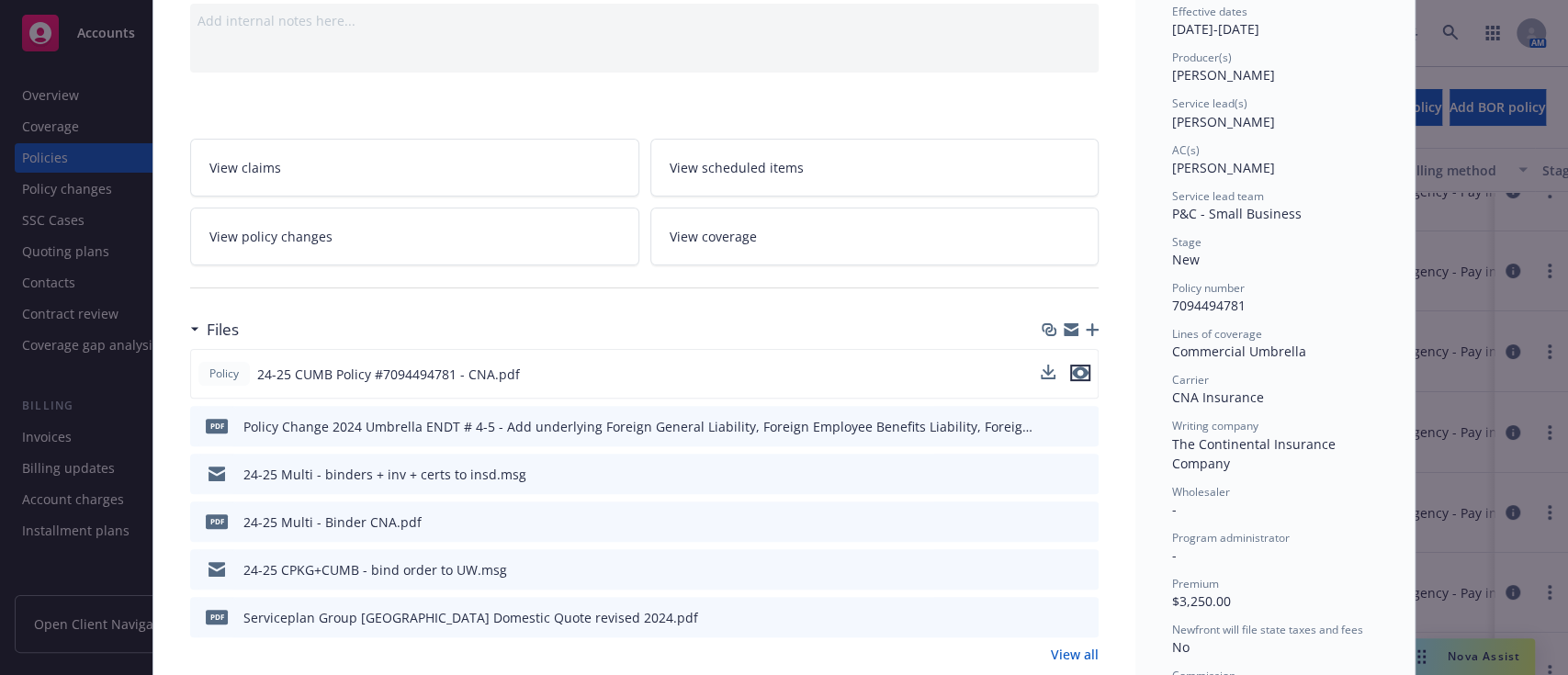
click at [781, 370] on icon "preview file" at bounding box center [1080, 374] width 17 height 13
click at [781, 518] on icon "preview file" at bounding box center [1081, 521] width 17 height 13
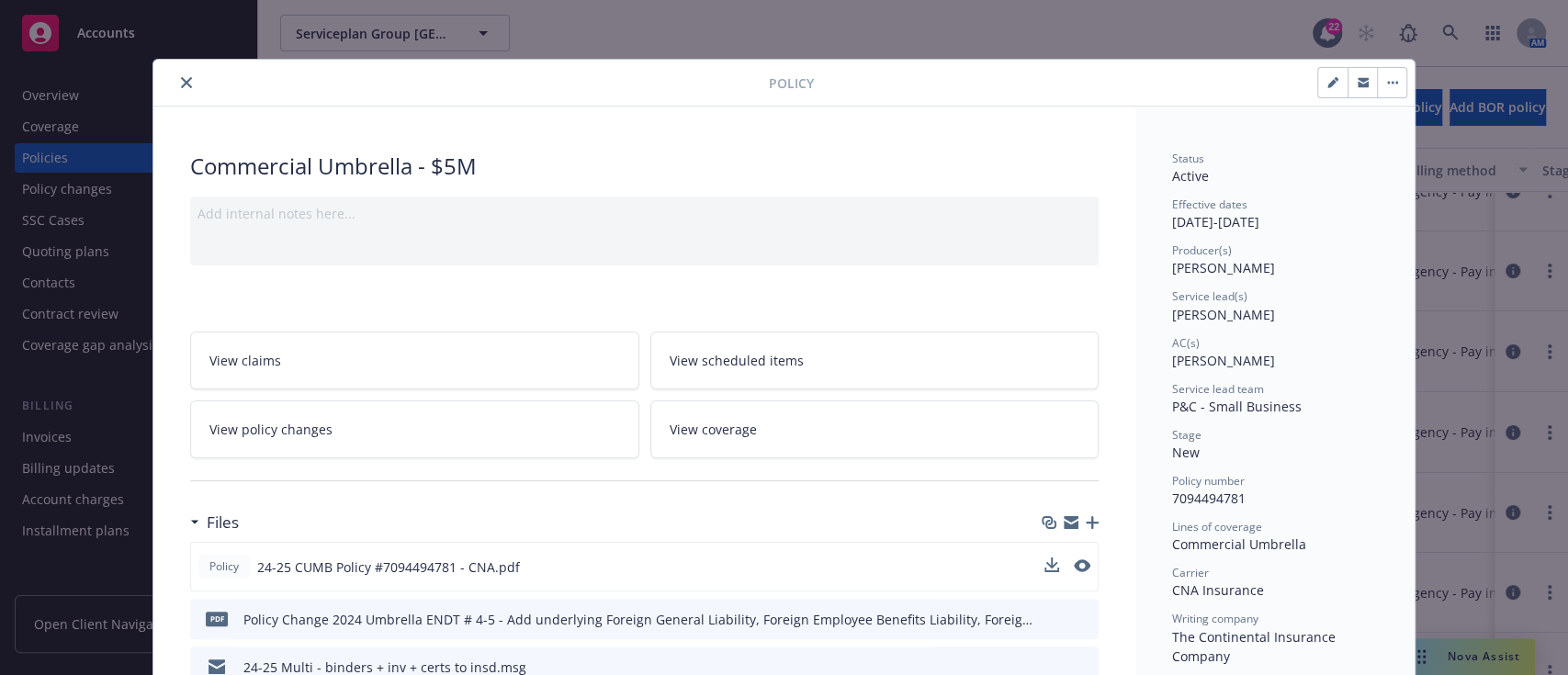
click at [181, 77] on icon "close" at bounding box center [186, 82] width 11 height 11
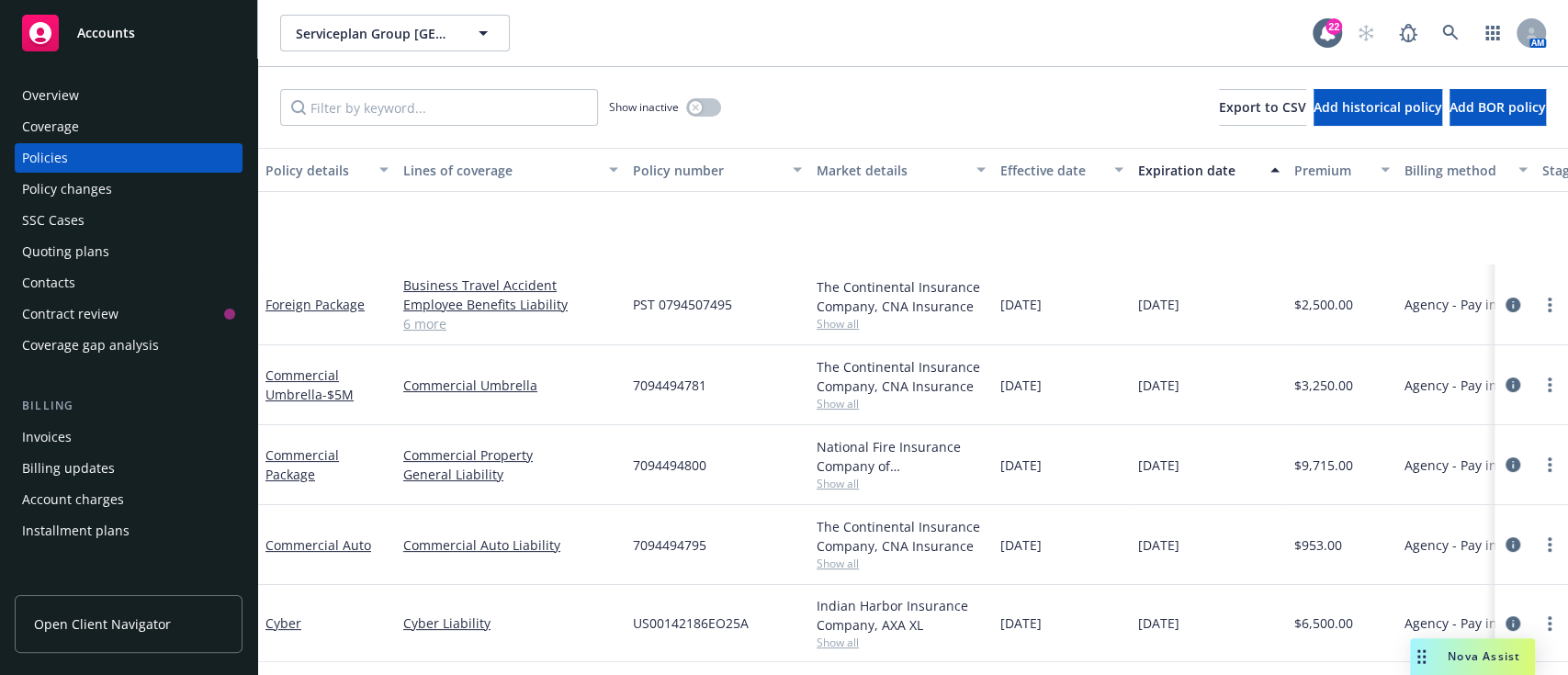
scroll to position [317, 0]
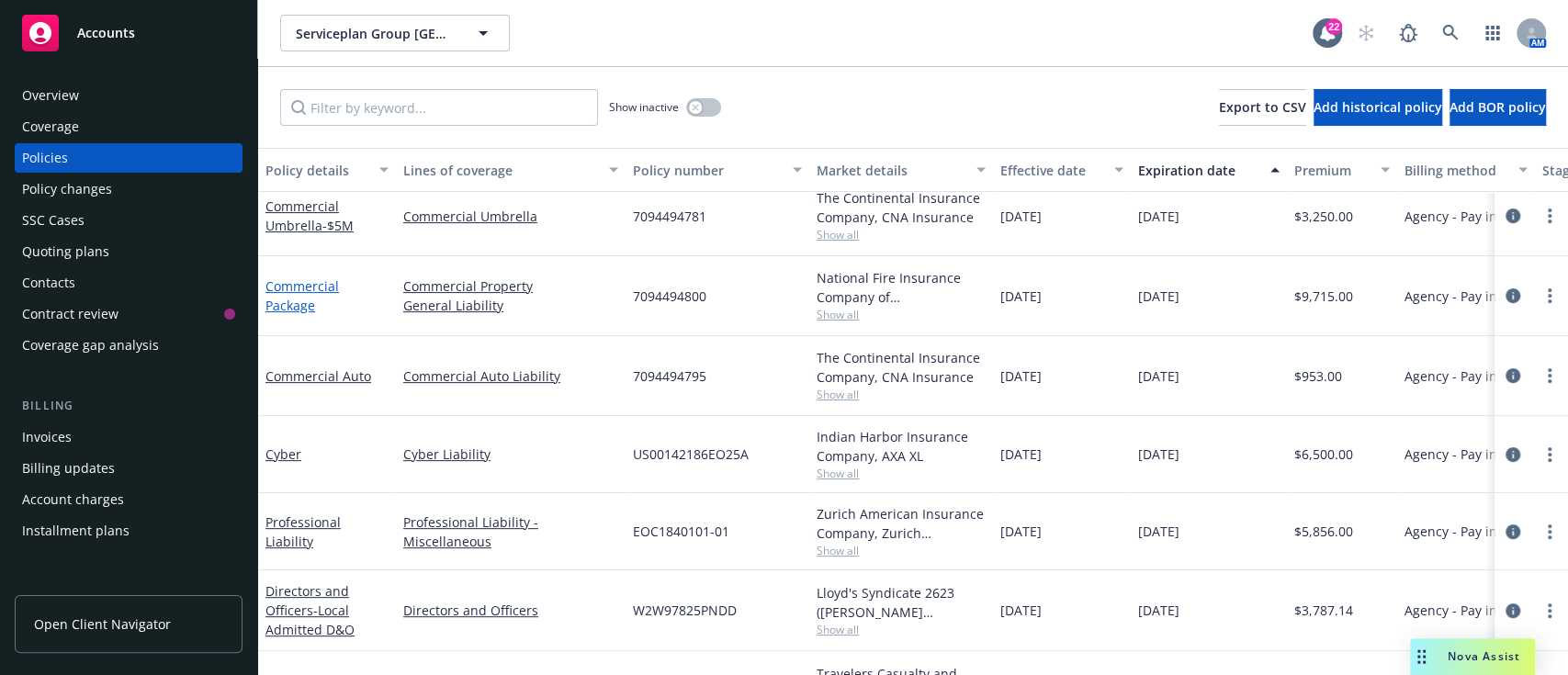
click at [301, 283] on link "Commercial Package" at bounding box center [302, 295] width 73 height 37
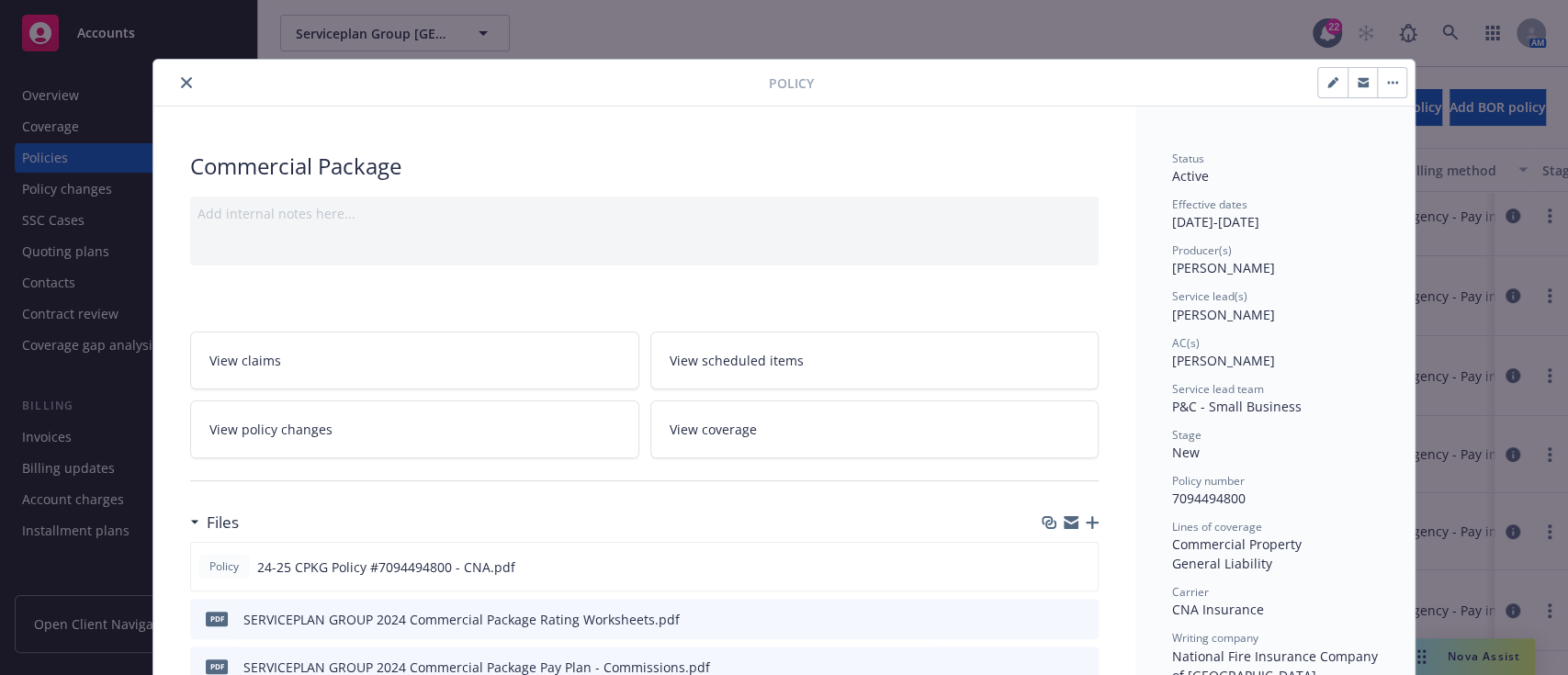
scroll to position [240, 0]
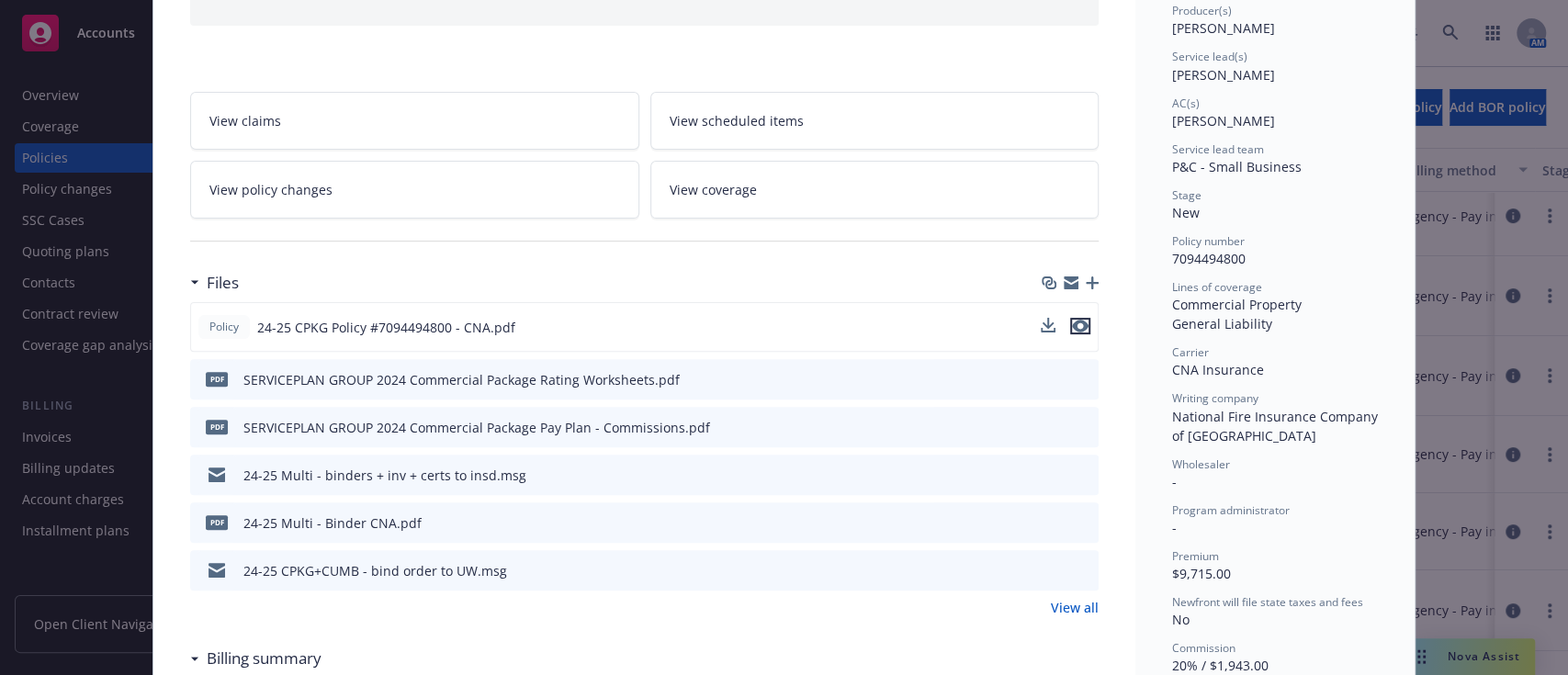
click at [781, 319] on icon "preview file" at bounding box center [1080, 326] width 17 height 13
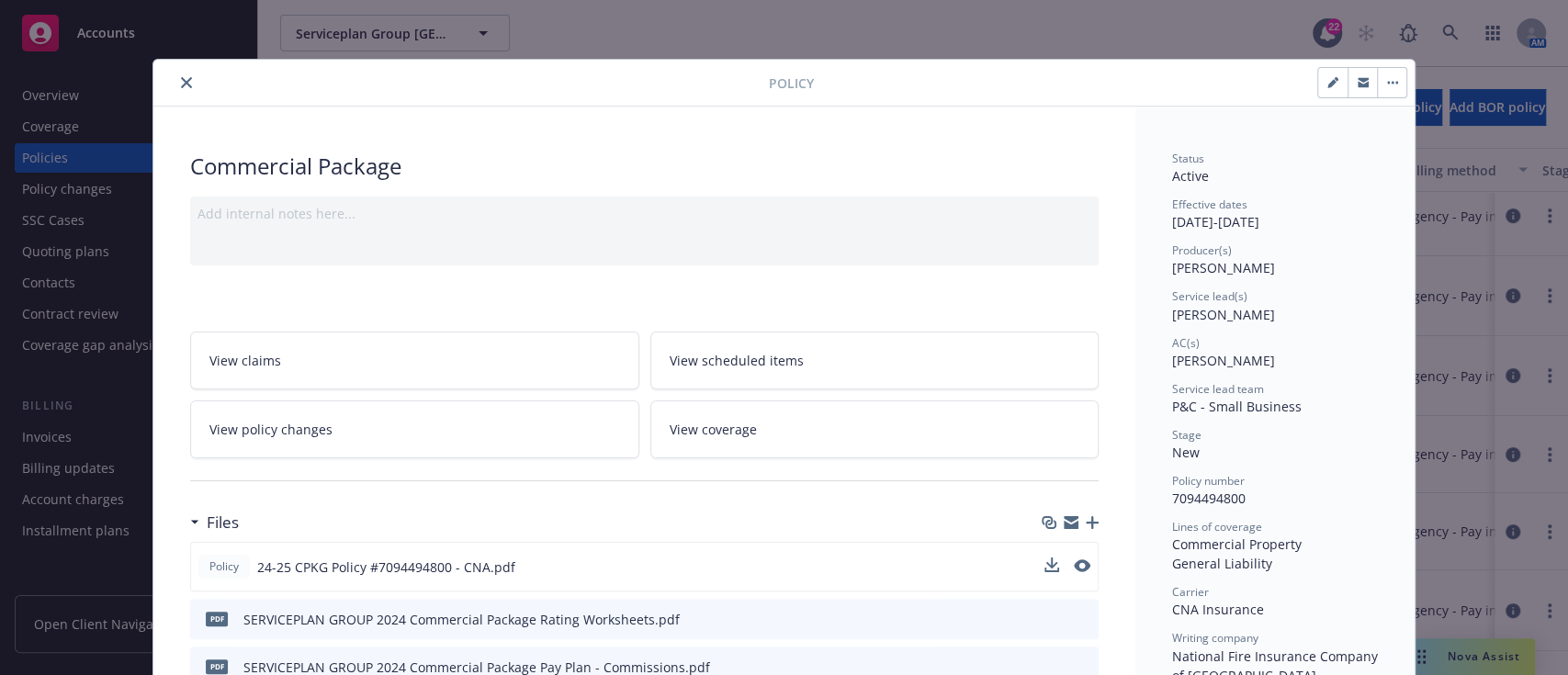
click at [175, 74] on button "close" at bounding box center [186, 83] width 22 height 22
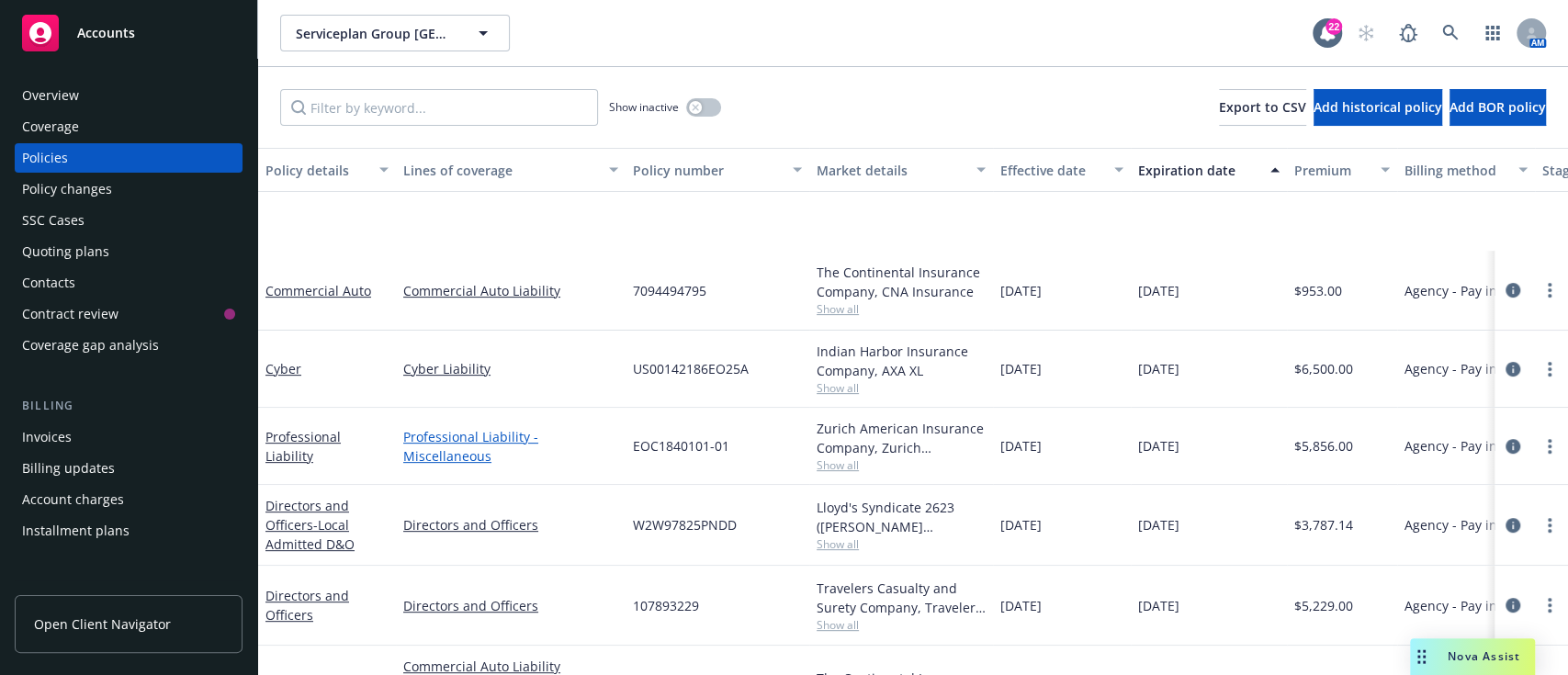
scroll to position [548, 0]
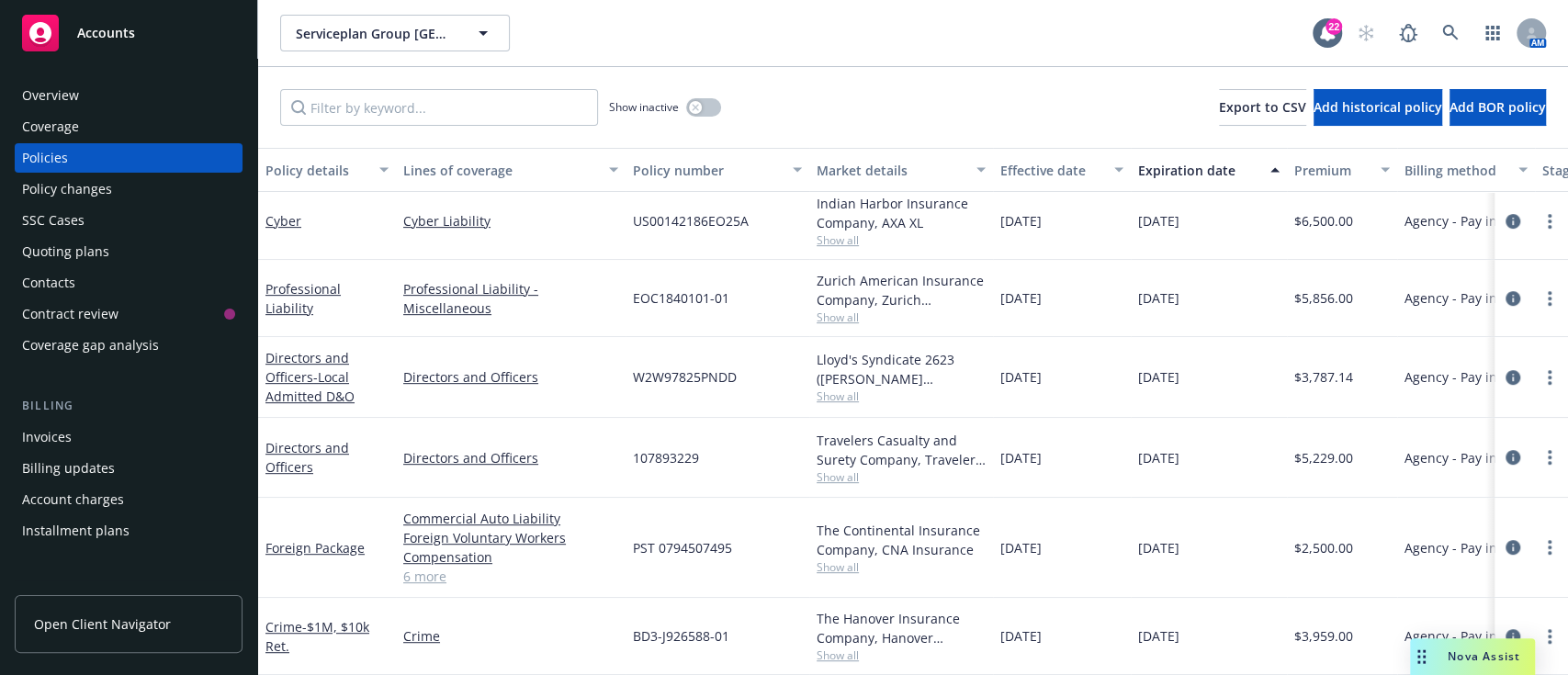
click at [41, 569] on div "Overview Coverage Policies Policy changes SSC Cases Quoting plans Contacts Cont…" at bounding box center [128, 607] width 227 height 1053
click at [707, 108] on button "button" at bounding box center [703, 108] width 35 height 19
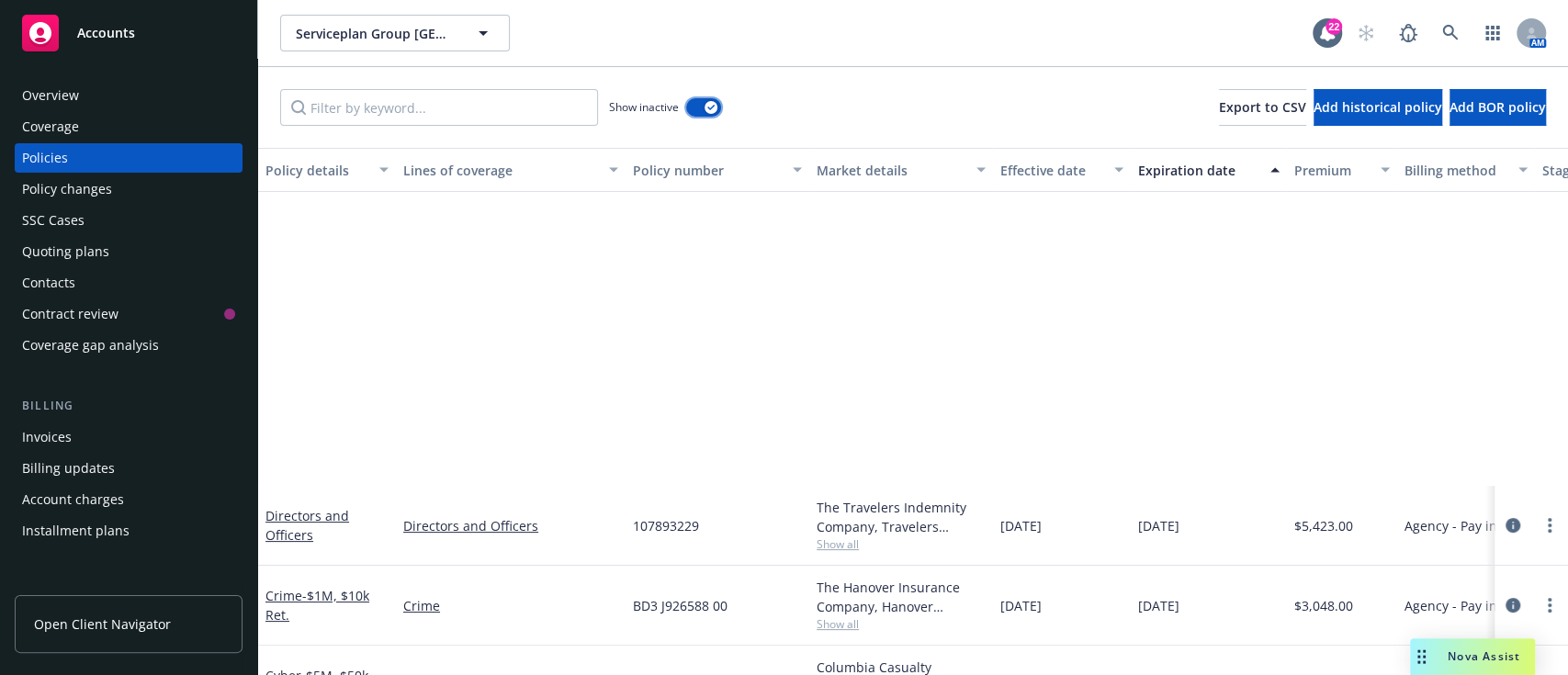
scroll to position [405, 0]
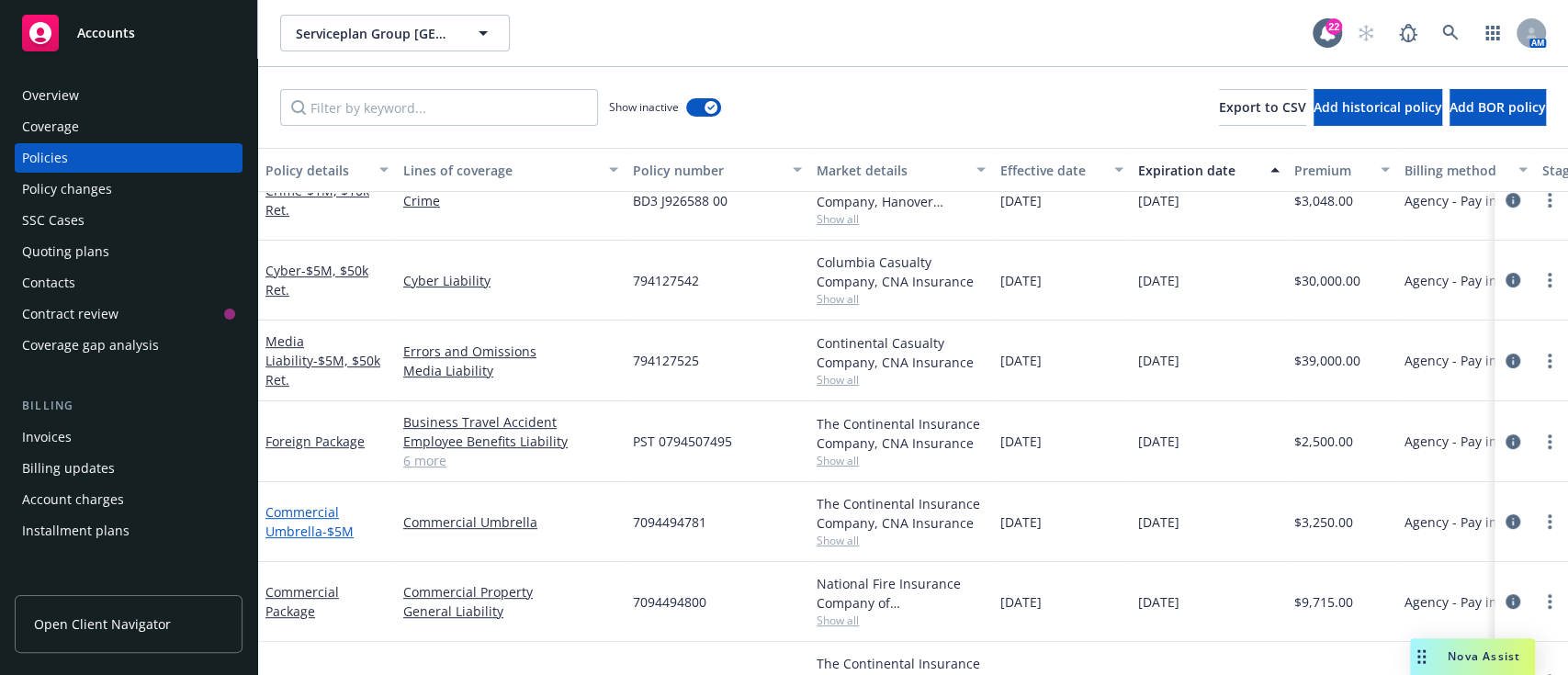
click at [294, 521] on link "Commercial Umbrella - $5M" at bounding box center [310, 521] width 88 height 37
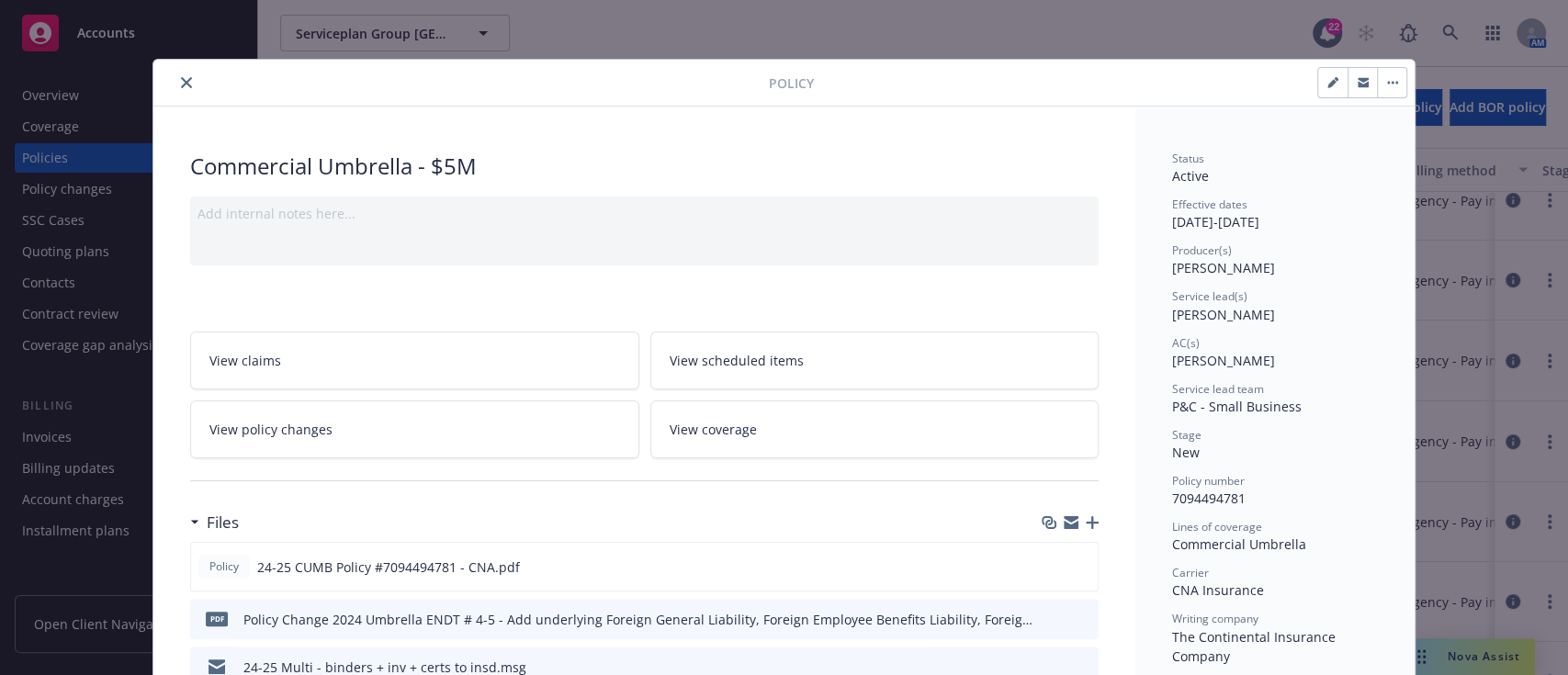
click at [294, 521] on div "Files" at bounding box center [644, 522] width 908 height 38
click at [781, 563] on icon "preview file" at bounding box center [1080, 566] width 17 height 13
click at [181, 77] on icon "close" at bounding box center [186, 82] width 11 height 11
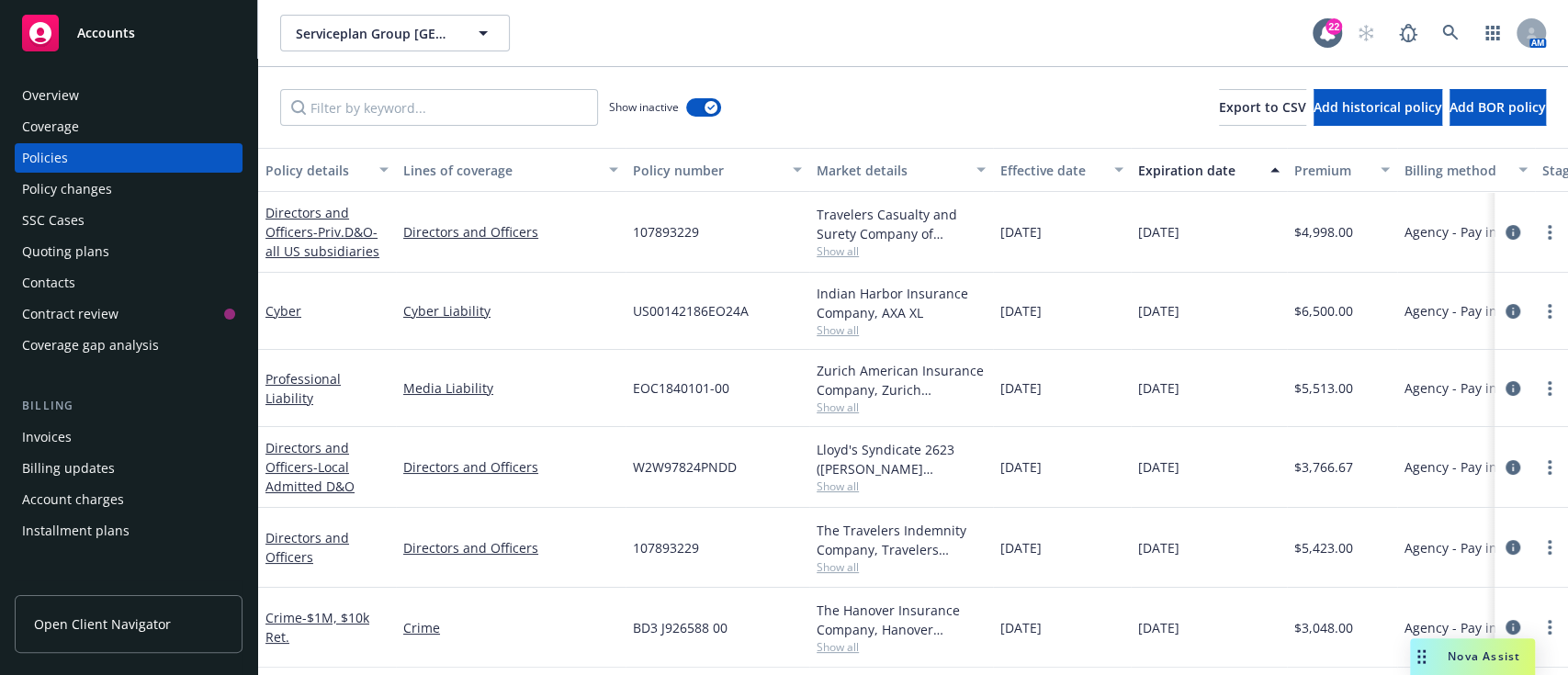
click at [82, 566] on div "Overview Coverage Policies Policy changes SSC Cases Quoting plans Contacts Cont…" at bounding box center [128, 607] width 227 height 1053
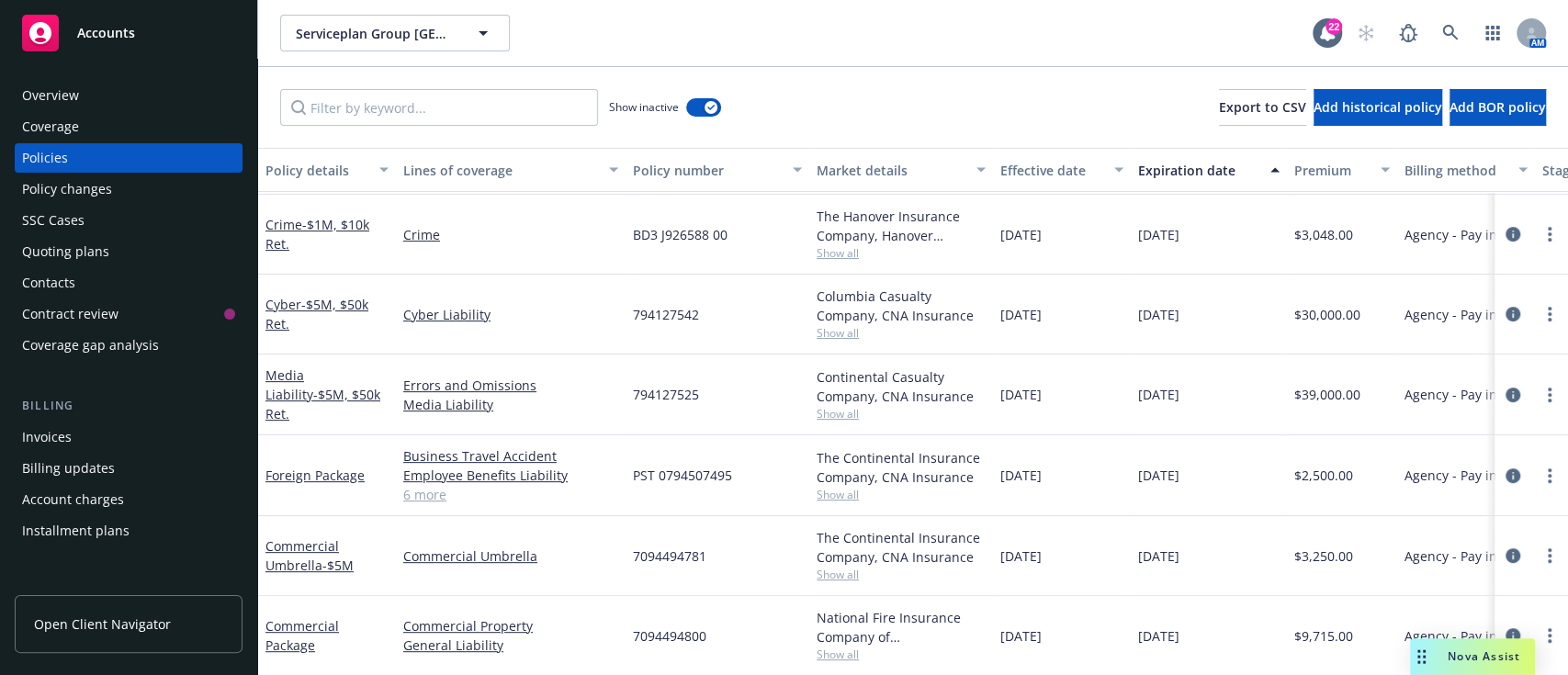
scroll to position [372, 0]
click at [781, 554] on icon "circleInformation" at bounding box center [1513, 555] width 15 height 15
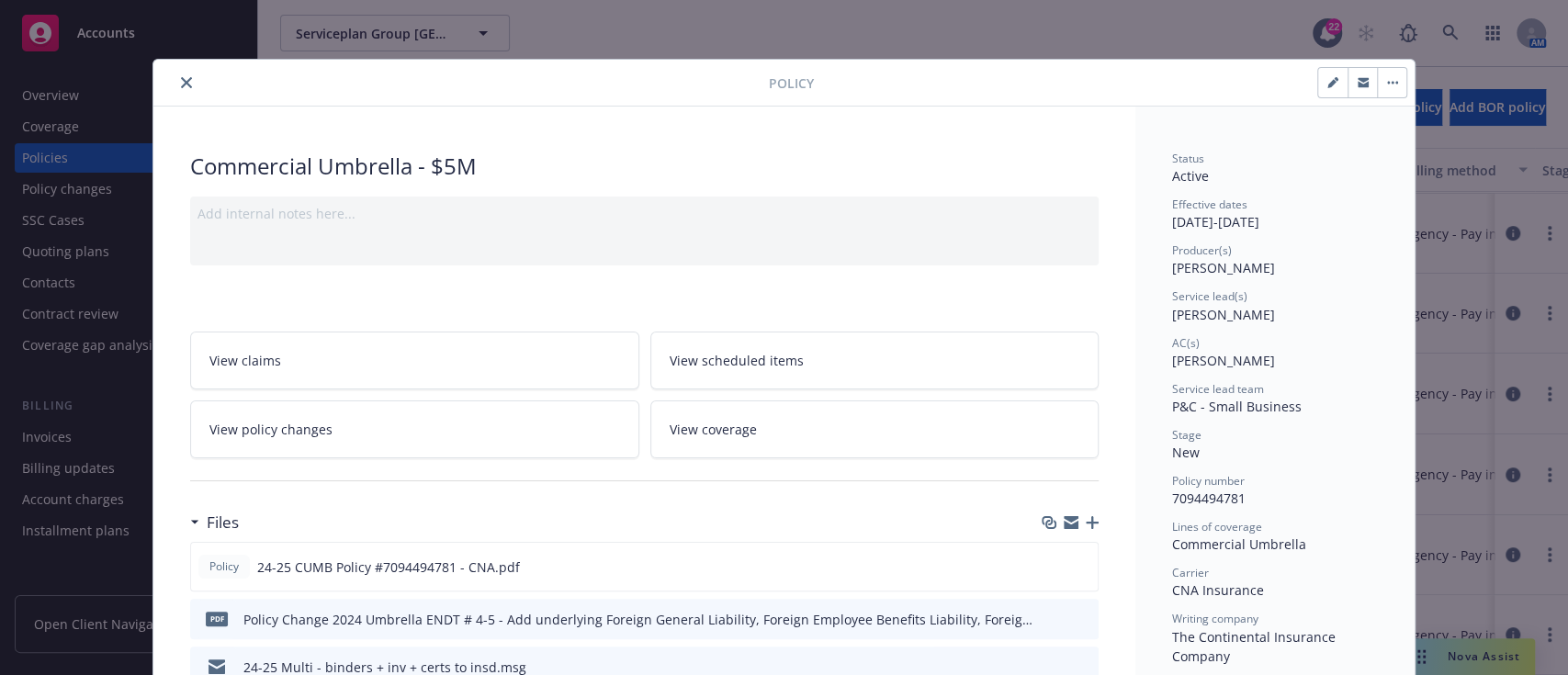
scroll to position [54, 0]
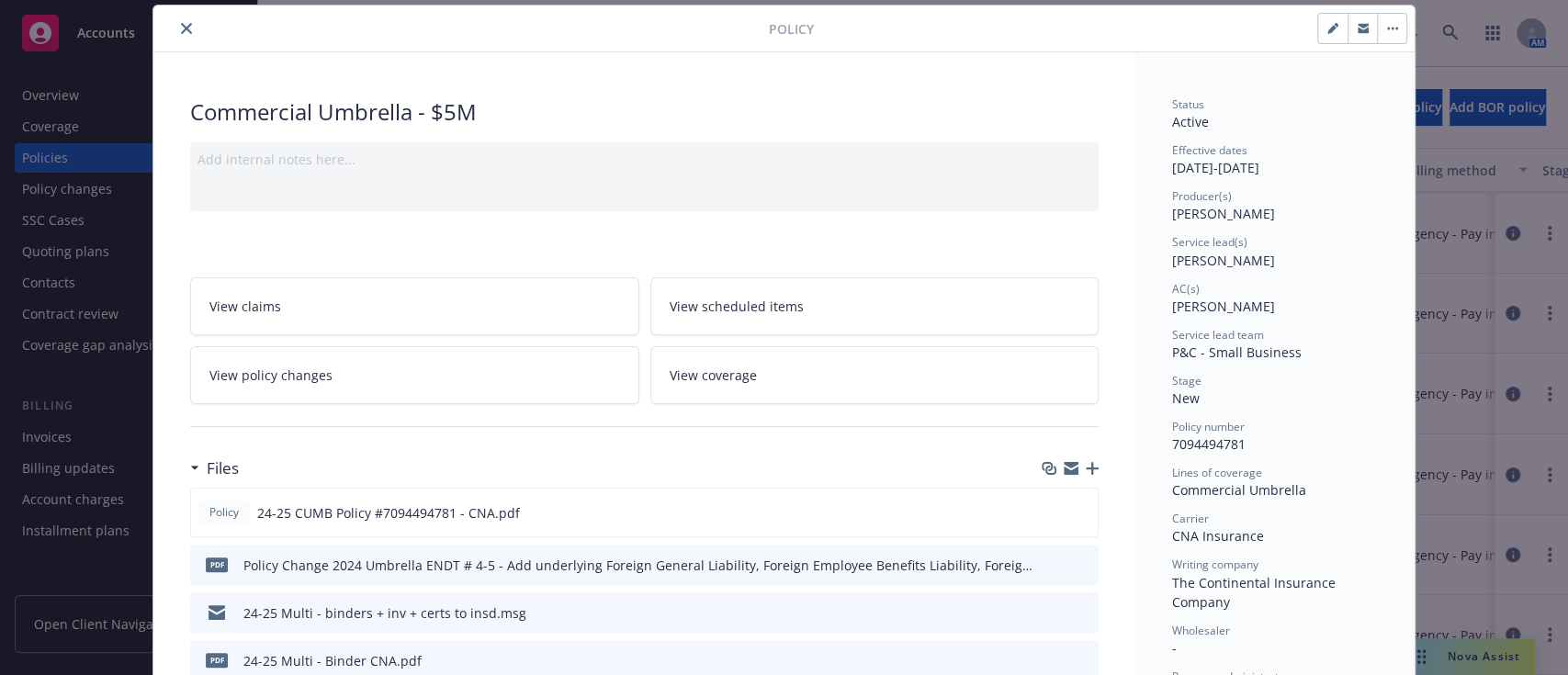
click at [781, 29] on button "button" at bounding box center [1332, 28] width 29 height 29
select select "NEW"
select select "12"
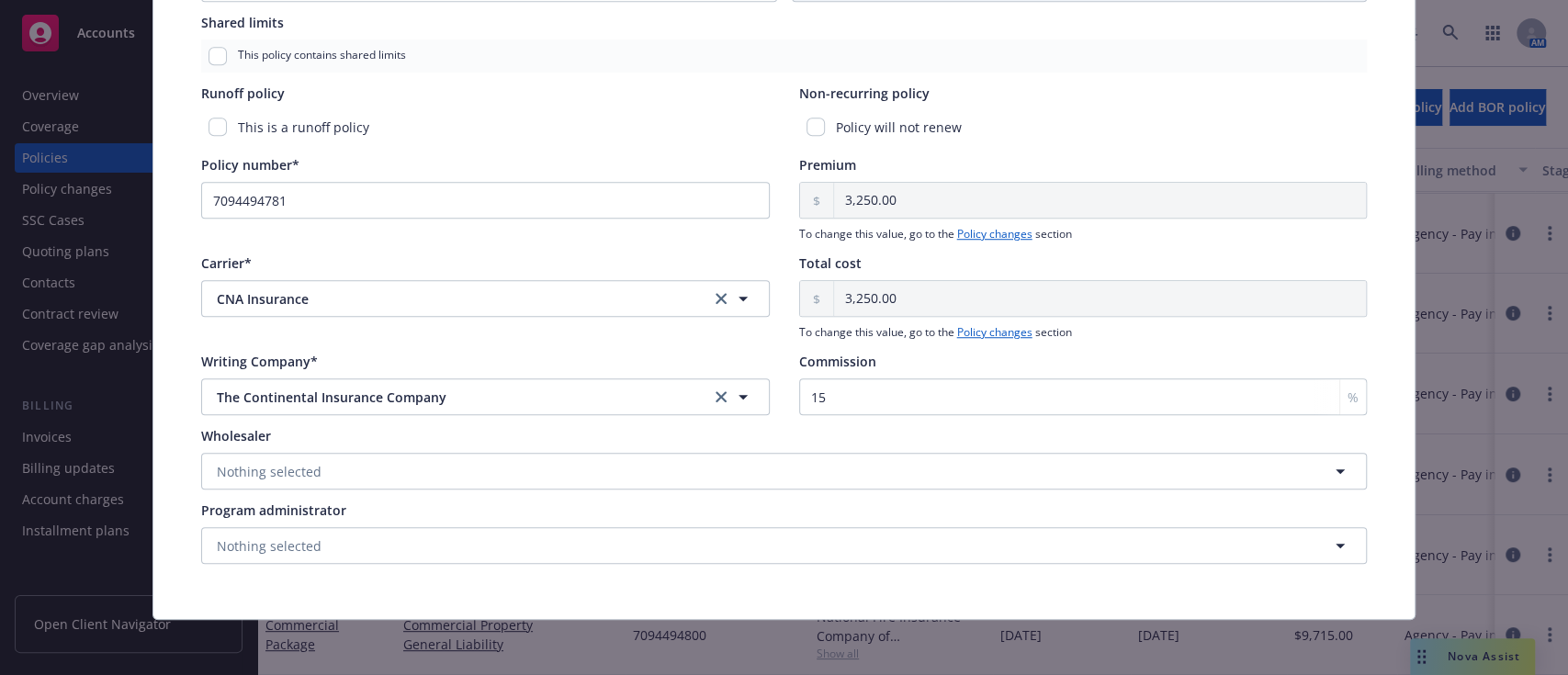
scroll to position [627, 0]
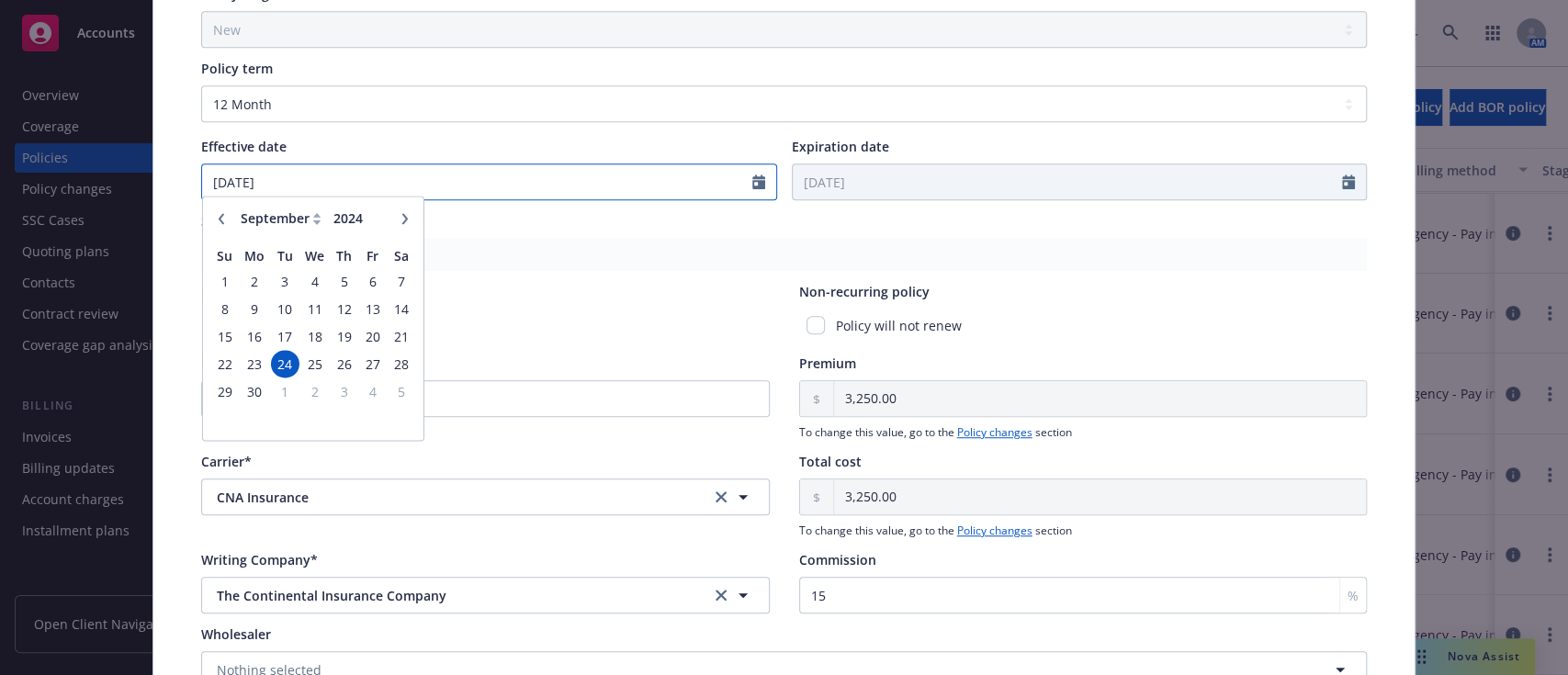
click at [250, 184] on input "09/24/2024" at bounding box center [477, 182] width 550 height 35
click at [394, 225] on button "button" at bounding box center [405, 227] width 22 height 22
select select "10"
click at [331, 278] on span "3" at bounding box center [344, 288] width 24 height 23
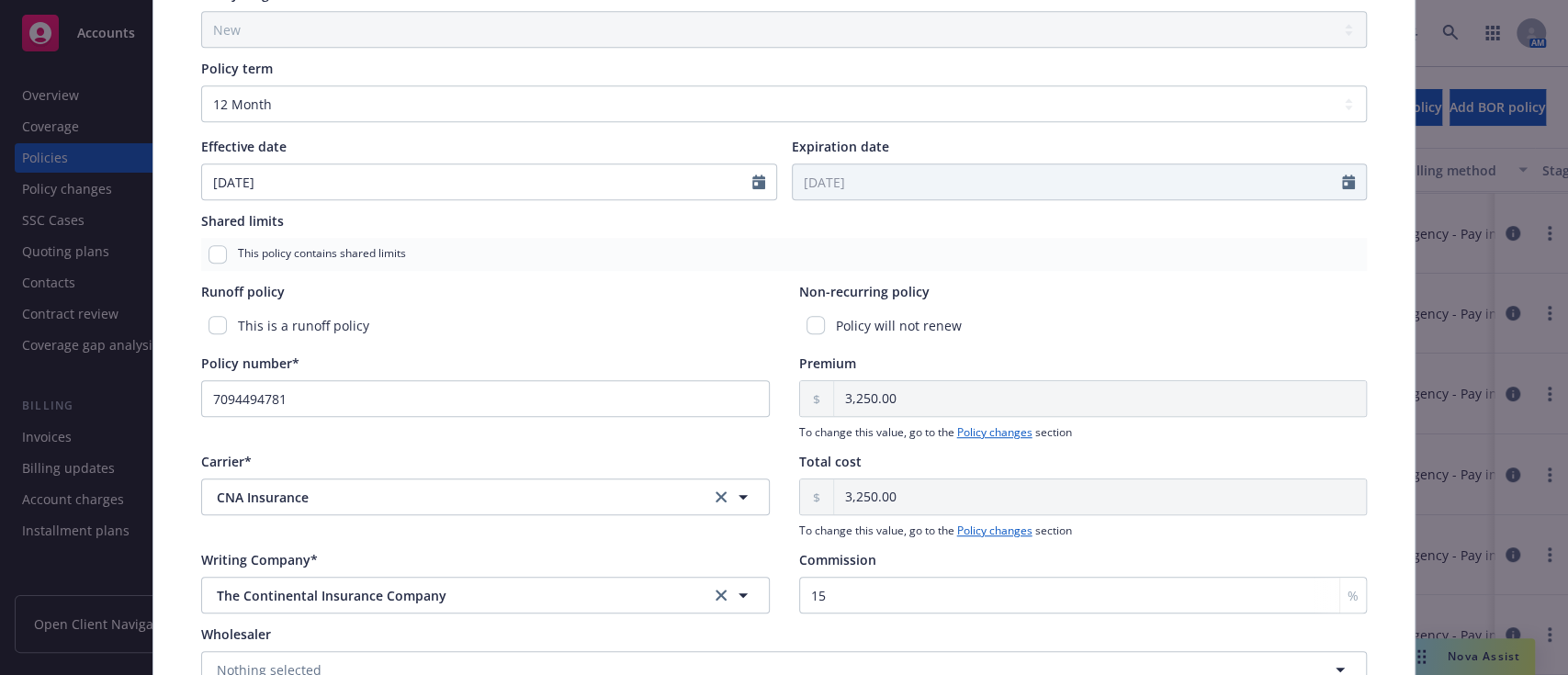
type input "10/03/2024"
type input "10/03/2025"
click at [634, 313] on div "This is a runoff policy" at bounding box center [485, 326] width 568 height 34
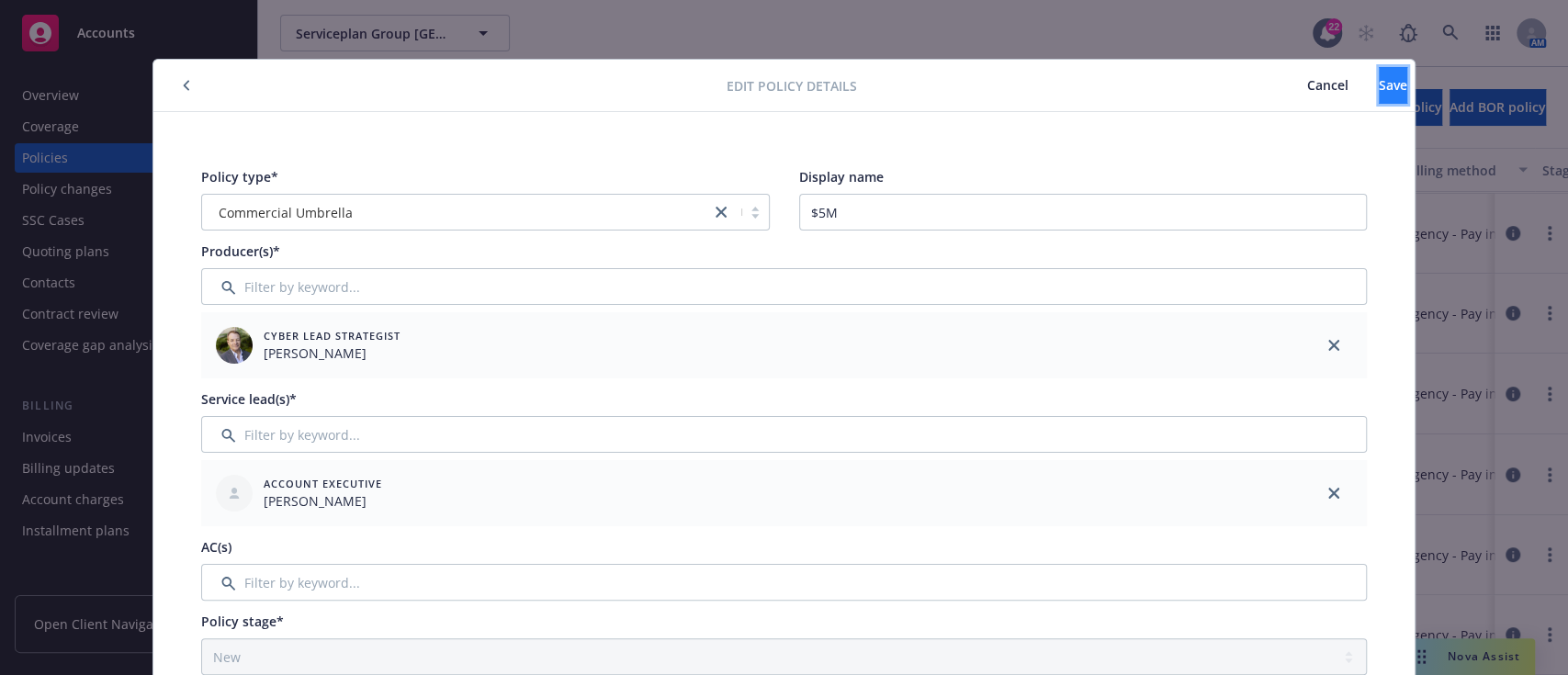
click at [781, 95] on button "Save" at bounding box center [1393, 85] width 28 height 37
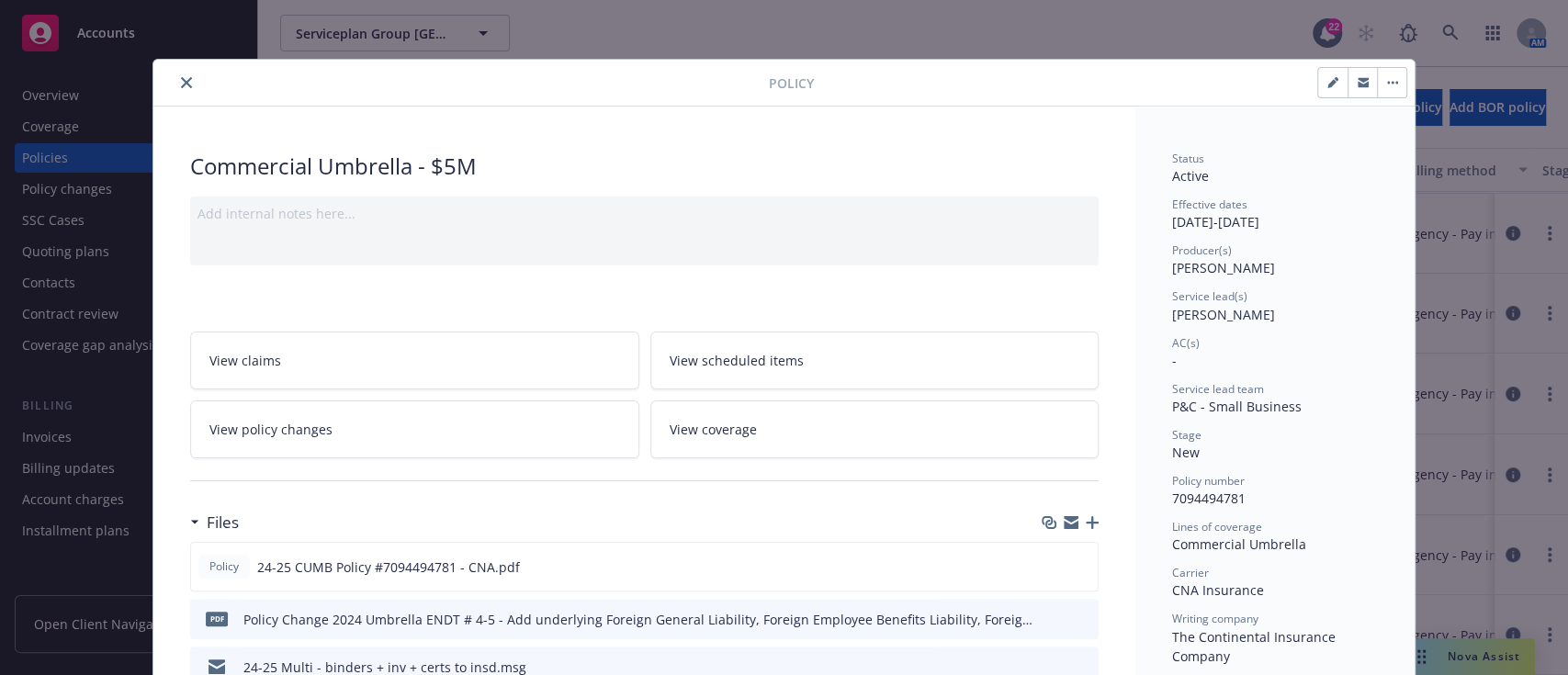
click at [181, 79] on icon "close" at bounding box center [186, 82] width 11 height 11
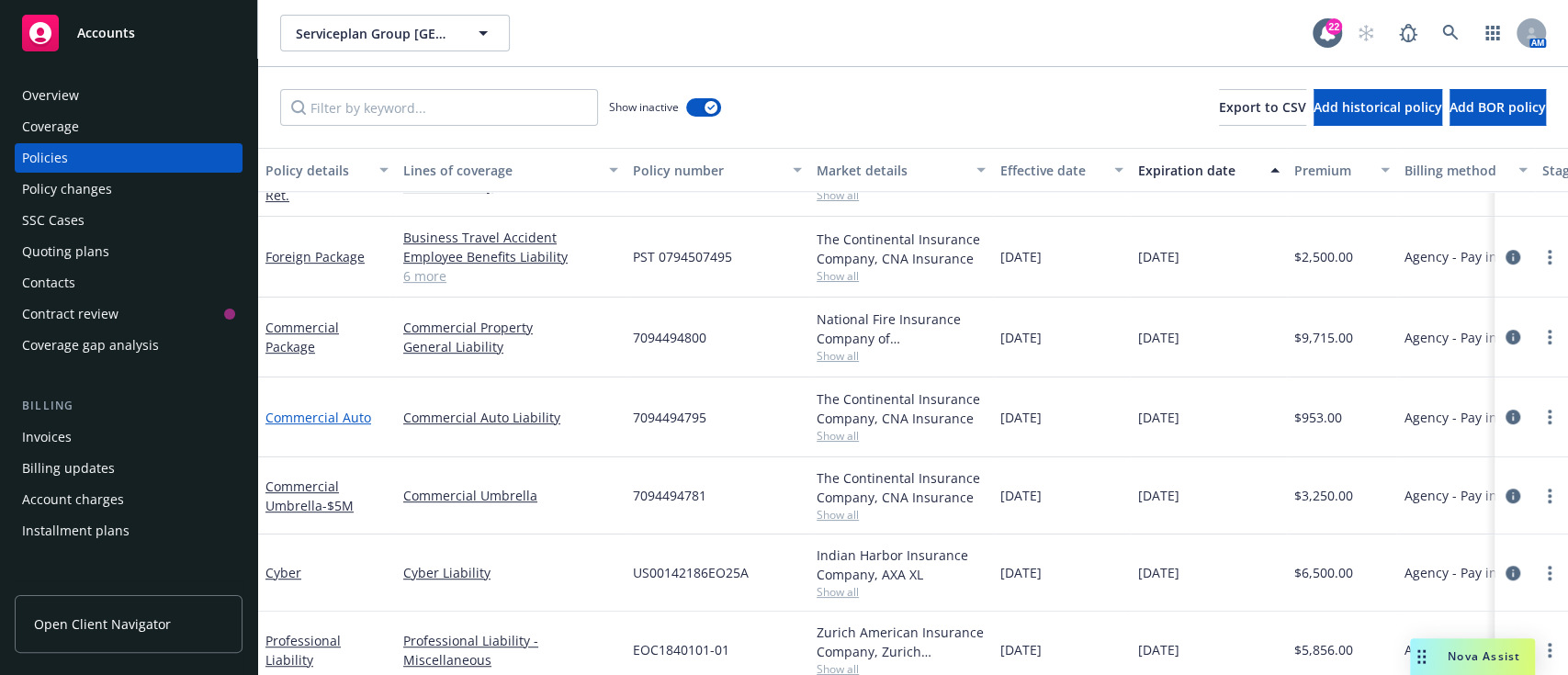
scroll to position [572, 0]
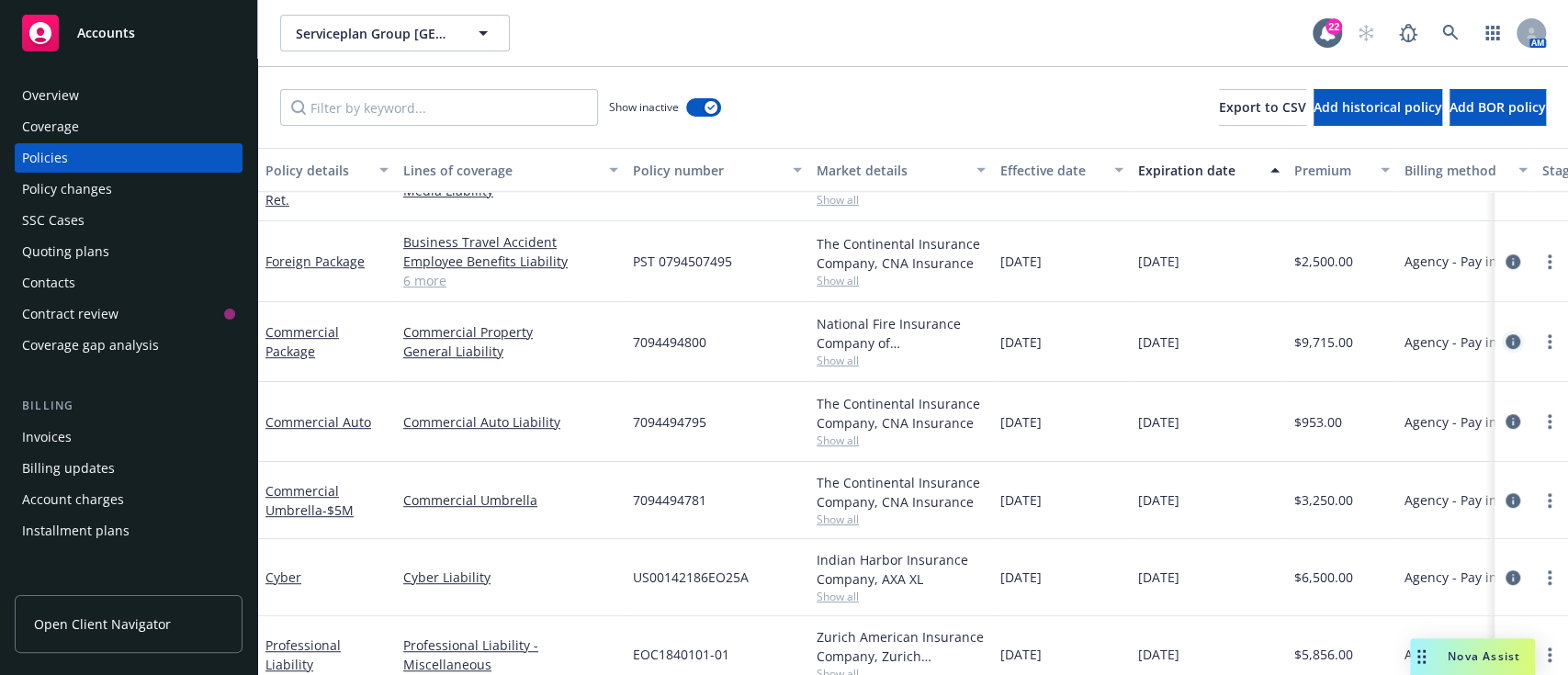
click at [781, 334] on icon "circleInformation" at bounding box center [1513, 342] width 15 height 15
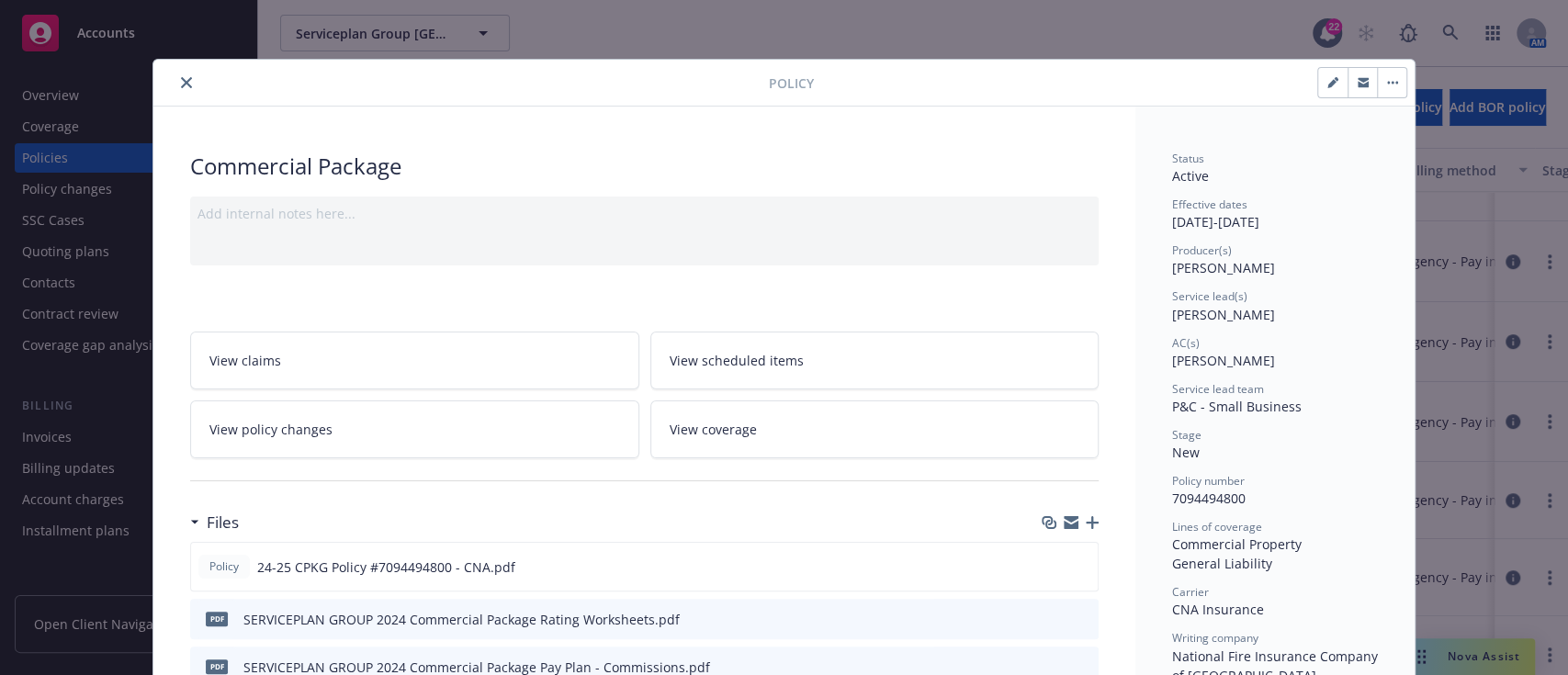
click at [781, 90] on button "button" at bounding box center [1332, 82] width 29 height 29
select select "NEW"
select select "12"
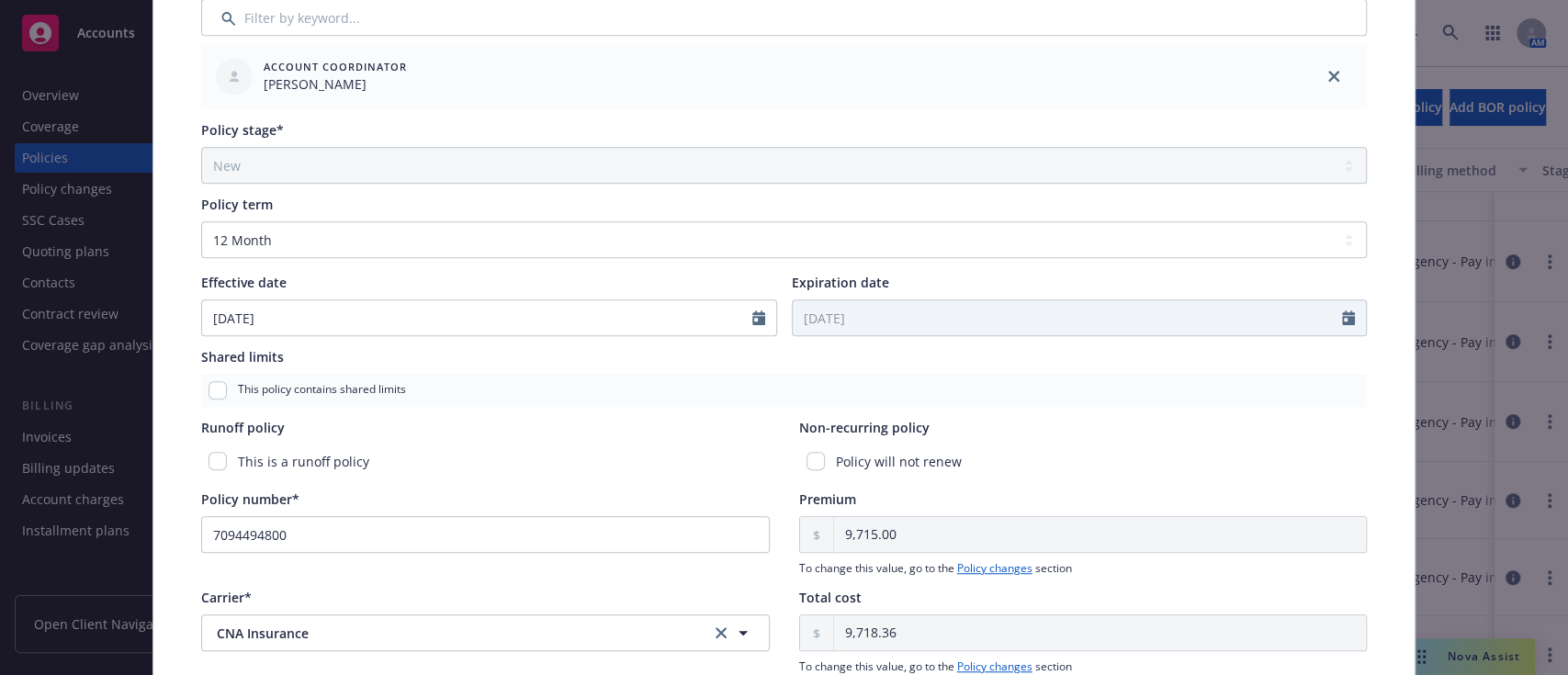
scroll to position [564, 0]
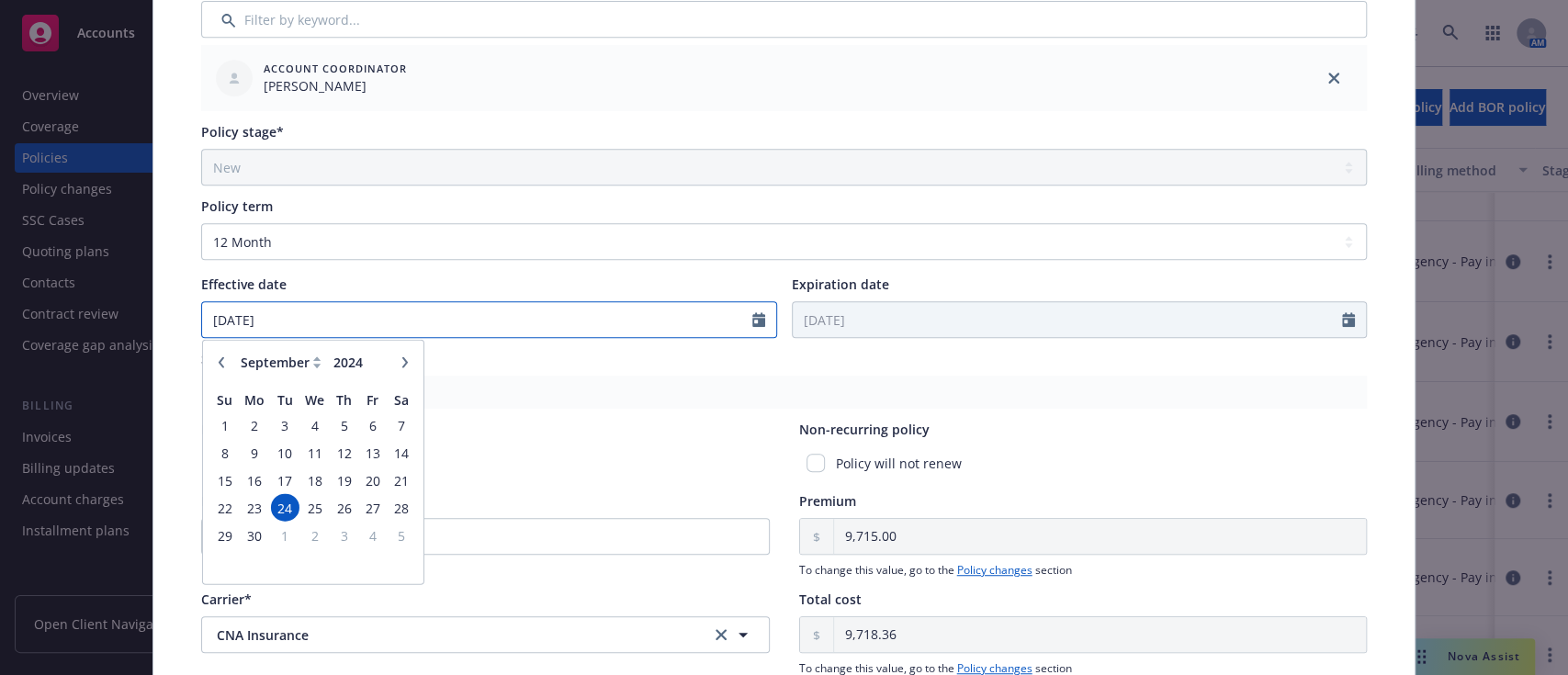
click at [278, 320] on input "09/24/2024" at bounding box center [477, 319] width 550 height 35
click at [394, 360] on button "button" at bounding box center [405, 364] width 22 height 22
select select "10"
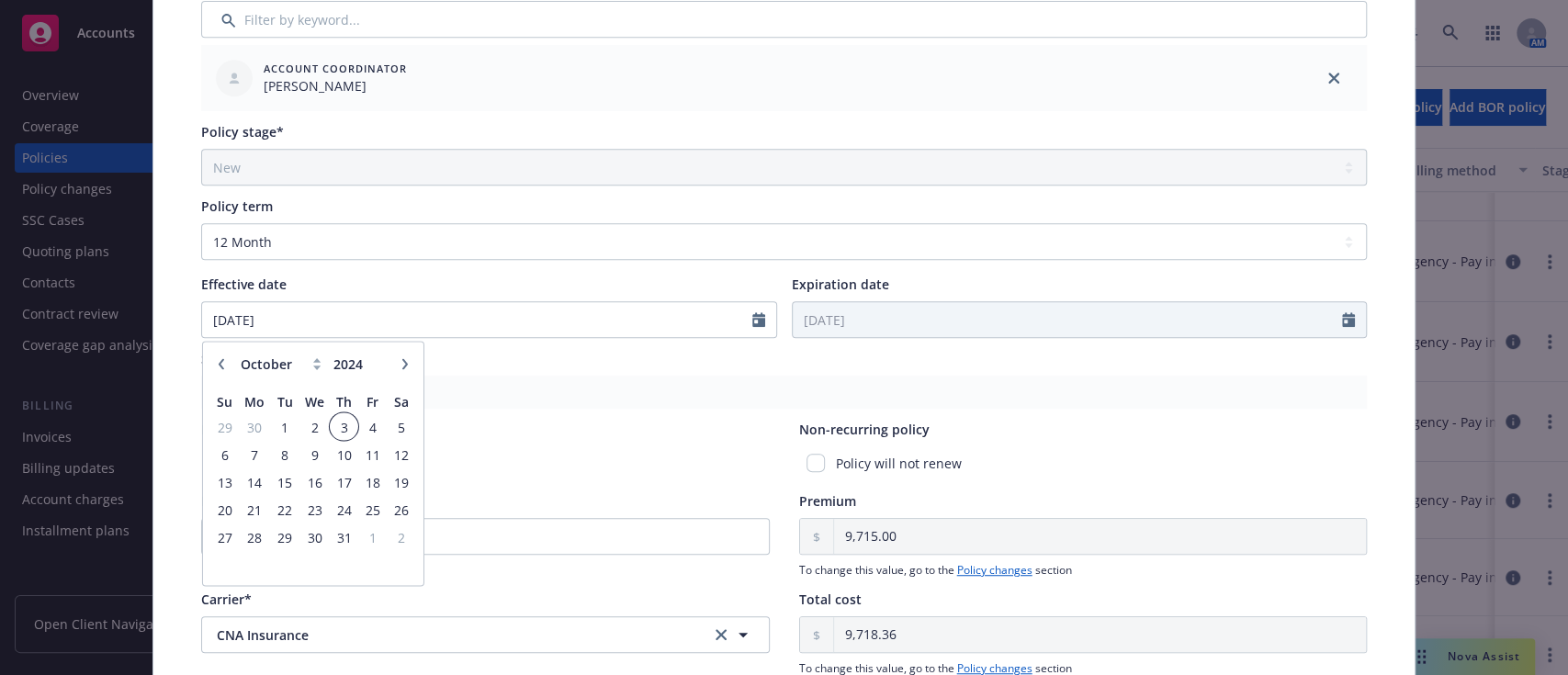
click at [331, 420] on span "3" at bounding box center [344, 427] width 24 height 23
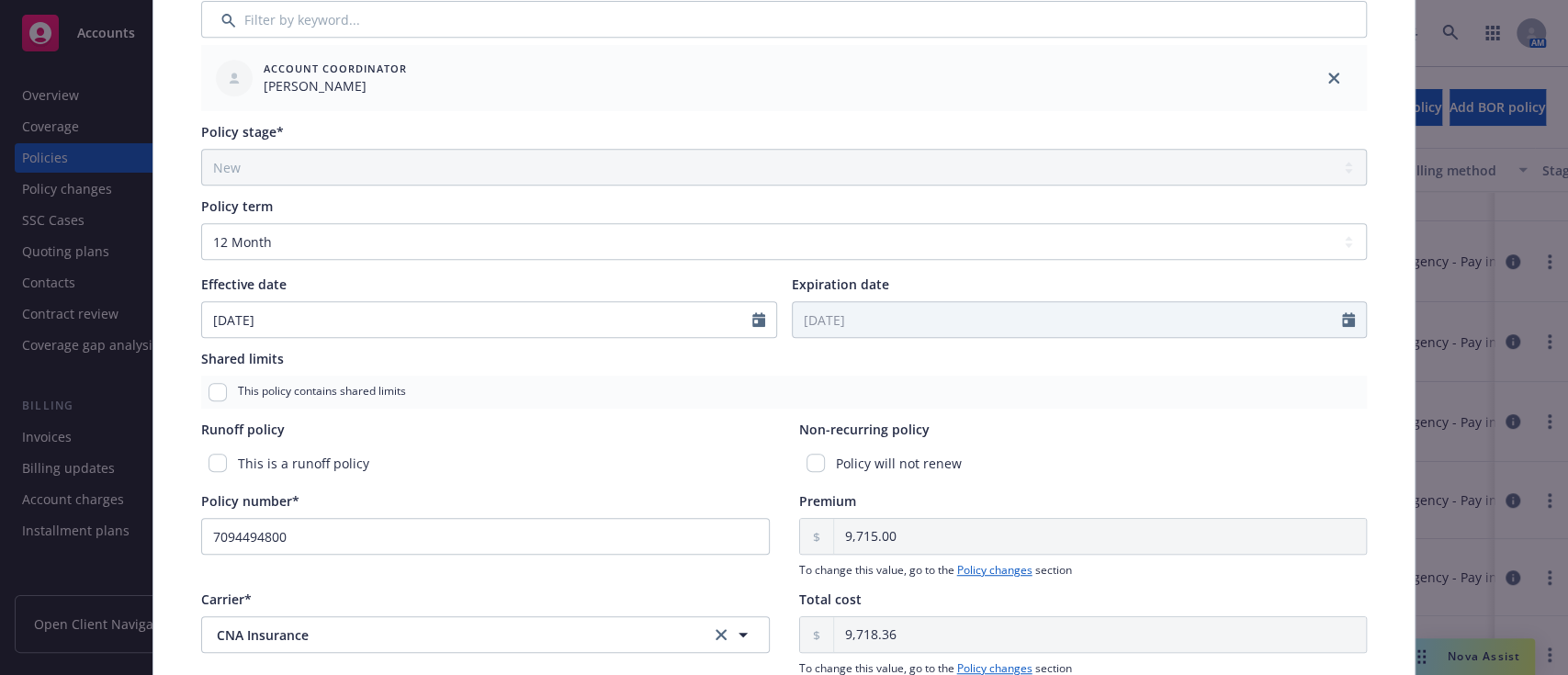
type input "10/03/2024"
type input "10/03/2025"
click at [521, 434] on div "Runoff policy" at bounding box center [485, 429] width 568 height 20
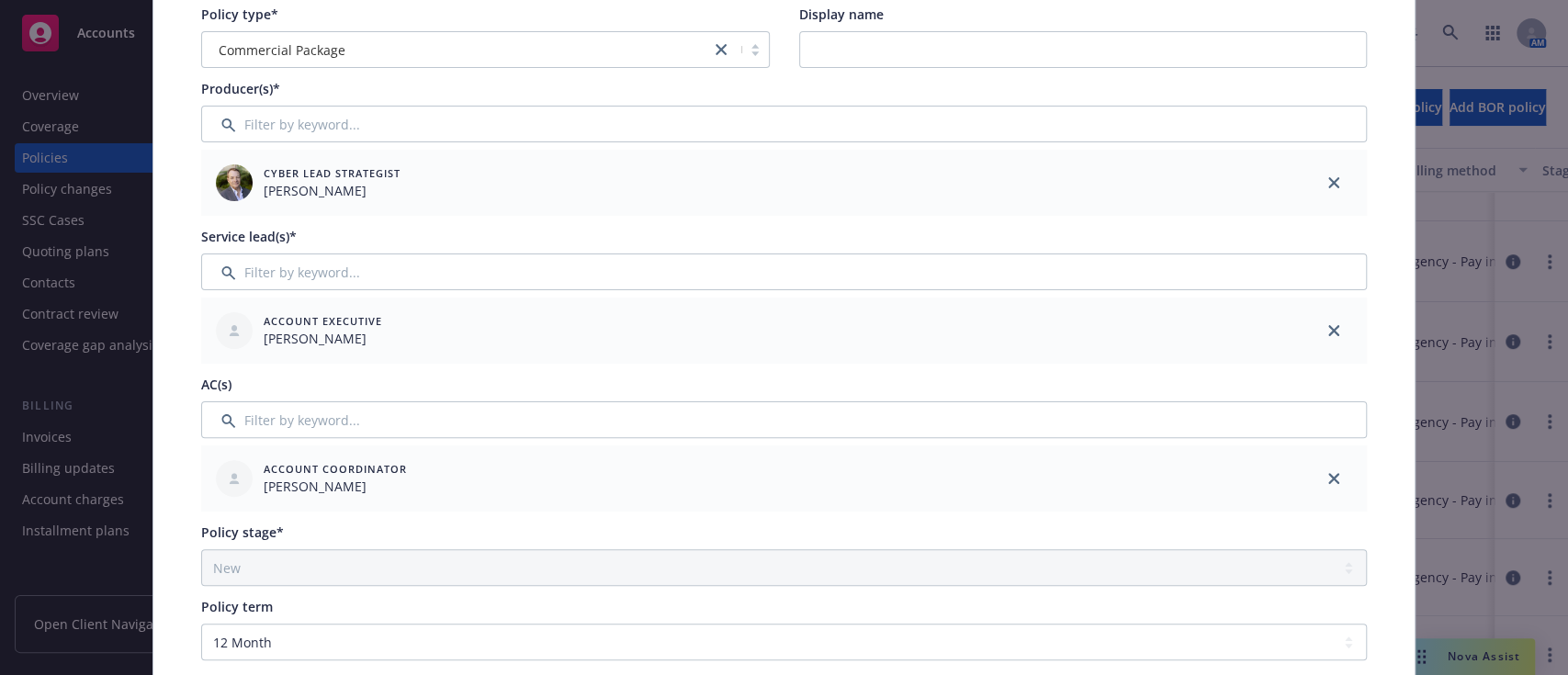
scroll to position [26, 0]
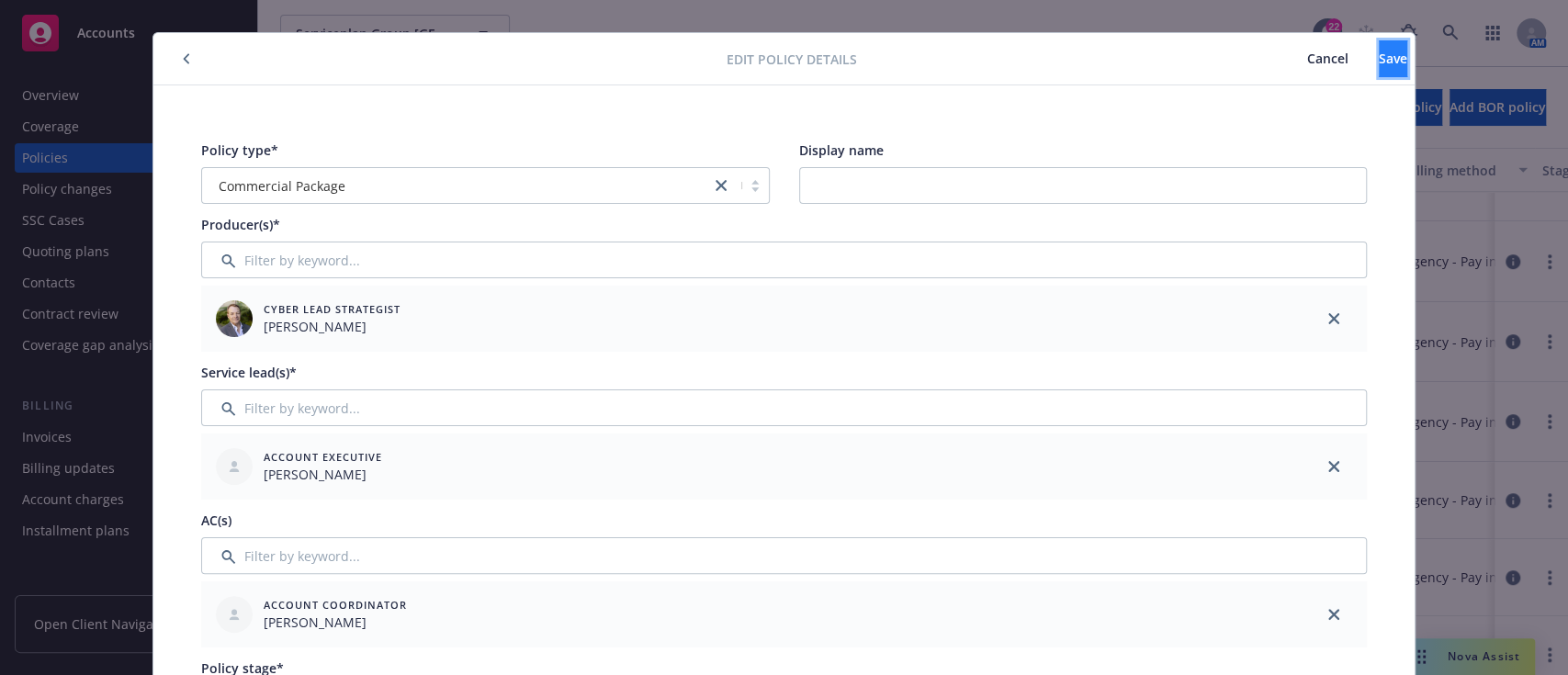
click at [781, 57] on span "Save" at bounding box center [1393, 58] width 28 height 18
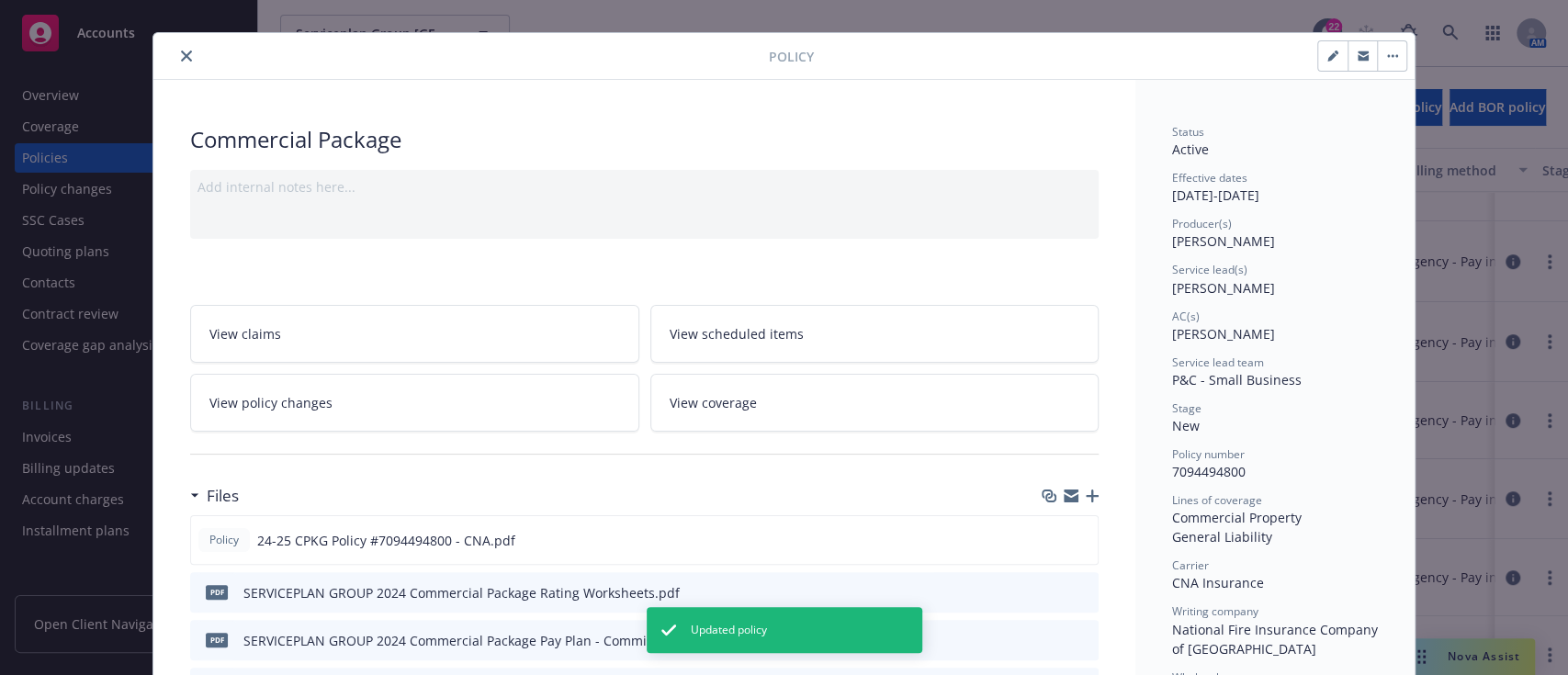
click at [175, 48] on button "close" at bounding box center [186, 56] width 22 height 22
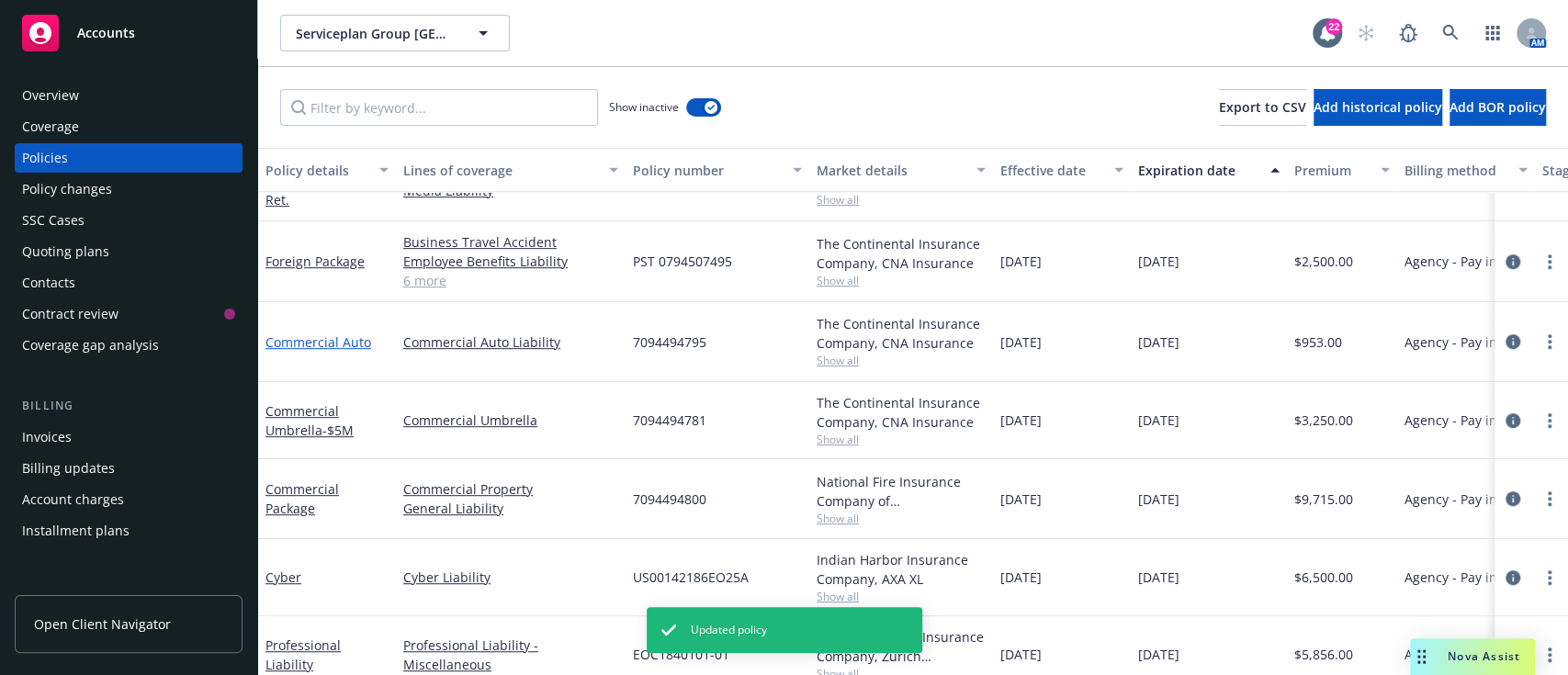
click at [323, 345] on link "Commercial Auto" at bounding box center [318, 342] width 106 height 18
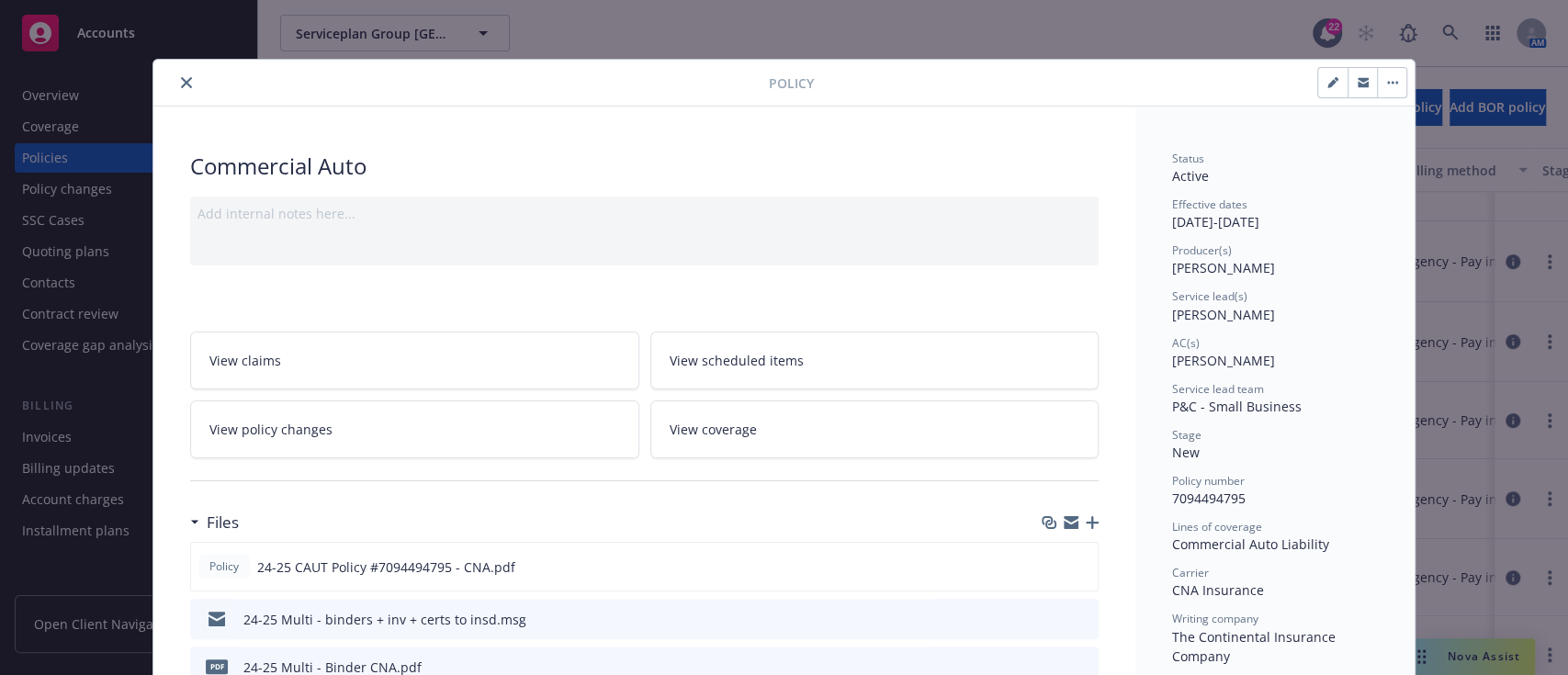
click at [781, 90] on button "button" at bounding box center [1332, 82] width 29 height 29
select select "NEW"
select select "12"
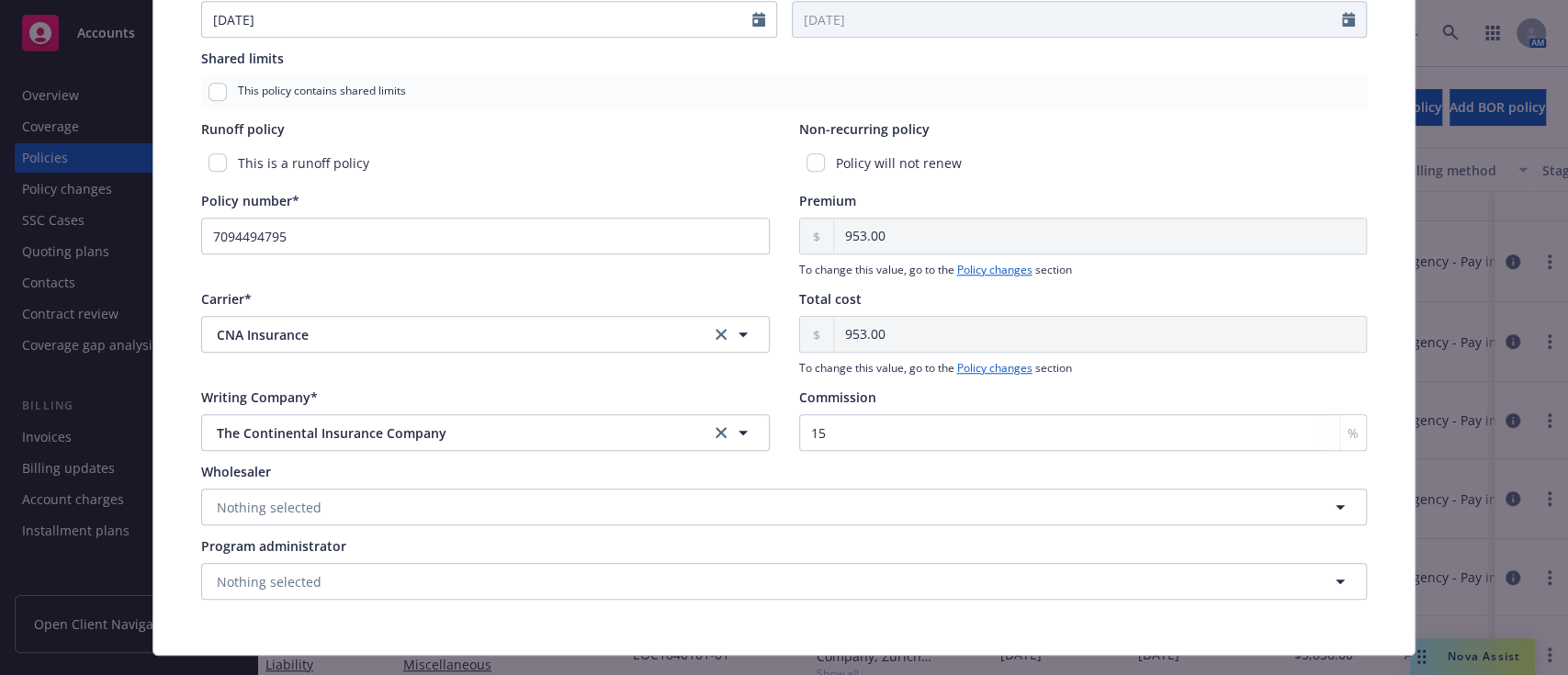
scroll to position [575, 0]
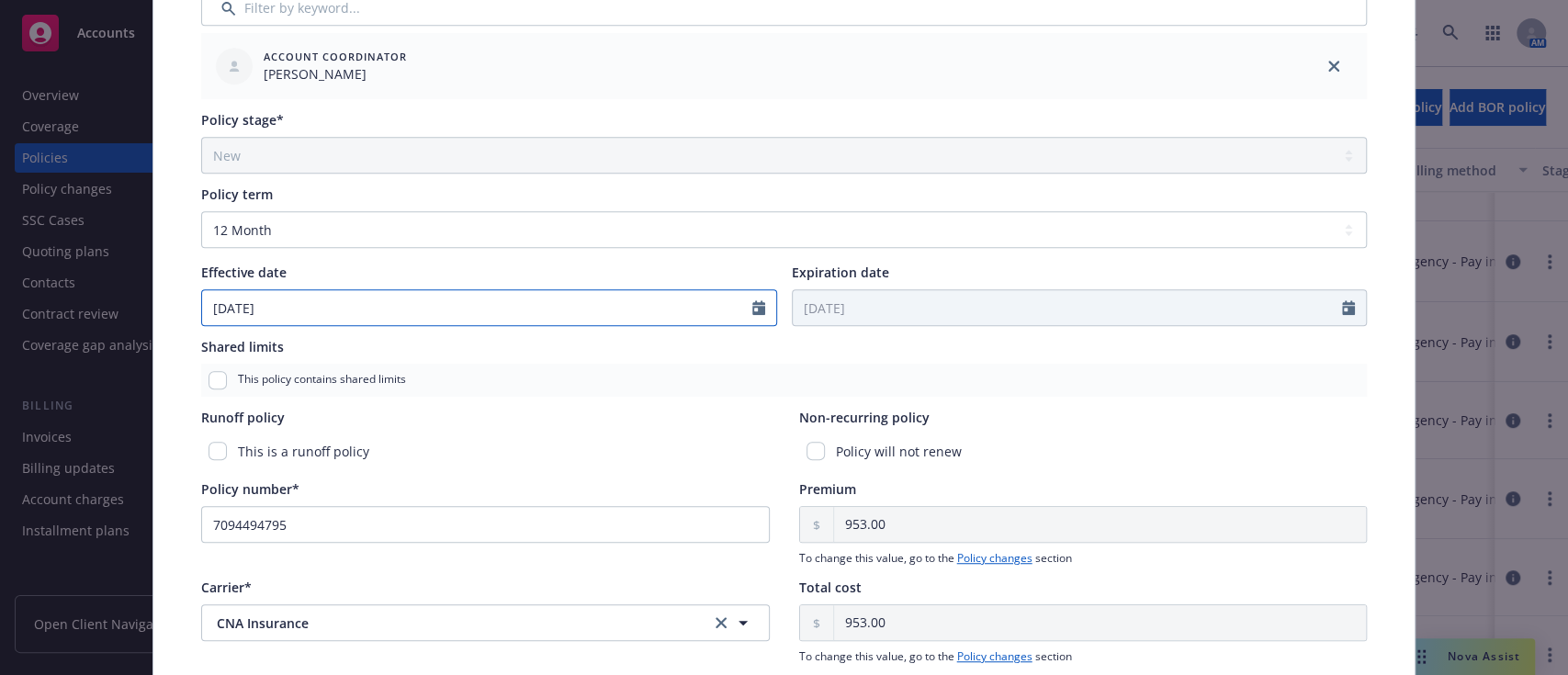
click at [239, 315] on input "09/24/2024" at bounding box center [477, 307] width 550 height 35
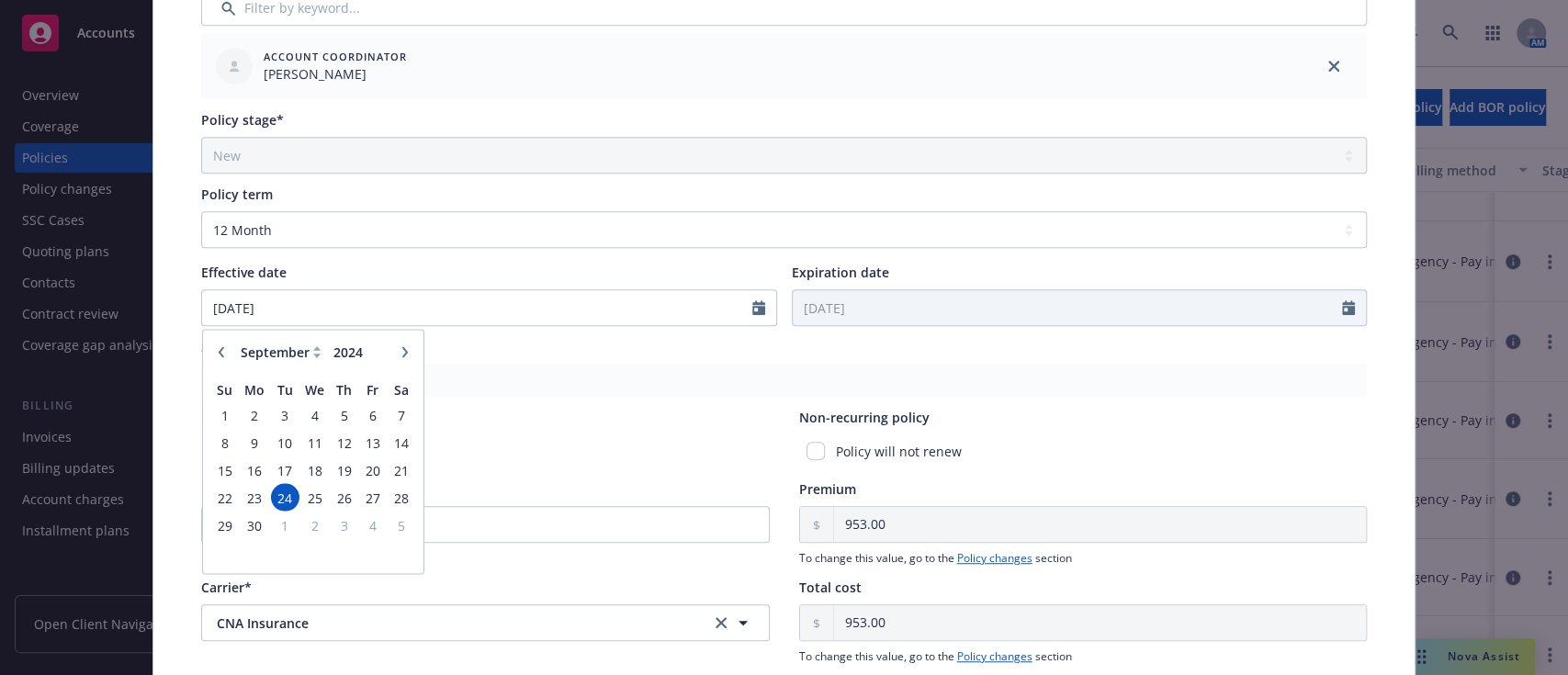
click at [395, 344] on button "button" at bounding box center [405, 352] width 22 height 22
select select "10"
click at [331, 411] on span "3" at bounding box center [344, 415] width 24 height 23
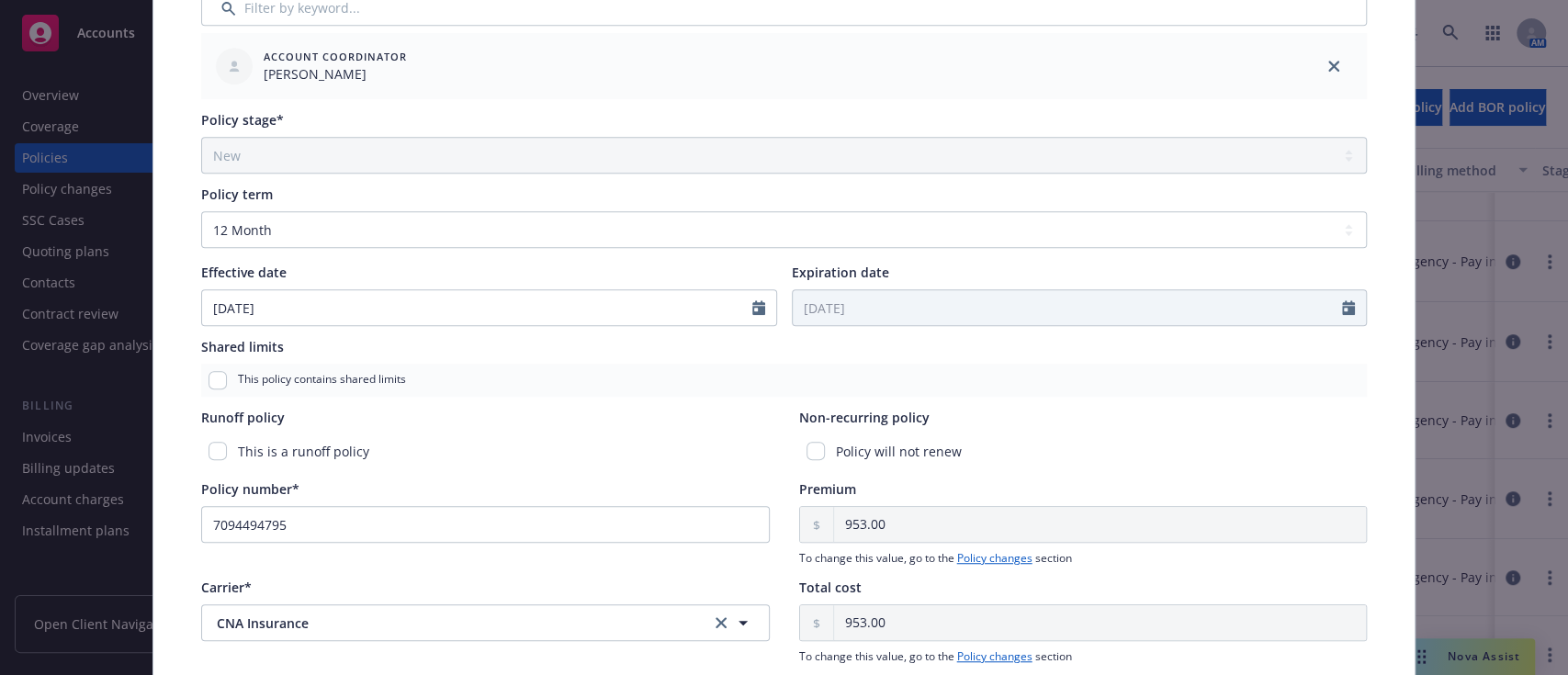
type input "10/03/2024"
type input "10/03/2025"
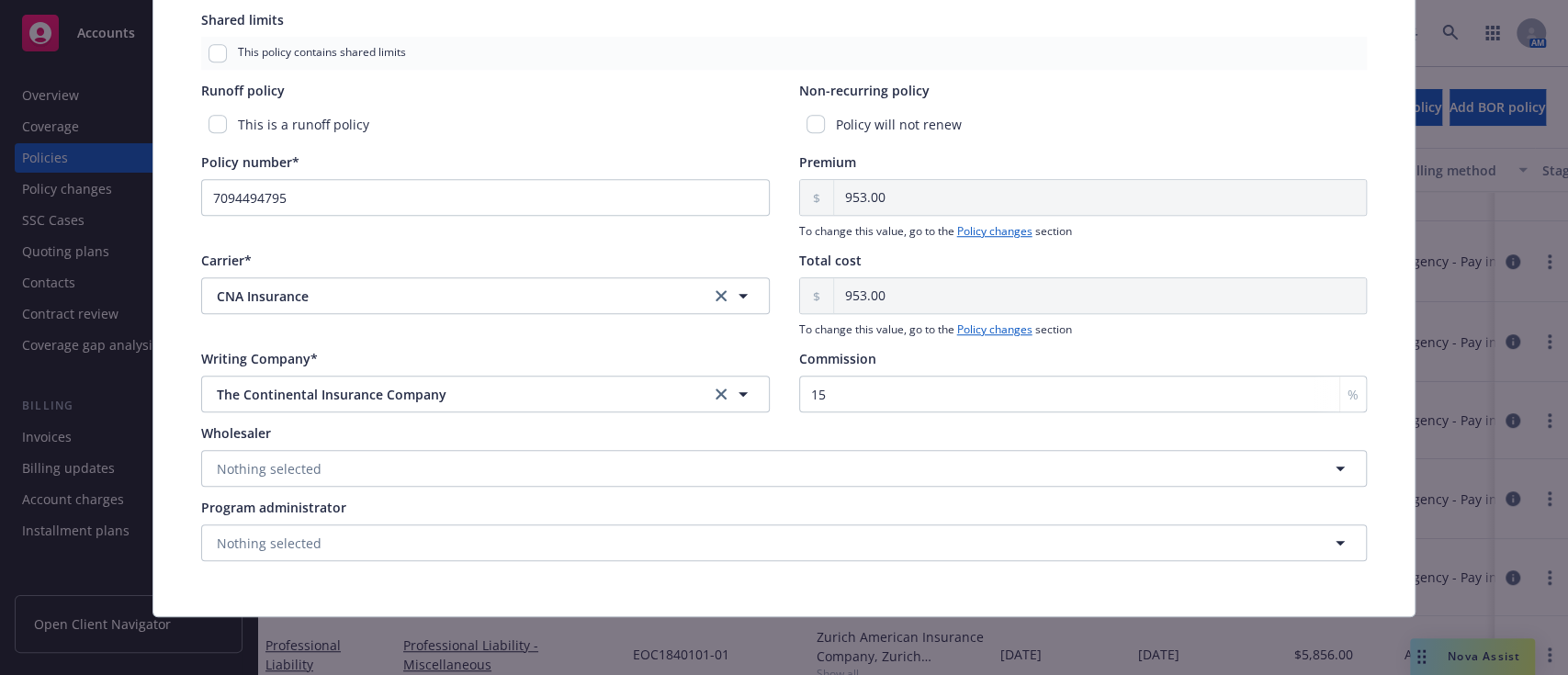
scroll to position [0, 0]
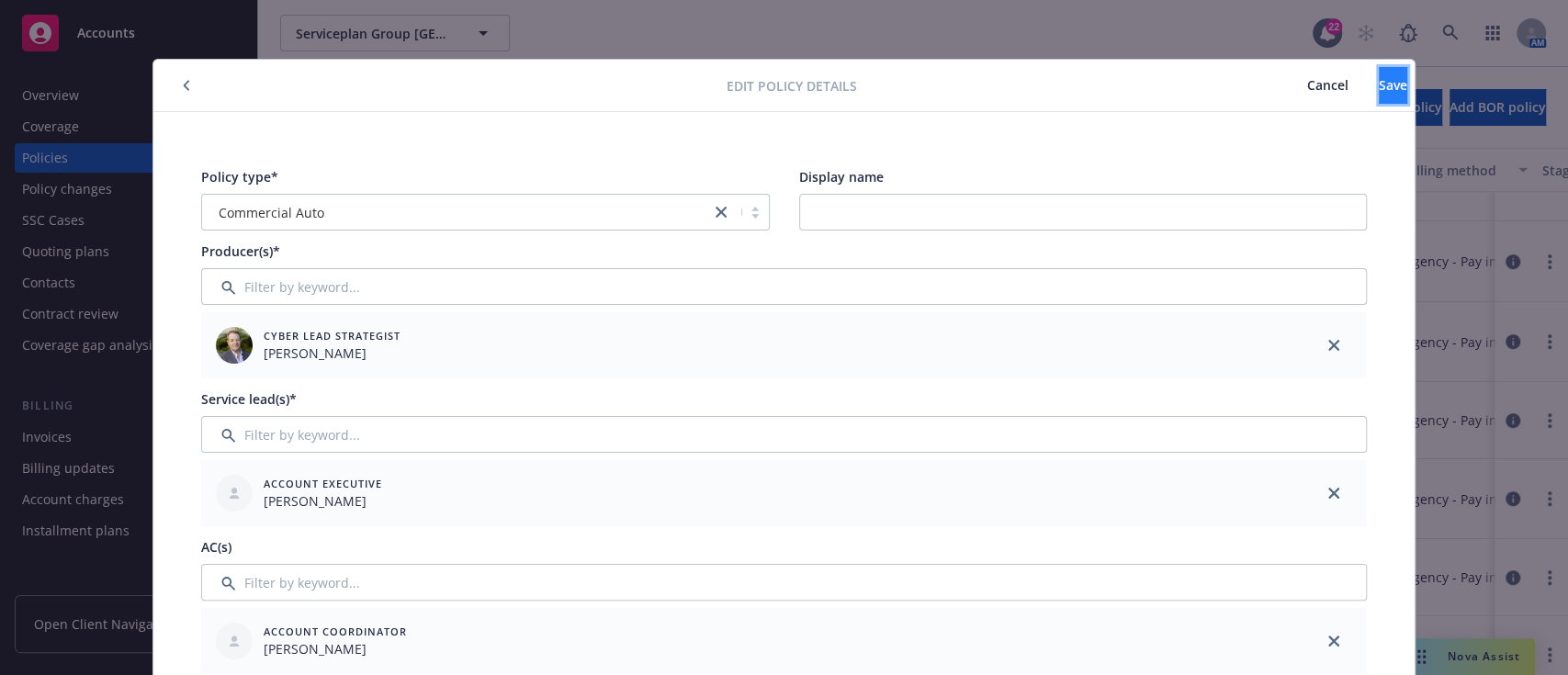
click at [781, 99] on button "Save" at bounding box center [1393, 85] width 28 height 37
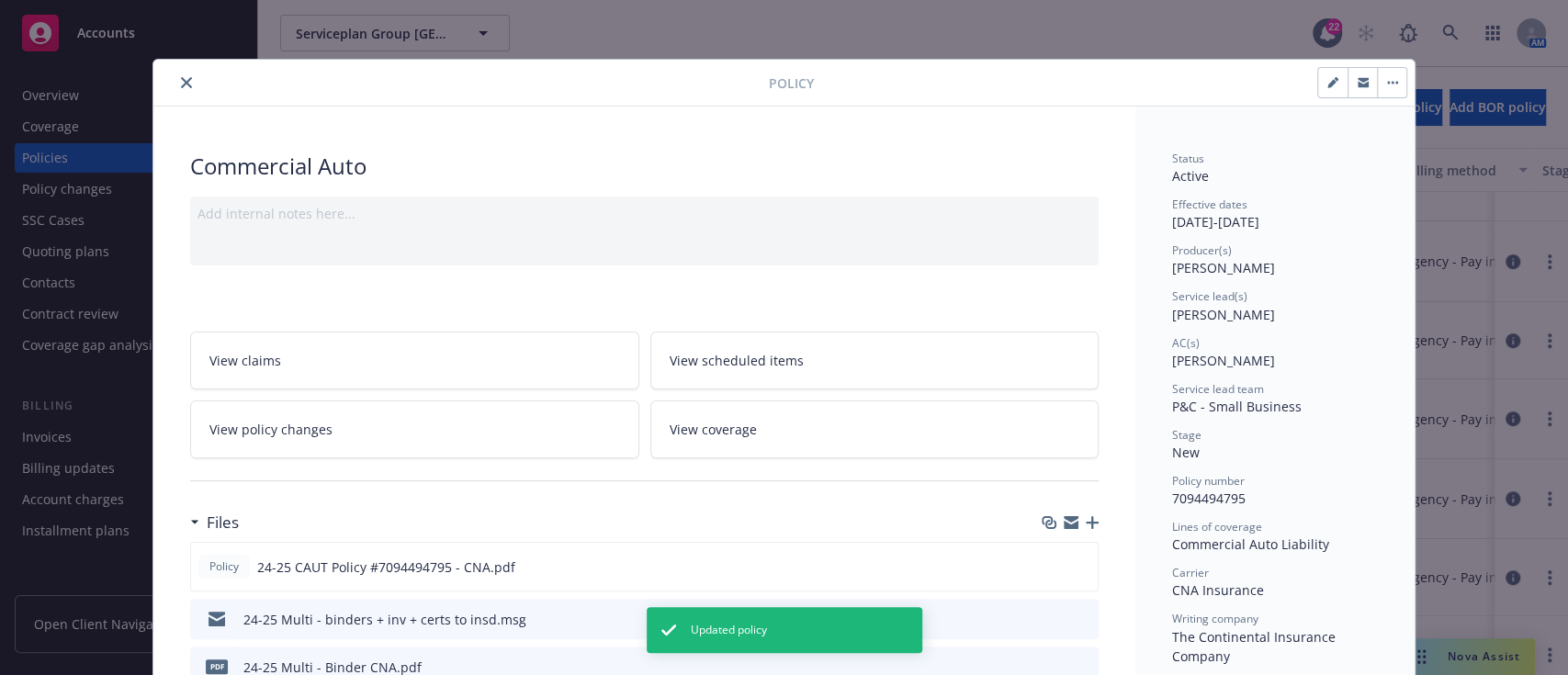
click at [181, 77] on icon "close" at bounding box center [186, 82] width 11 height 11
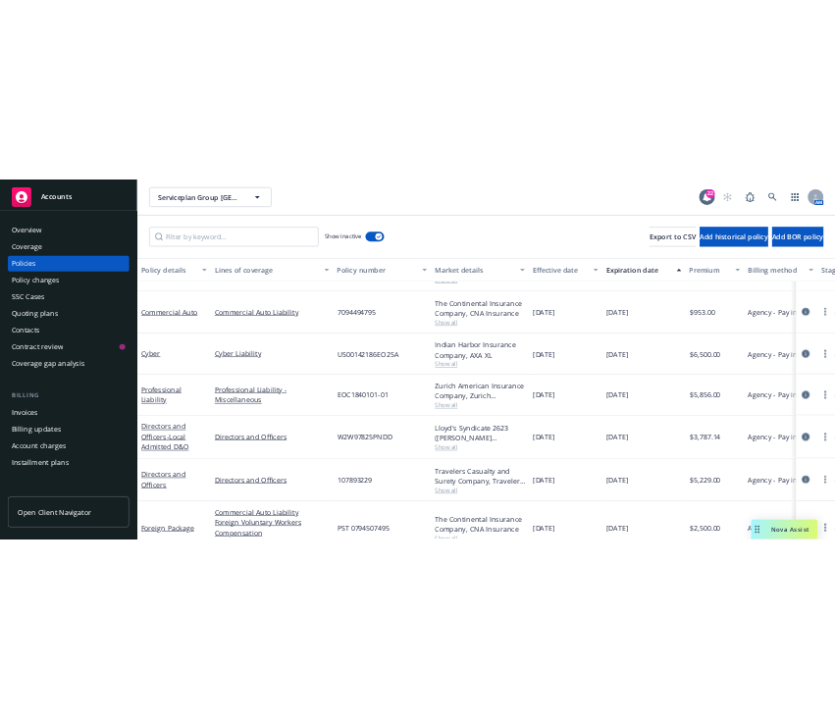
scroll to position [857, 0]
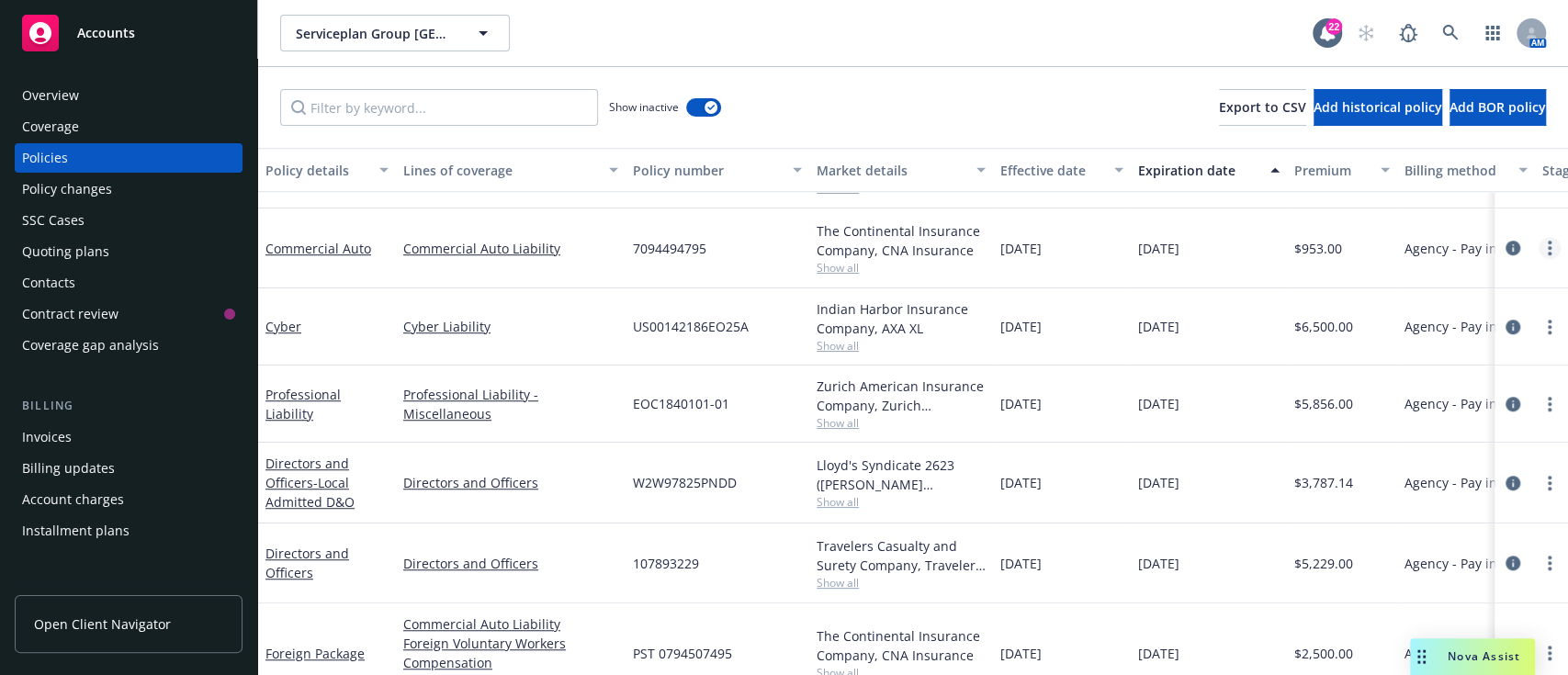
click at [781, 248] on icon "more" at bounding box center [1549, 248] width 4 height 15
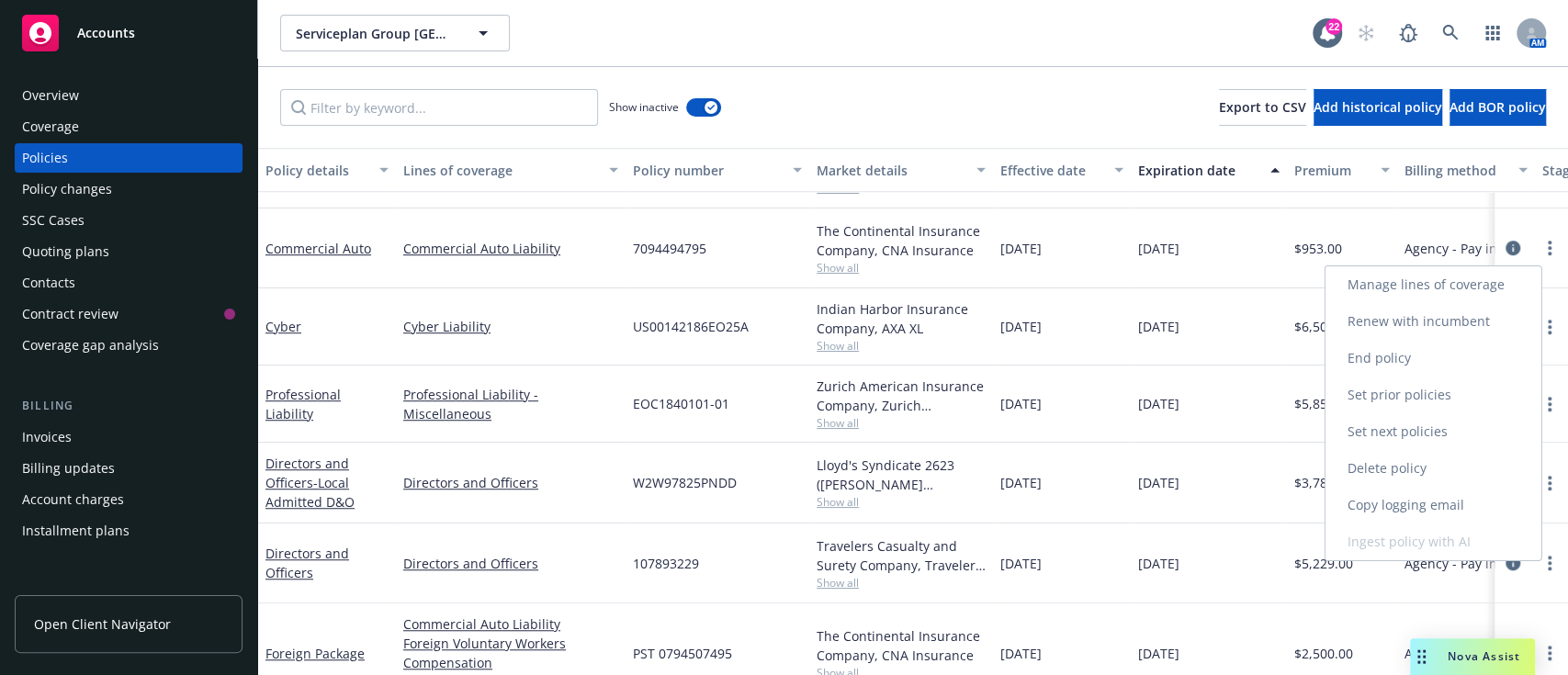
click at [781, 323] on link "Renew with incumbent" at bounding box center [1433, 321] width 216 height 37
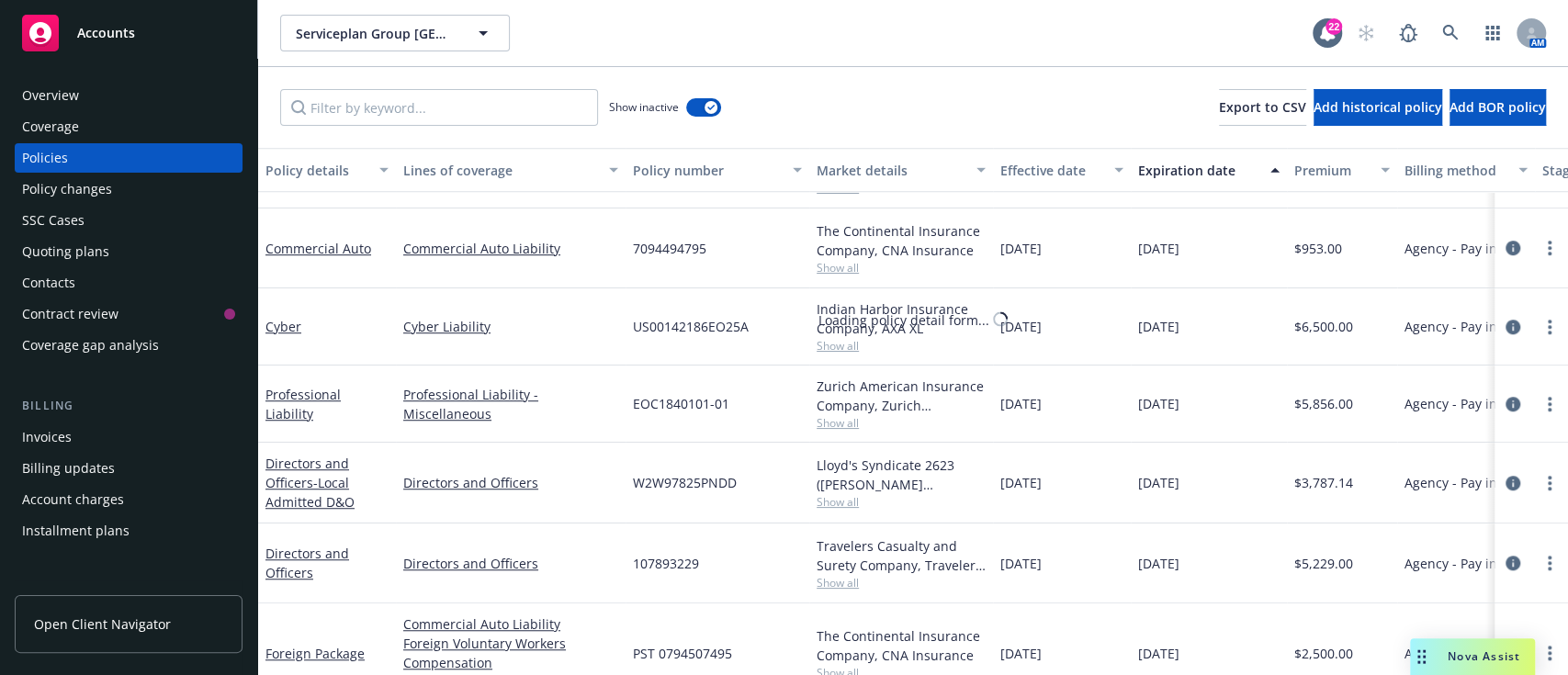
select select "12"
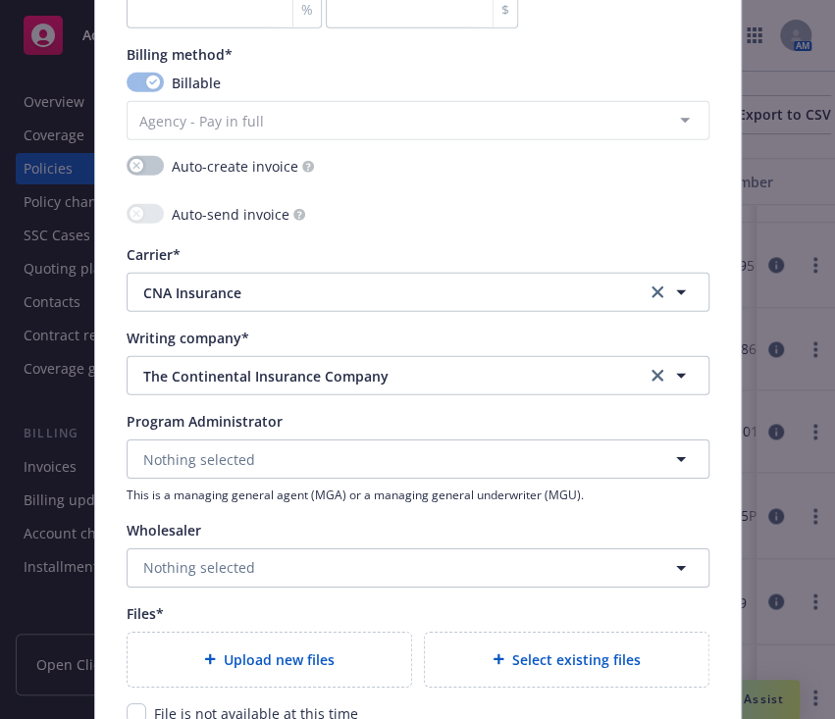
scroll to position [2145, 0]
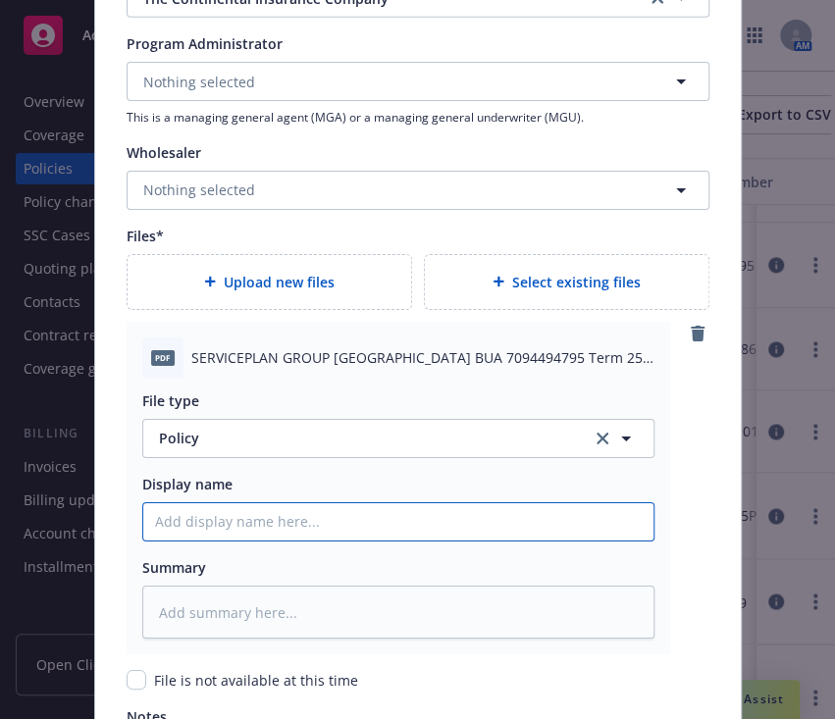
click at [335, 521] on input "Policy display name" at bounding box center [398, 521] width 510 height 37
type textarea "x"
type input "2"
type textarea "x"
type input "25."
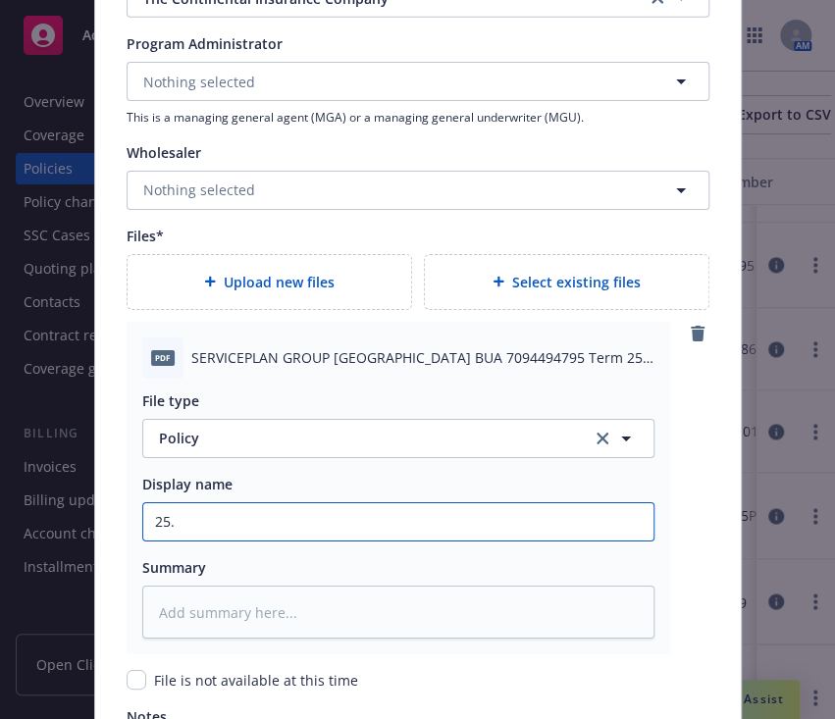
type textarea "x"
type input "25.2"
type textarea "x"
type input "25.26"
type textarea "x"
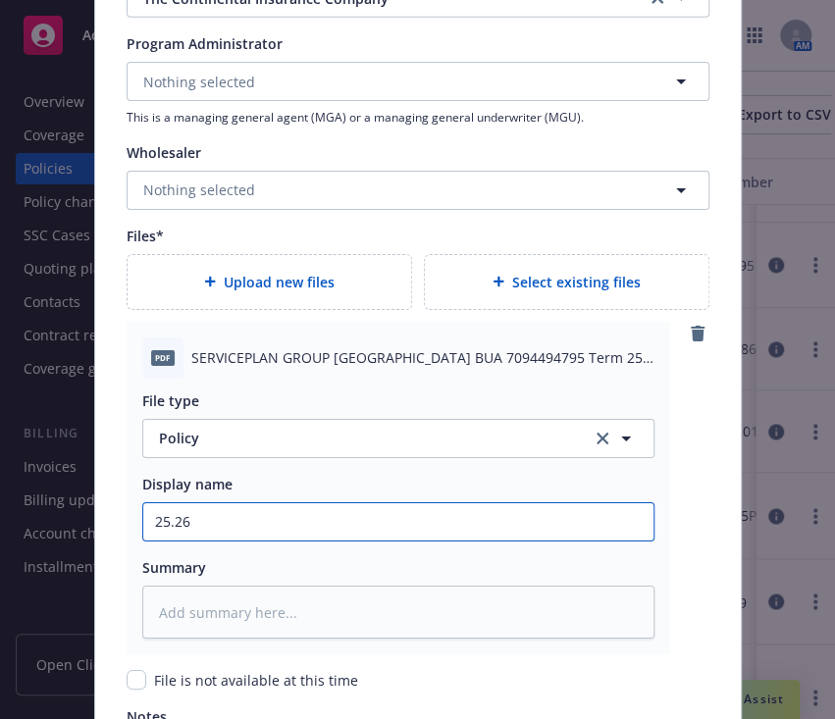
type input "25.26"
type textarea "x"
type input "25.26 Co"
type textarea "x"
type input "25.26 Com"
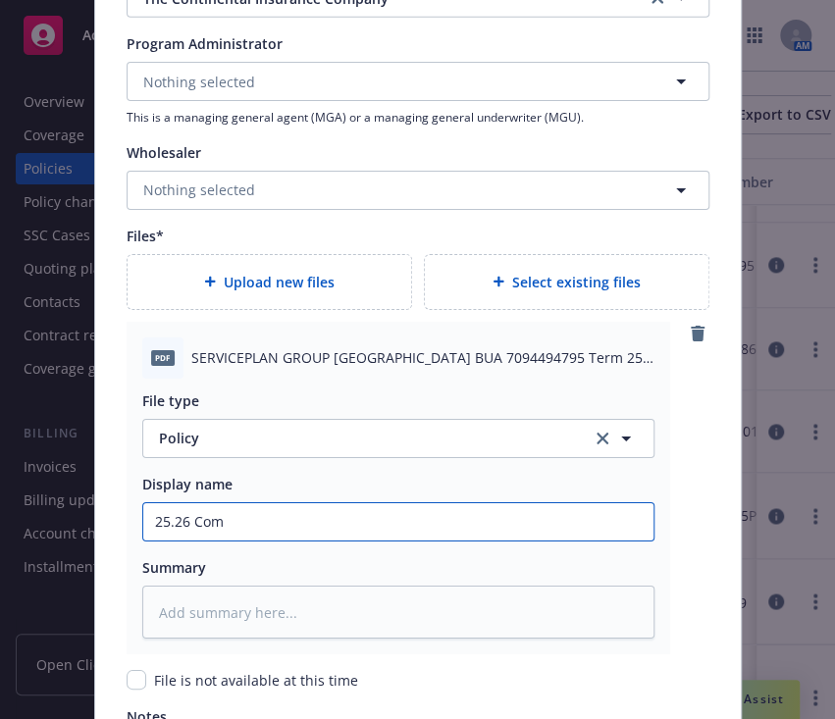
type textarea "x"
type input "25.26 Comm"
type textarea "x"
type input "25.26 Comme"
type textarea "x"
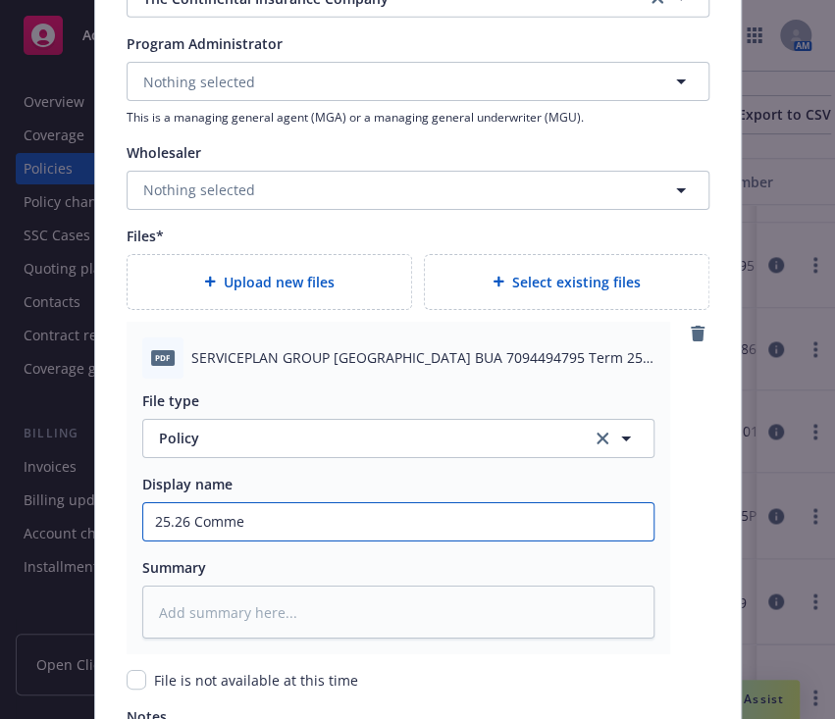
type input "25.26 Commer"
type textarea "x"
type input "25.26 Comme"
type textarea "x"
type input "25.26 Comm"
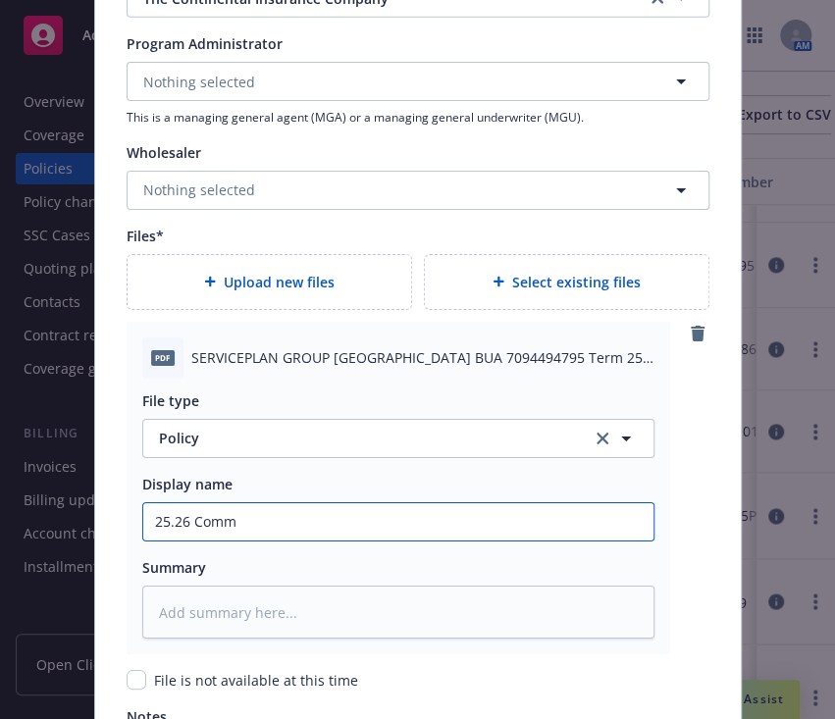
type textarea "x"
type input "25.26 Com"
type textarea "x"
type input "25.26 Co"
type textarea "x"
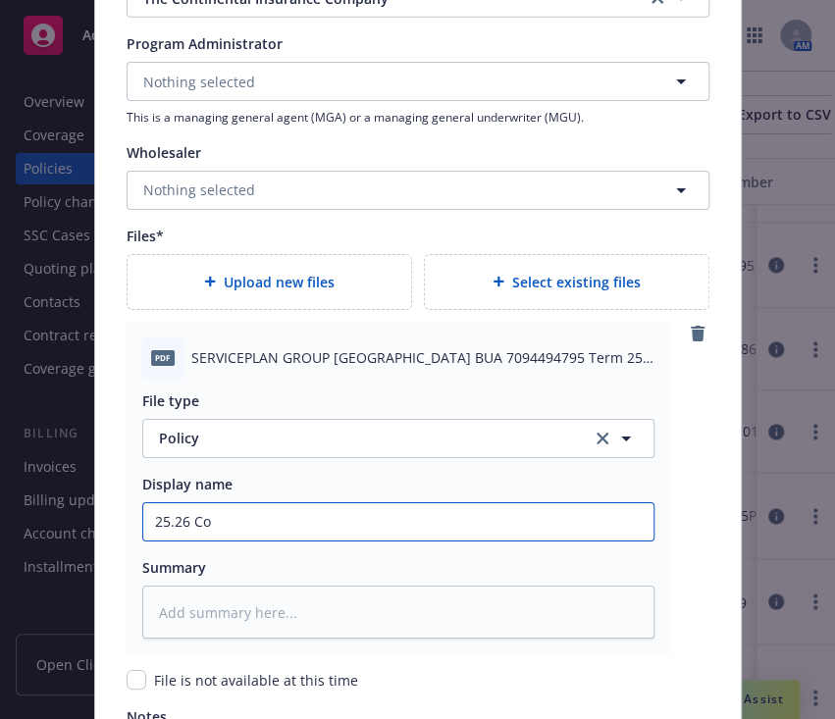
type input "25.26 C"
type textarea "x"
type input "25.26"
type textarea "x"
type input "25.26 CN"
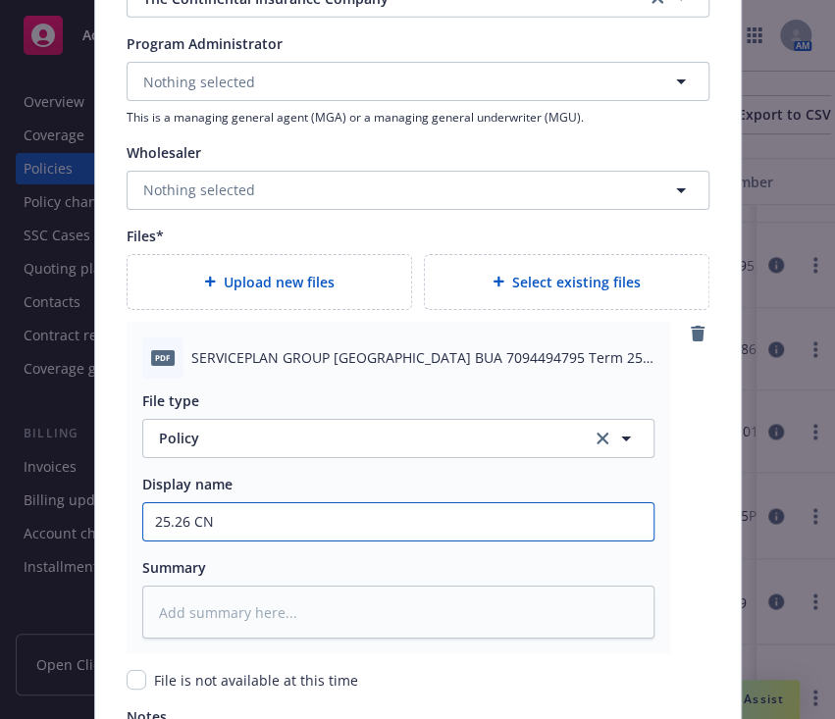
type textarea "x"
type input "25.26 CNA"
type textarea "x"
type input "25.26 CNA"
type textarea "x"
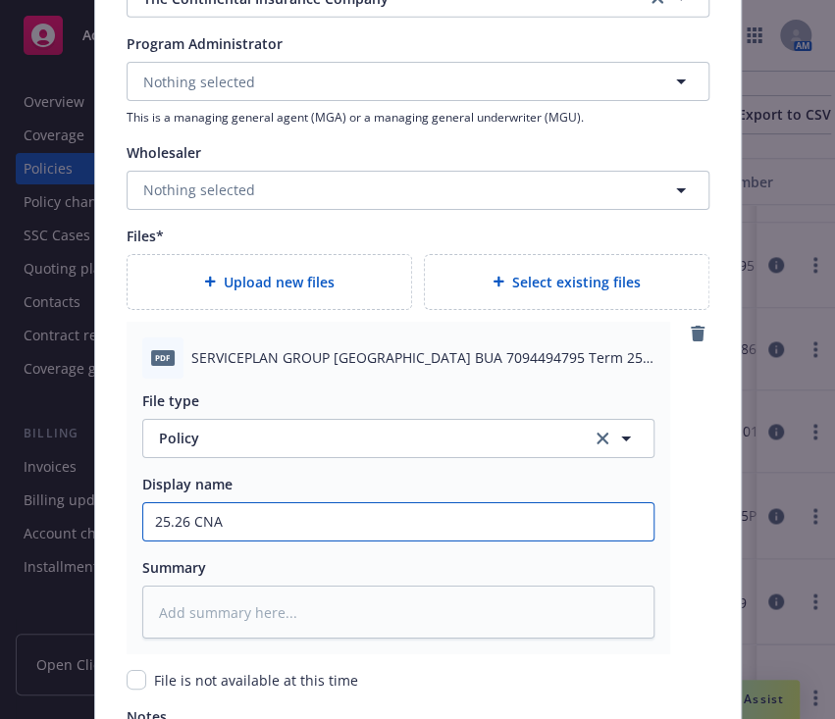
type input "25.26 CNA A"
type textarea "x"
type input "25.26 CNA"
type textarea "x"
type input "25.26 CNA C"
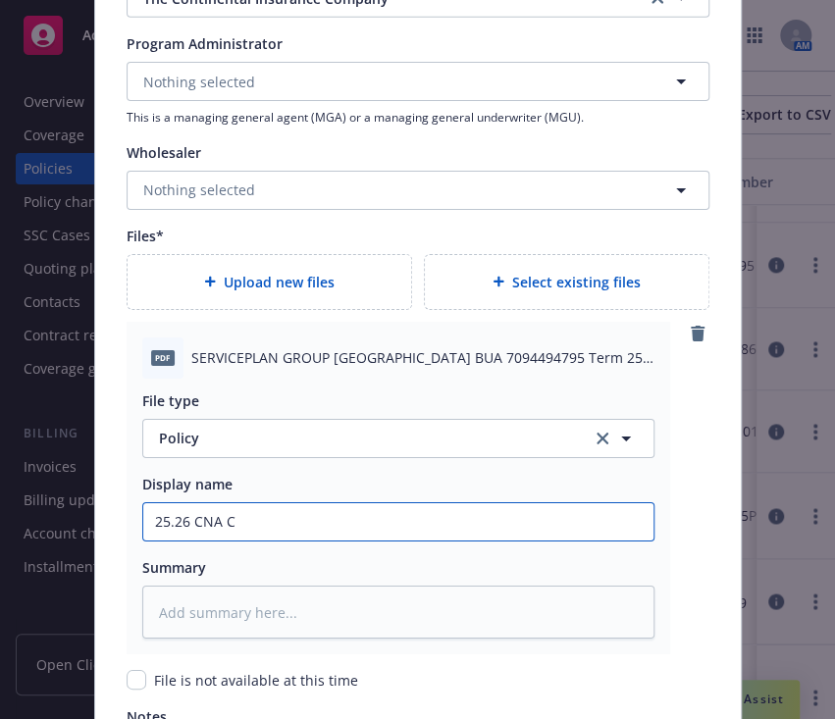
type textarea "x"
type input "25.26 CNA Co"
type textarea "x"
type input "25.26 CNA Com"
type textarea "x"
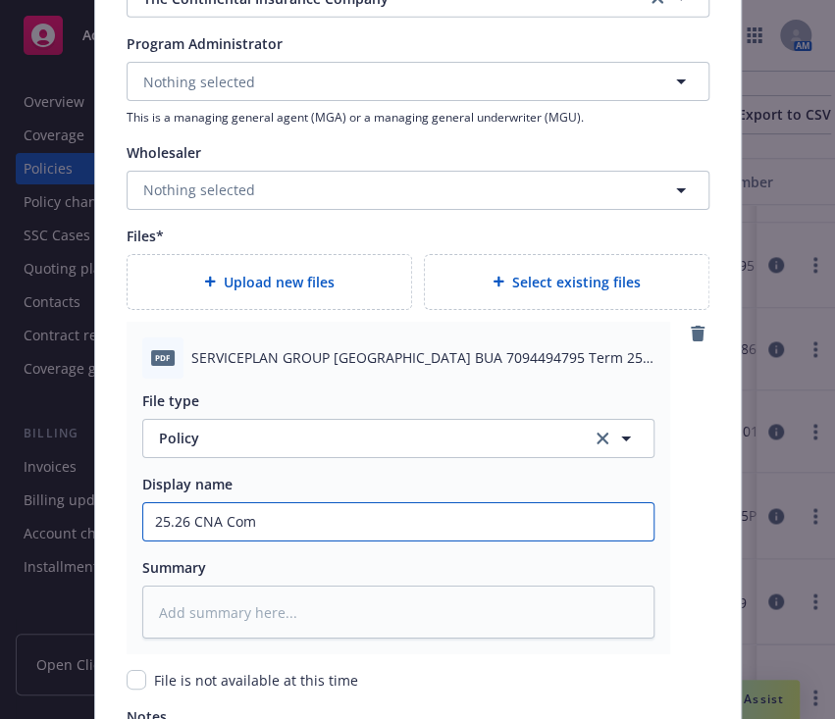
type input "25.26 CNA Comm"
type textarea "x"
type input "25.26 CNA Com"
type textarea "x"
type input "25.26 CNA Co"
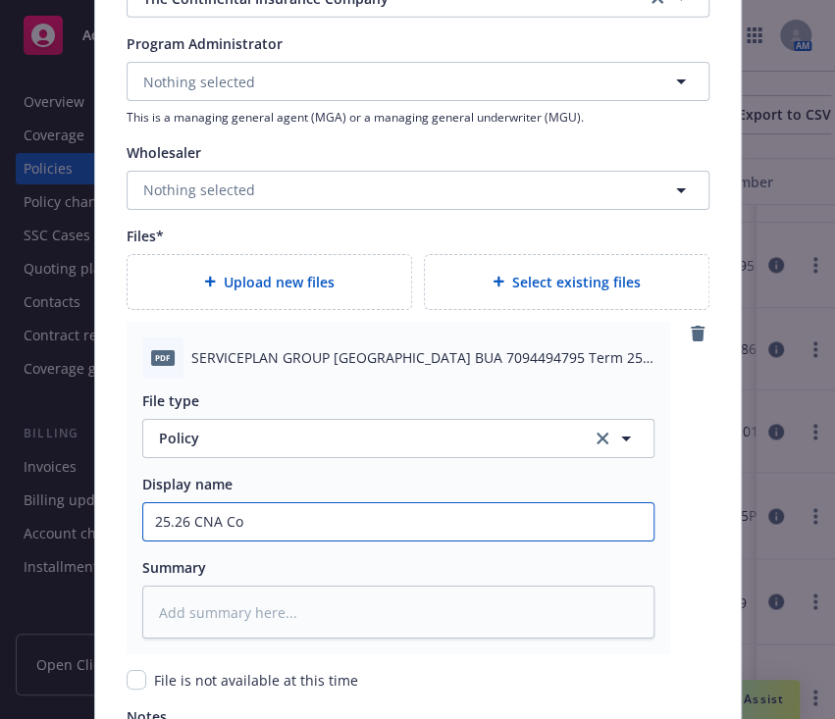
type textarea "x"
type input "25.26 CNA C"
type textarea "x"
type input "25.26 CNA"
type textarea "x"
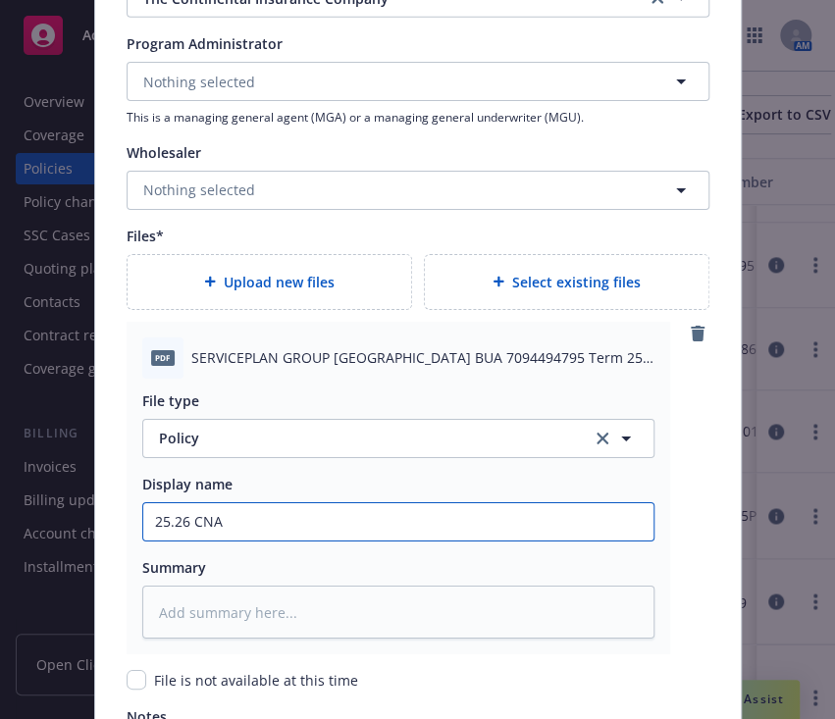
type input "25.26 CNA A"
type textarea "x"
type input "25.26 CNA Au"
type textarea "x"
type input "25.26 CNA Aut"
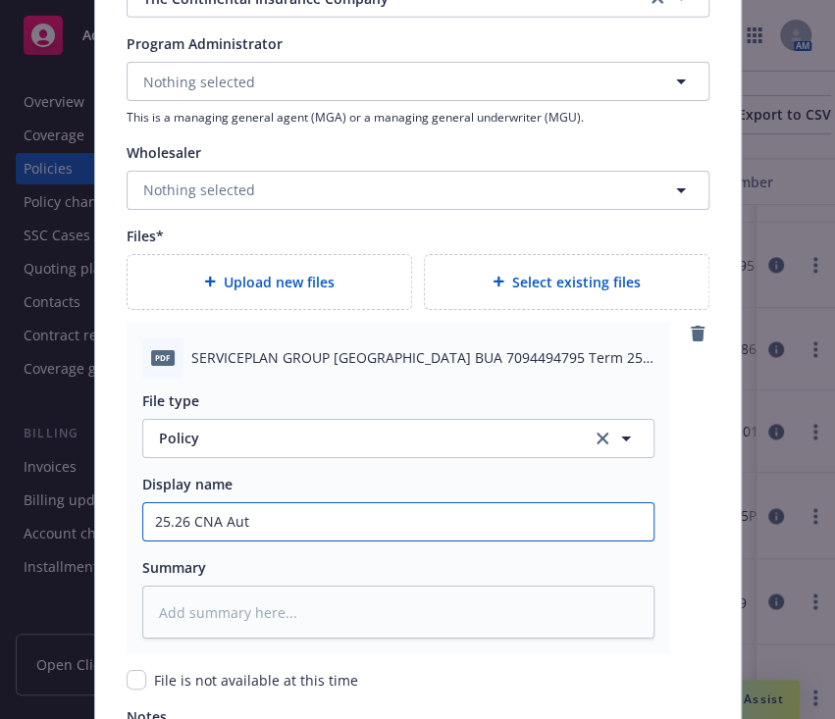
type textarea "x"
type input "25.26 CNA Auto"
type textarea "x"
type input "25.26 CNA Auto"
type textarea "x"
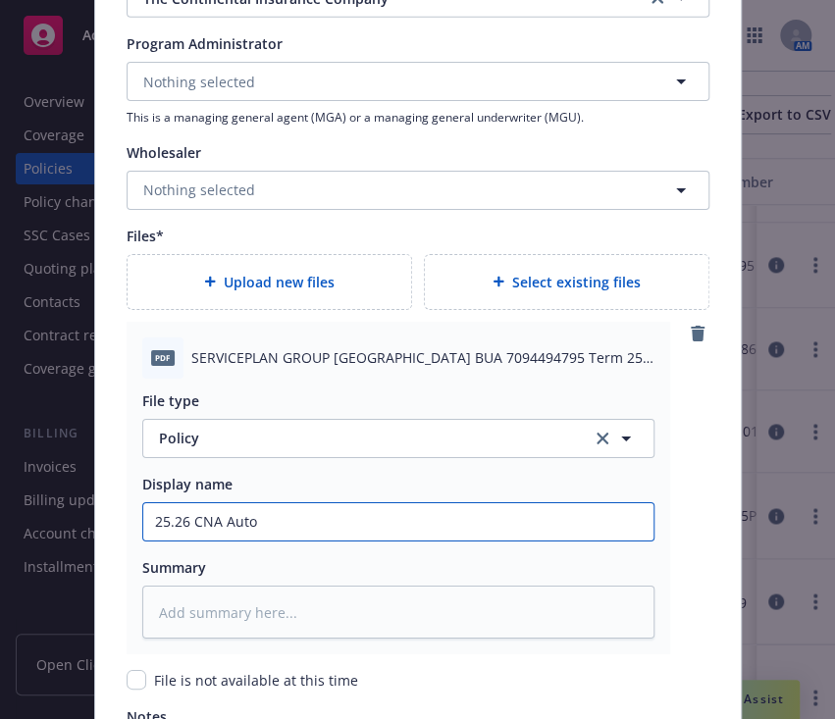
type input "25.26 CNA Auto L"
type textarea "x"
type input "25.26 CNA Auto Lia"
type textarea "x"
type input "25.26 CNA Auto Liab"
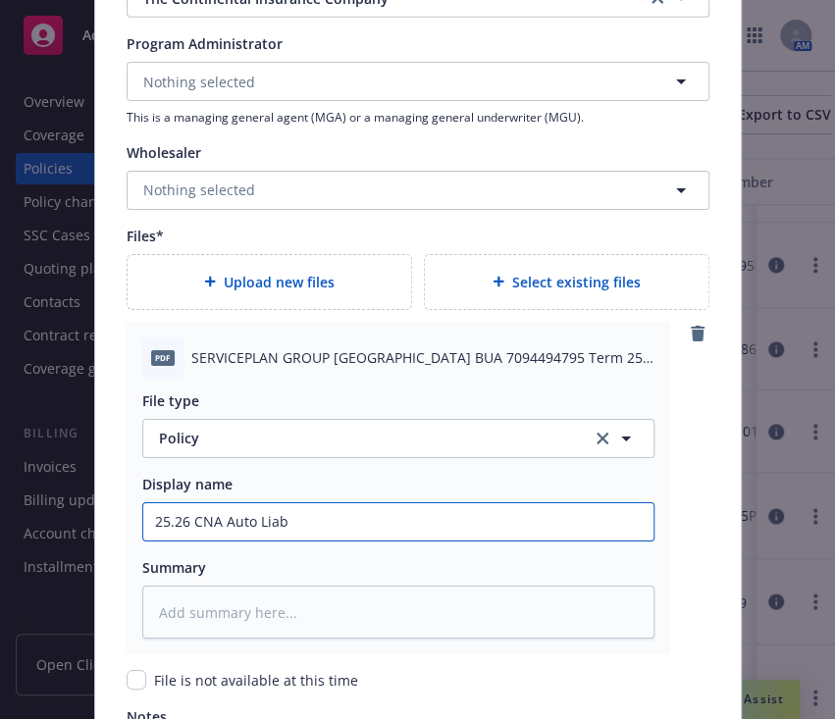
type textarea "x"
type input "25.26 CNA Auto Liabi"
type textarea "x"
type input "25.26 CNA Auto Liabili"
type textarea "x"
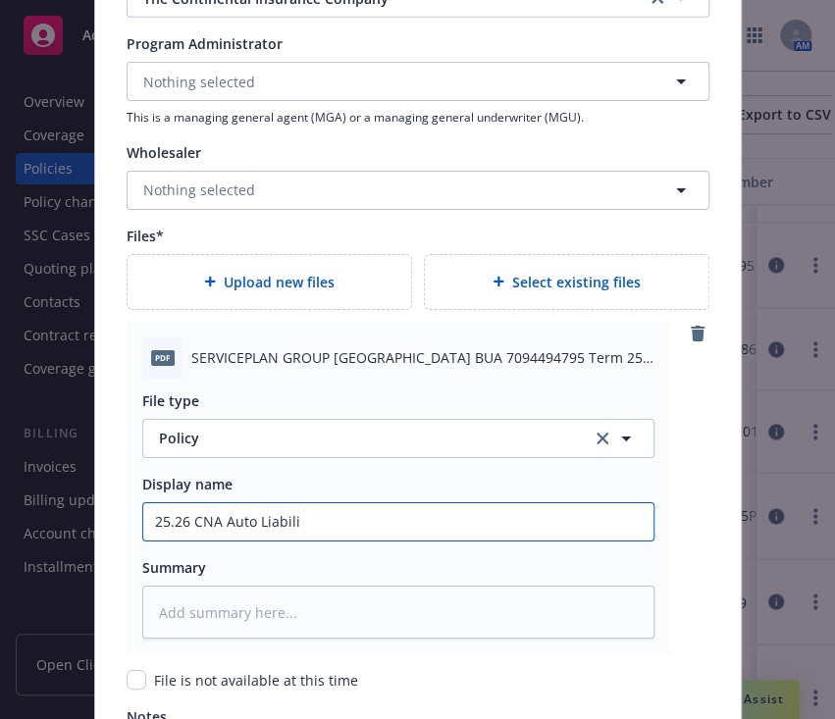
type input "25.26 CNA Auto Liabilit"
type textarea "x"
type input "25.26 CNA Auto Liability"
type textarea "x"
type input "25.26 CNA Auto Liability"
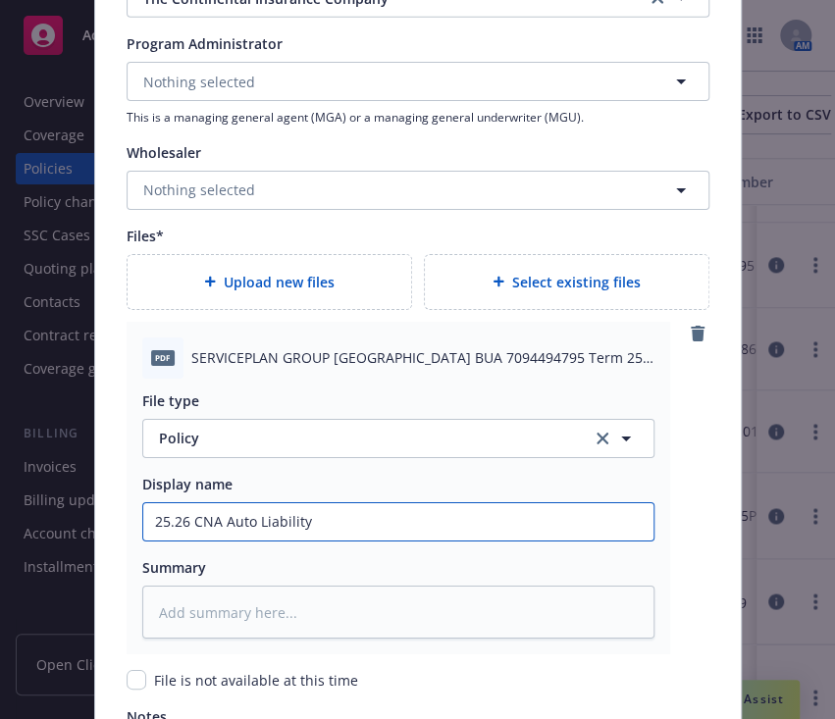
type textarea "x"
type input "25.26 CNA Auto Liability P"
type textarea "x"
type input "25.26 CNA Auto Liability PO"
type textarea "x"
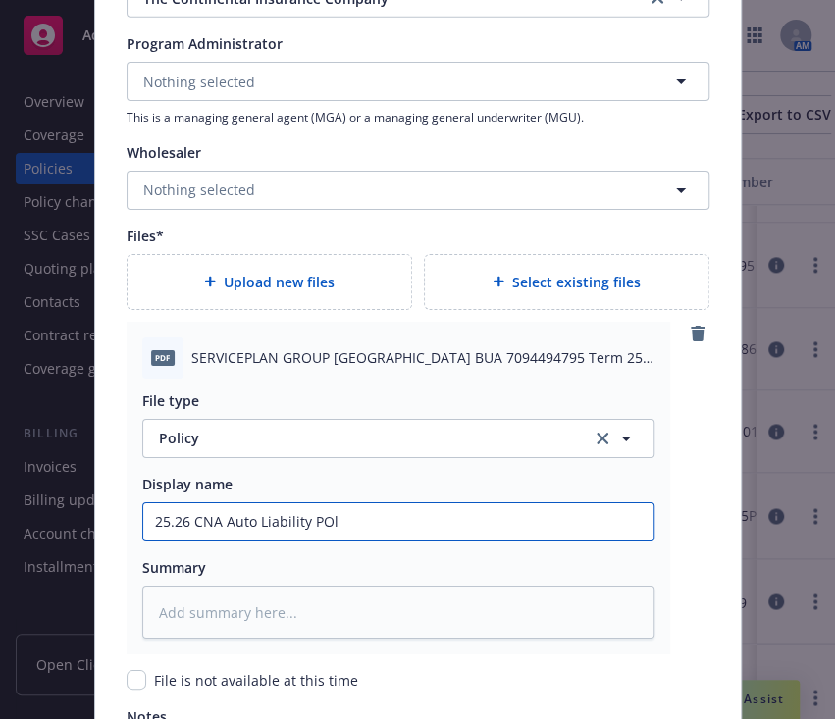
type input "25.26 CNA Auto Liability POli"
type textarea "x"
type input "25.26 CNA Auto Liability POlic"
type textarea "x"
type input "25.26 CNA Auto Liability POlicy"
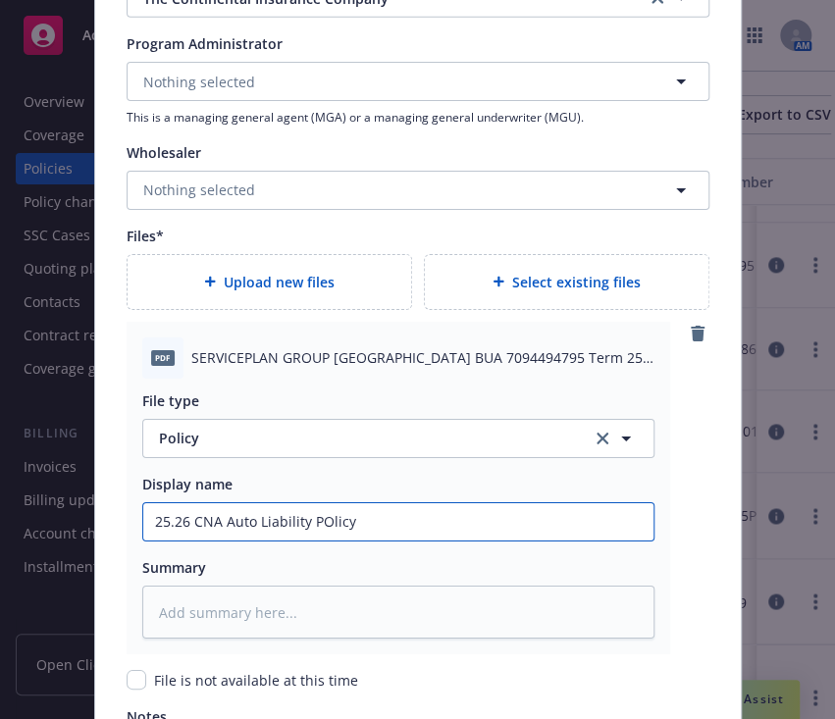
type textarea "x"
type input "25.26 CNA Auto Liability POlic"
type textarea "x"
type input "25.26 CNA Auto Liability POli"
type textarea "x"
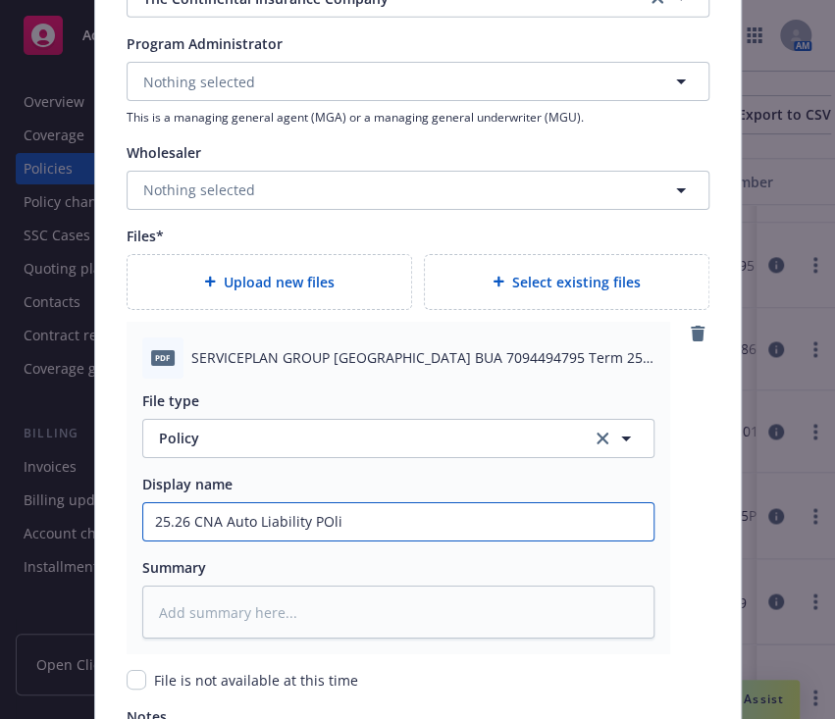
type input "25.26 CNA Auto Liability POl"
type textarea "x"
type input "25.26 CNA Auto Liability PO"
type textarea "x"
type input "25.26 CNA Auto Liability P"
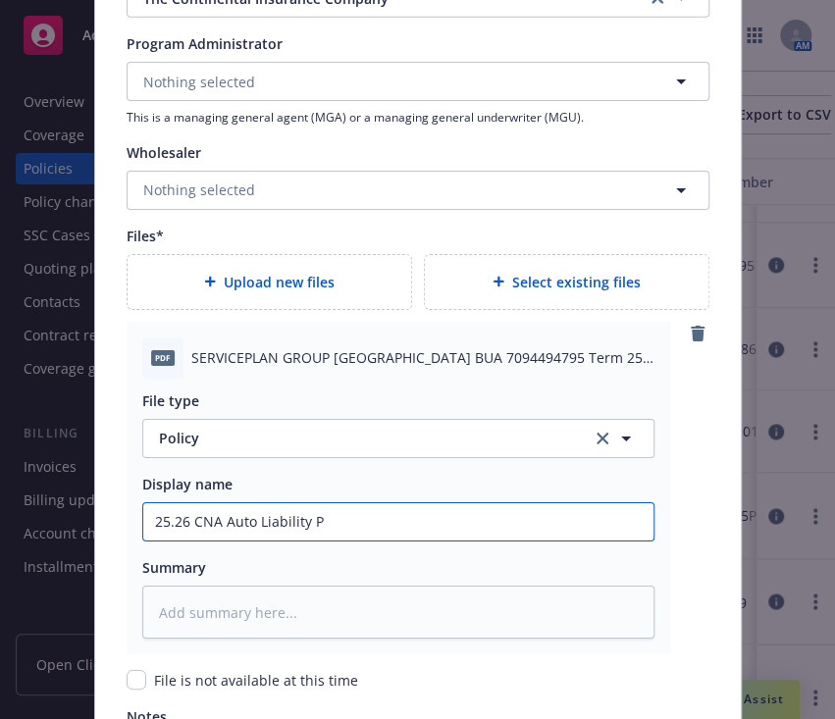
type textarea "x"
type input "25.26 CNA Auto Liability Po"
type textarea "x"
type input "25.26 CNA Auto Liability Pol"
type textarea "x"
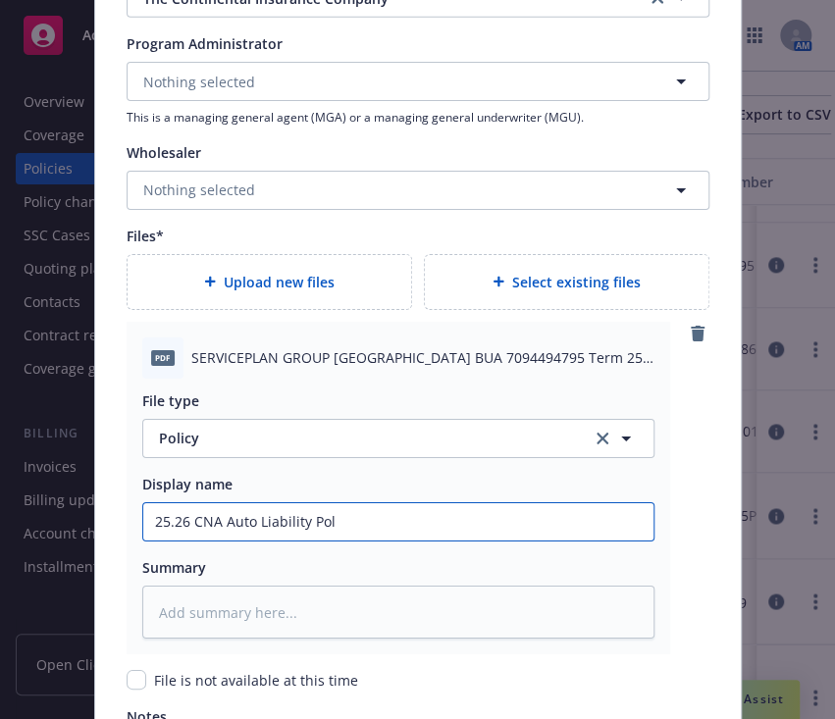
type input "25.26 CNA Auto Liability Poli"
type textarea "x"
type input "25.26 CNA Auto Liability Polic"
type textarea "x"
type input "25.26 CNA Auto Liability Policy"
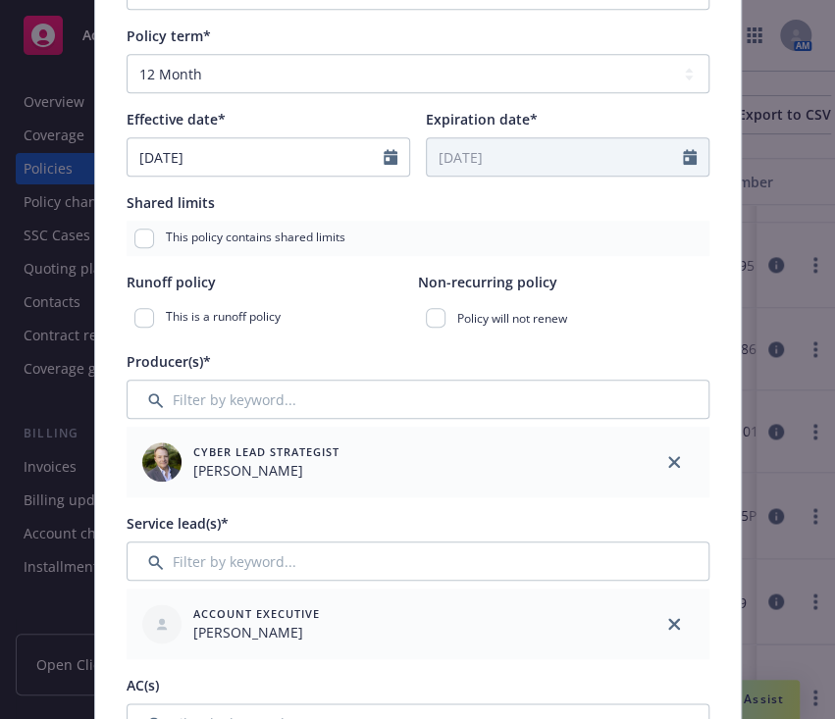
scroll to position [0, 0]
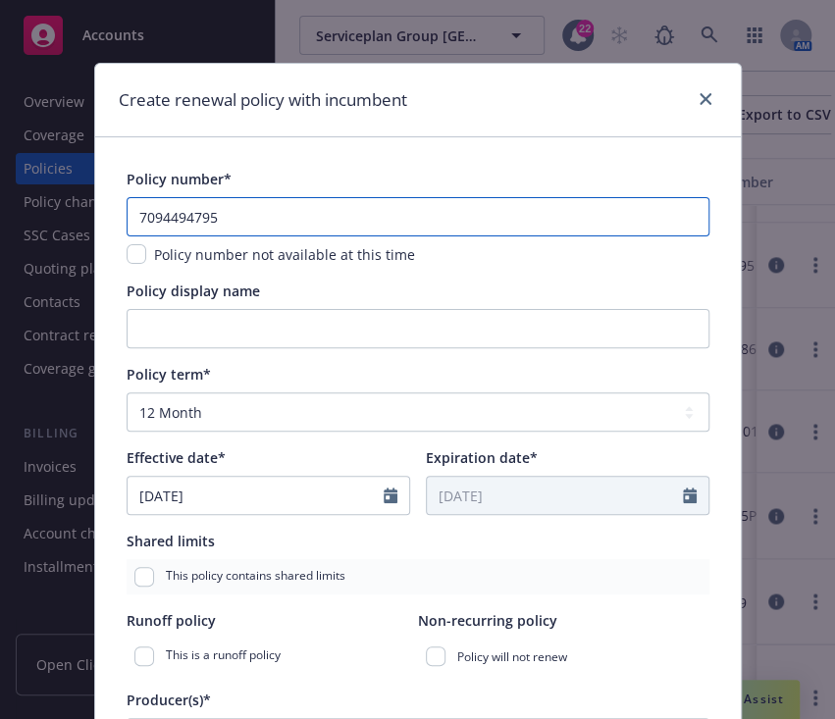
click at [257, 215] on input "7094494795" at bounding box center [418, 216] width 583 height 39
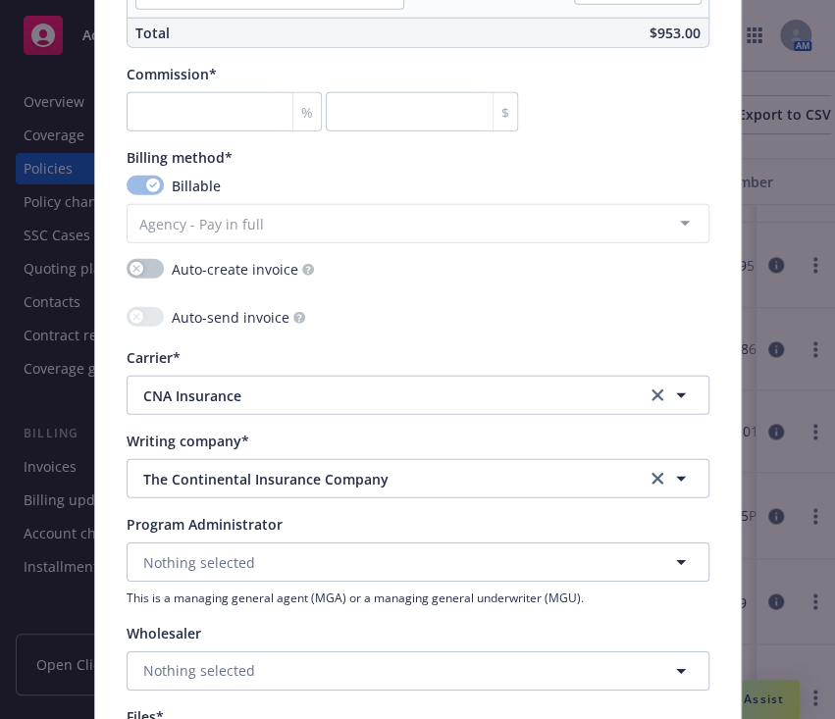
scroll to position [1663, 0]
click at [652, 479] on icon "clear selection" at bounding box center [658, 480] width 12 height 12
type textarea "x"
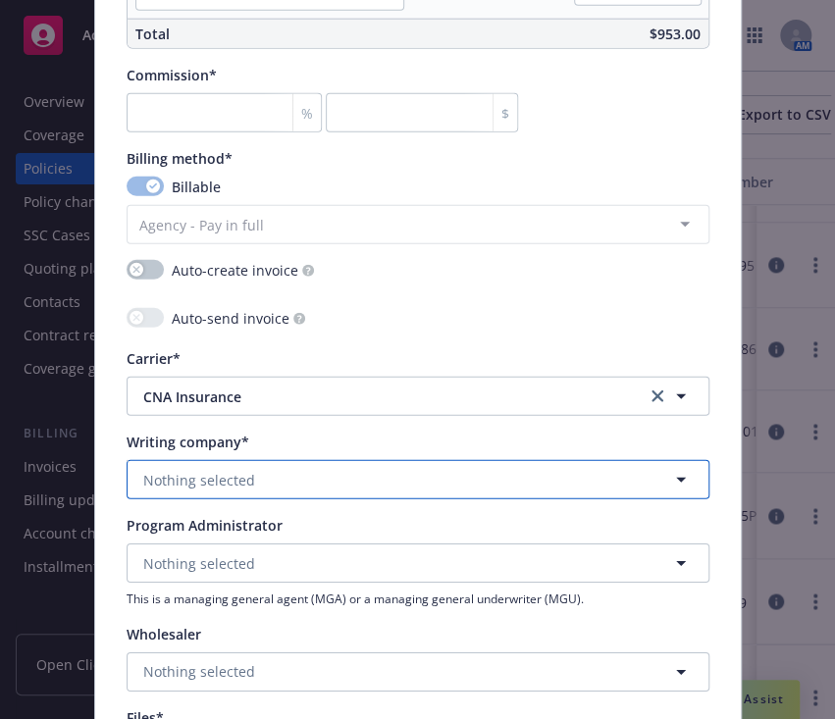
click at [511, 495] on button "Nothing selected" at bounding box center [418, 479] width 583 height 39
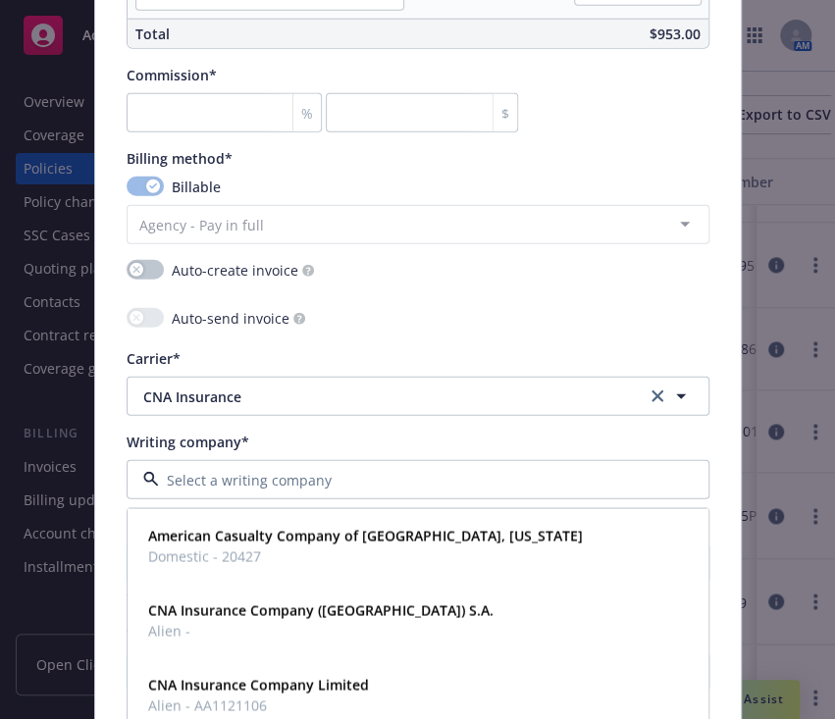
drag, startPoint x: 511, startPoint y: 495, endPoint x: 361, endPoint y: 476, distance: 151.3
click at [361, 476] on div at bounding box center [418, 479] width 583 height 39
click at [361, 476] on input at bounding box center [414, 480] width 510 height 21
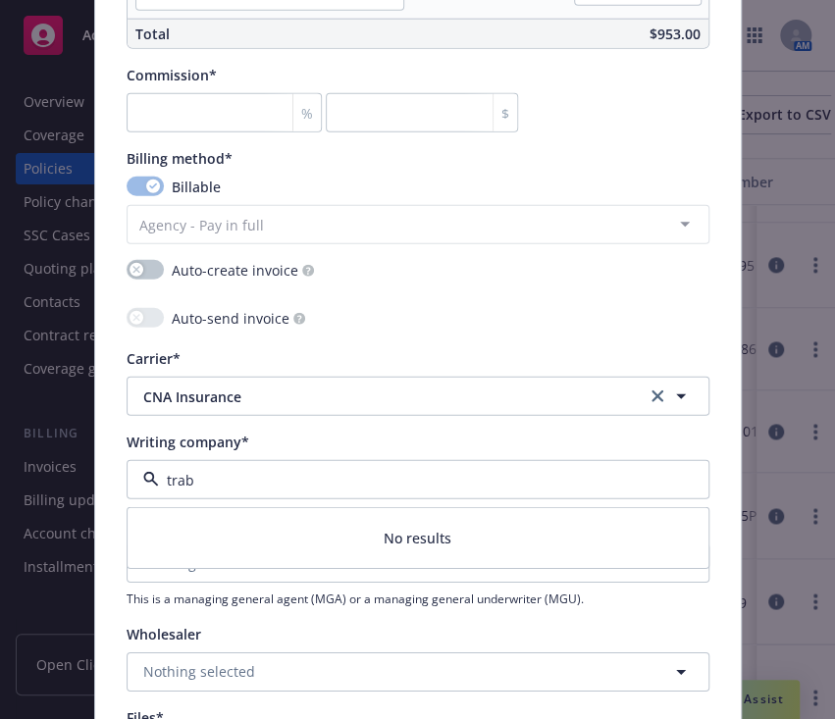
type input "tra"
click at [284, 543] on strong "Transportation Insurance Company" at bounding box center [267, 535] width 239 height 19
type textarea "x"
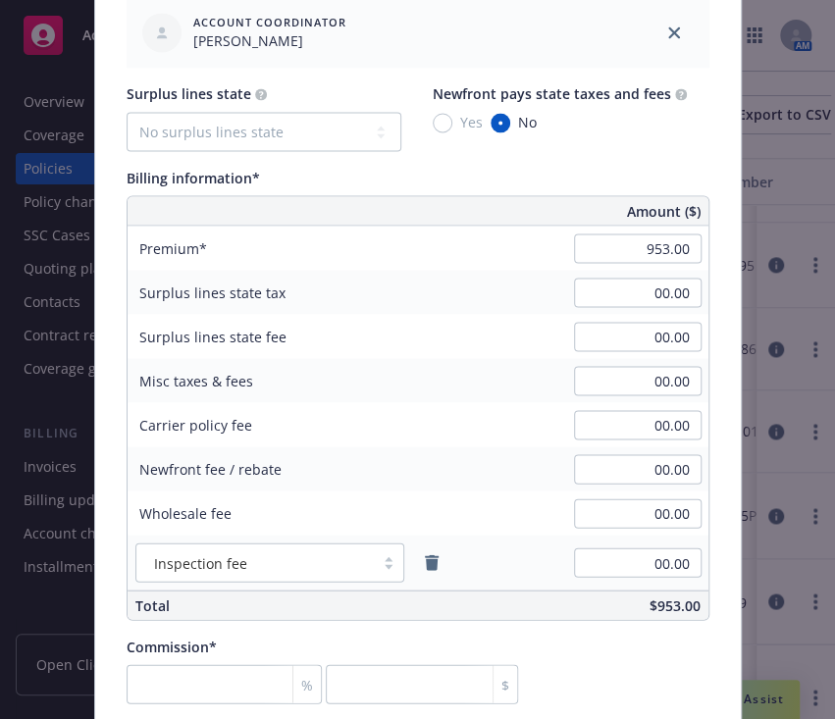
scroll to position [1091, 0]
click at [658, 254] on input "953.00" at bounding box center [638, 249] width 128 height 29
type input "1,079.00"
type textarea "x"
click at [567, 316] on div "00.00" at bounding box center [637, 337] width 141 height 43
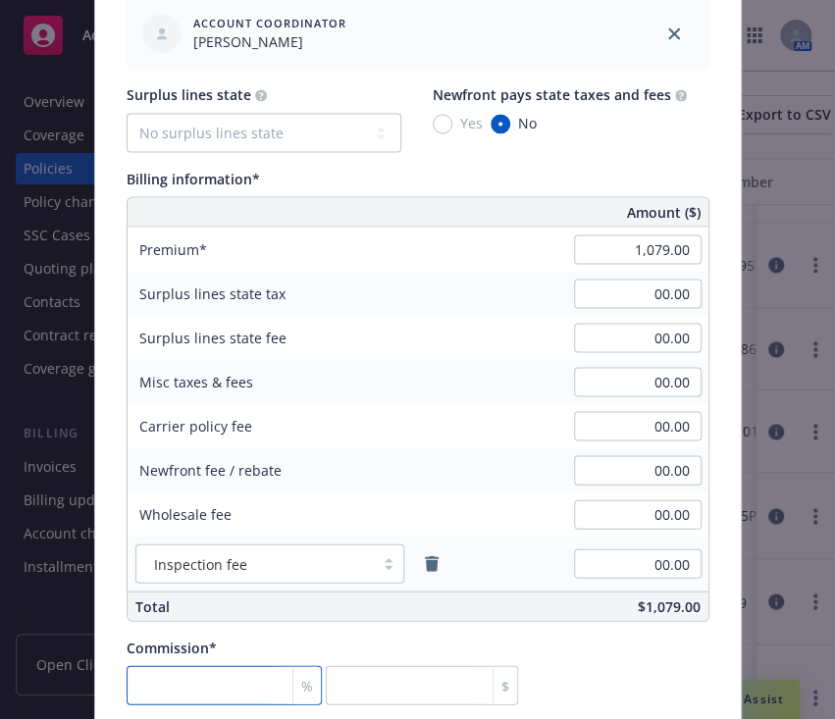
click at [219, 687] on input "number" at bounding box center [224, 684] width 195 height 39
type input "1"
type input "10.79"
type textarea "x"
type input "15"
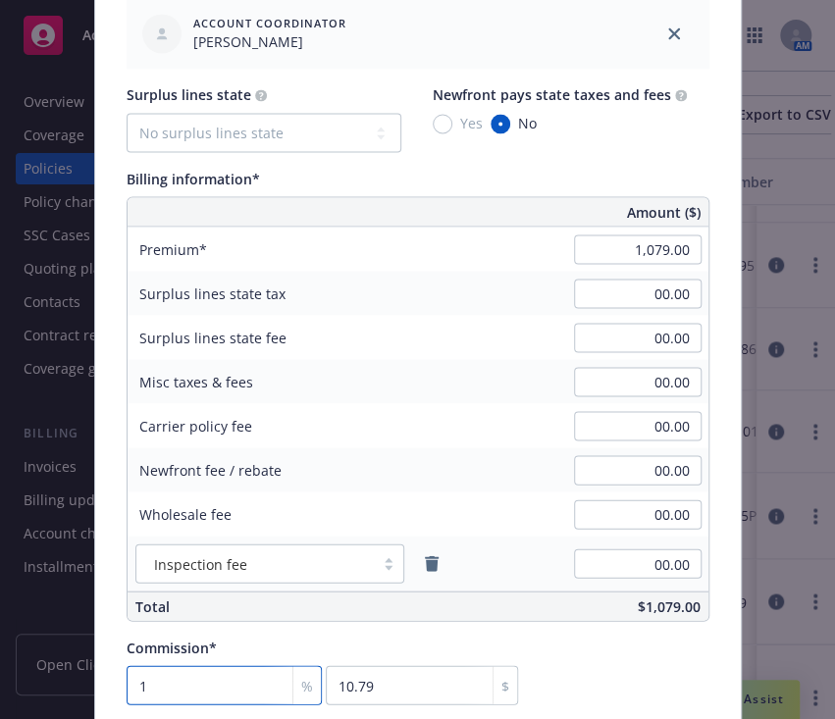
type input "161.85"
type textarea "x"
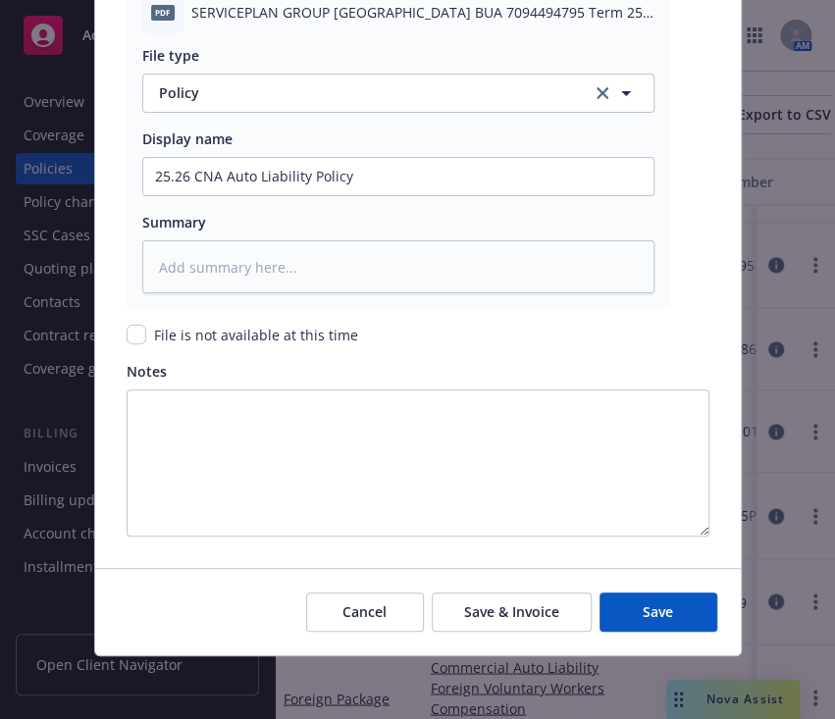
scroll to position [2487, 0]
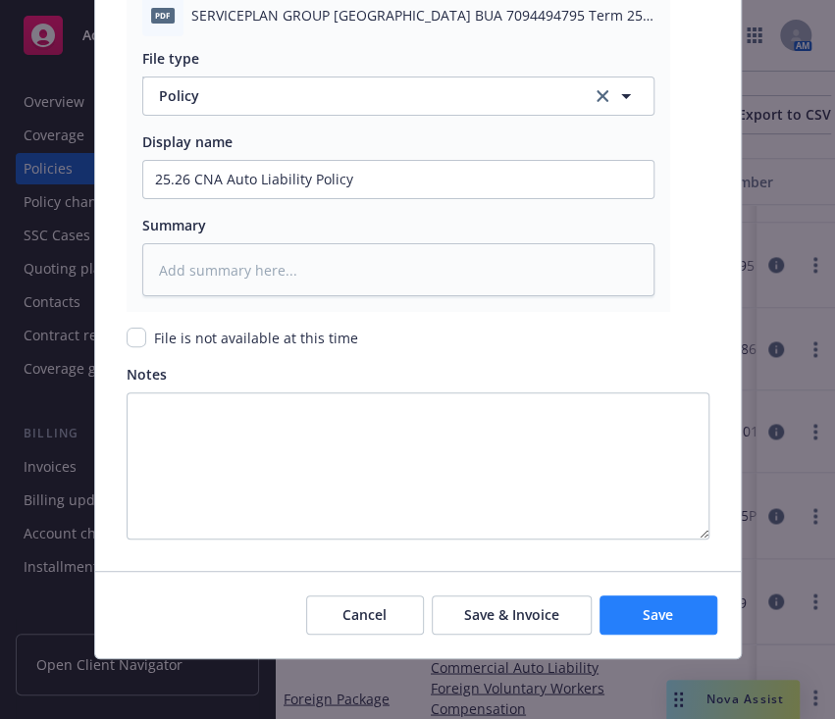
type input "15"
click at [652, 602] on button "Save" at bounding box center [659, 615] width 118 height 39
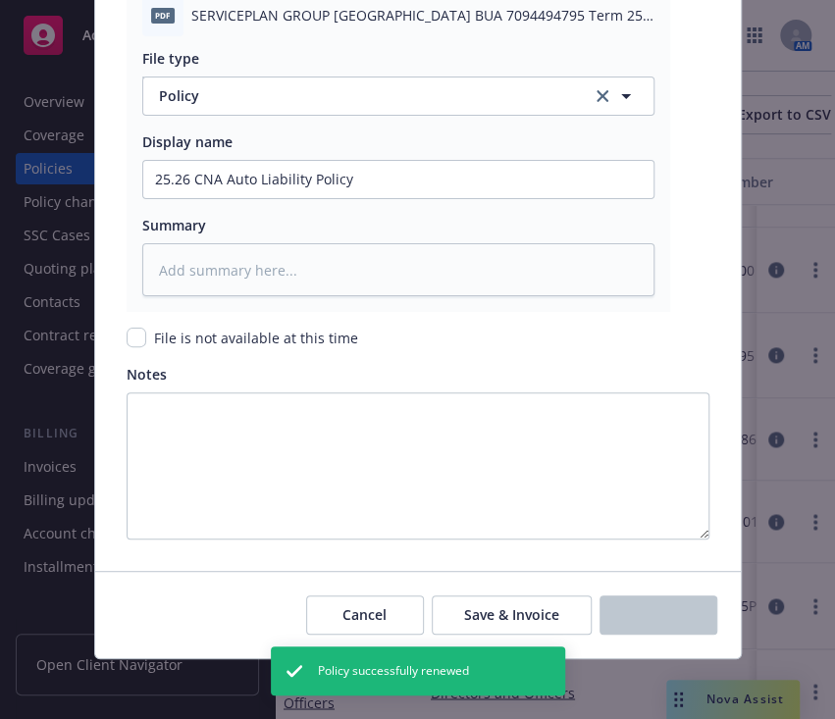
type textarea "x"
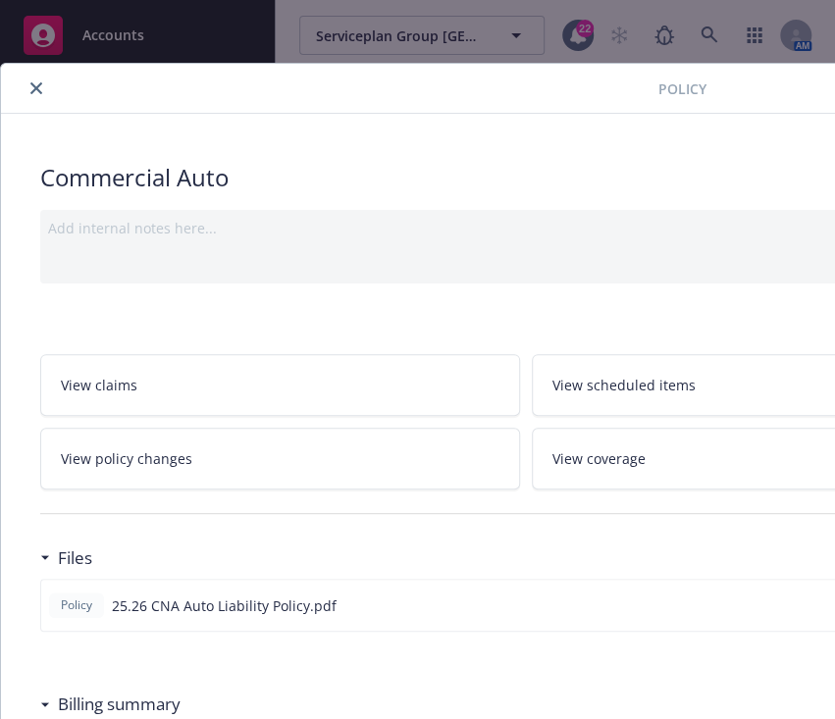
click at [40, 82] on icon "close" at bounding box center [36, 88] width 12 height 12
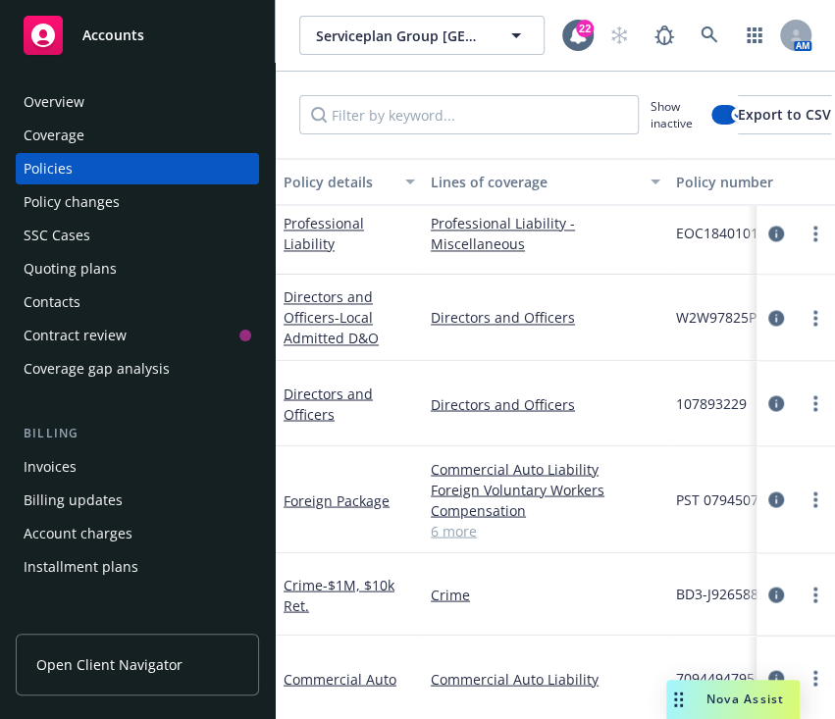
scroll to position [22, 0]
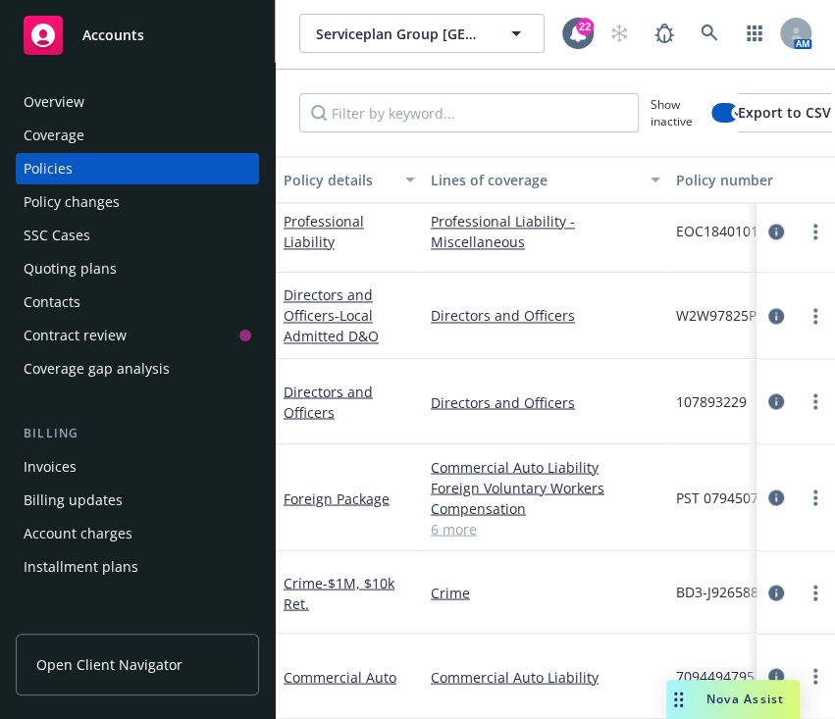
click at [570, 551] on div "Crime" at bounding box center [545, 592] width 245 height 82
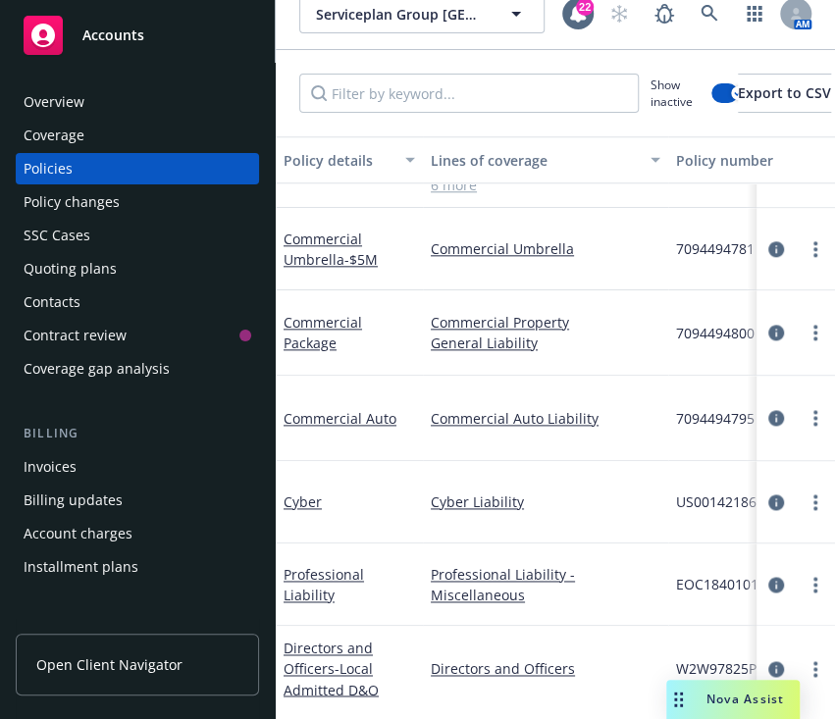
scroll to position [537, 0]
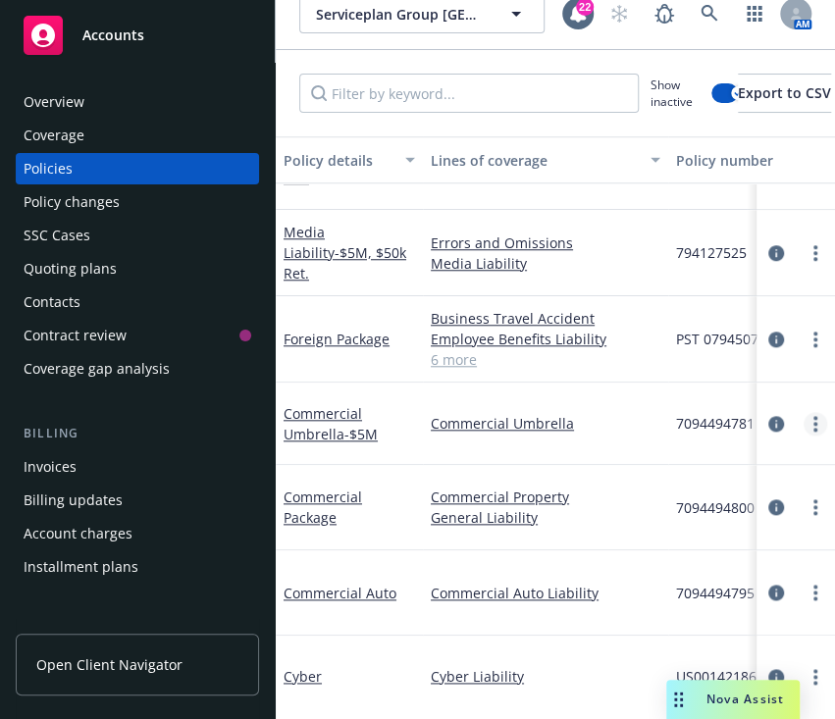
click at [804, 420] on link "more" at bounding box center [816, 424] width 24 height 24
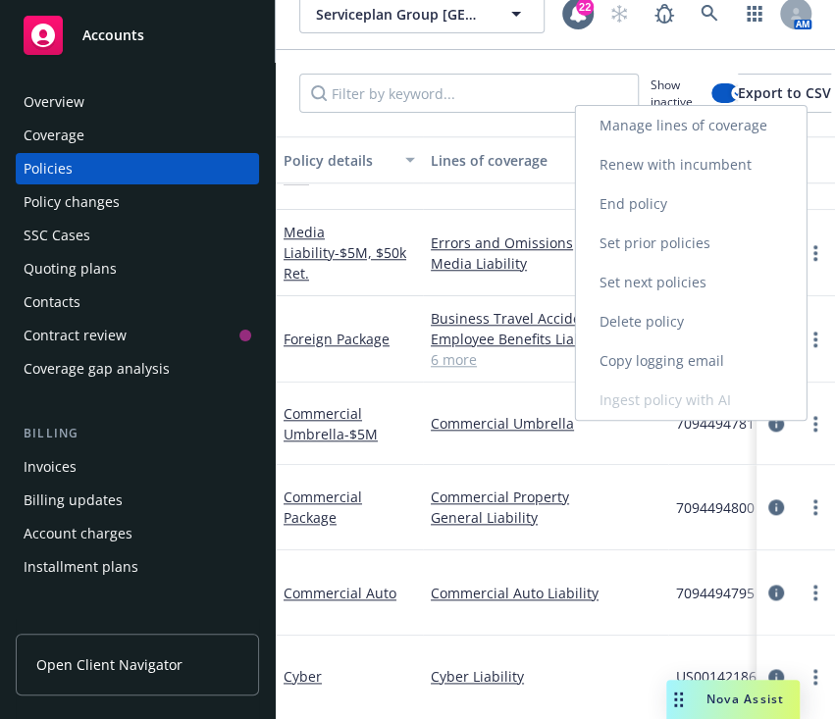
click at [641, 162] on link "Renew with incumbent" at bounding box center [691, 164] width 231 height 39
select select "12"
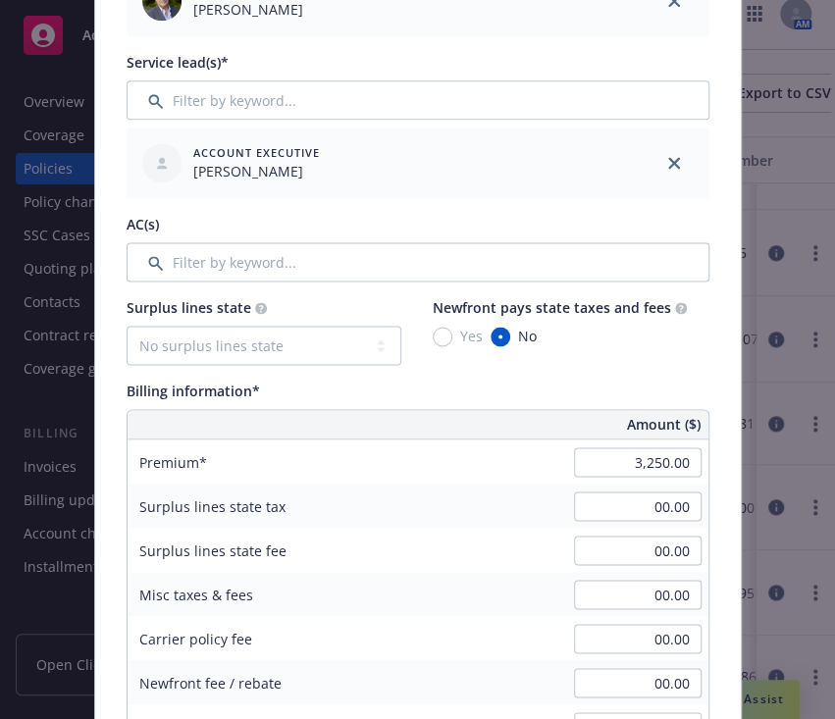
scroll to position [798, 0]
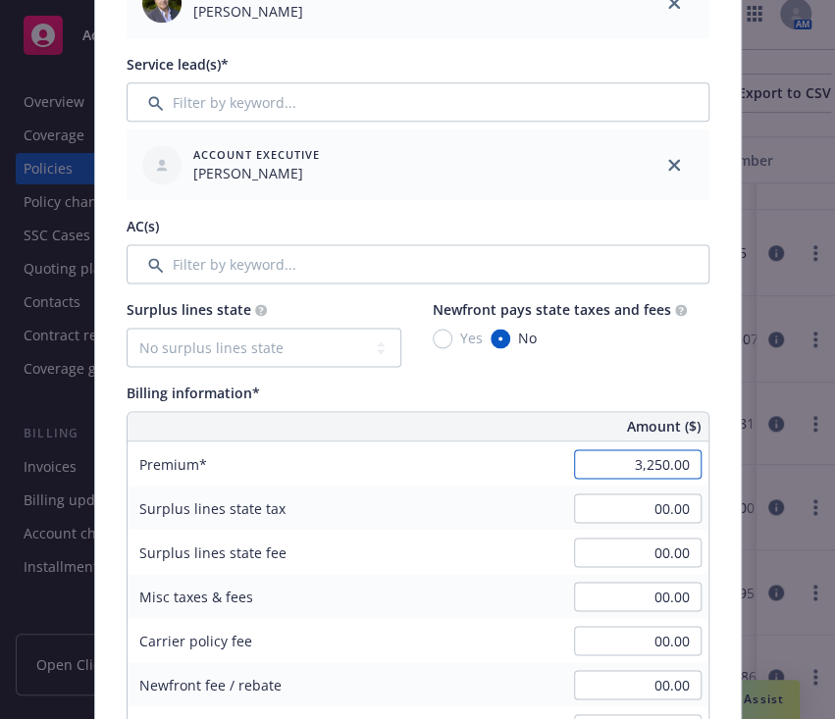
click at [616, 463] on input "3,250.00" at bounding box center [638, 463] width 128 height 29
type input "3,358.00"
click at [422, 499] on div "Surplus lines state tax 00.00" at bounding box center [418, 508] width 581 height 44
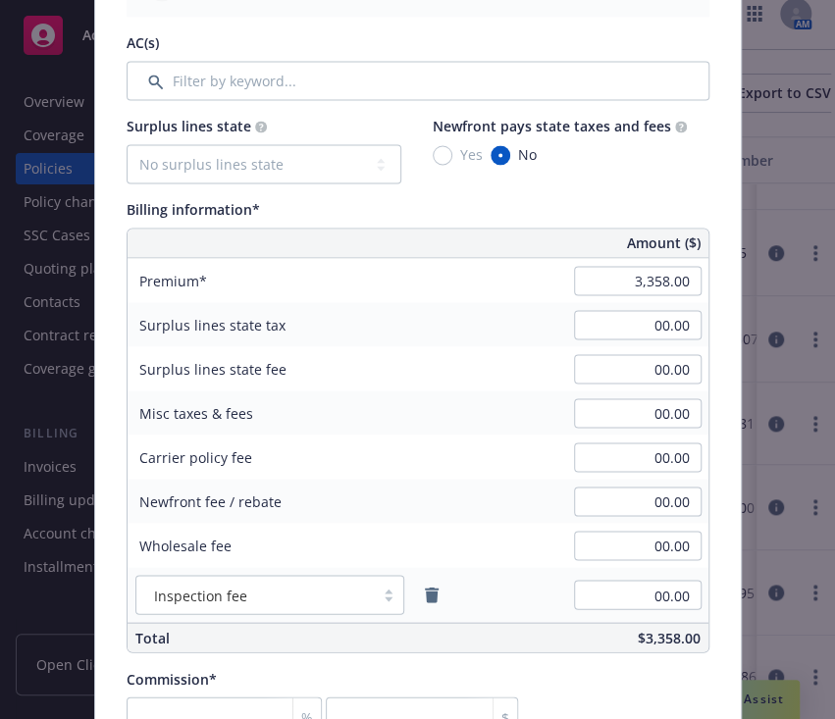
scroll to position [1164, 0]
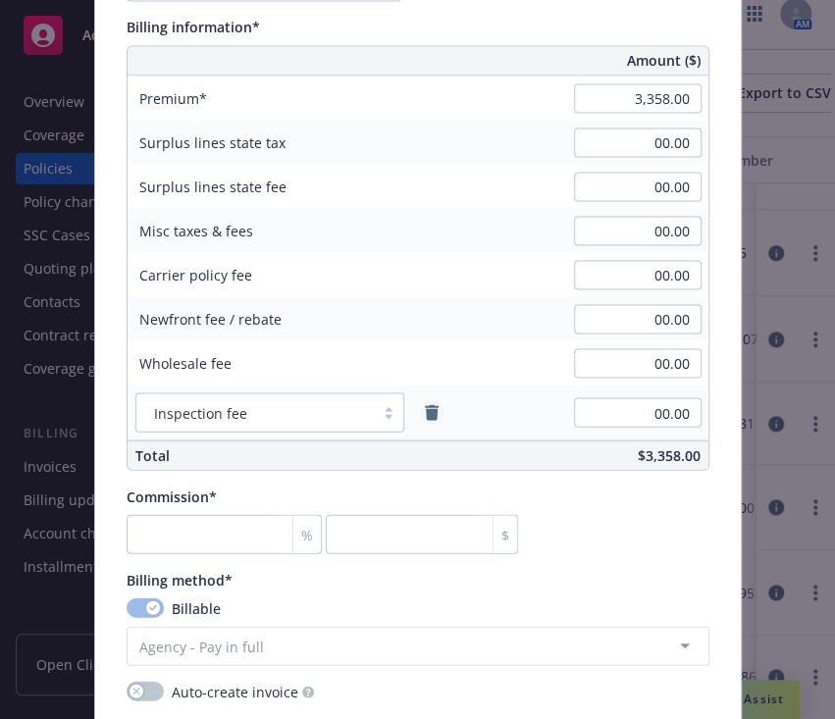
click at [426, 413] on icon "remove" at bounding box center [432, 412] width 14 height 16
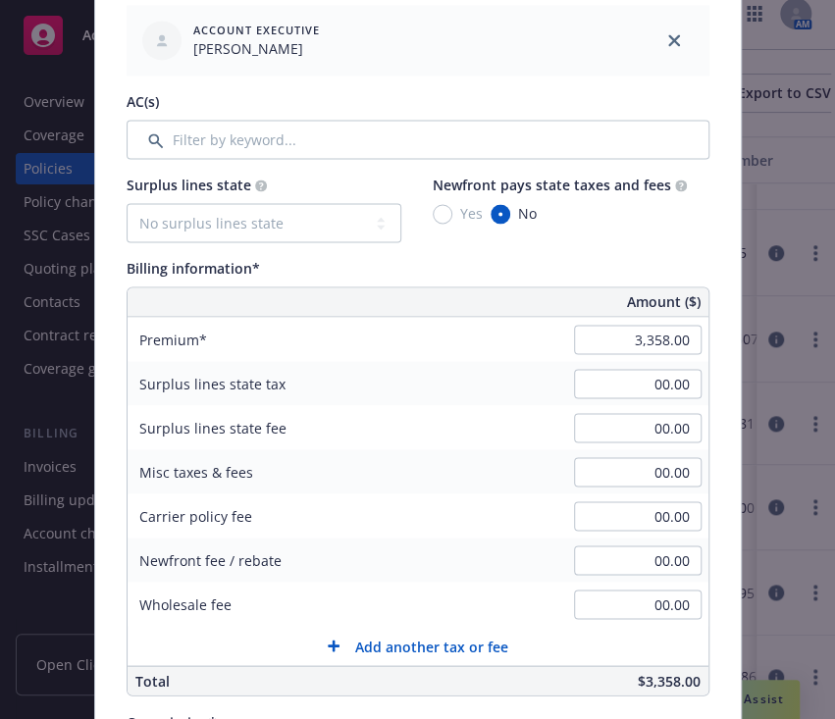
scroll to position [1232, 0]
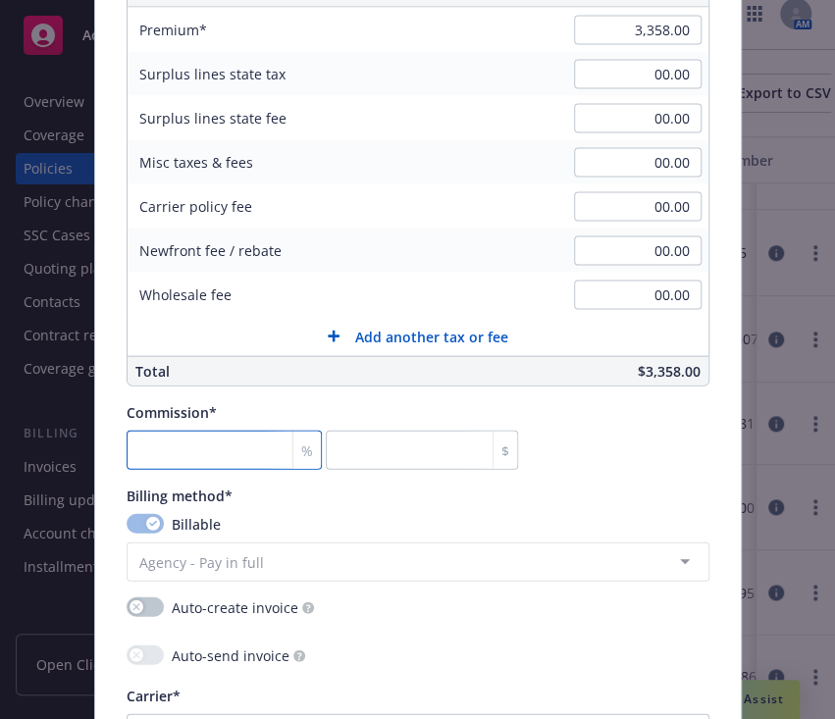
click at [148, 445] on input "number" at bounding box center [224, 449] width 195 height 39
type input "1"
type input "33.58"
type input "15"
type input "503.7"
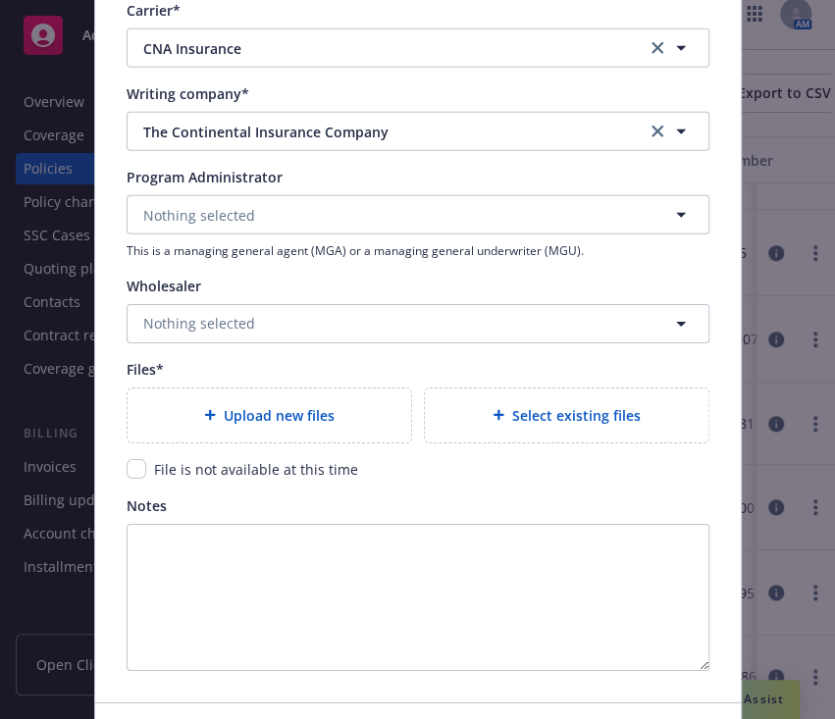
scroll to position [2051, 0]
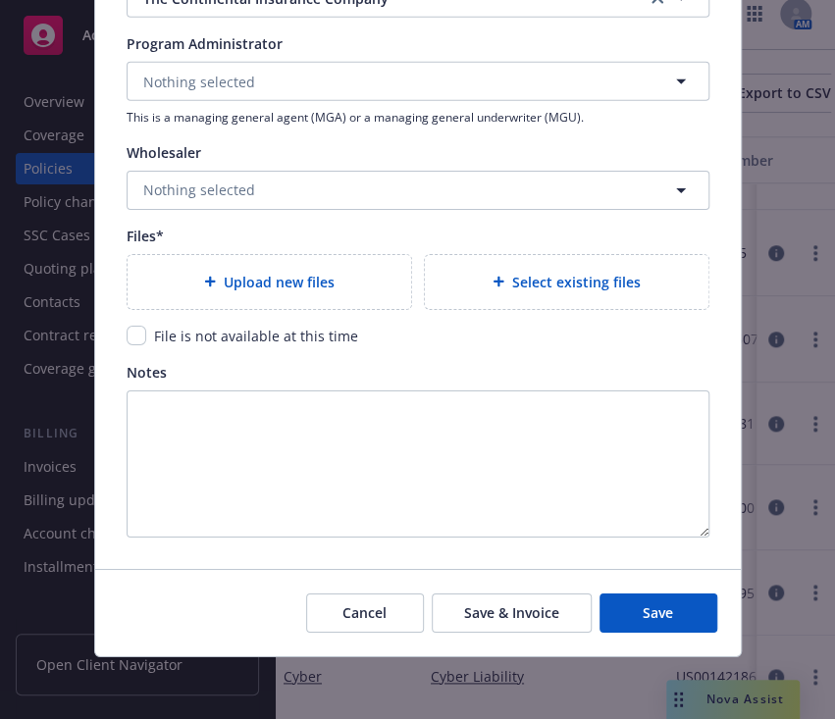
type input "15"
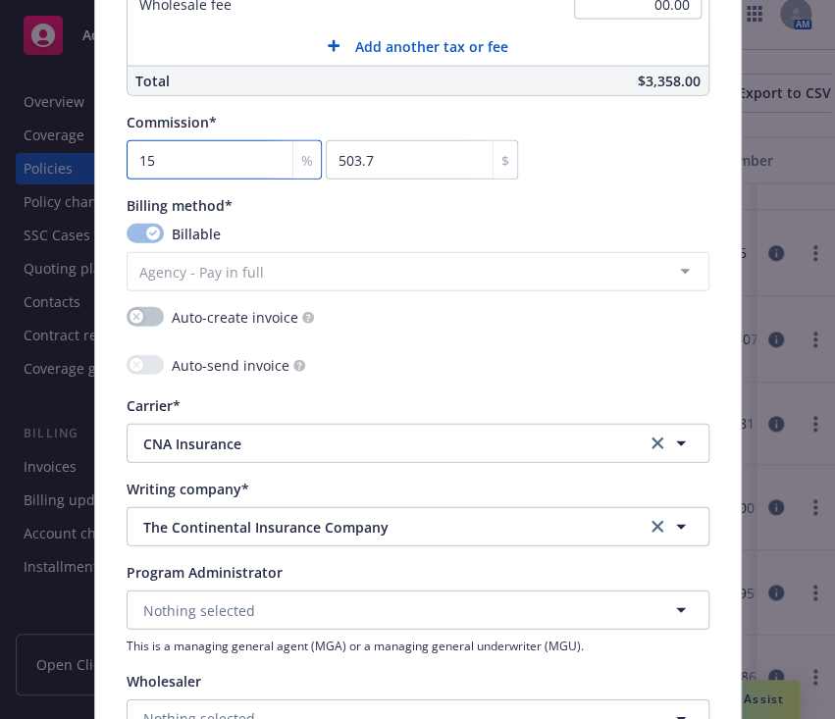
scroll to position [1987, 0]
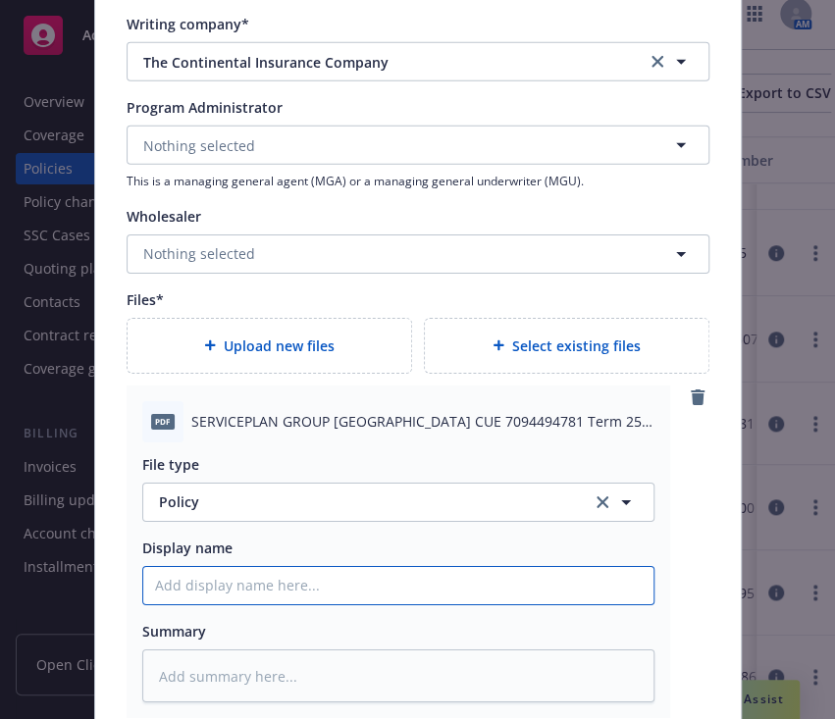
click at [157, 568] on input "Policy display name" at bounding box center [398, 585] width 510 height 37
type textarea "x"
type input "2"
type textarea "x"
type input "25"
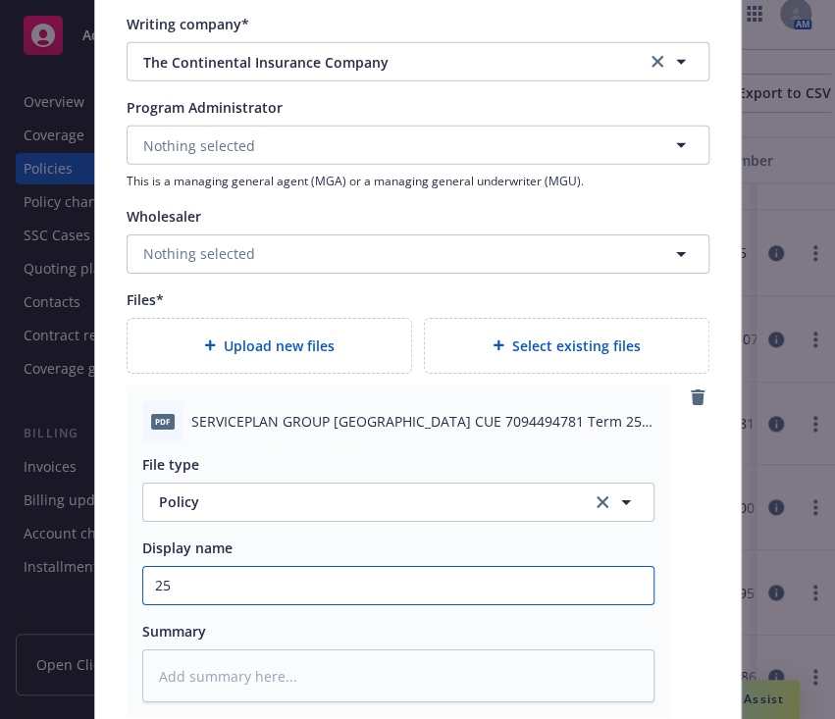
type textarea "x"
type input "25."
type textarea "x"
type input "25.2"
type textarea "x"
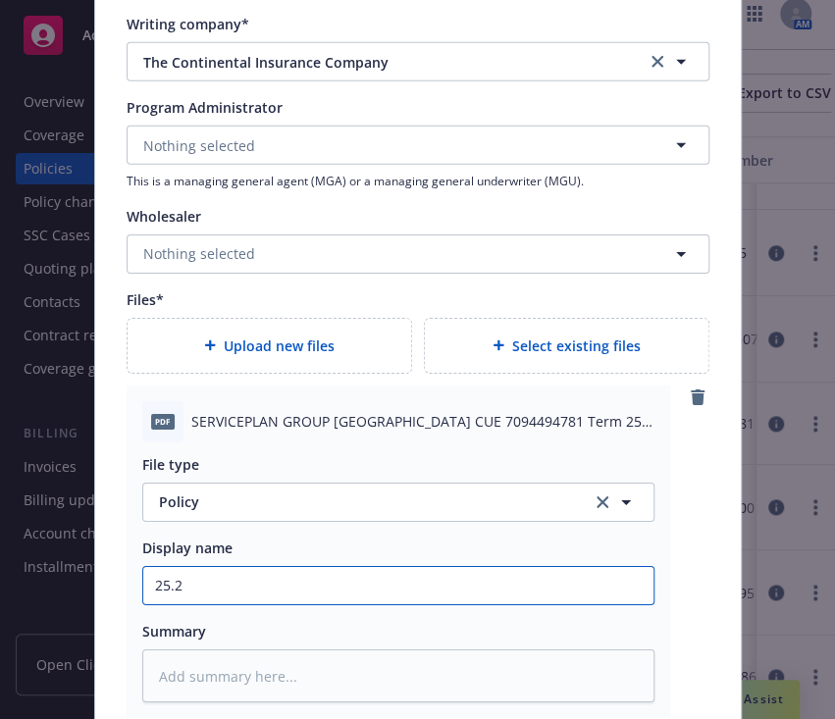
type input "25.26"
type textarea "x"
type input "25.26"
type textarea "x"
type input "25.26 C"
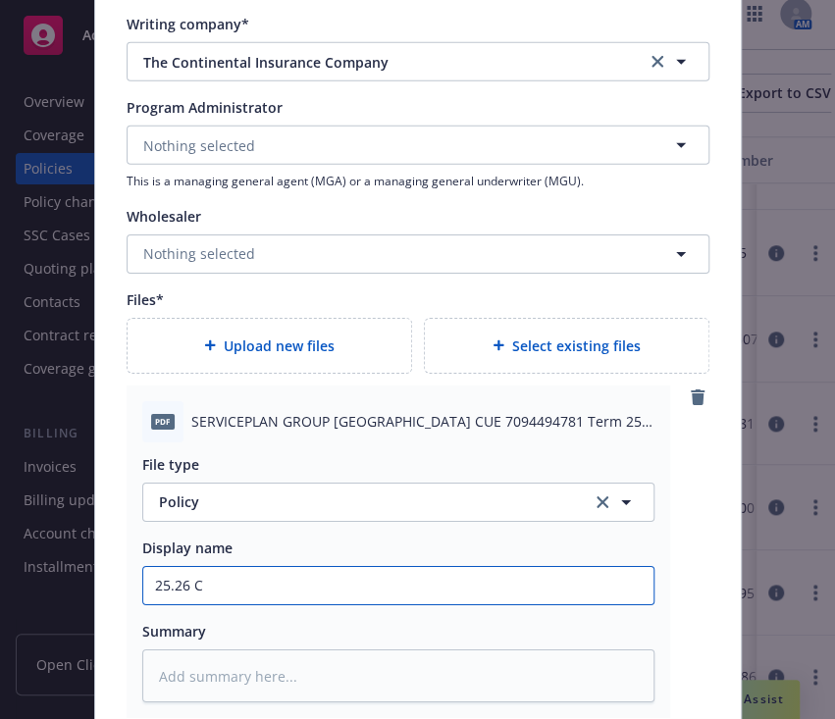
type textarea "x"
type input "25.26 CN"
type textarea "x"
type input "25.26 CNA"
type textarea "x"
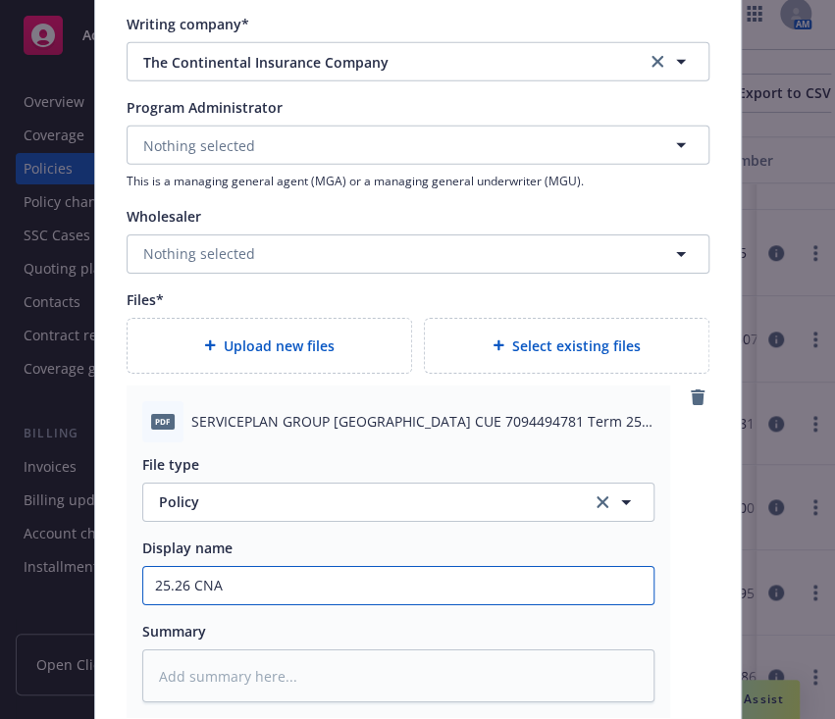
type input "25.26 CNA"
type textarea "x"
type input "25.26 CNA UM"
type textarea "x"
type input "25.26 CNA UMb"
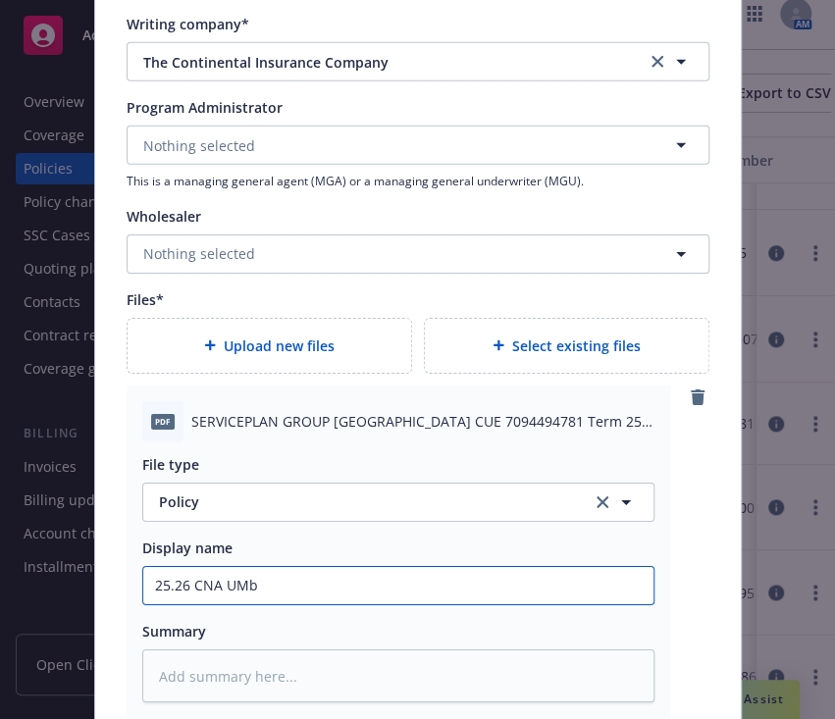
type textarea "x"
type input "25.26 CNA UMbr"
type textarea "x"
type input "25.26 CNA UMbre"
type textarea "x"
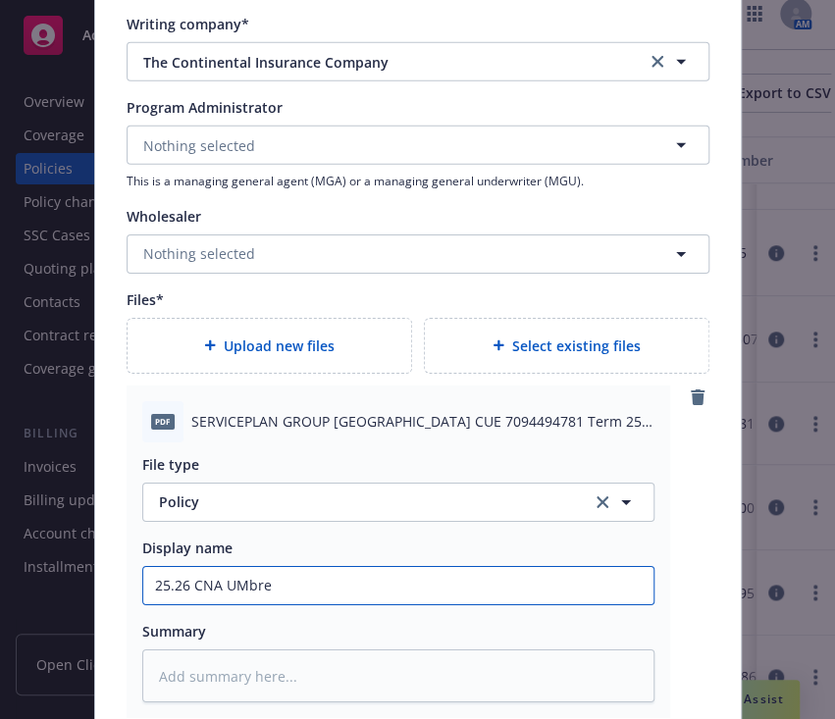
type input "25.26 CNA UMbrel"
type textarea "x"
type input "25.26 CNA UMbrell"
type textarea "x"
type input "25.26 CNA UMbrella"
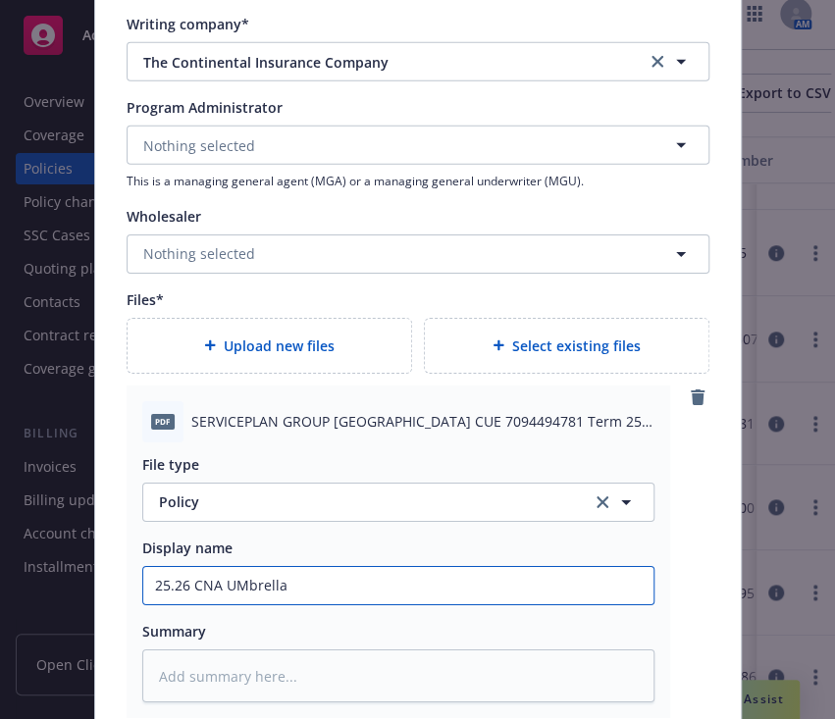
type textarea "x"
type input "25.26 CNA UMbrella"
type textarea "x"
type input "25.26 CNA UMbrell"
type textarea "x"
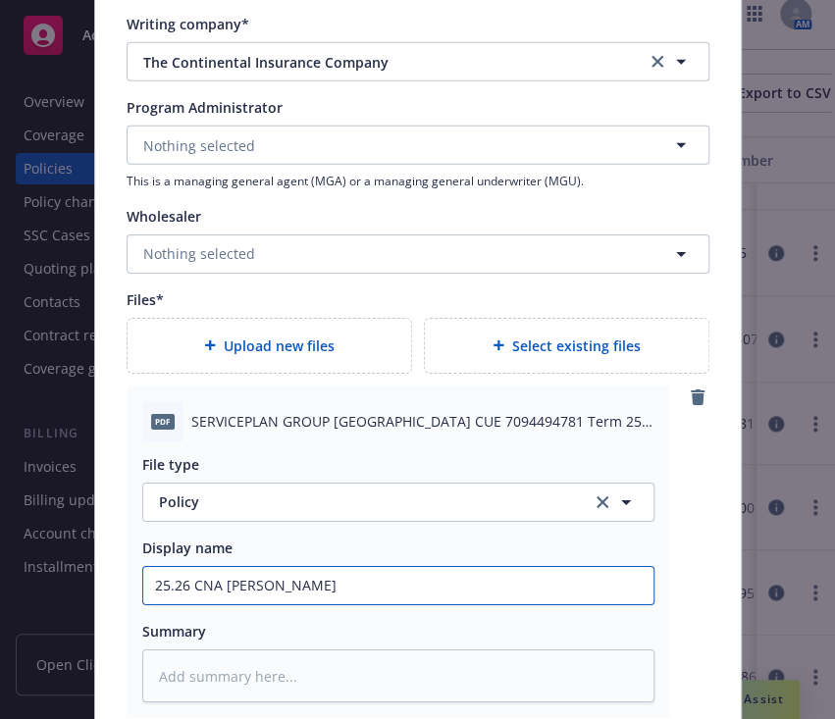
type input "25.26 CNA UMbrel"
type textarea "x"
type input "25.26 CNA UMbre"
type textarea "x"
type input "25.26 CNA UMbr"
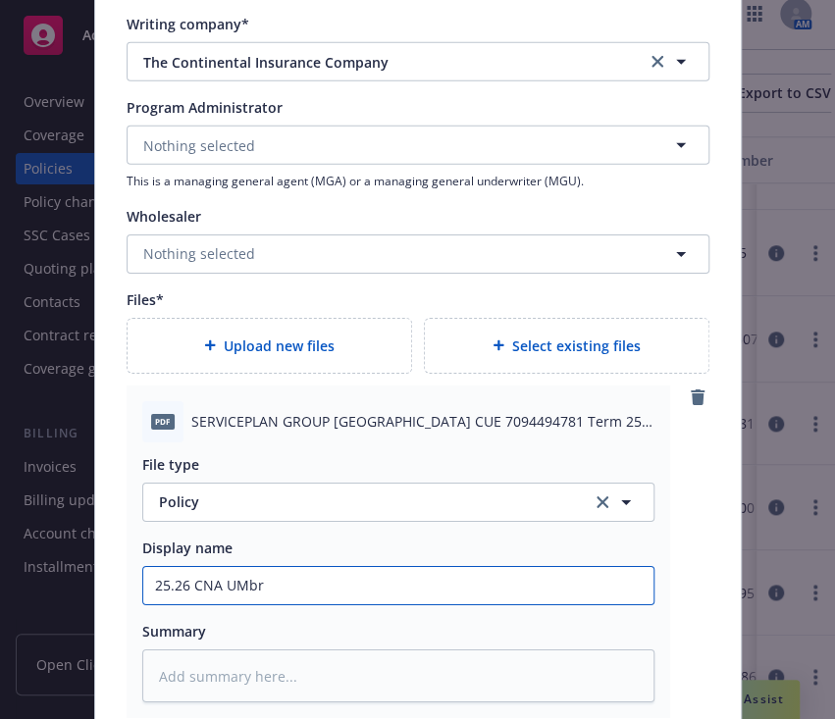
type textarea "x"
type input "25.26 CNA UMb"
type textarea "x"
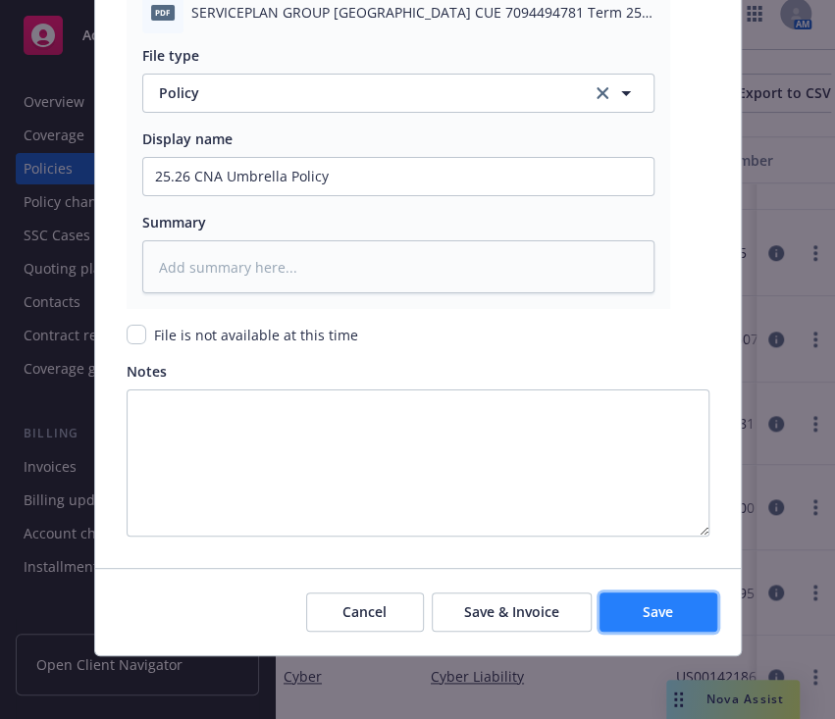
click at [664, 606] on button "Save" at bounding box center [659, 612] width 118 height 39
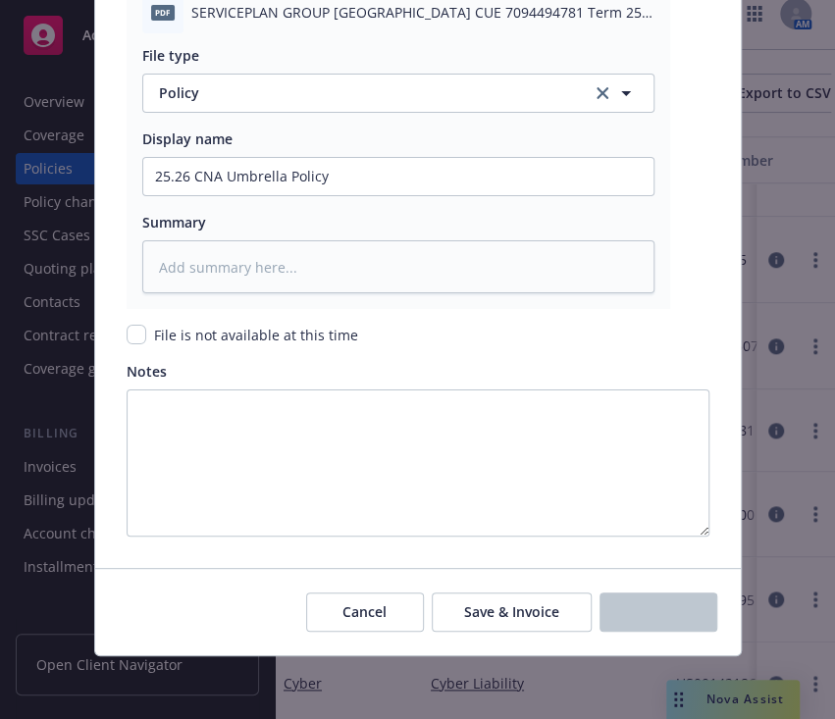
scroll to position [451, 0]
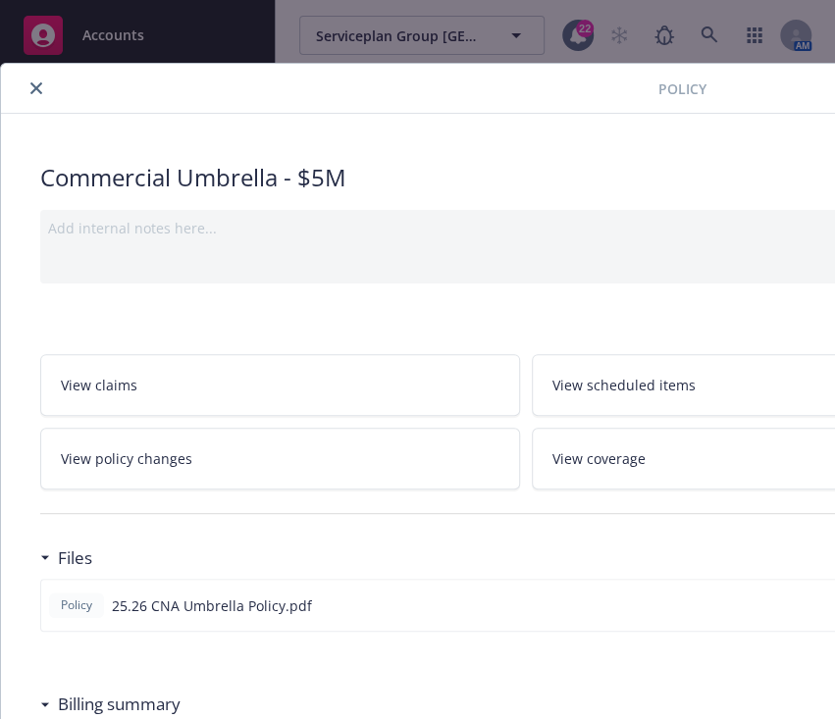
click at [32, 85] on icon "close" at bounding box center [36, 88] width 12 height 12
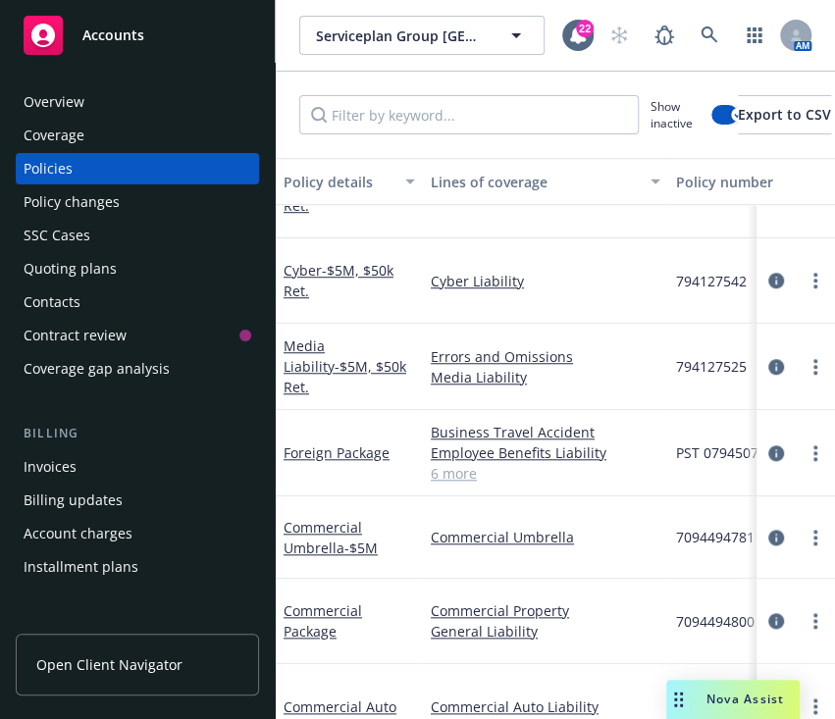
click at [39, 596] on div "Overview Coverage Policies Policy changes SSC Cases Quoting plans Contacts Cont…" at bounding box center [137, 648] width 243 height 1125
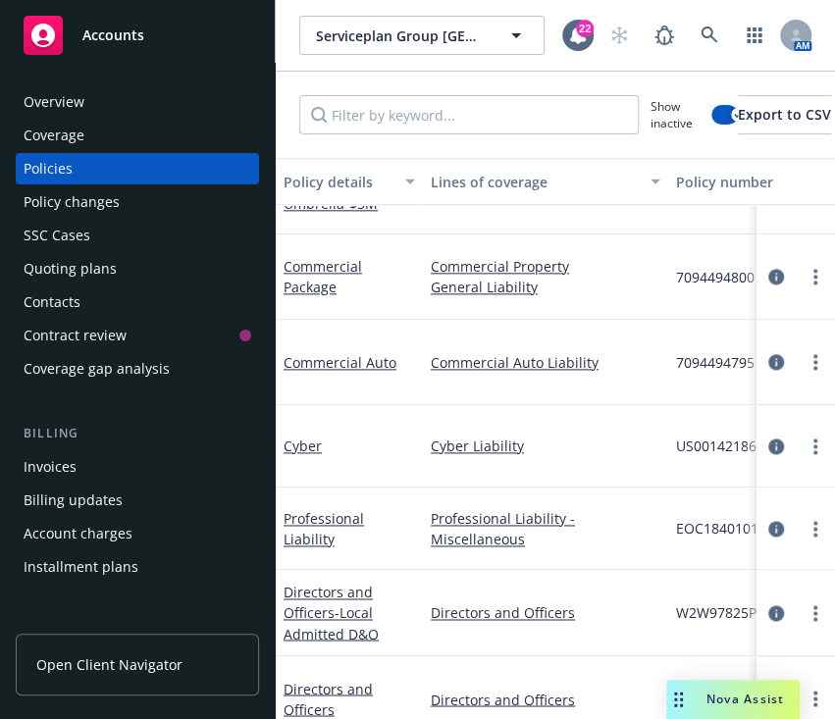
scroll to position [644, 0]
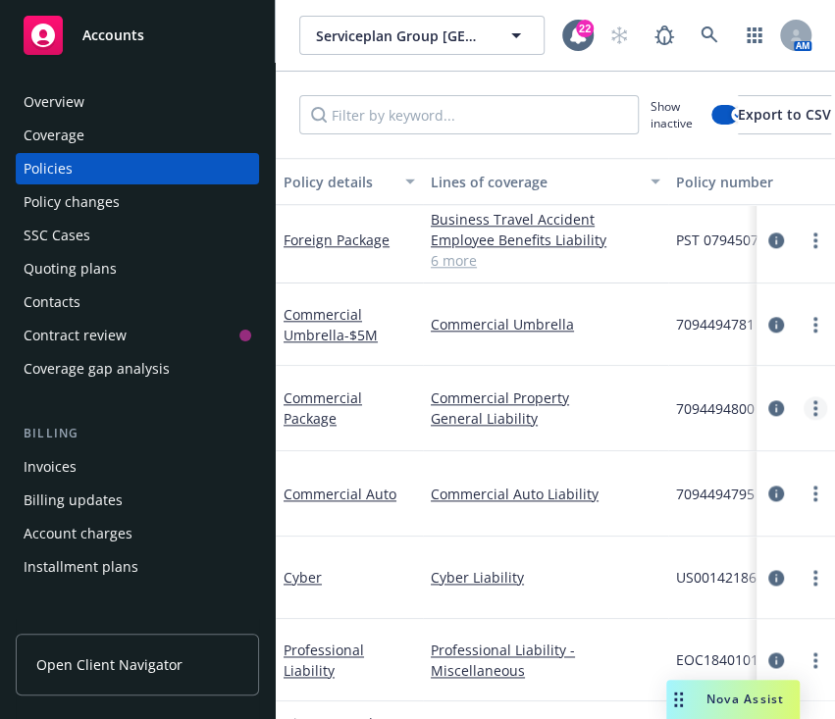
click at [804, 397] on link "more" at bounding box center [816, 408] width 24 height 24
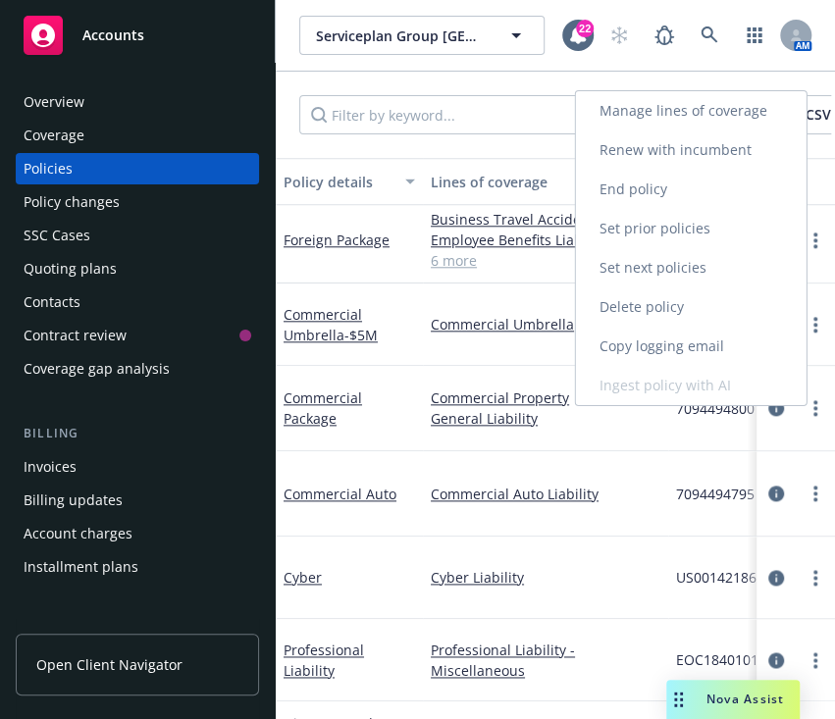
click at [652, 142] on link "Renew with incumbent" at bounding box center [691, 150] width 231 height 39
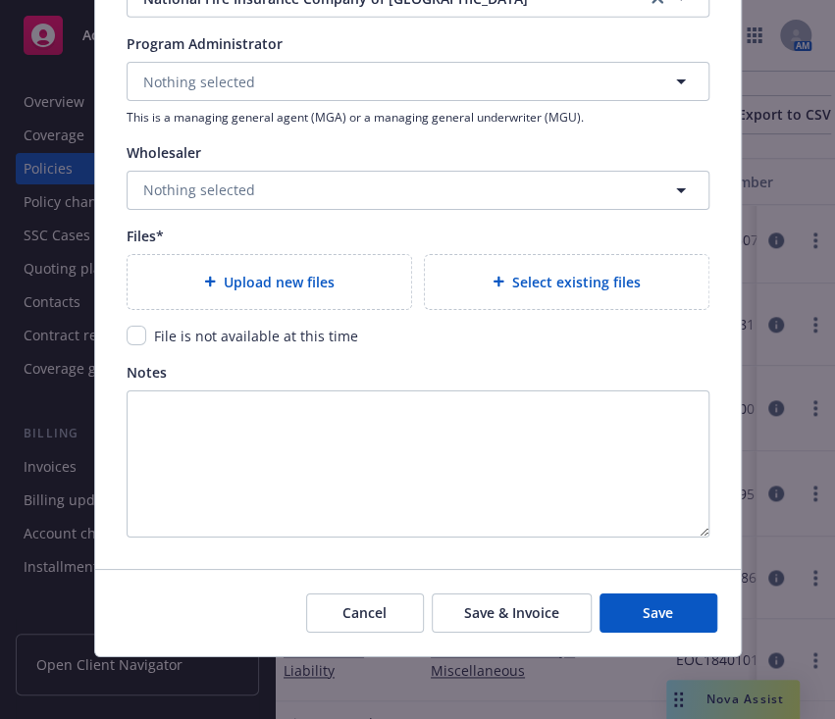
scroll to position [2106, 0]
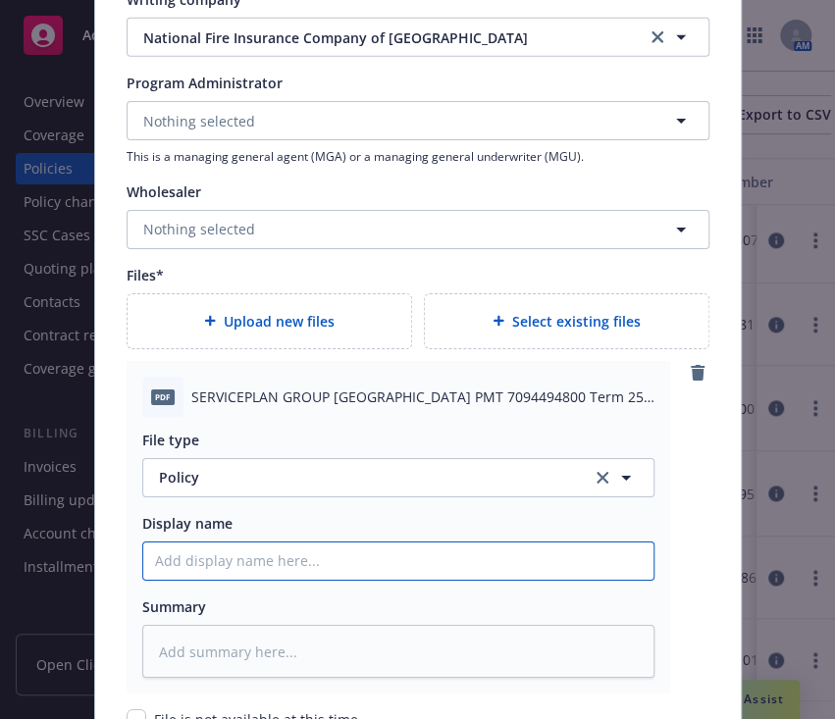
click at [304, 550] on input "Policy display name" at bounding box center [398, 561] width 510 height 37
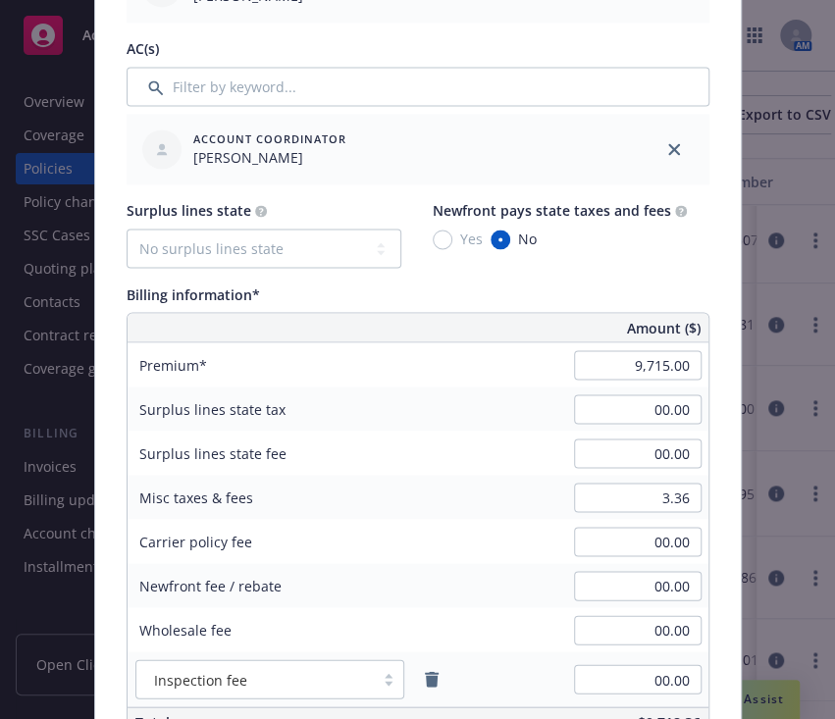
scroll to position [977, 0]
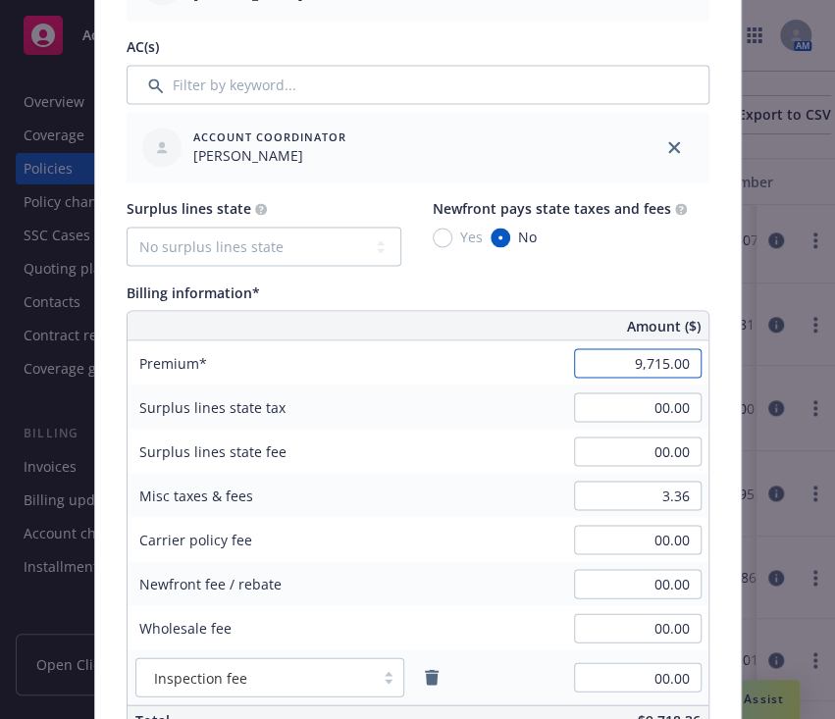
click at [659, 359] on input "9,715.00" at bounding box center [638, 362] width 128 height 29
click at [437, 437] on div "Surplus lines state fee 00.00" at bounding box center [418, 451] width 581 height 44
click at [644, 486] on input "3.36" at bounding box center [638, 495] width 128 height 29
click at [418, 457] on div "Surplus lines state fee 00.00" at bounding box center [418, 451] width 581 height 44
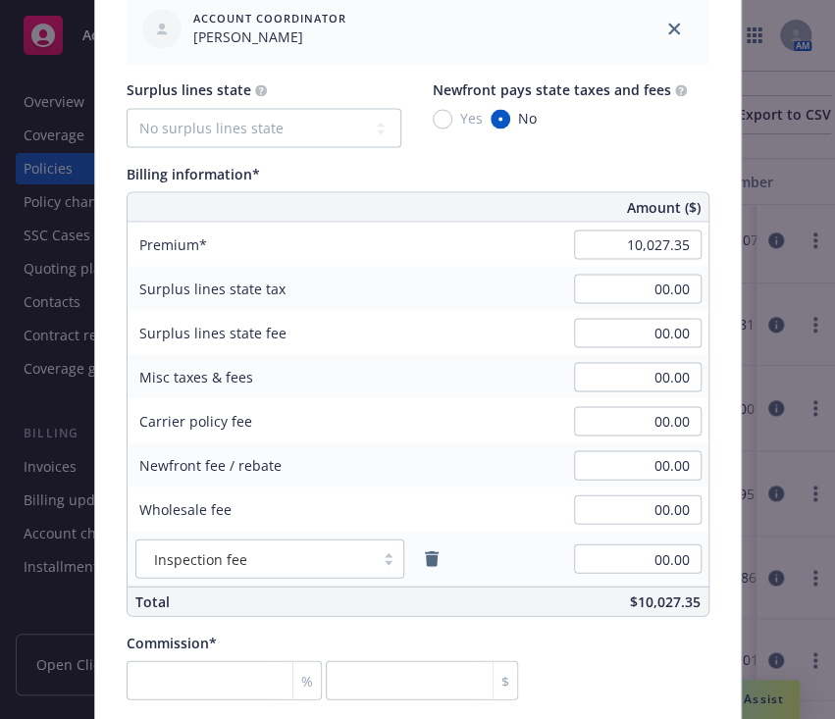
scroll to position [1138, 0]
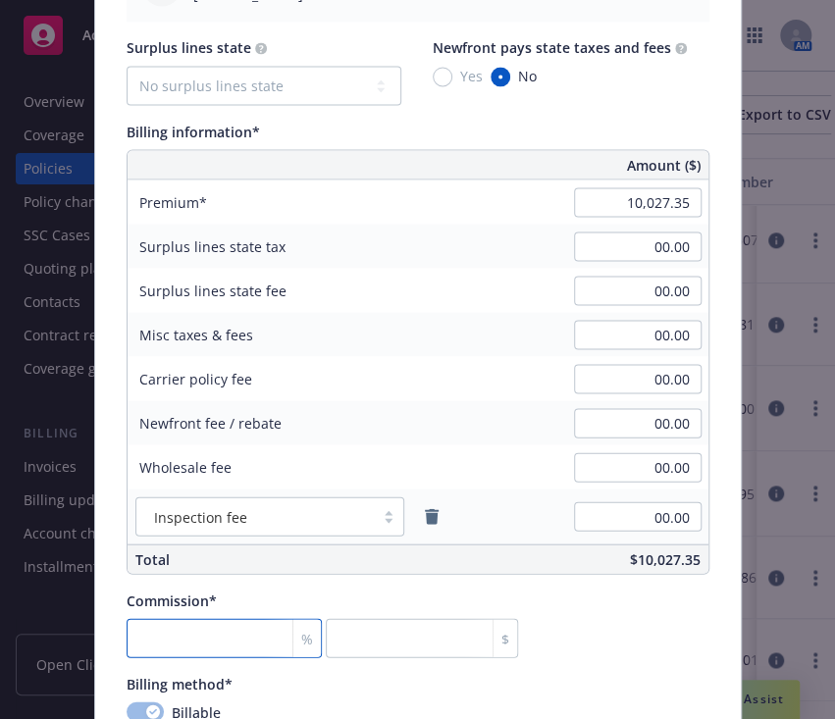
click at [244, 614] on div "Commission* % $" at bounding box center [323, 624] width 392 height 68
click at [613, 608] on div "Commission* 20 % 2005.47 $" at bounding box center [418, 624] width 583 height 68
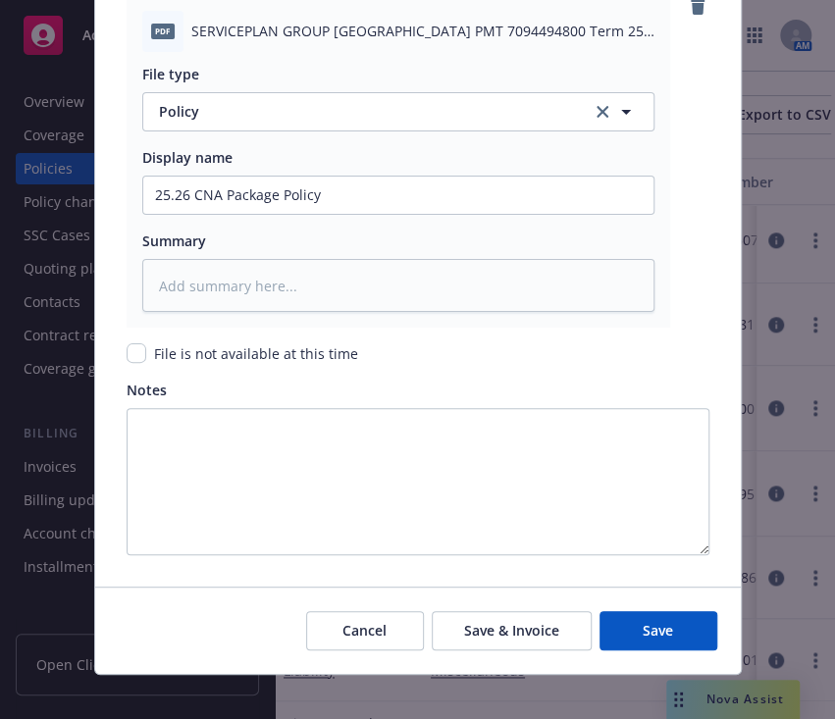
scroll to position [2490, 0]
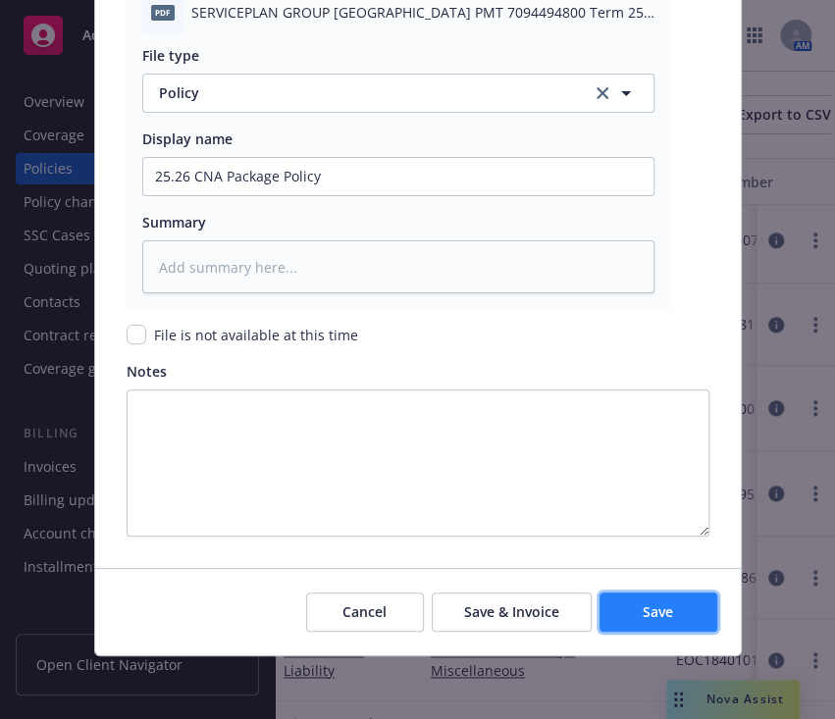
click at [652, 608] on span "Save" at bounding box center [658, 611] width 30 height 19
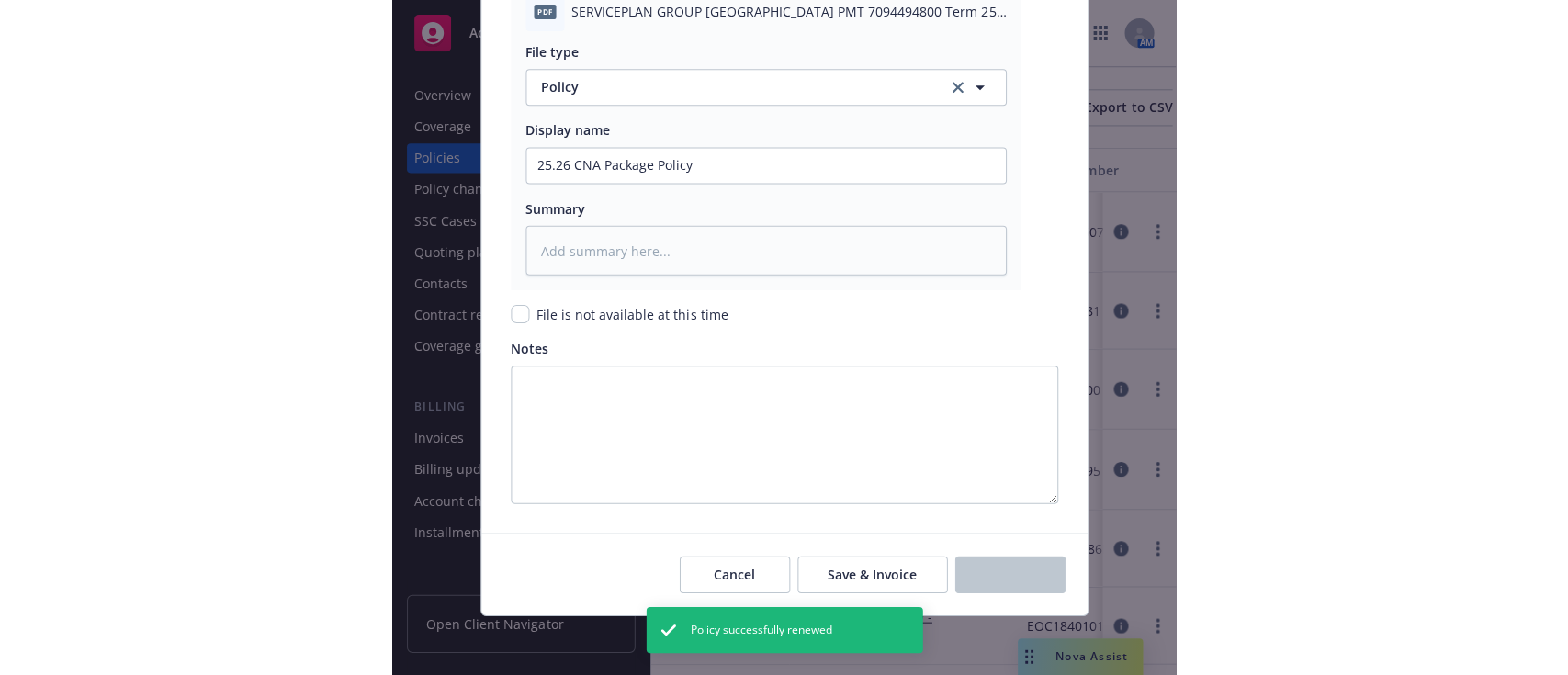
scroll to position [522, 0]
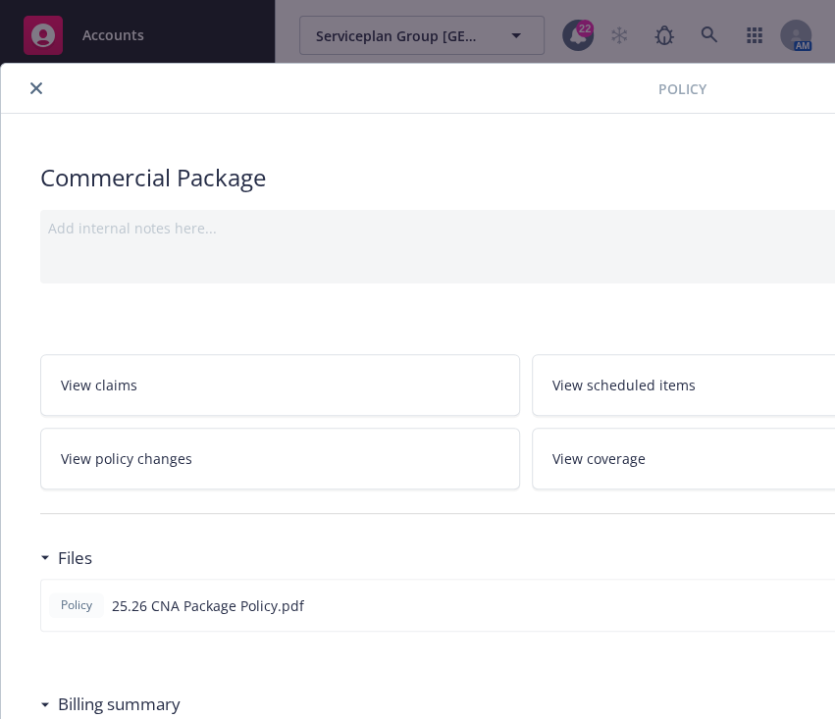
click at [31, 93] on icon "close" at bounding box center [36, 88] width 12 height 12
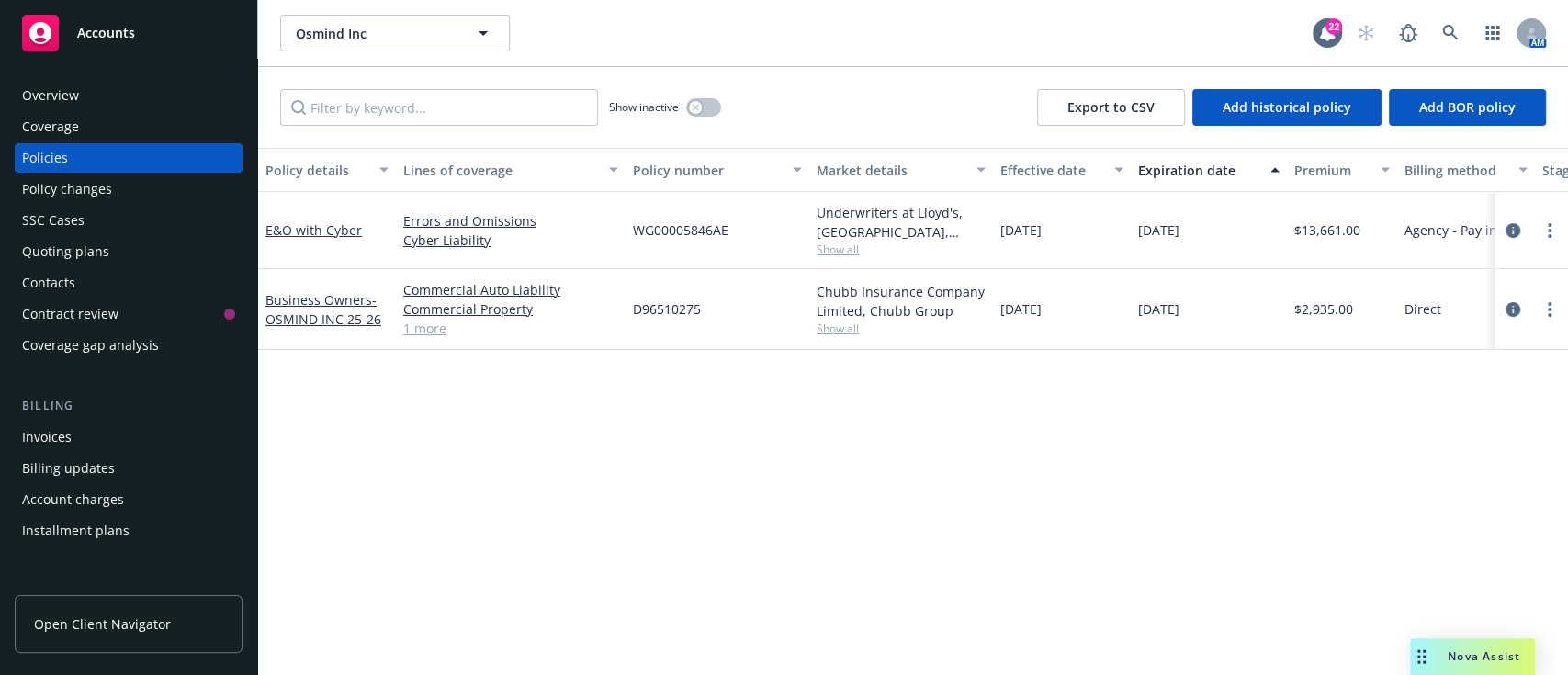
click at [41, 81] on div "Overview" at bounding box center [51, 95] width 57 height 29
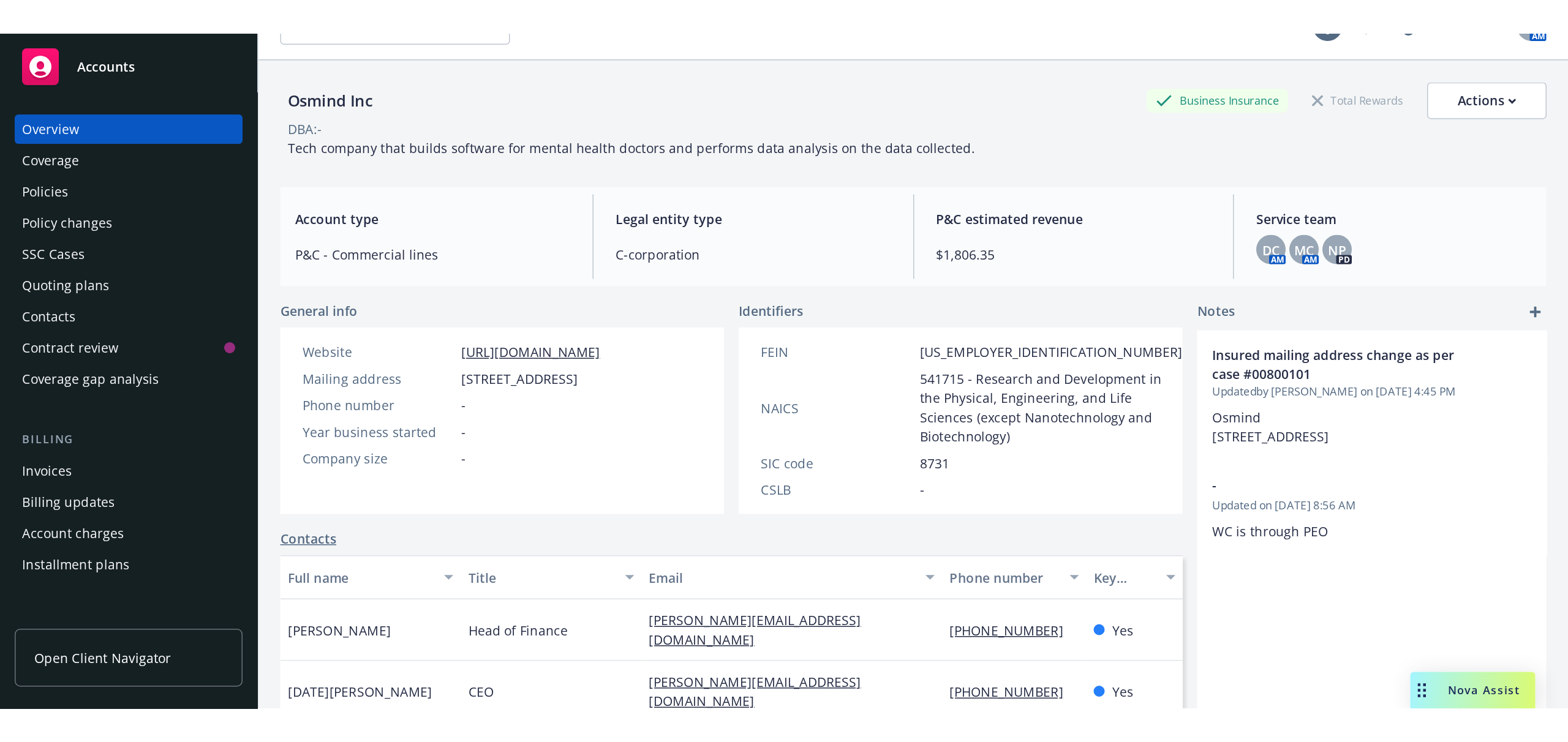
scroll to position [91, 0]
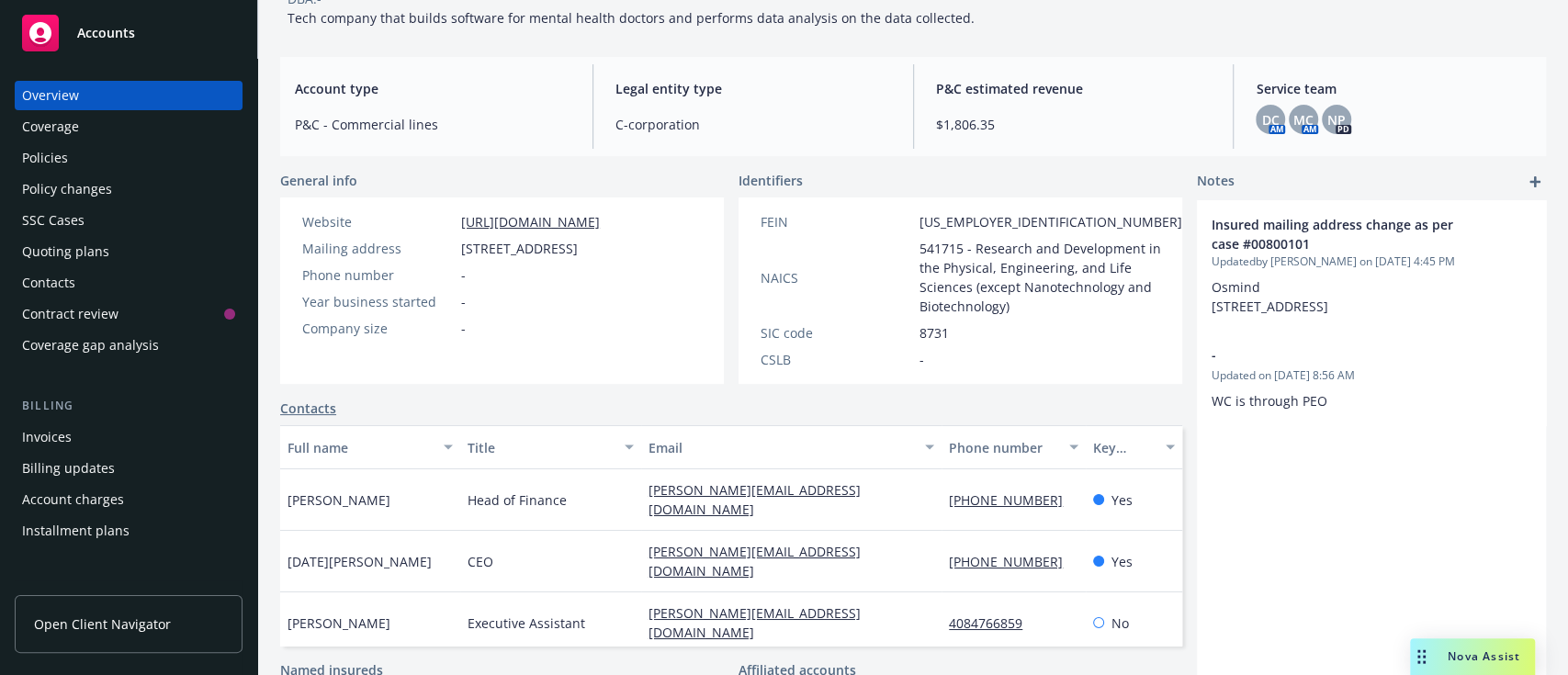
click at [562, 312] on div "Year business started -" at bounding box center [451, 301] width 313 height 20
click at [286, 433] on button "Full name" at bounding box center [370, 447] width 180 height 44
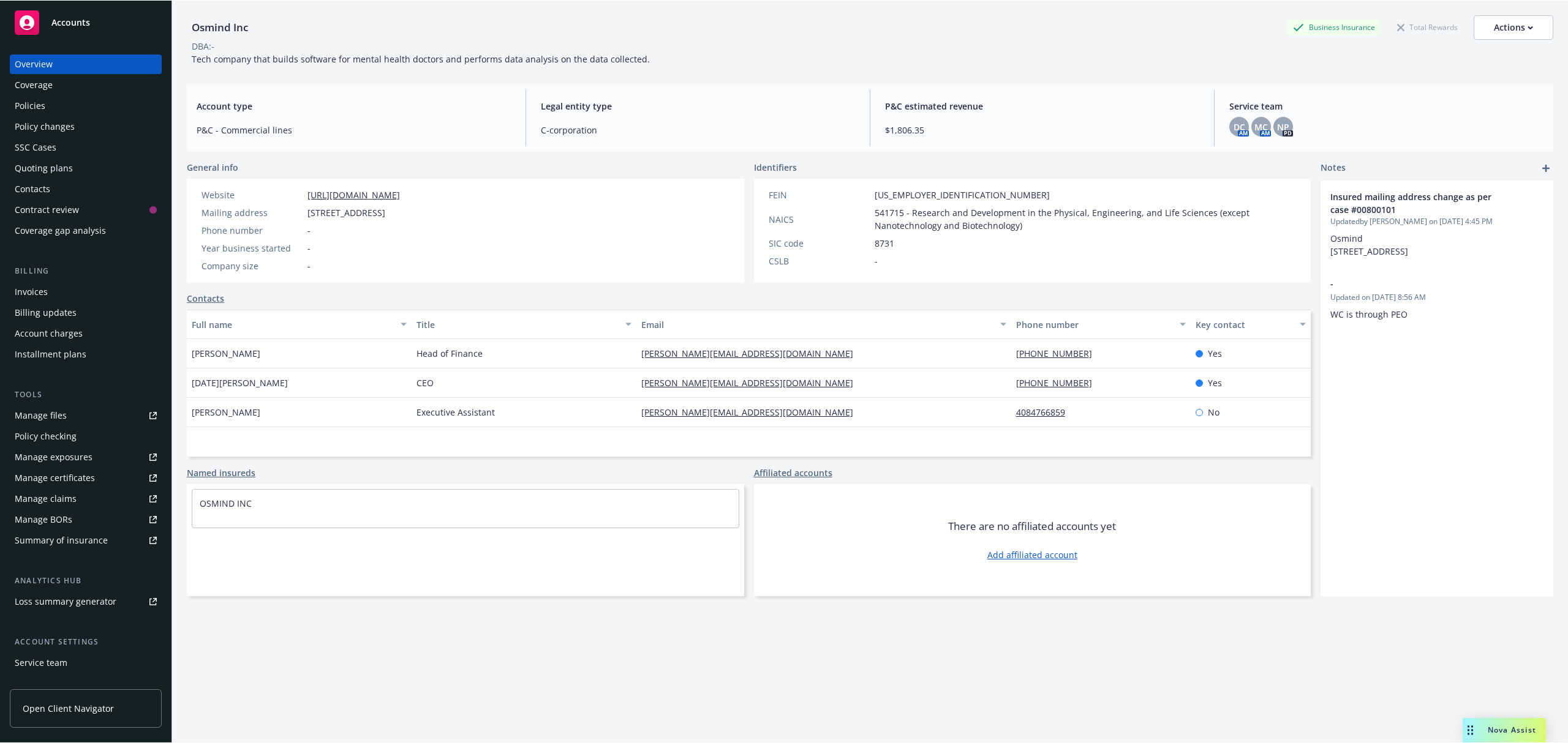
scroll to position [45, 0]
